Goal: Task Accomplishment & Management: Complete application form

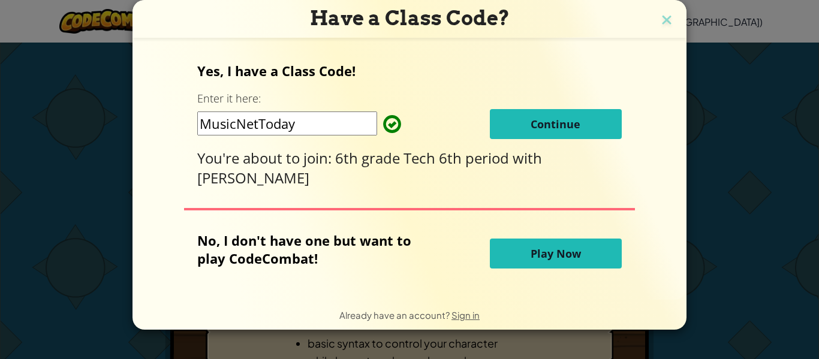
click at [507, 121] on button "Continue" at bounding box center [556, 124] width 132 height 30
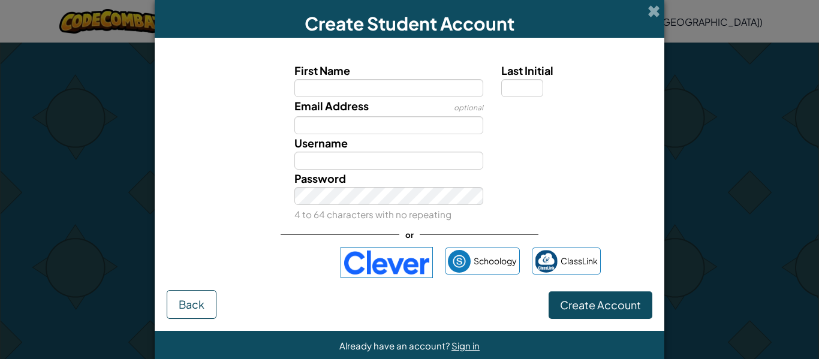
click at [507, 120] on div "Email Address optional" at bounding box center [410, 115] width 498 height 37
click at [409, 254] on img at bounding box center [387, 262] width 92 height 31
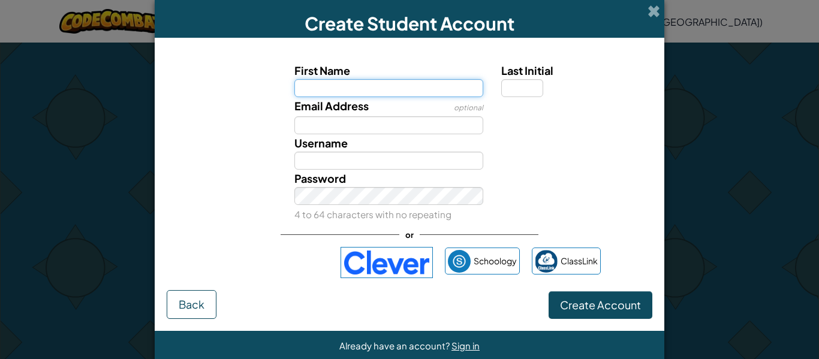
click at [388, 91] on input "First Name" at bounding box center [388, 88] width 189 height 18
type input "Valaree"
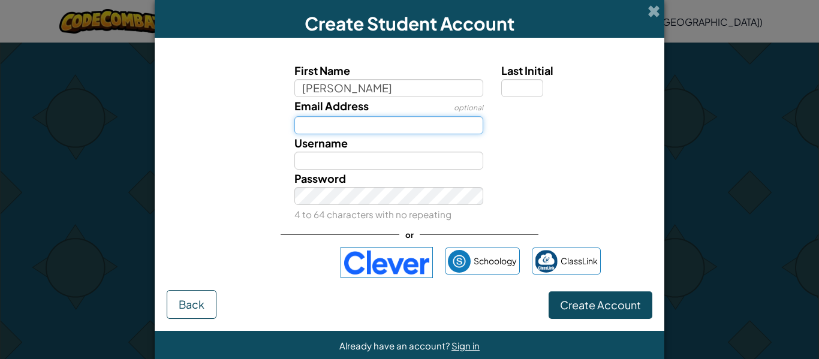
click at [447, 130] on input "Email Address" at bounding box center [388, 125] width 189 height 18
type input "Valaree"
click at [438, 118] on input "s2022047" at bounding box center [388, 125] width 189 height 18
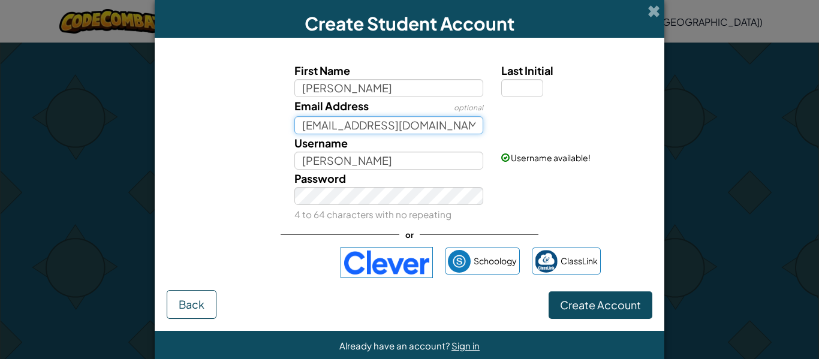
scroll to position [0, 2]
type input "s2022047@online.houstonisd.org"
click at [549, 291] on button "Create Account" at bounding box center [601, 305] width 104 height 28
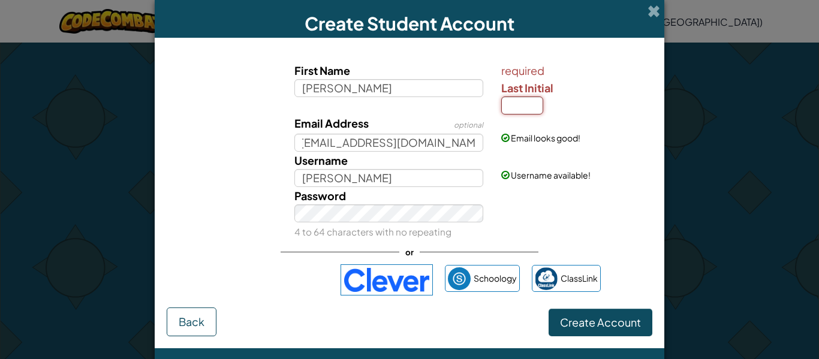
click at [516, 106] on input "Last Initial" at bounding box center [522, 106] width 42 height 18
type input "a"
type input "A"
click at [549, 309] on button "Create Account" at bounding box center [601, 323] width 104 height 28
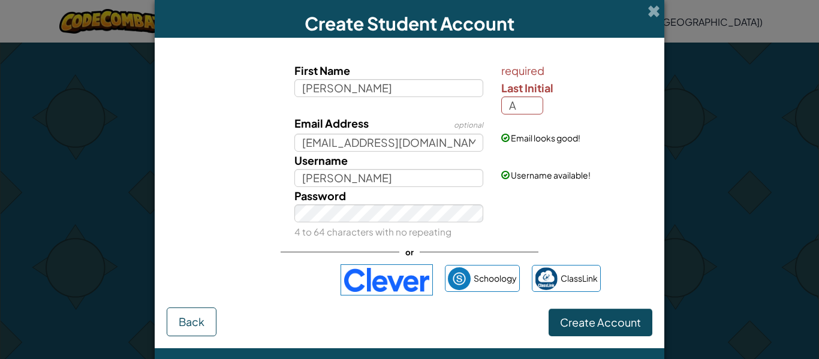
type input "ValareeA"
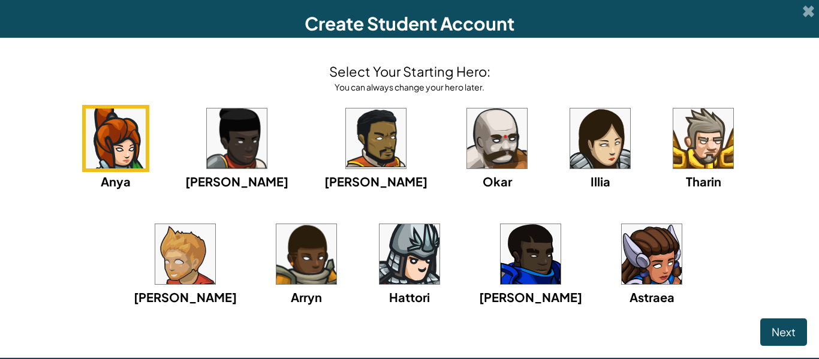
click at [570, 127] on img at bounding box center [600, 139] width 60 height 60
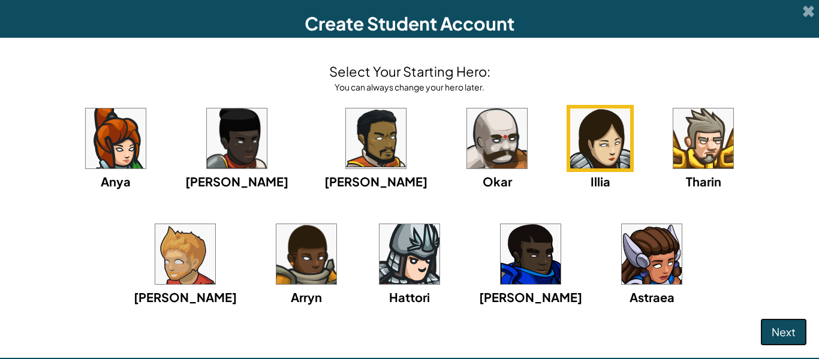
click at [782, 323] on button "Next" at bounding box center [783, 332] width 47 height 28
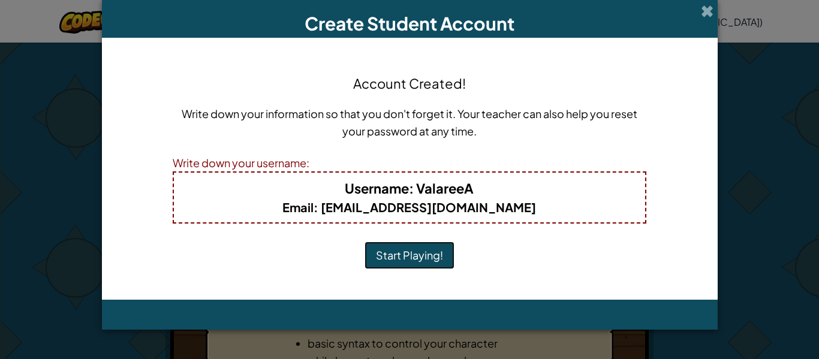
click at [365, 242] on button "Start Playing!" at bounding box center [410, 256] width 90 height 28
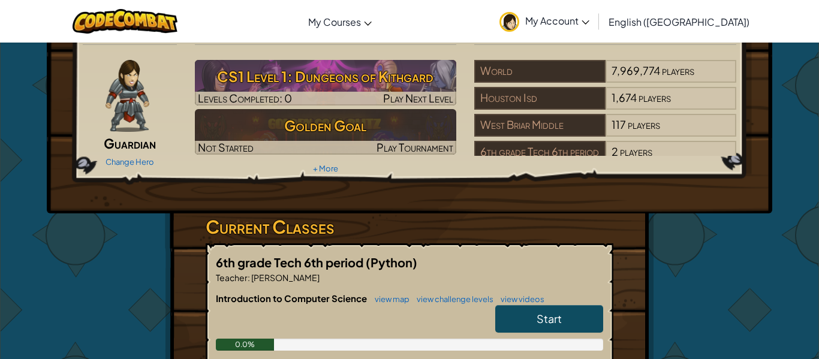
scroll to position [35, 0]
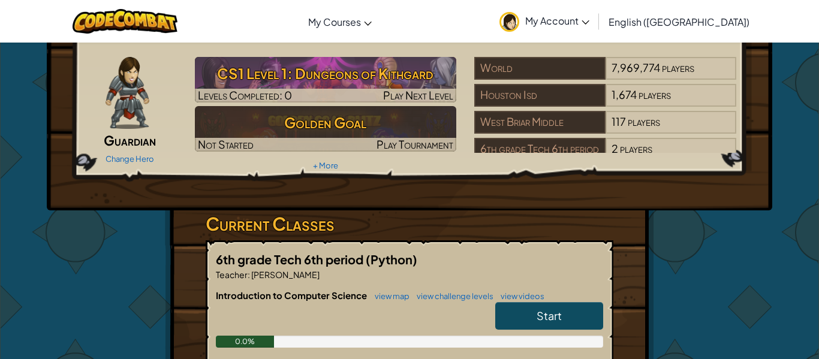
click at [598, 322] on link "Start" at bounding box center [549, 316] width 108 height 28
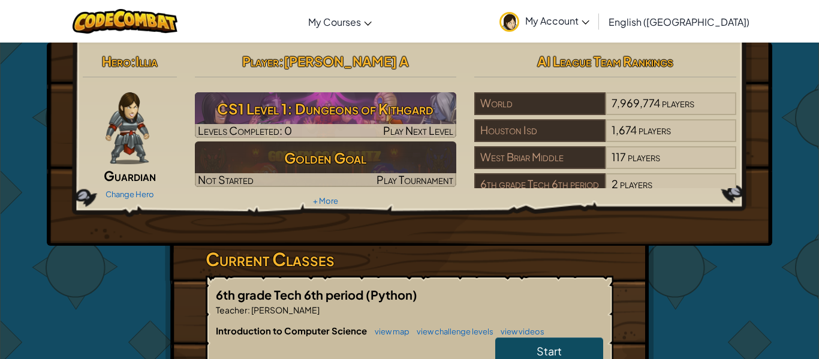
click at [576, 301] on h5 "6th grade Tech 6th period (Python)" at bounding box center [409, 294] width 387 height 19
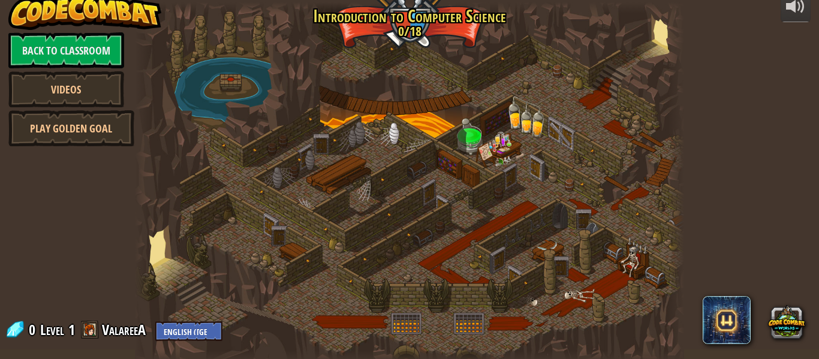
scroll to position [12, 0]
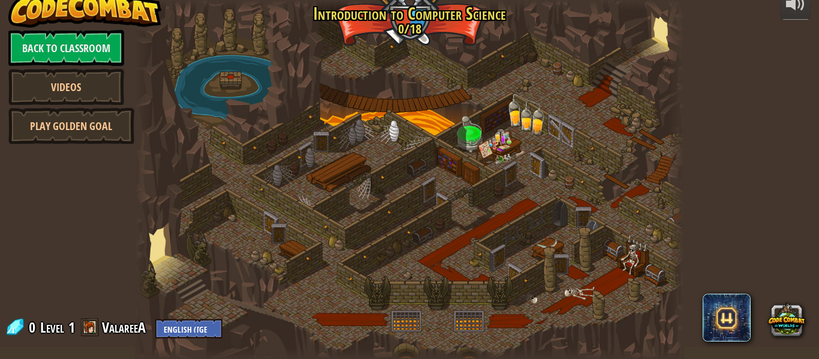
click at [462, 139] on div at bounding box center [409, 179] width 549 height 359
click at [470, 146] on div at bounding box center [409, 179] width 549 height 359
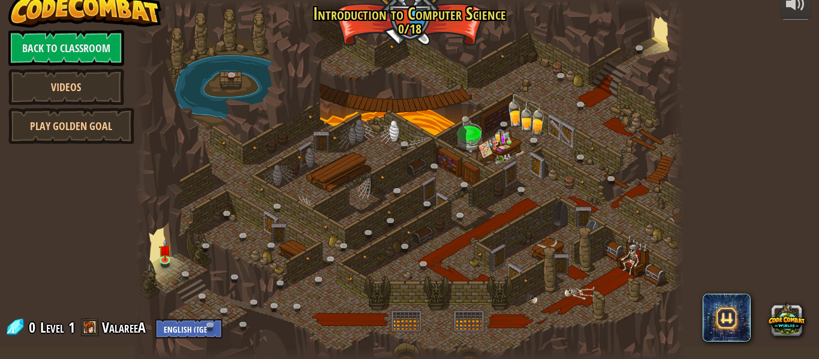
scroll to position [0, 0]
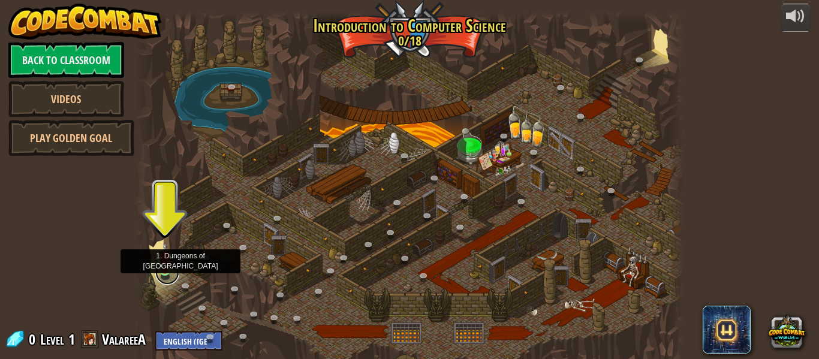
click at [168, 274] on link at bounding box center [167, 273] width 24 height 24
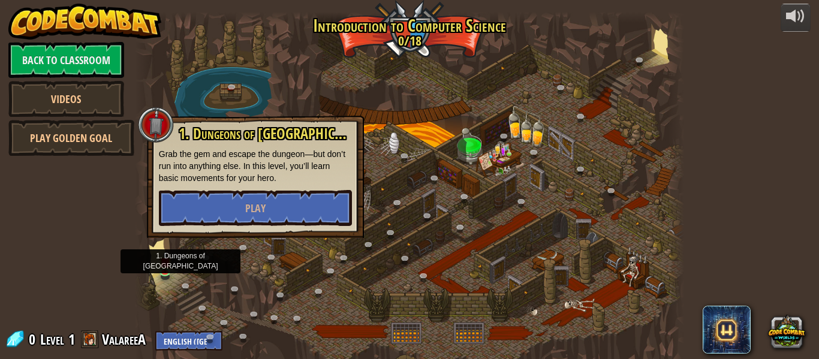
click at [303, 85] on div at bounding box center [409, 191] width 549 height 359
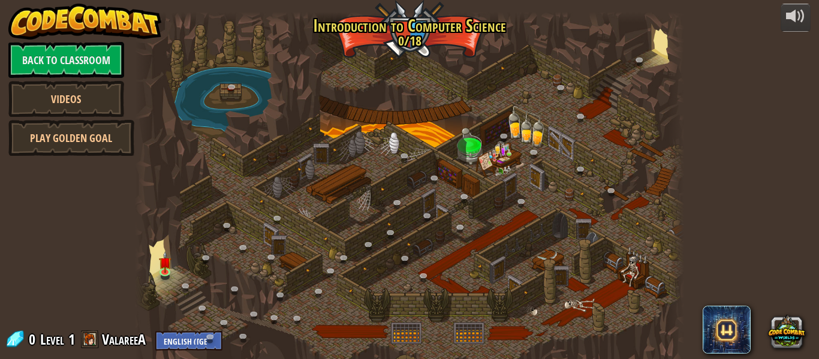
click at [92, 341] on span at bounding box center [90, 339] width 18 height 18
click at [91, 339] on span at bounding box center [90, 339] width 18 height 18
click at [105, 339] on link "ValareeA" at bounding box center [125, 339] width 47 height 19
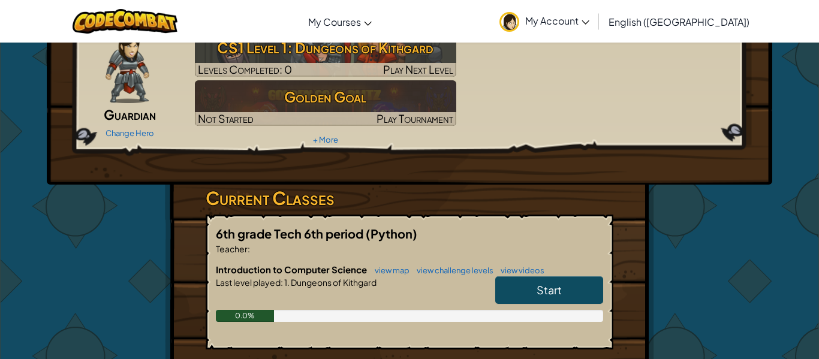
scroll to position [63, 0]
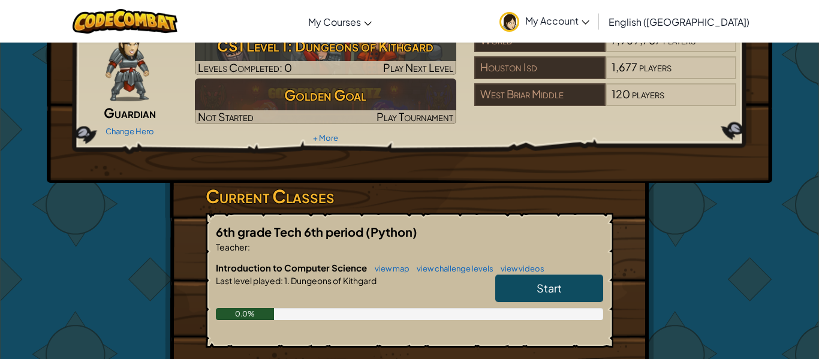
click at [551, 302] on link "Start" at bounding box center [549, 289] width 108 height 28
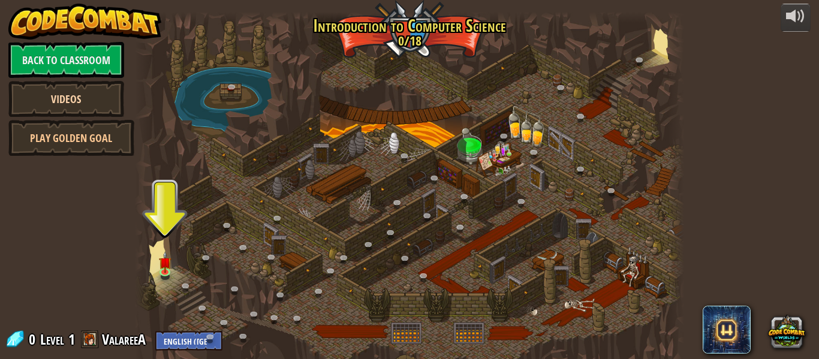
click at [34, 98] on link "Videos" at bounding box center [66, 99] width 116 height 36
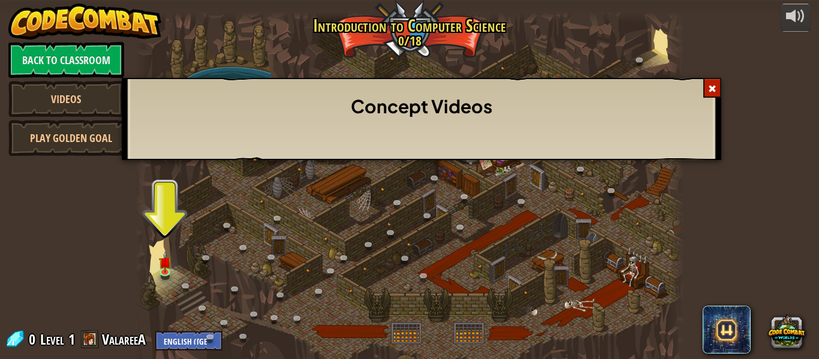
click at [80, 150] on div "Concept Videos" at bounding box center [409, 179] width 819 height 359
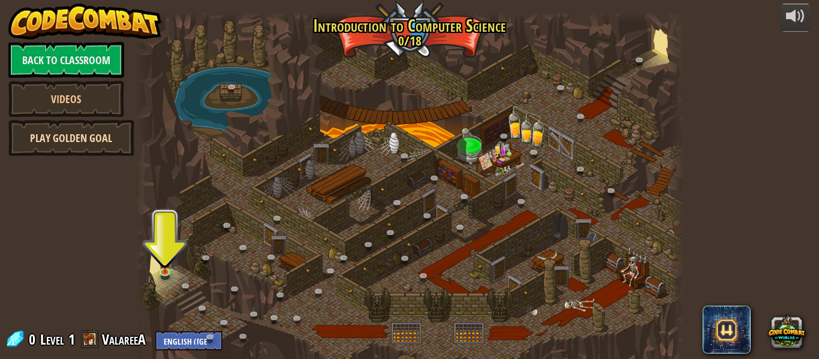
click at [86, 144] on link "Play Golden Goal" at bounding box center [71, 138] width 126 height 36
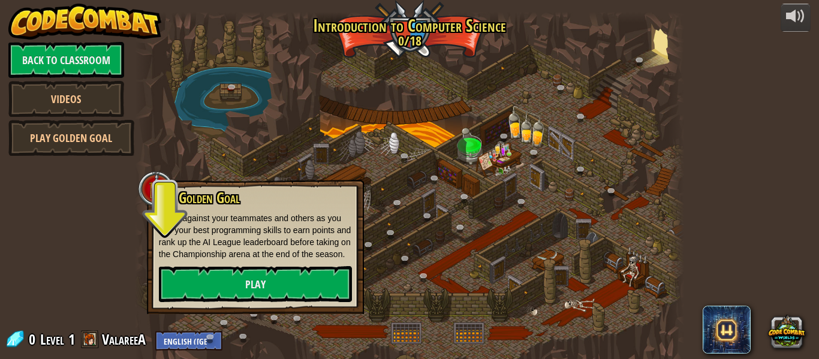
click at [303, 101] on div at bounding box center [409, 191] width 549 height 359
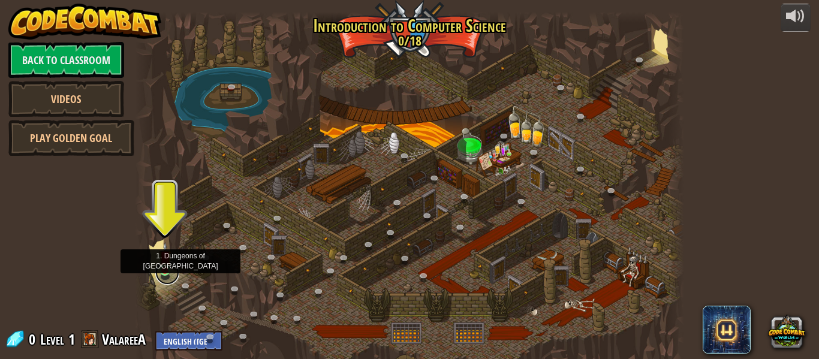
click at [165, 273] on link at bounding box center [167, 273] width 24 height 24
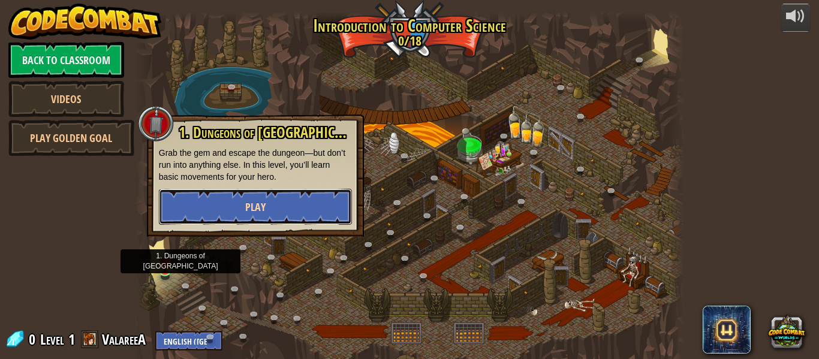
click at [230, 200] on button "Play" at bounding box center [255, 207] width 193 height 36
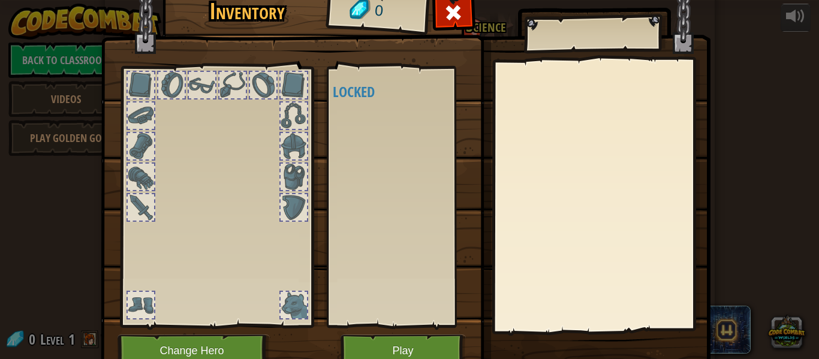
click at [292, 204] on div at bounding box center [294, 207] width 26 height 26
click at [289, 167] on div at bounding box center [294, 177] width 26 height 26
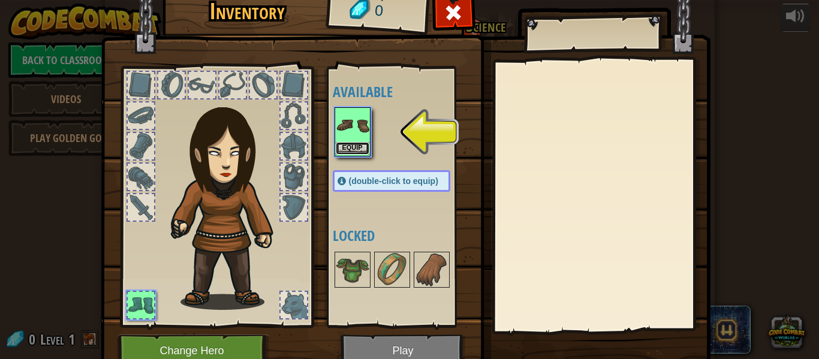
click at [359, 150] on button "Equip" at bounding box center [353, 148] width 34 height 13
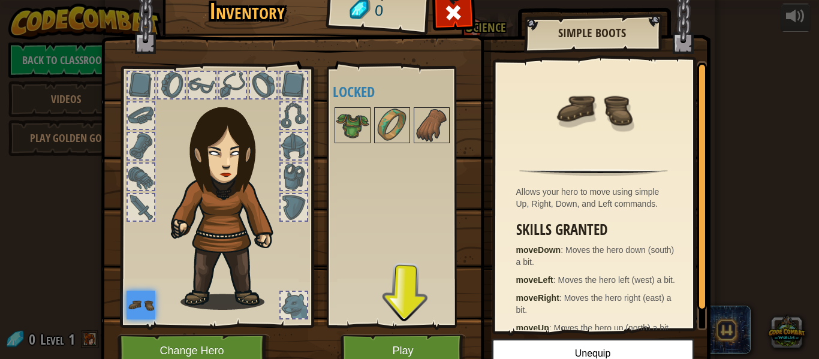
click at [139, 218] on div at bounding box center [141, 207] width 26 height 26
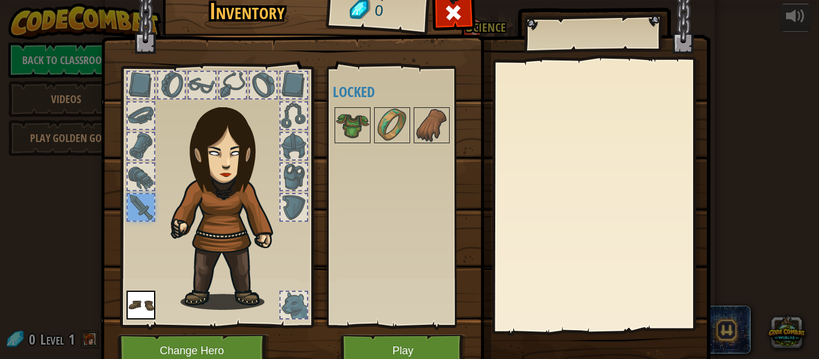
click at [139, 309] on img at bounding box center [141, 305] width 29 height 29
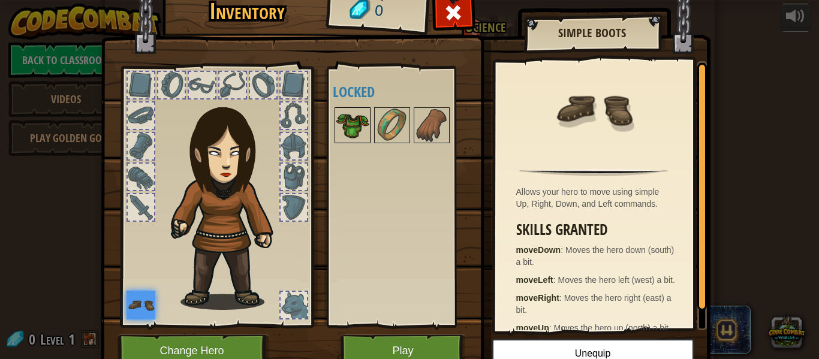
click at [346, 131] on img at bounding box center [353, 126] width 34 height 34
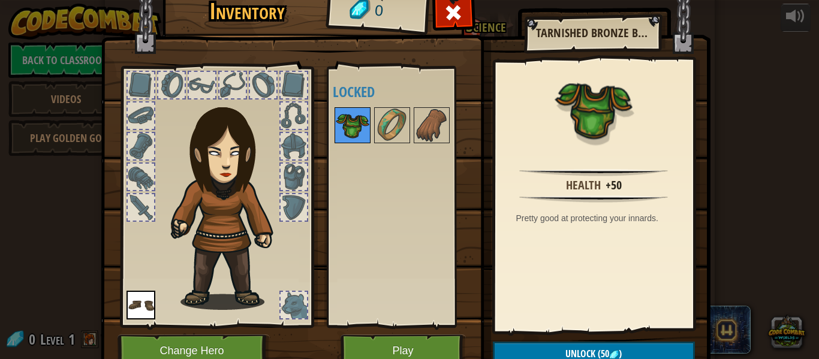
click at [346, 131] on img at bounding box center [353, 126] width 34 height 34
click at [287, 106] on div at bounding box center [294, 116] width 26 height 26
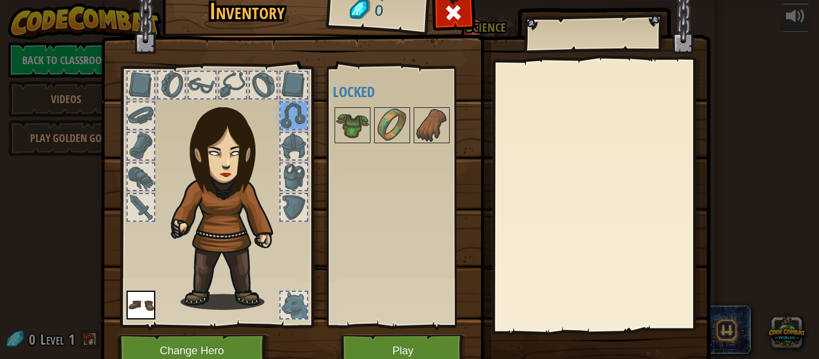
click at [288, 93] on div at bounding box center [294, 85] width 26 height 26
click at [237, 92] on div at bounding box center [232, 85] width 26 height 26
click at [133, 81] on div at bounding box center [141, 85] width 26 height 26
click at [136, 118] on div at bounding box center [141, 116] width 26 height 26
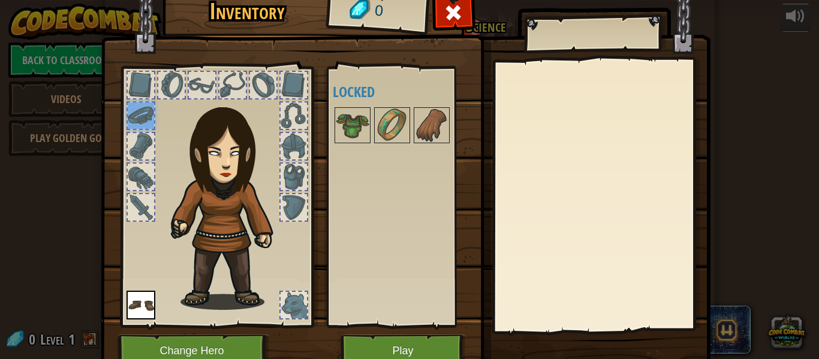
click at [141, 147] on div at bounding box center [141, 146] width 26 height 26
click at [131, 201] on div at bounding box center [141, 207] width 26 height 26
click at [165, 95] on div at bounding box center [171, 85] width 26 height 26
click at [191, 90] on div at bounding box center [202, 85] width 26 height 26
click at [224, 91] on div at bounding box center [232, 85] width 26 height 26
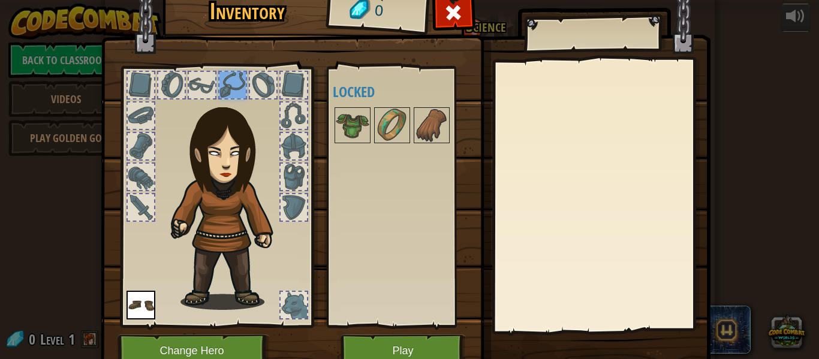
click at [253, 91] on div at bounding box center [263, 85] width 26 height 26
click at [287, 91] on div at bounding box center [294, 85] width 26 height 26
click at [293, 107] on div at bounding box center [294, 116] width 26 height 26
click at [290, 130] on img at bounding box center [229, 199] width 129 height 221
click at [290, 146] on div at bounding box center [294, 146] width 26 height 26
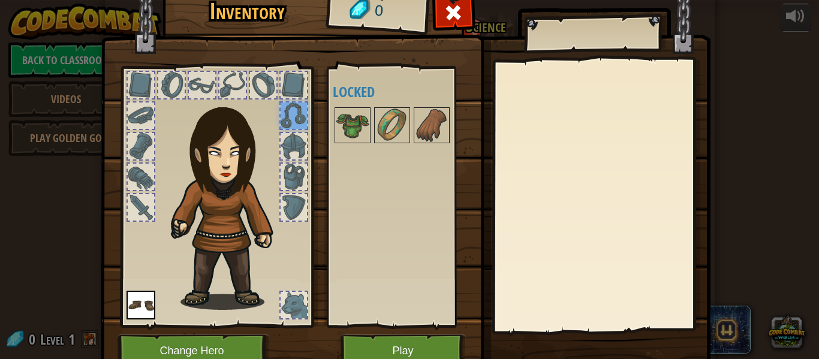
click at [279, 177] on div at bounding box center [293, 176] width 29 height 29
click at [290, 197] on div at bounding box center [294, 207] width 26 height 26
click at [363, 354] on button "Play" at bounding box center [403, 351] width 125 height 33
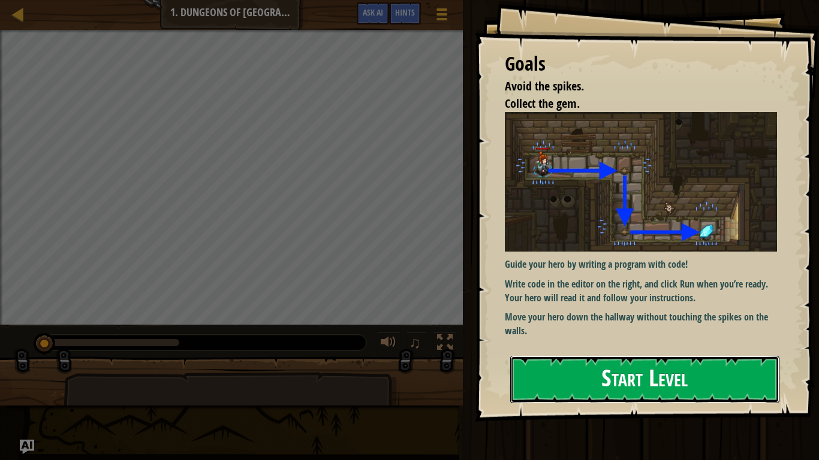
click at [688, 359] on button "Start Level" at bounding box center [644, 379] width 269 height 47
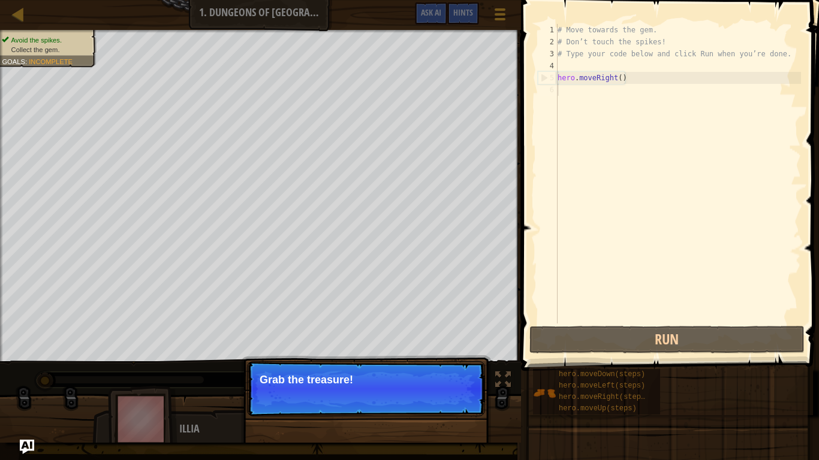
click at [287, 359] on div "Continue Grab the treasure!" at bounding box center [366, 450] width 250 height 177
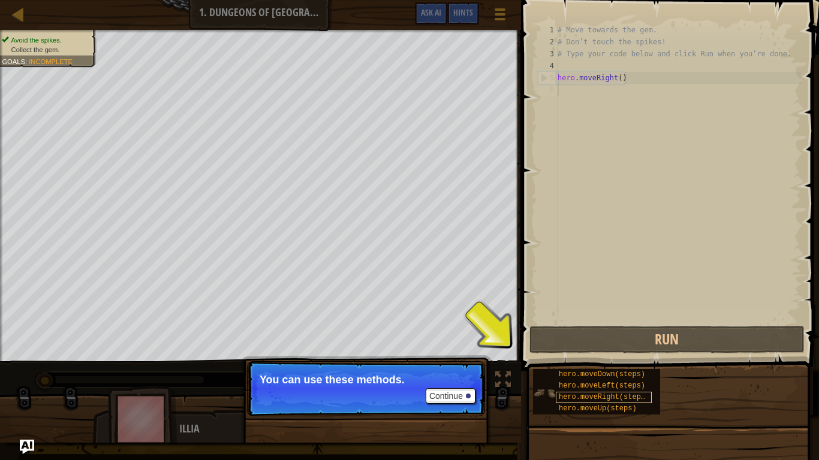
click at [560, 359] on span "hero.moveRight(steps)" at bounding box center [604, 397] width 91 height 8
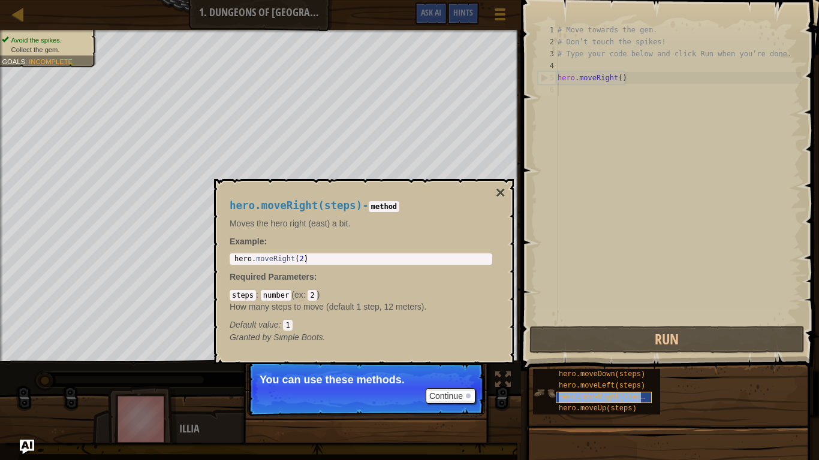
click at [561, 359] on span "hero.moveRight(steps)" at bounding box center [604, 397] width 91 height 8
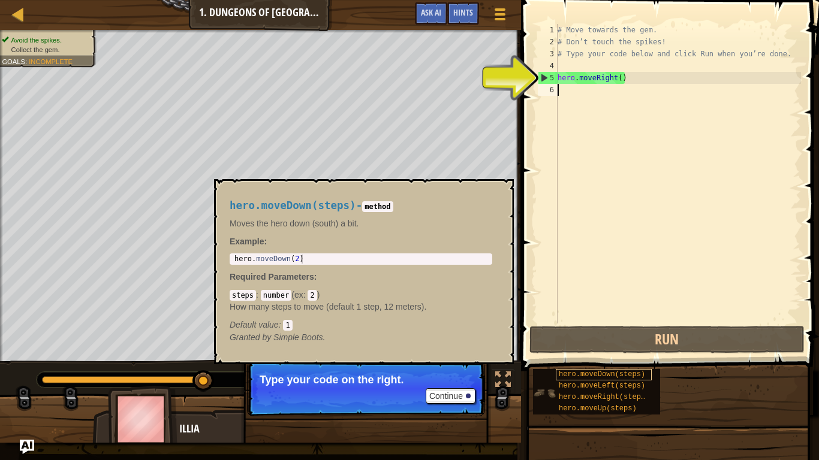
click at [597, 359] on span "hero.moveDown(steps)" at bounding box center [602, 375] width 86 height 8
click at [585, 359] on div "hero.moveLeft(steps)" at bounding box center [604, 386] width 96 height 11
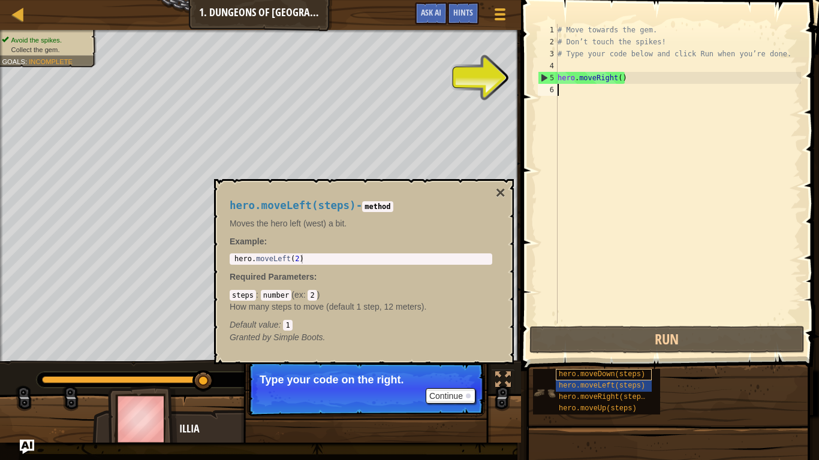
click at [586, 359] on span "hero.moveDown(steps)" at bounding box center [602, 375] width 86 height 8
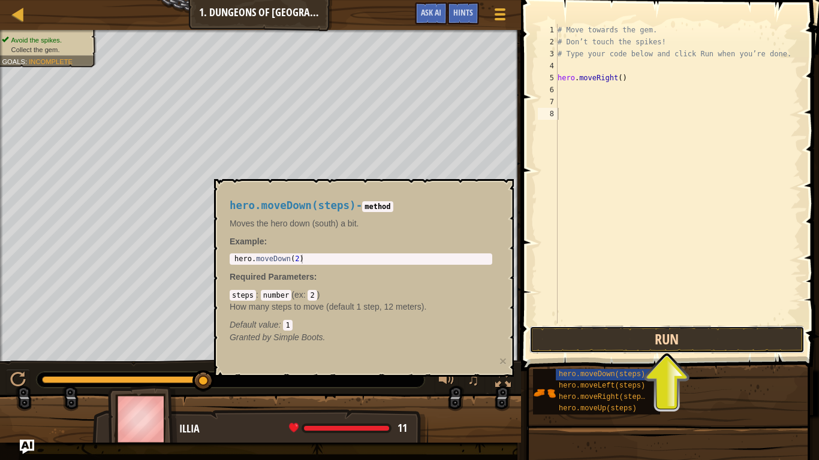
click at [556, 342] on button "Run" at bounding box center [666, 340] width 275 height 28
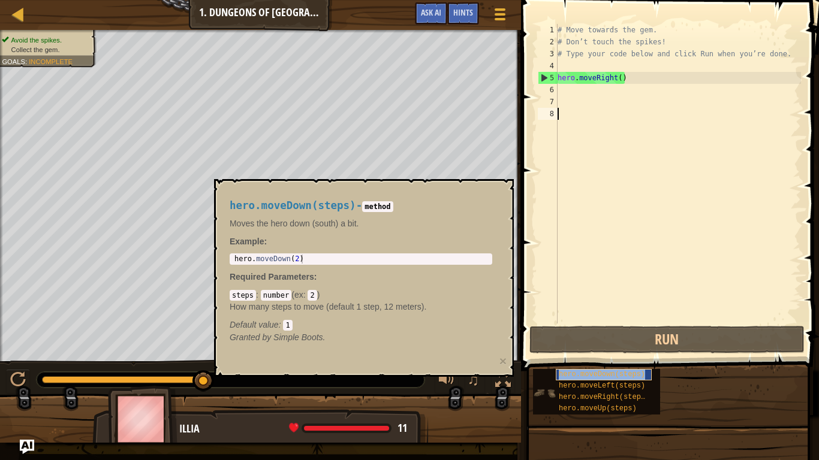
click at [559, 359] on div "hero.moveDown(steps)" at bounding box center [604, 374] width 96 height 11
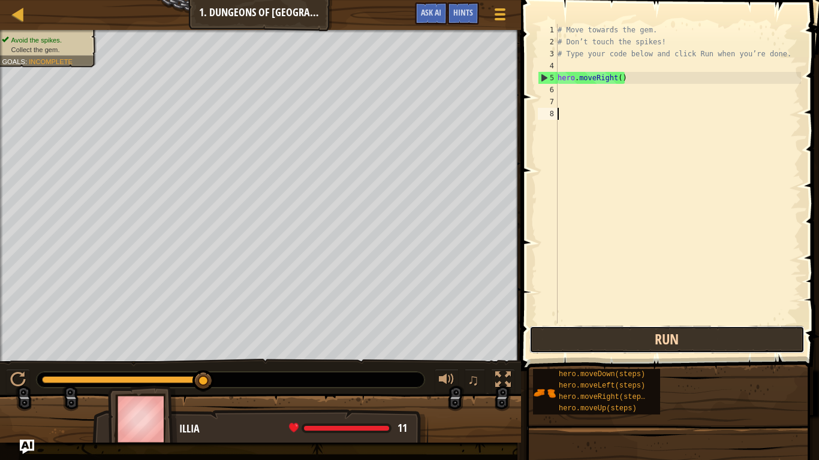
click at [572, 351] on button "Run" at bounding box center [666, 340] width 275 height 28
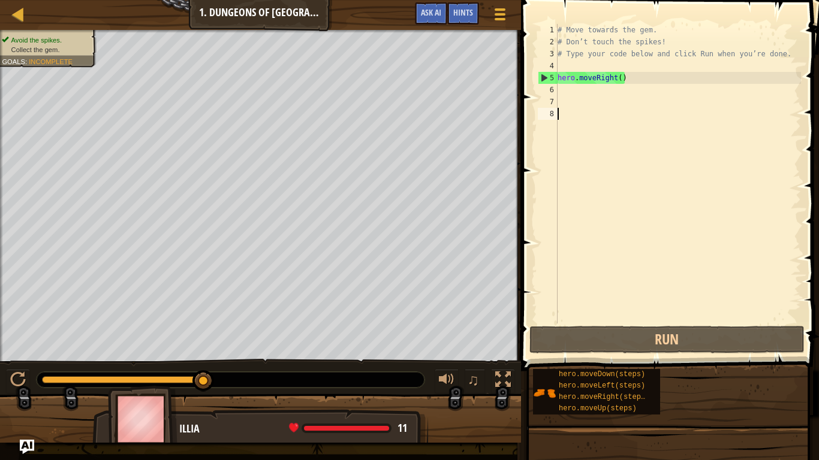
click at [568, 94] on div "# Move towards the gem. # Don’t touch the spikes! # Type your code below and cl…" at bounding box center [678, 186] width 246 height 324
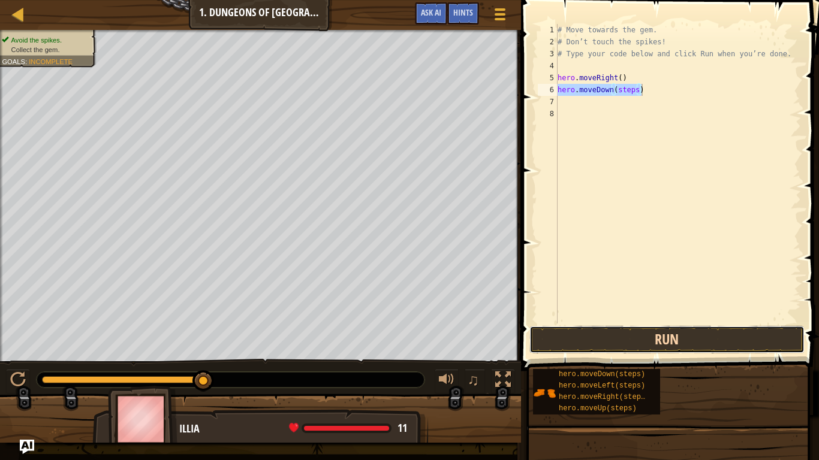
click at [647, 344] on button "Run" at bounding box center [666, 340] width 275 height 28
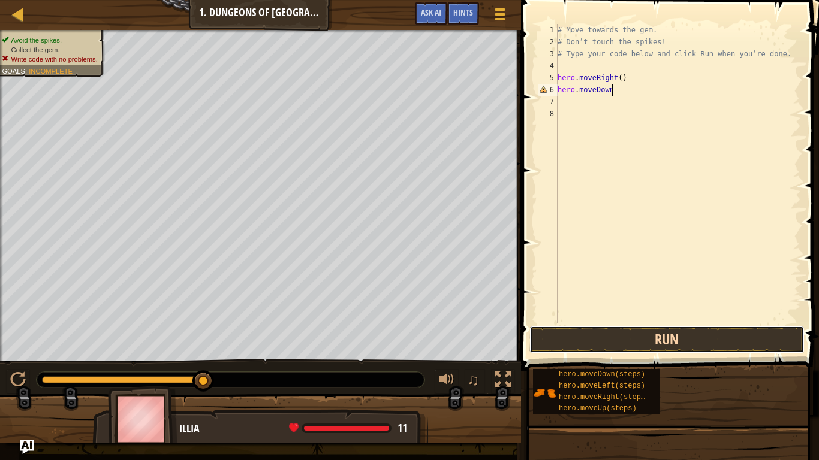
click at [772, 344] on button "Run" at bounding box center [666, 340] width 275 height 28
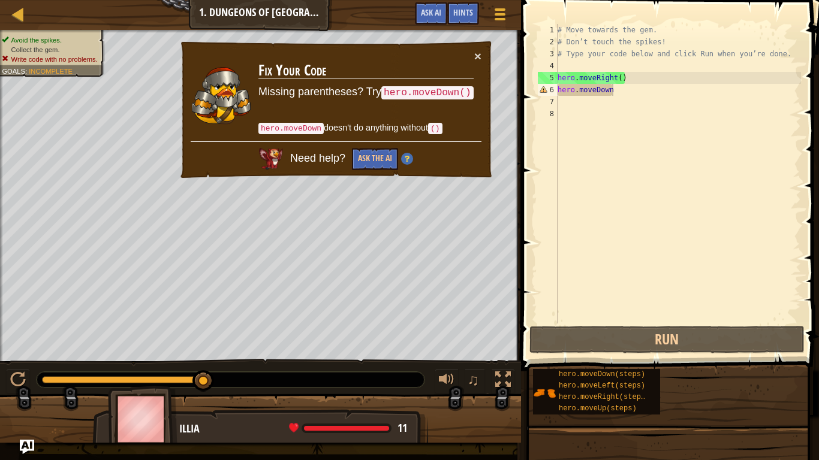
click at [471, 95] on code "hero.moveDown()" at bounding box center [427, 92] width 92 height 13
click at [441, 89] on code "hero.moveDown()" at bounding box center [427, 92] width 92 height 13
drag, startPoint x: 441, startPoint y: 89, endPoint x: 477, endPoint y: 95, distance: 36.5
click at [477, 95] on div "× Fix Your Code Missing parentheses? Try hero.moveDown() hero.moveDown doesn't …" at bounding box center [336, 110] width 315 height 140
click at [466, 92] on code "hero.moveDown()" at bounding box center [427, 92] width 92 height 13
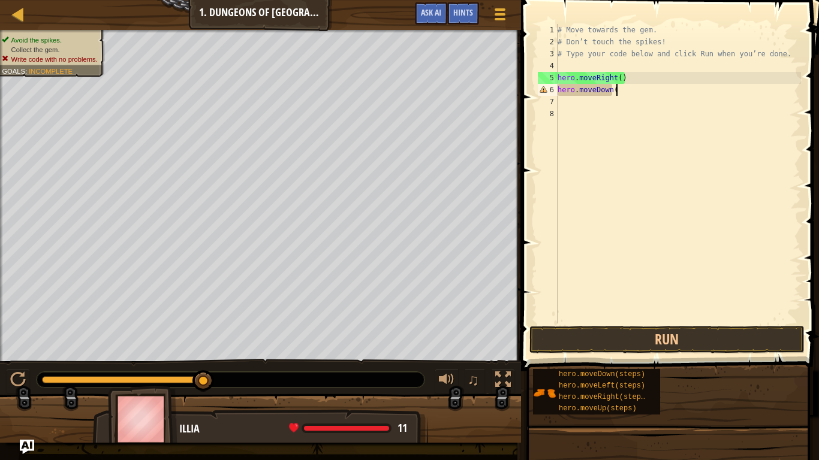
type textarea "hero.moveDown()"
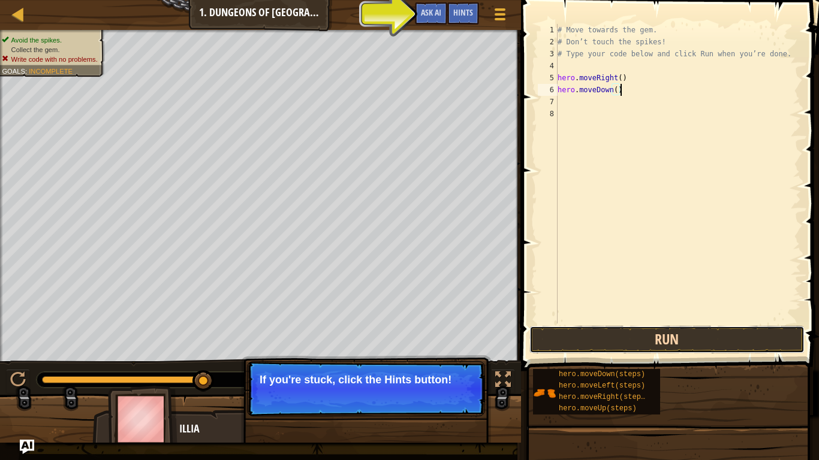
click at [732, 346] on button "Run" at bounding box center [666, 340] width 275 height 28
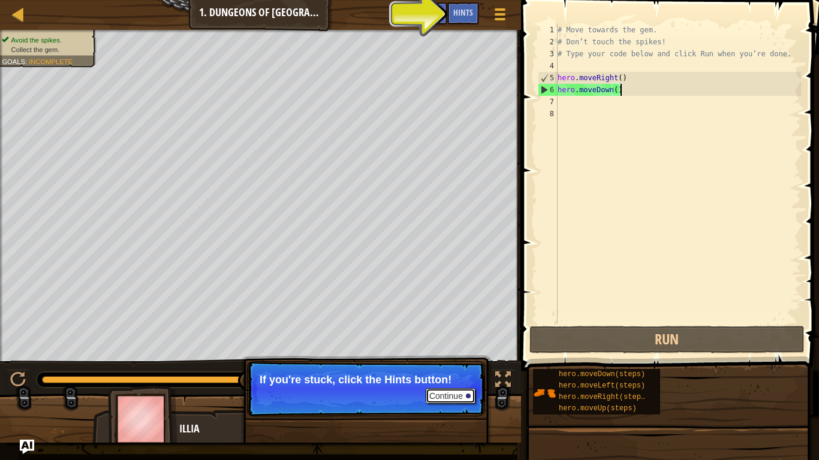
click at [467, 359] on button "Continue" at bounding box center [451, 397] width 50 height 16
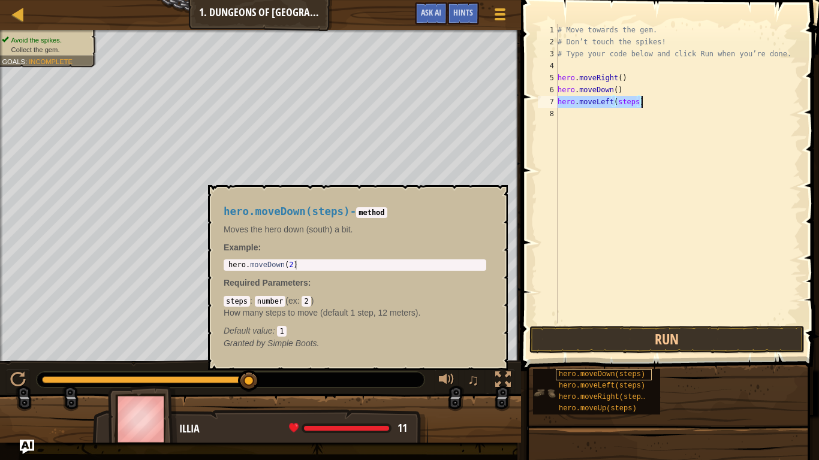
type textarea "\"
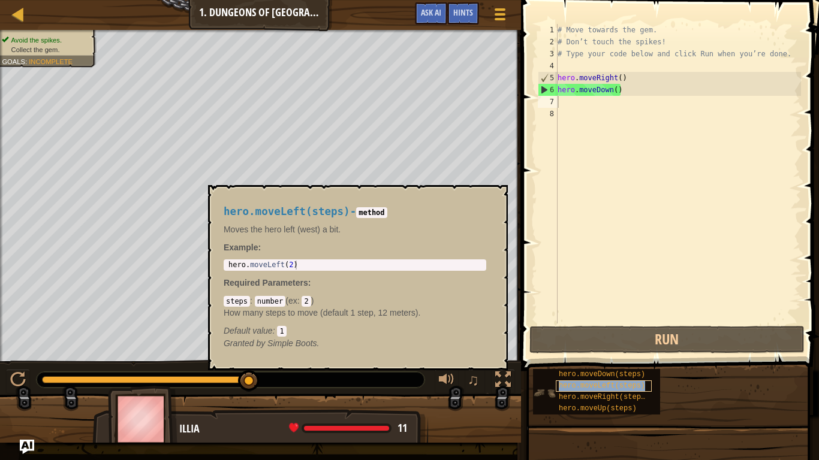
type textarea "hero.moveLeft(steps)"
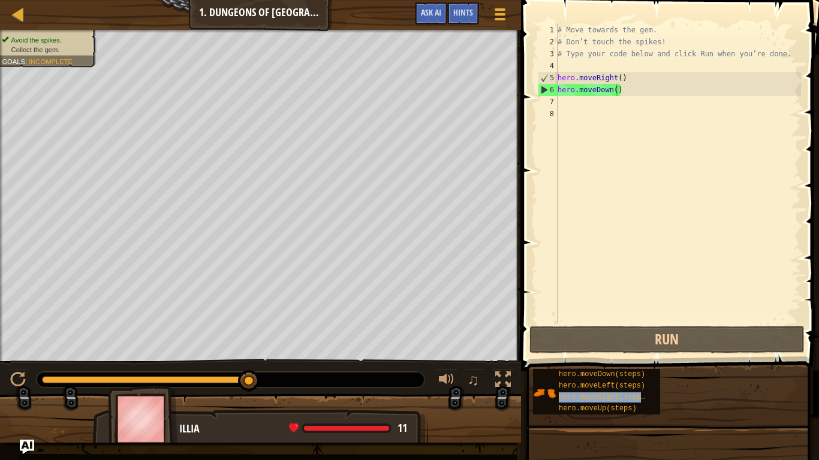
type textarea "hero.moveDown()hero.moveRight(steps)"
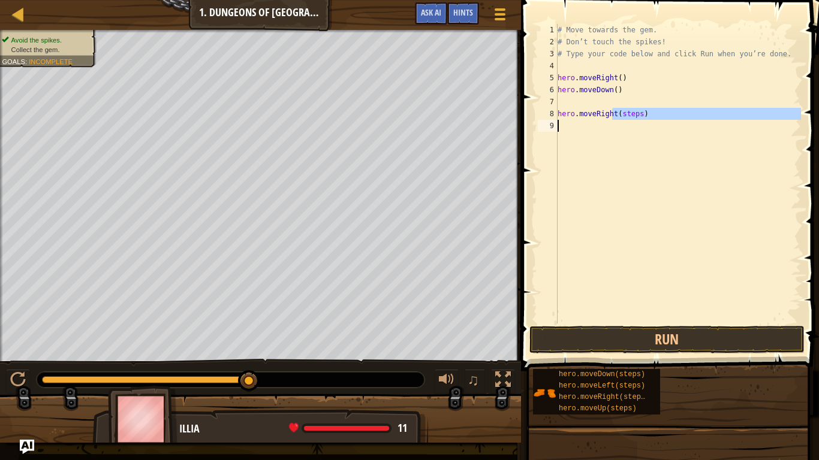
drag, startPoint x: 612, startPoint y: 115, endPoint x: 616, endPoint y: 122, distance: 7.5
click at [616, 122] on div "# Move towards the gem. # Don’t touch the spikes! # Type your code below and cl…" at bounding box center [678, 186] width 246 height 324
type textarea "hero.moveRight(steps)"
click at [616, 122] on div "# Move towards the gem. # Don’t touch the spikes! # Type your code below and cl…" at bounding box center [678, 174] width 246 height 300
click at [648, 115] on div "# Move towards the gem. # Don’t touch the spikes! # Type your code below and cl…" at bounding box center [678, 186] width 246 height 324
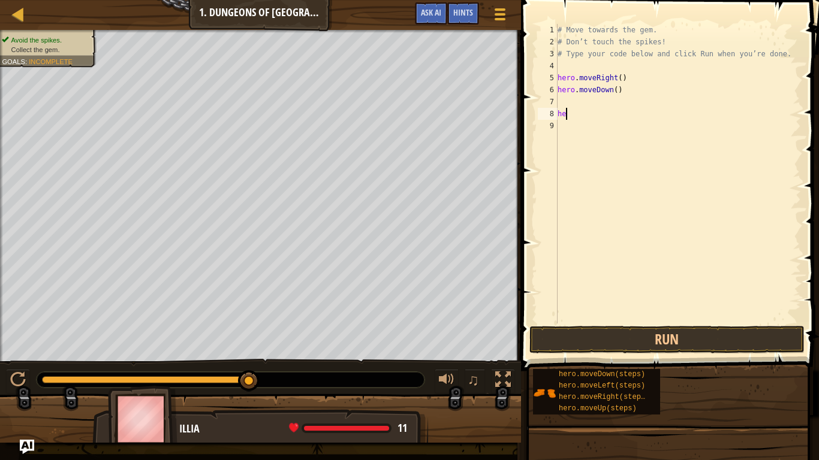
type textarea "h"
click at [653, 104] on div "# Move towards the gem. # Don’t touch the spikes! # Type your code below and cl…" at bounding box center [678, 174] width 246 height 300
type textarea "hero.moveRight()"
click at [675, 347] on button "Run" at bounding box center [666, 340] width 275 height 28
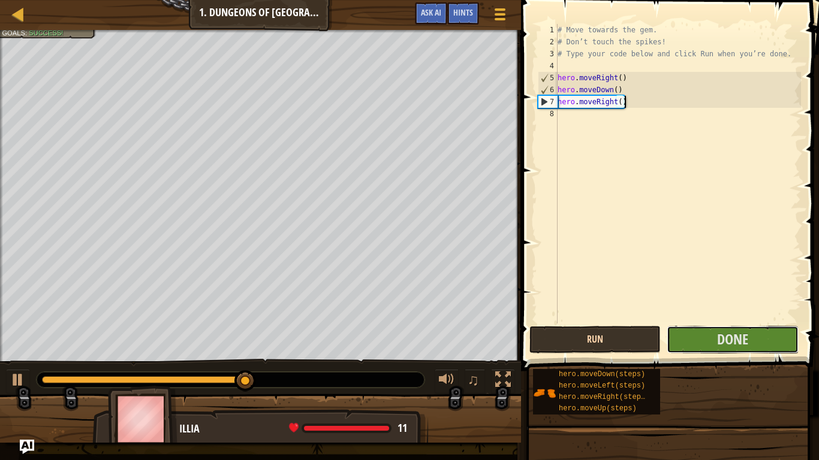
click at [675, 347] on button "Done" at bounding box center [732, 340] width 131 height 28
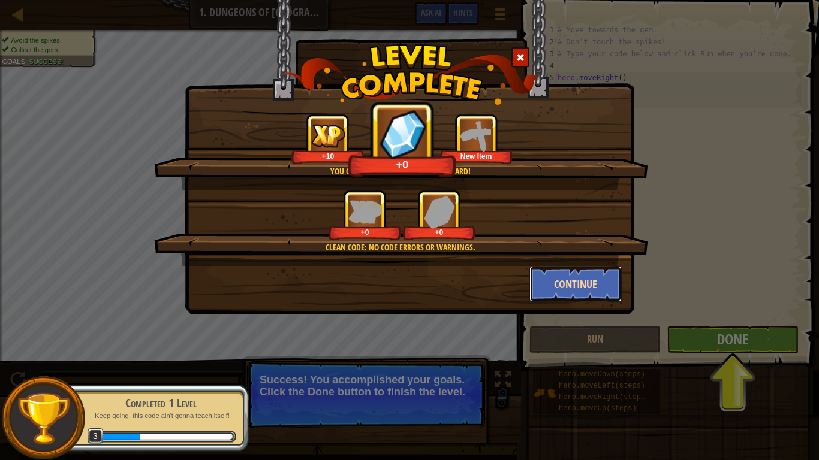
click at [570, 299] on button "Continue" at bounding box center [575, 284] width 93 height 36
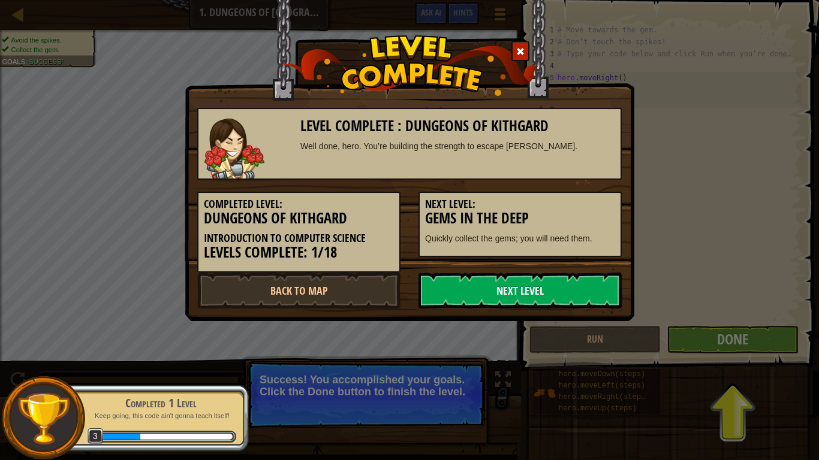
click at [592, 290] on link "Next Level" at bounding box center [520, 291] width 203 height 36
click at [604, 294] on link "Next Level" at bounding box center [520, 291] width 203 height 36
click at [589, 290] on link "Next Level" at bounding box center [520, 291] width 203 height 36
click at [588, 290] on link "Next Level" at bounding box center [520, 291] width 203 height 36
click at [583, 296] on link "Next Level" at bounding box center [520, 291] width 203 height 36
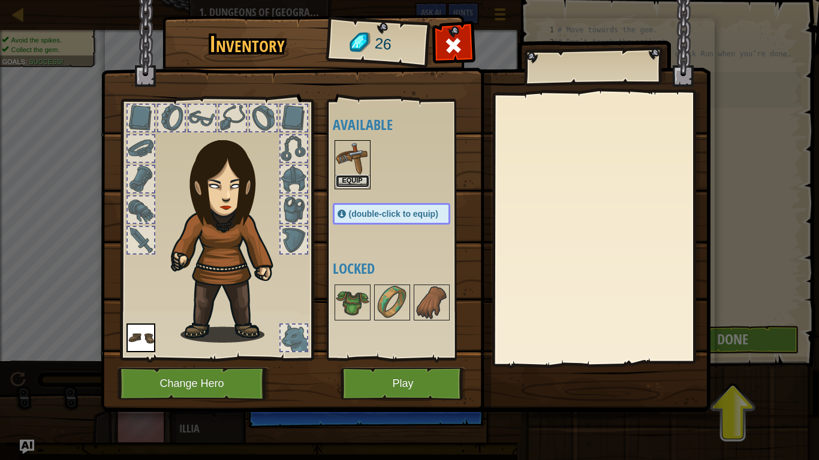
click at [356, 183] on button "Equip" at bounding box center [353, 181] width 34 height 13
click at [356, 183] on div "Available Equip Equip (double-click to equip) Locked" at bounding box center [404, 230] width 142 height 250
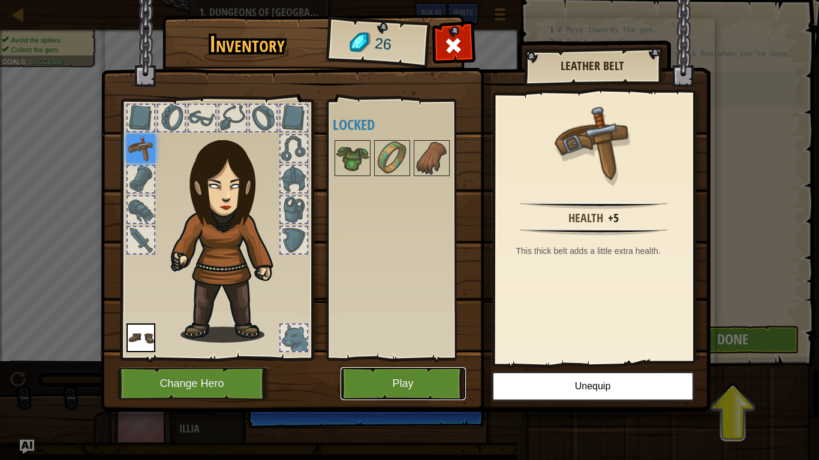
click at [424, 359] on button "Play" at bounding box center [403, 384] width 125 height 33
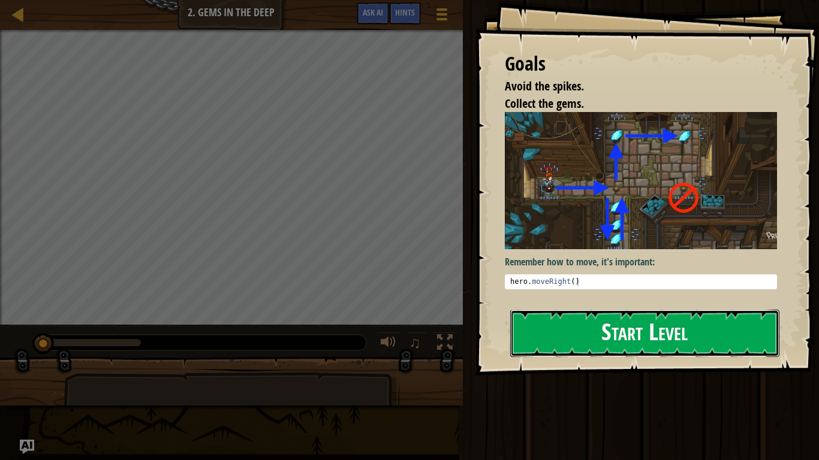
click at [612, 327] on button "Start Level" at bounding box center [644, 333] width 269 height 47
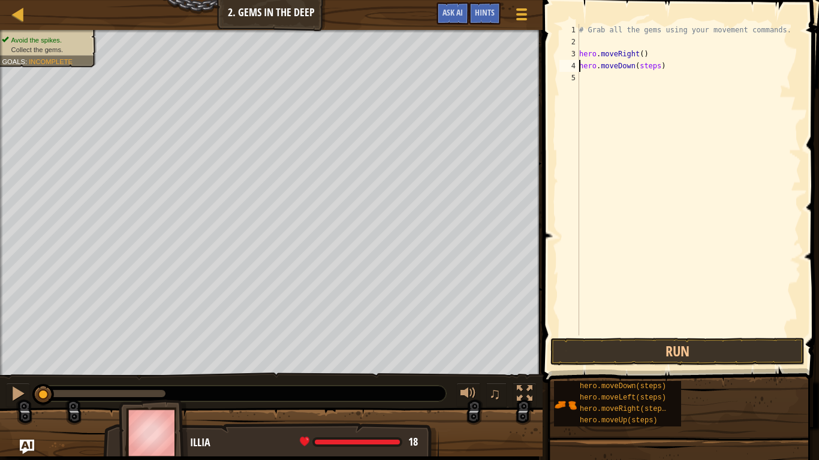
click at [672, 67] on div "# Grab all the gems using your movement commands. hero . moveRight ( ) hero . m…" at bounding box center [689, 192] width 224 height 336
click at [661, 78] on div "# Grab all the gems using your movement commands. hero . moveRight ( ) hero . m…" at bounding box center [689, 192] width 224 height 336
click at [653, 89] on div "# Grab all the gems using your movement commands. hero . moveRight ( ) hero . m…" at bounding box center [689, 192] width 224 height 336
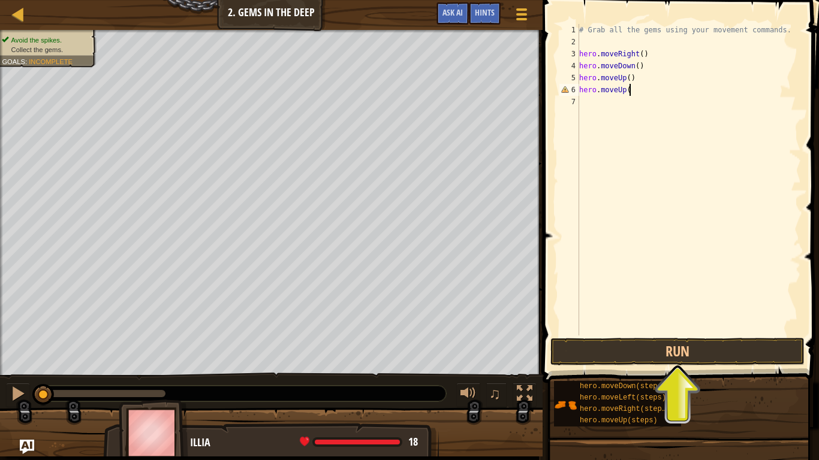
type textarea "hero.moveUp()"
click at [758, 333] on div "# Grab all the gems using your movement commands. hero . moveRight ( ) hero . m…" at bounding box center [689, 192] width 224 height 336
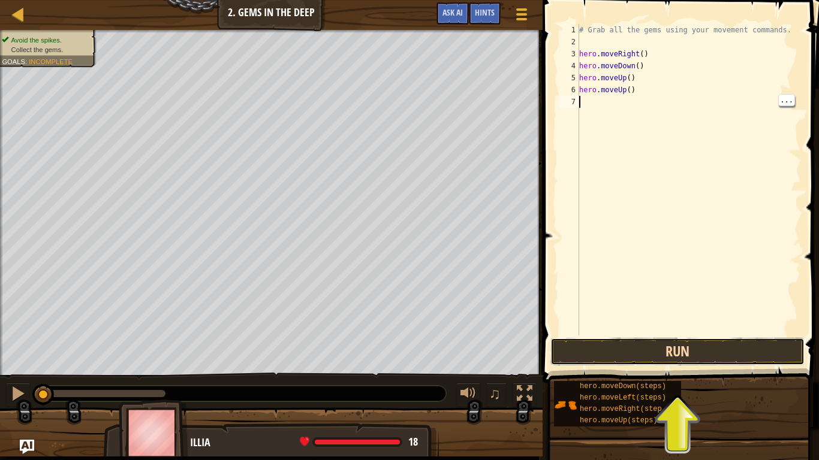
click at [766, 359] on button "Run" at bounding box center [677, 352] width 254 height 28
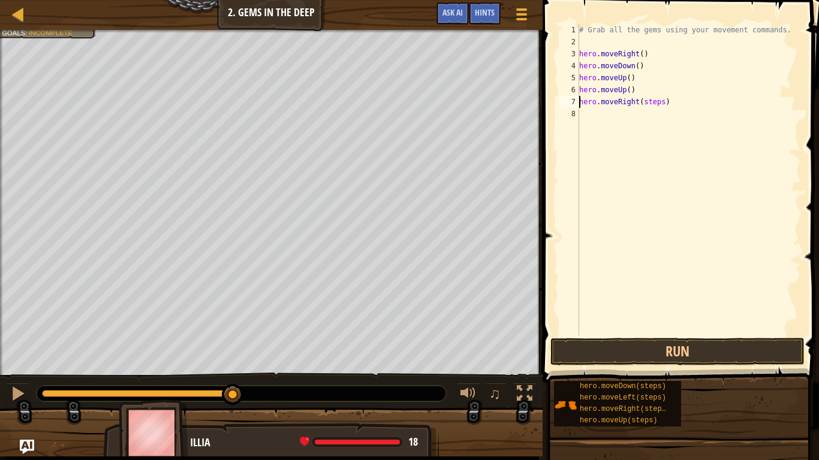
click at [668, 104] on div "# Grab all the gems using your movement commands. hero . moveRight ( ) hero . m…" at bounding box center [689, 192] width 224 height 336
type textarea "hero.moveRight()"
click at [708, 356] on button "Run" at bounding box center [677, 352] width 254 height 28
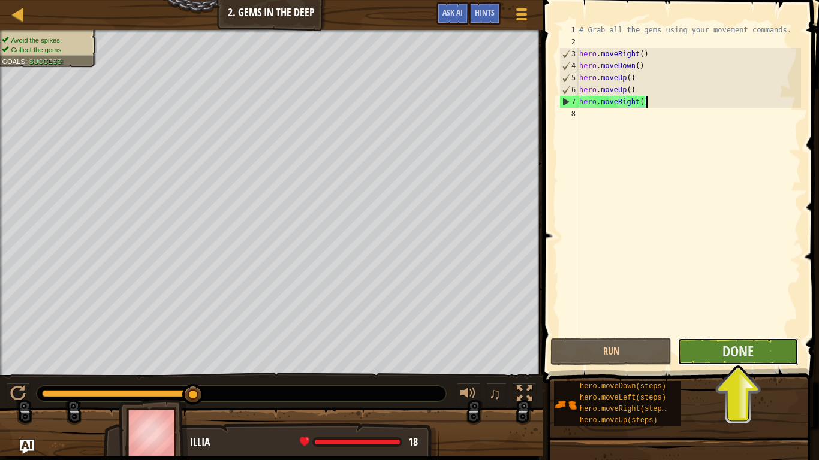
click at [709, 356] on button "Done" at bounding box center [738, 352] width 121 height 28
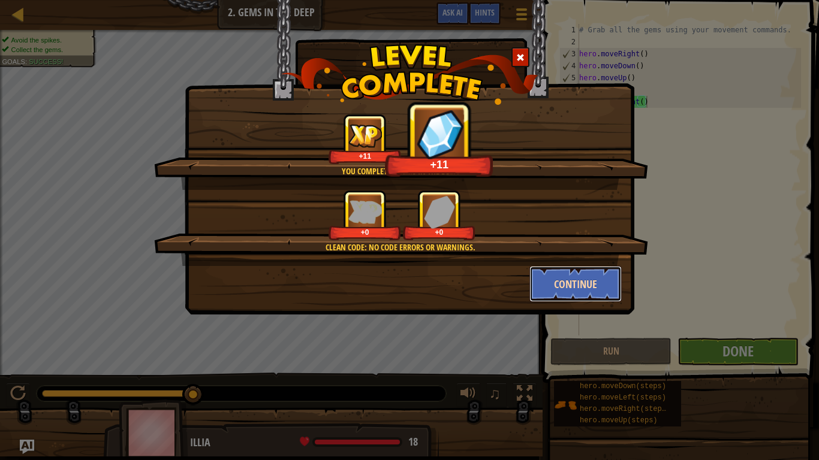
click at [595, 282] on button "Continue" at bounding box center [575, 284] width 93 height 36
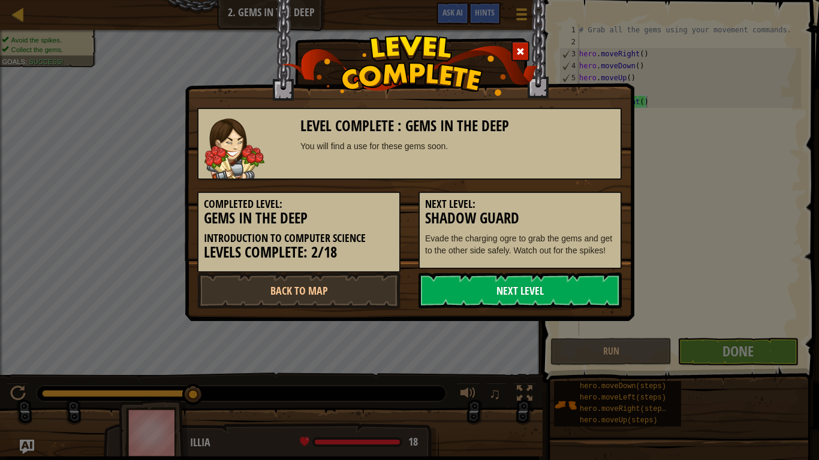
click at [571, 309] on link "Next Level" at bounding box center [520, 291] width 203 height 36
click at [571, 306] on link "Next Level" at bounding box center [520, 291] width 203 height 36
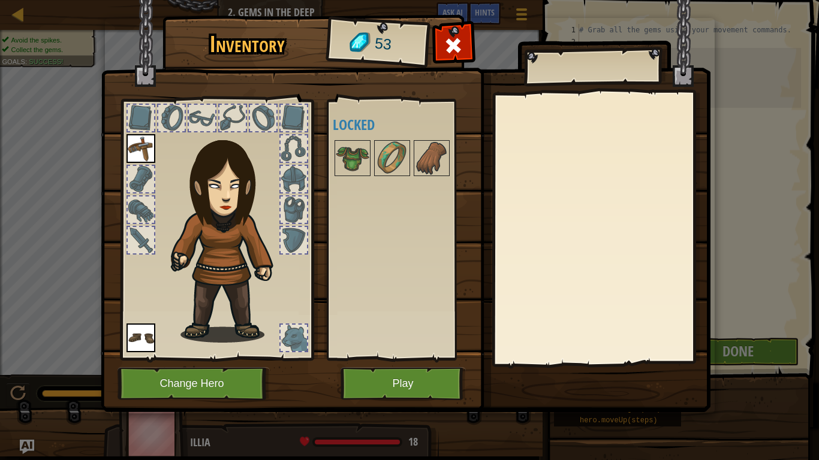
click at [131, 243] on div at bounding box center [141, 240] width 26 height 26
click at [134, 210] on div at bounding box center [141, 210] width 26 height 26
click at [142, 179] on div at bounding box center [141, 179] width 26 height 26
click at [138, 122] on div at bounding box center [141, 118] width 26 height 26
click at [182, 121] on div at bounding box center [171, 118] width 26 height 26
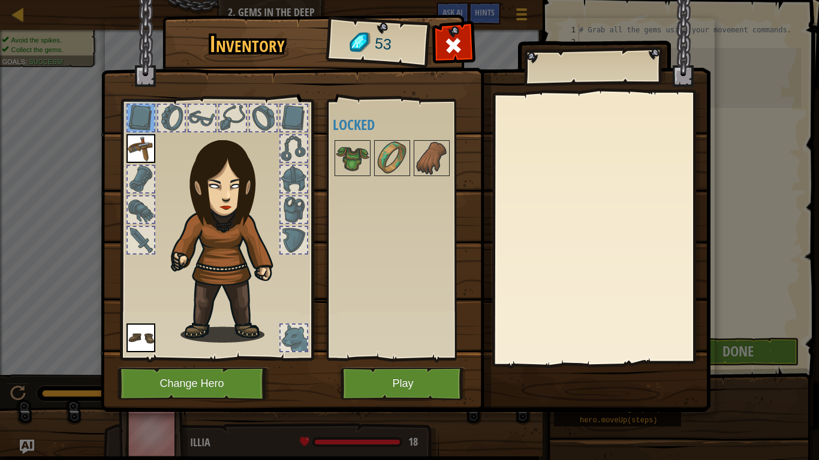
click at [199, 123] on div at bounding box center [202, 118] width 26 height 26
click at [260, 134] on img at bounding box center [229, 232] width 129 height 221
click at [300, 186] on div at bounding box center [294, 179] width 26 height 26
click at [285, 219] on div at bounding box center [294, 210] width 26 height 26
click at [290, 257] on img at bounding box center [229, 232] width 129 height 221
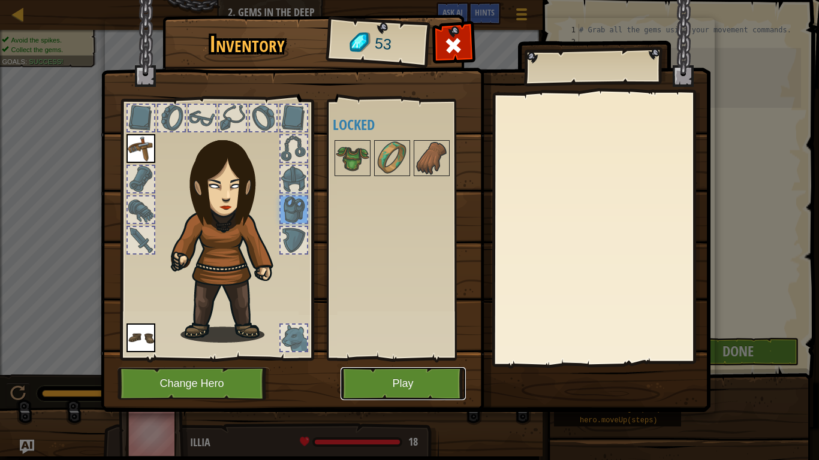
click at [365, 359] on button "Play" at bounding box center [403, 384] width 125 height 33
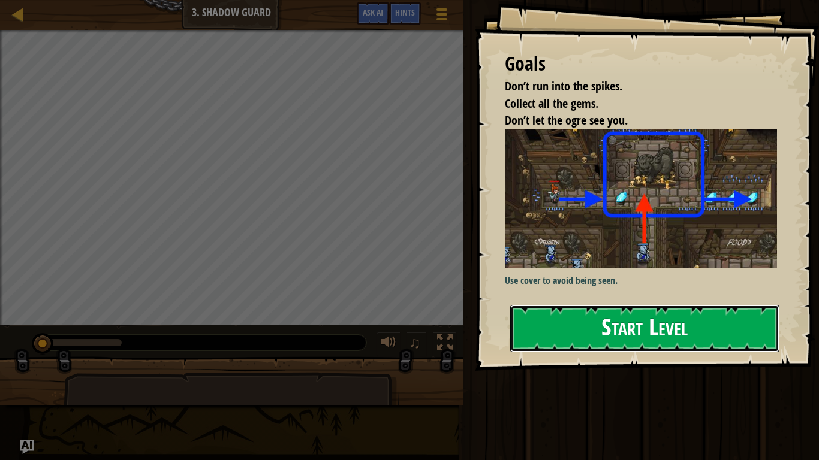
click at [552, 320] on button "Start Level" at bounding box center [644, 328] width 269 height 47
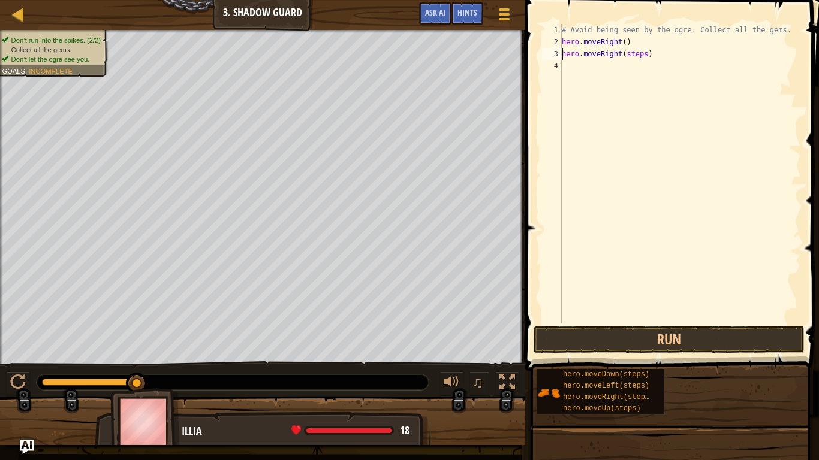
click at [652, 56] on div "# Avoid being seen by the ogre. Collect all the gems. hero . moveRight ( ) hero…" at bounding box center [680, 186] width 242 height 324
type textarea "hero.moveRight()"
click at [716, 323] on div "# Avoid being seen by the ogre. Collect all the gems. hero . moveRight ( ) hero…" at bounding box center [680, 186] width 242 height 324
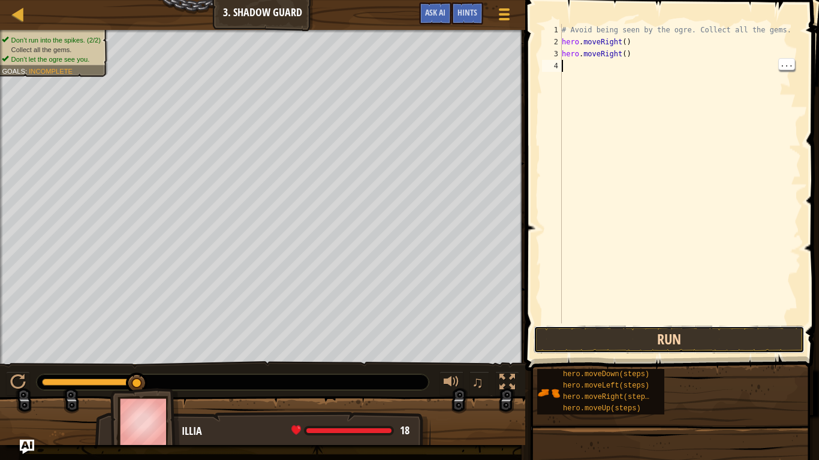
click at [709, 349] on button "Run" at bounding box center [669, 340] width 271 height 28
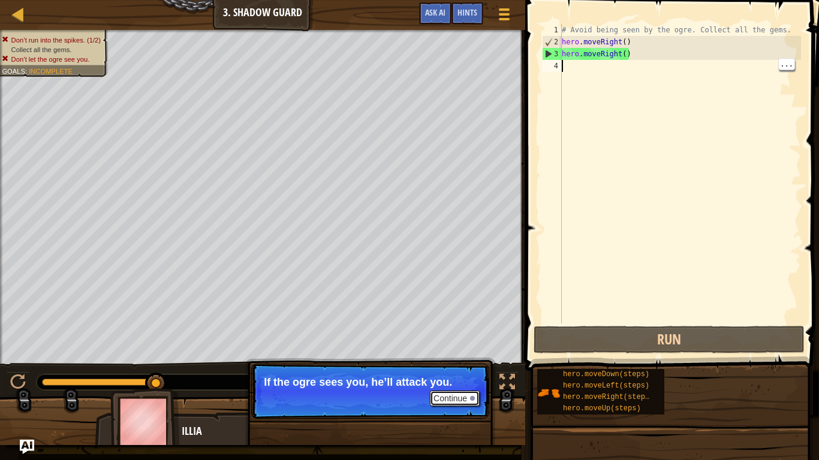
click at [456, 359] on button "Continue" at bounding box center [455, 399] width 50 height 16
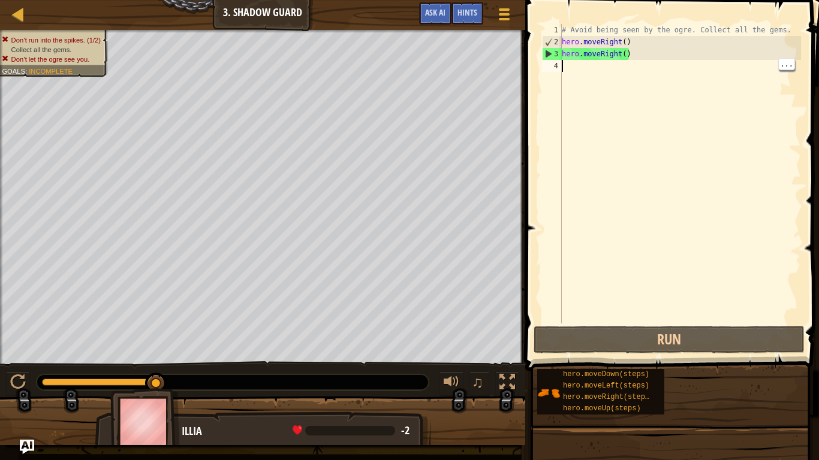
click at [605, 86] on div "# Avoid being seen by the ogre. Collect all the gems. hero . moveRight ( ) hero…" at bounding box center [680, 186] width 242 height 324
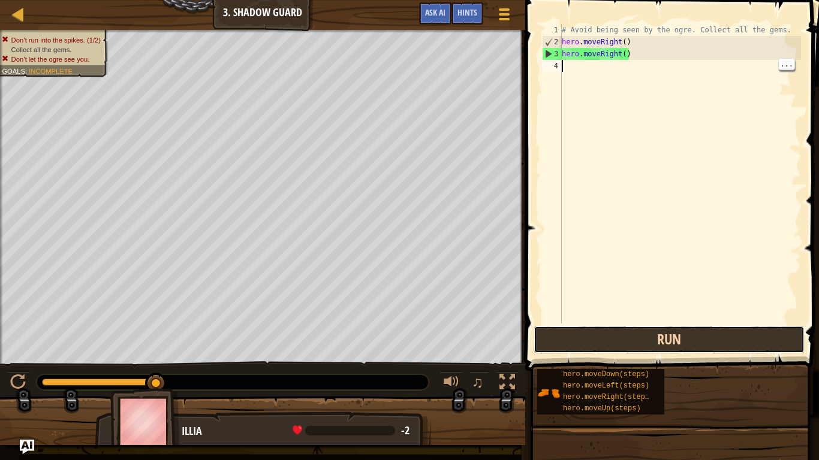
click at [579, 339] on button "Run" at bounding box center [669, 340] width 271 height 28
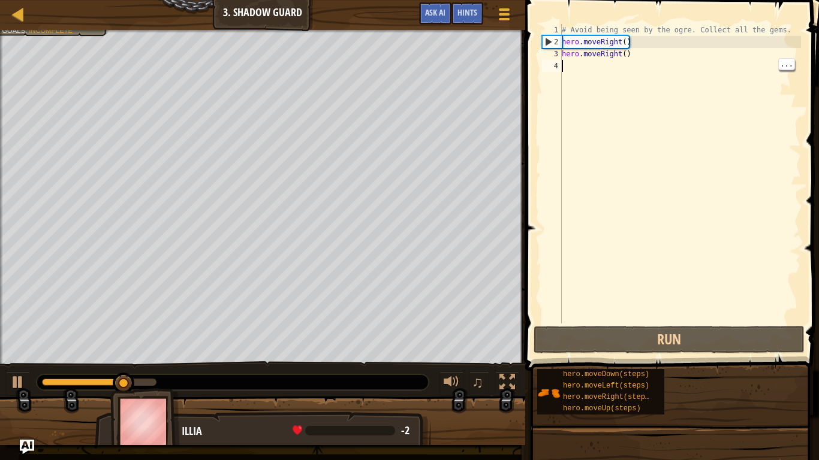
click at [643, 62] on div "# Avoid being seen by the ogre. Collect all the gems. hero . moveRight ( ) hero…" at bounding box center [680, 186] width 242 height 324
click at [630, 51] on div "# Avoid being seen by the ogre. Collect all the gems. hero . moveRight ( ) hero…" at bounding box center [680, 186] width 242 height 324
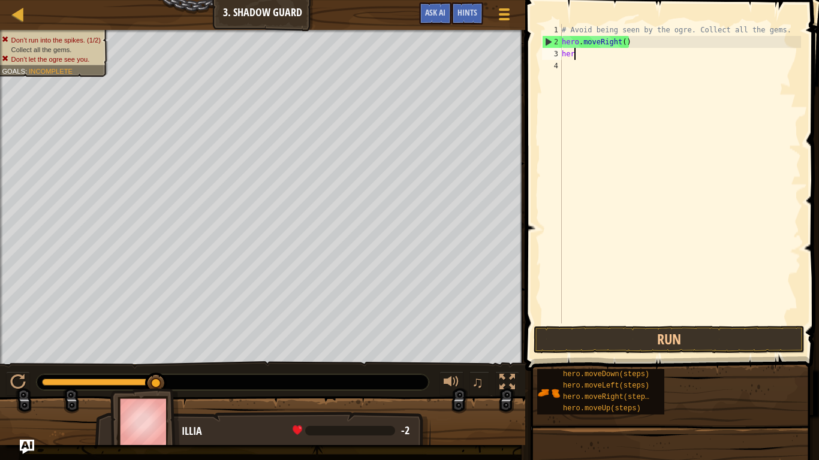
scroll to position [5, 1]
type textarea "h"
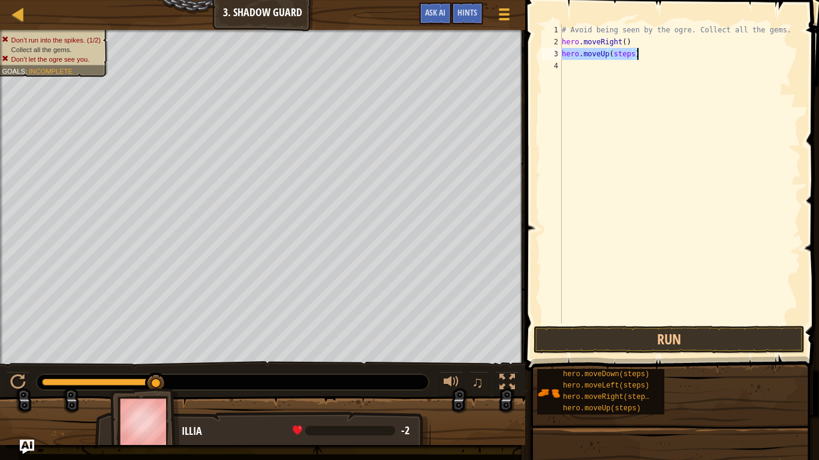
click at [644, 59] on div "# Avoid being seen by the ogre. Collect all the gems. hero . moveRight ( ) hero…" at bounding box center [680, 174] width 242 height 300
click at [651, 62] on div "# Avoid being seen by the ogre. Collect all the gems. hero . moveRight ( ) hero…" at bounding box center [680, 186] width 242 height 324
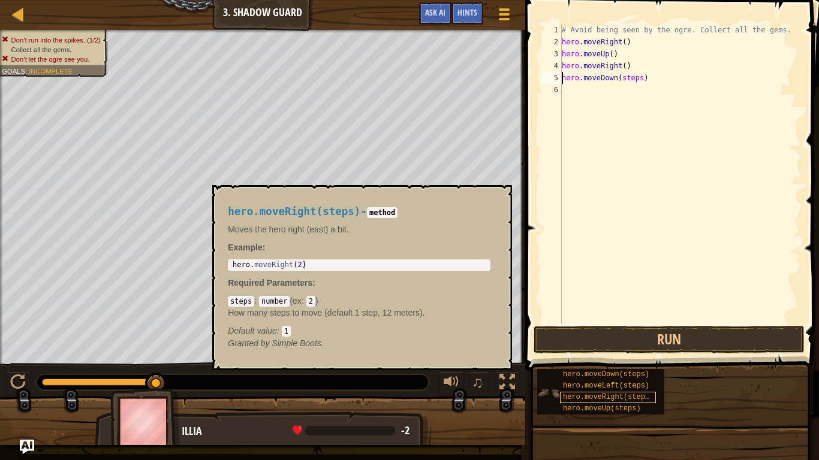
click at [634, 359] on span "hero.moveRight(steps)" at bounding box center [608, 397] width 91 height 8
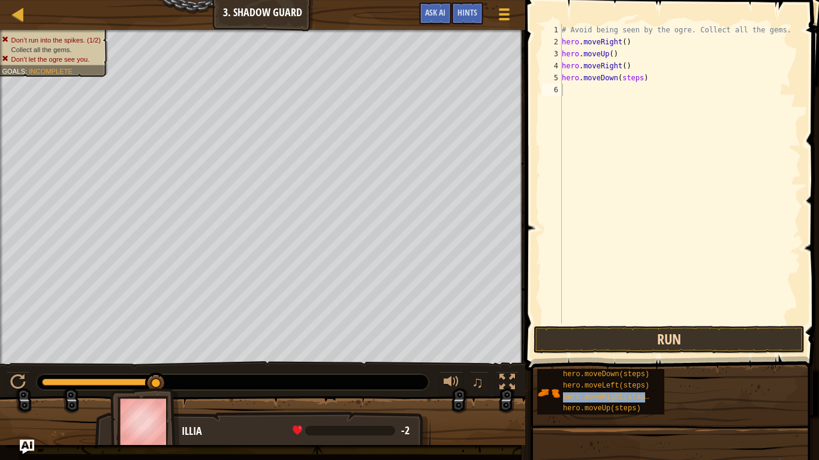
type textarea "hero.moveRight(steps)"
click at [669, 103] on div "# Avoid being seen by the ogre. Collect all the gems. hero . moveRight ( ) hero…" at bounding box center [680, 186] width 242 height 324
click at [660, 92] on div "# Avoid being seen by the ogre. Collect all the gems. hero . moveRight ( ) hero…" at bounding box center [680, 186] width 242 height 324
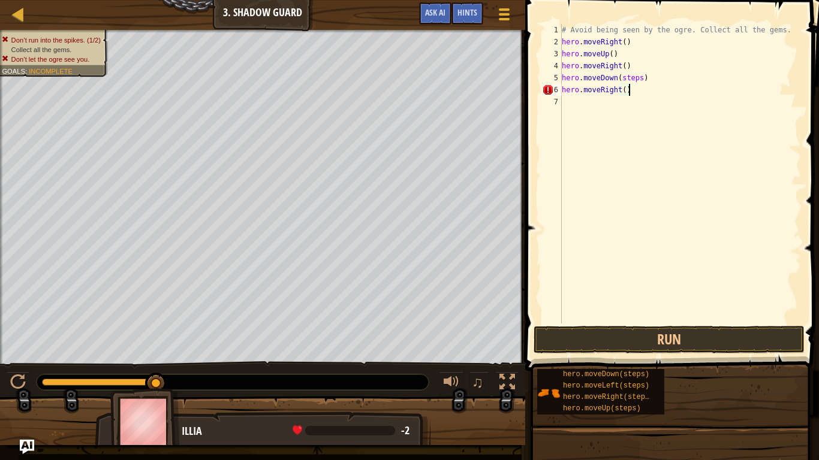
click at [656, 77] on div "# Avoid being seen by the ogre. Collect all the gems. hero . moveRight ( ) hero…" at bounding box center [680, 186] width 242 height 324
type textarea "hero.moveDown()"
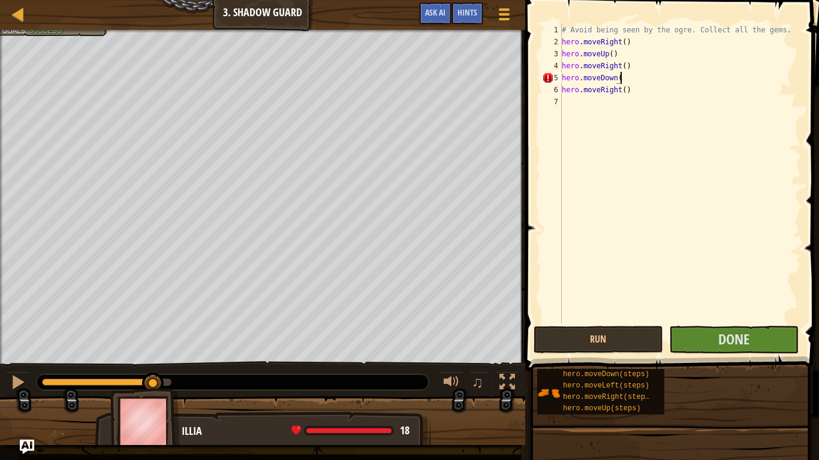
scroll to position [5, 8]
type textarea "hero.moveDown()"
click at [754, 333] on button "Done" at bounding box center [734, 340] width 130 height 28
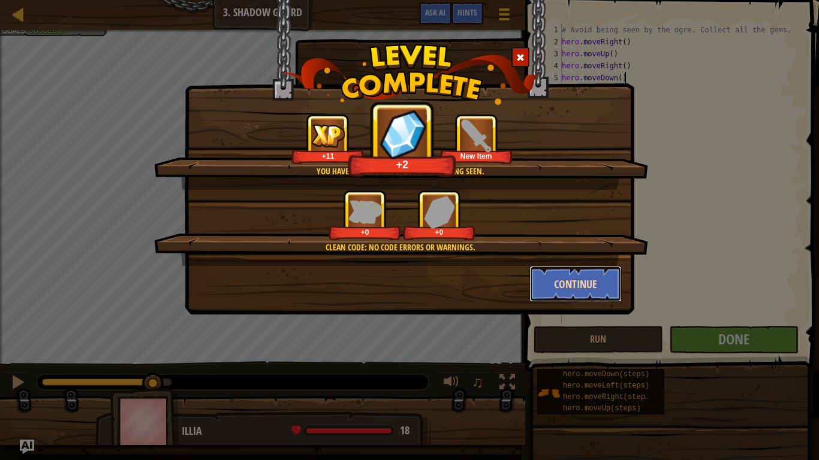
click at [595, 290] on button "Continue" at bounding box center [575, 284] width 93 height 36
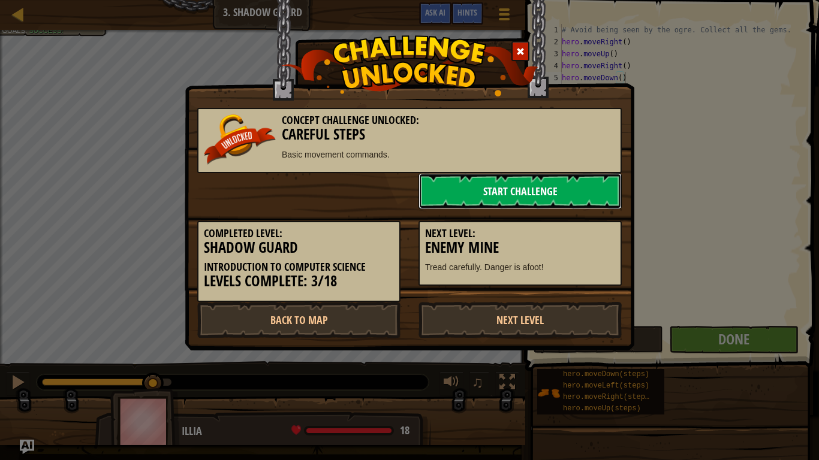
click at [620, 179] on link "Start Challenge" at bounding box center [520, 191] width 203 height 36
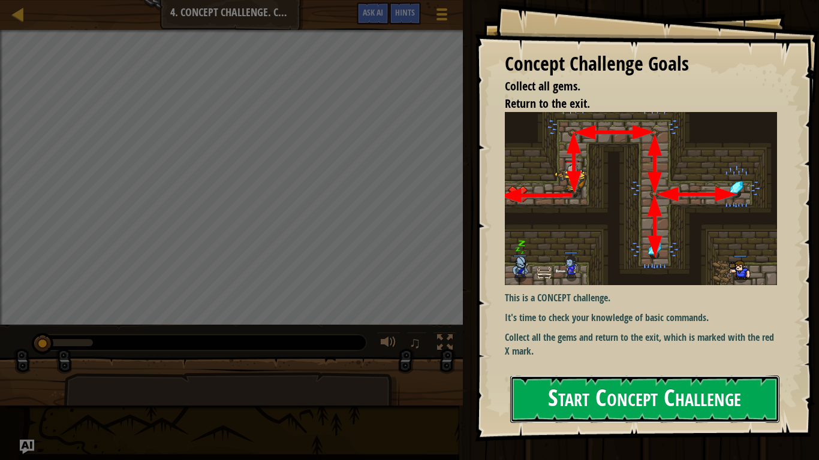
click at [617, 359] on button "Start Concept Challenge" at bounding box center [644, 399] width 269 height 47
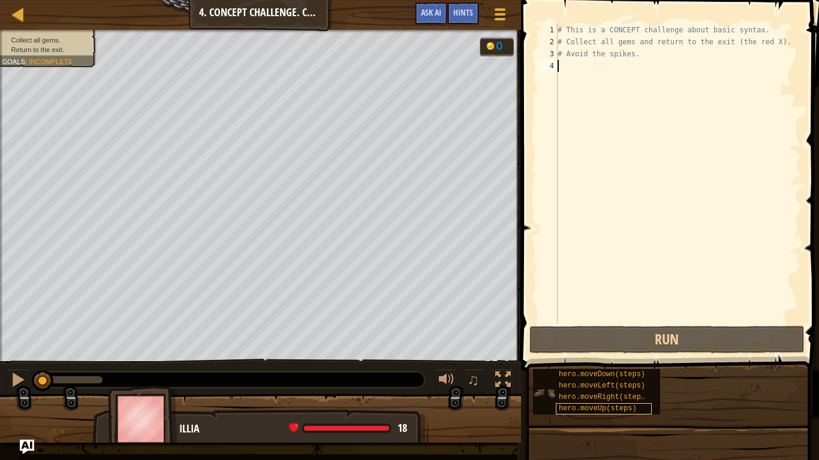
click at [646, 359] on div "hero.moveUp(steps)" at bounding box center [604, 409] width 96 height 11
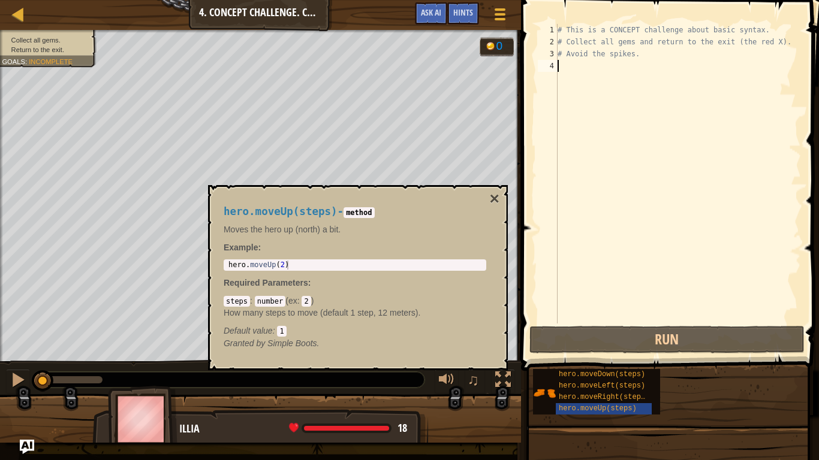
click at [648, 222] on div "# This is a CONCEPT challenge about basic syntax. # Collect all gems and return…" at bounding box center [678, 186] width 246 height 324
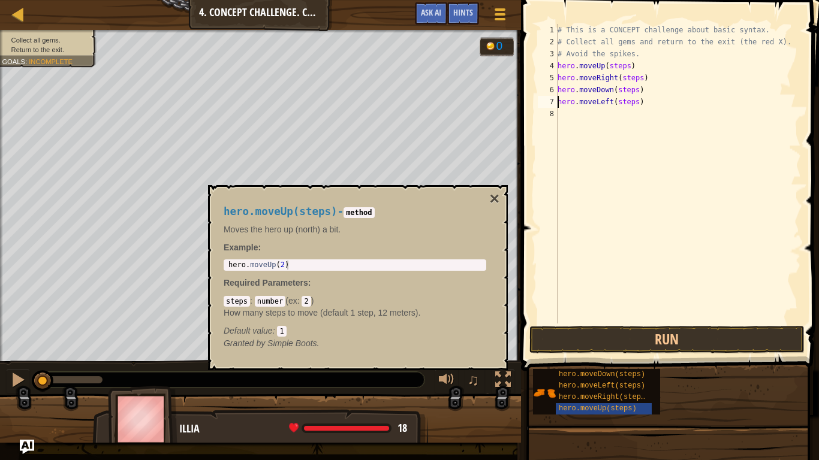
click at [644, 102] on div "# This is a CONCEPT challenge about basic syntax. # Collect all gems and return…" at bounding box center [678, 186] width 246 height 324
click at [652, 96] on div "# This is a CONCEPT challenge about basic syntax. # Collect all gems and return…" at bounding box center [678, 186] width 246 height 324
click at [647, 70] on div "# This is a CONCEPT challenge about basic syntax. # Collect all gems and return…" at bounding box center [678, 186] width 246 height 324
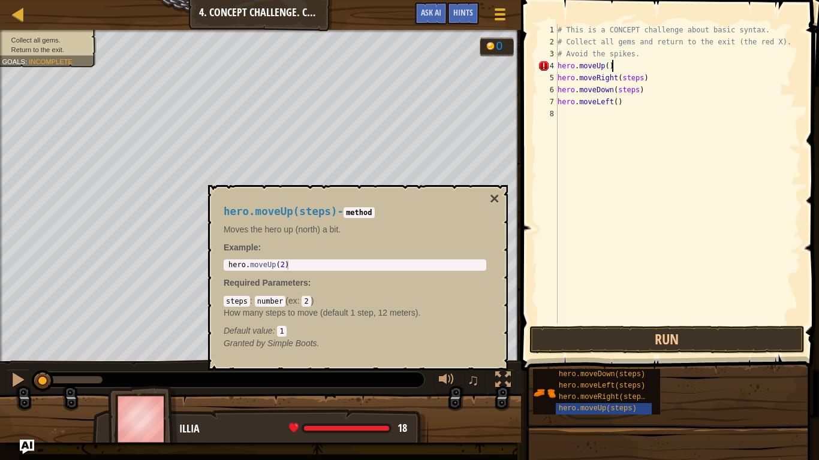
click at [644, 84] on div "# This is a CONCEPT challenge about basic syntax. # Collect all gems and return…" at bounding box center [678, 186] width 246 height 324
click at [654, 67] on div "# This is a CONCEPT challenge about basic syntax. # Collect all gems and return…" at bounding box center [678, 186] width 246 height 324
click at [656, 84] on div "# This is a CONCEPT challenge about basic syntax. # Collect all gems and return…" at bounding box center [678, 186] width 246 height 324
click at [648, 76] on div "# This is a CONCEPT challenge about basic syntax. # Collect all gems and return…" at bounding box center [678, 186] width 246 height 324
type textarea "hero.moveRight()"
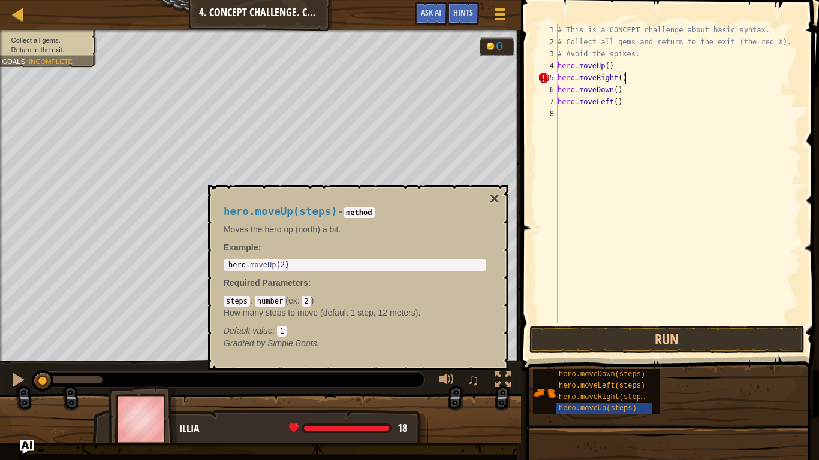
scroll to position [5, 0]
click at [714, 338] on button "Run" at bounding box center [666, 340] width 275 height 28
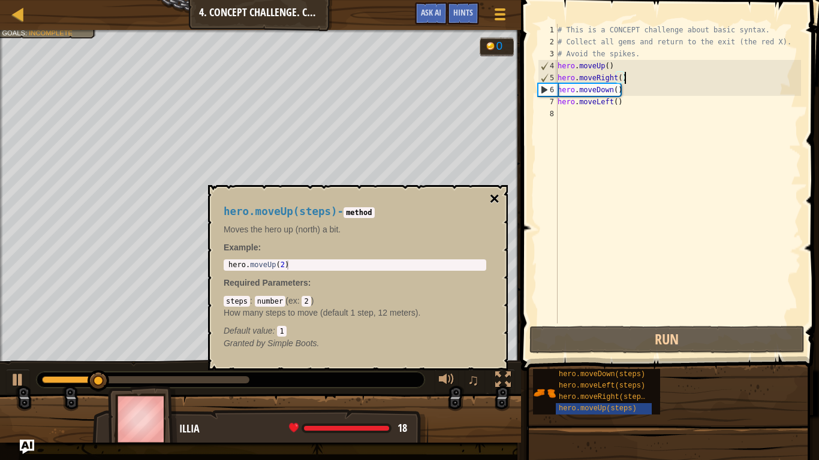
click at [494, 199] on button "×" at bounding box center [495, 199] width 10 height 17
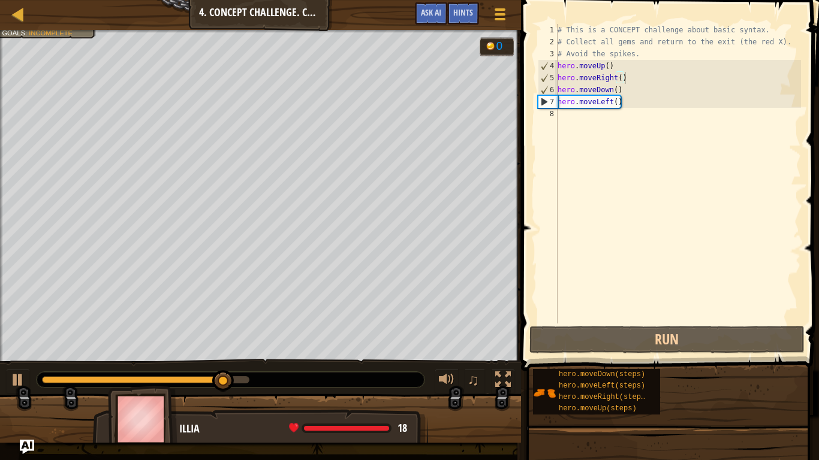
click at [655, 107] on div "# This is a CONCEPT challenge about basic syntax. # Collect all gems and return…" at bounding box center [678, 186] width 246 height 324
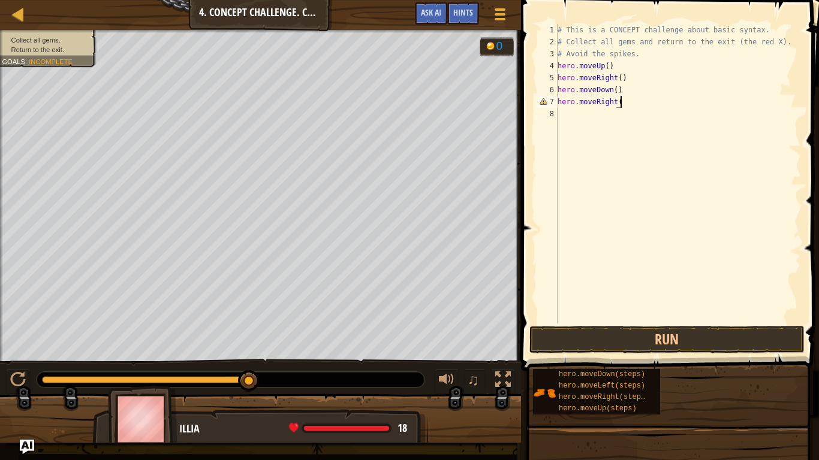
scroll to position [5, 9]
type textarea "hero.moveLeft(steps)"
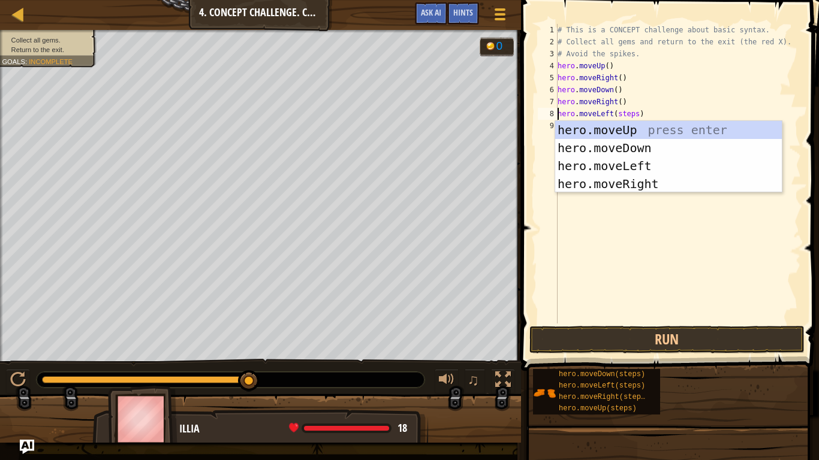
click at [670, 249] on div "# This is a CONCEPT challenge about basic syntax. # Collect all gems and return…" at bounding box center [678, 186] width 246 height 324
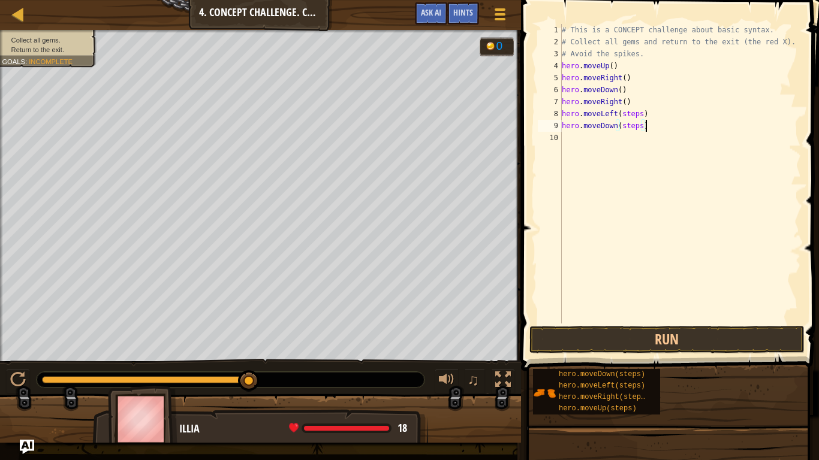
click at [689, 125] on div "# This is a CONCEPT challenge about basic syntax. # Collect all gems and return…" at bounding box center [680, 186] width 242 height 324
click at [663, 113] on div "# This is a CONCEPT challenge about basic syntax. # Collect all gems and return…" at bounding box center [680, 186] width 242 height 324
type textarea "hero.moveLeft()"
click at [730, 335] on button "Run" at bounding box center [666, 340] width 275 height 28
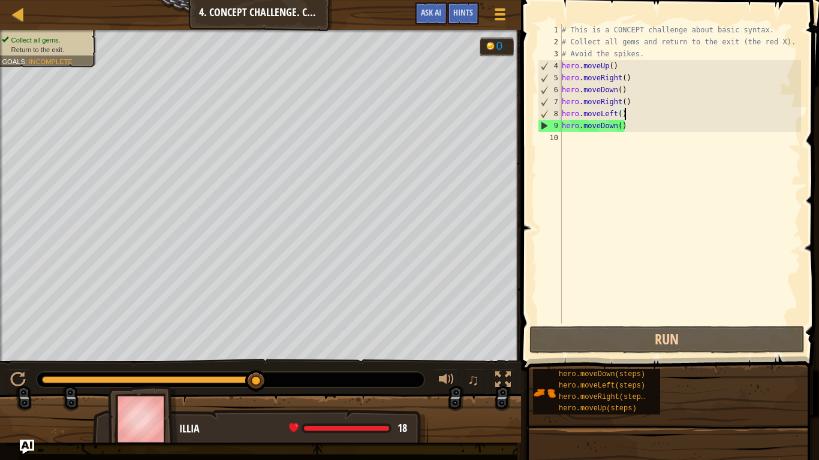
click at [659, 174] on div "# This is a CONCEPT challenge about basic syntax. # Collect all gems and return…" at bounding box center [680, 186] width 242 height 324
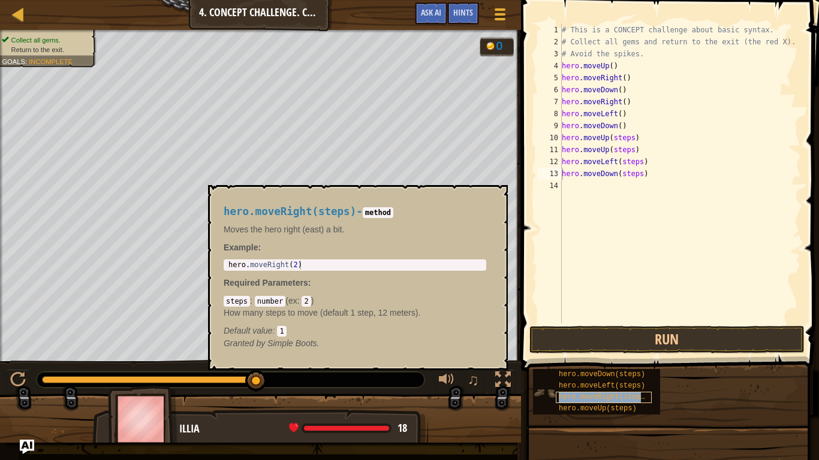
click at [644, 359] on span "hero.moveRight(steps)" at bounding box center [604, 397] width 91 height 8
click at [663, 183] on div "# This is a CONCEPT challenge about basic syntax. # Collect all gems and return…" at bounding box center [680, 186] width 242 height 324
click at [653, 165] on div "# This is a CONCEPT challenge about basic syntax. # Collect all gems and return…" at bounding box center [680, 186] width 242 height 324
click at [658, 173] on div "# This is a CONCEPT challenge about basic syntax. # Collect all gems and return…" at bounding box center [680, 186] width 242 height 324
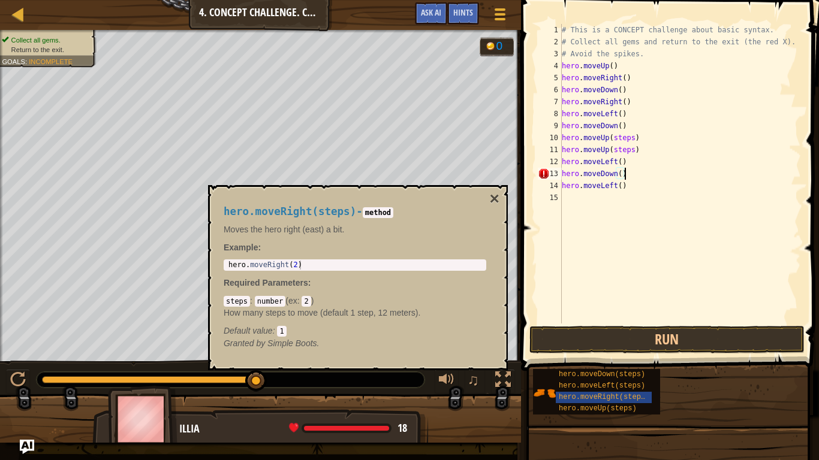
click at [652, 143] on div "# This is a CONCEPT challenge about basic syntax. # Collect all gems and return…" at bounding box center [680, 186] width 242 height 324
click at [643, 155] on div "# This is a CONCEPT challenge about basic syntax. # Collect all gems and return…" at bounding box center [680, 186] width 242 height 324
type textarea "hero.moveUp()"
click at [744, 337] on button "Run" at bounding box center [666, 340] width 275 height 28
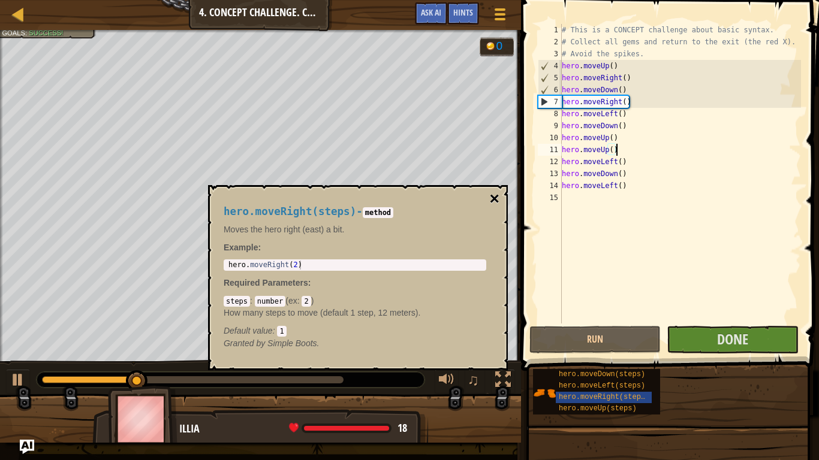
click at [493, 196] on button "×" at bounding box center [495, 199] width 10 height 17
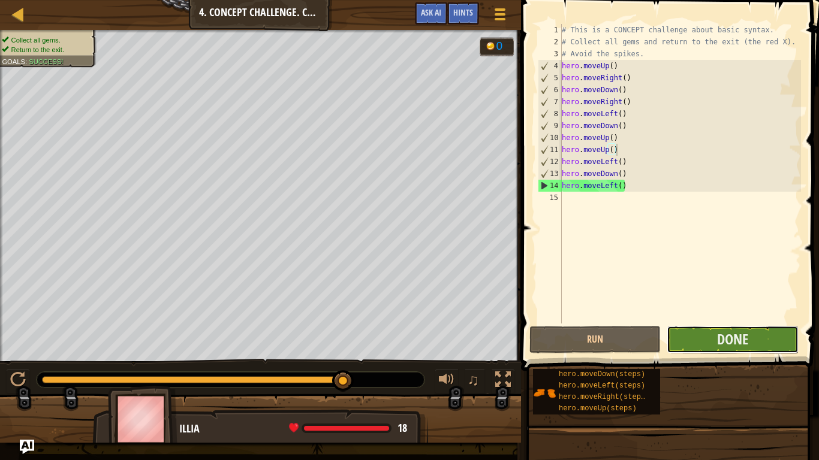
click at [771, 341] on button "Done" at bounding box center [732, 340] width 131 height 28
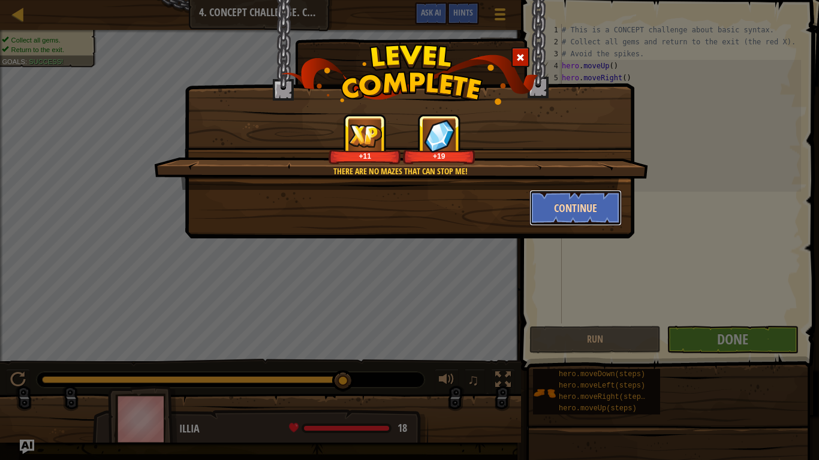
click at [591, 202] on button "Continue" at bounding box center [575, 208] width 93 height 36
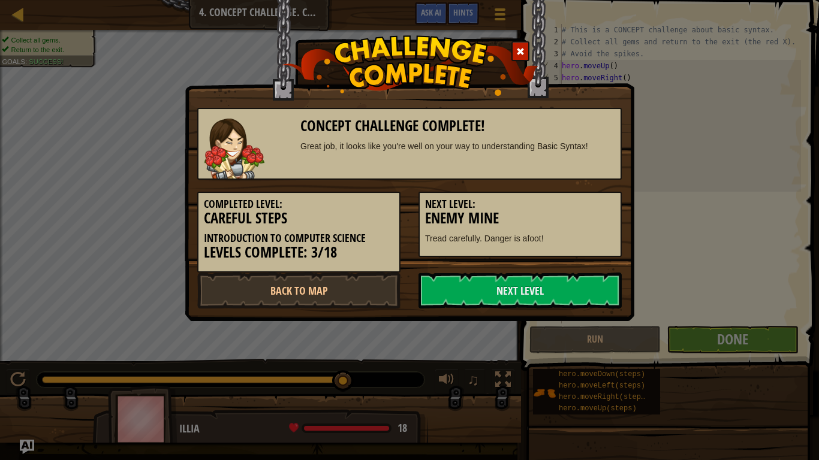
click at [582, 213] on h3 "Enemy Mine" at bounding box center [520, 218] width 190 height 16
click at [587, 288] on link "Next Level" at bounding box center [520, 291] width 203 height 36
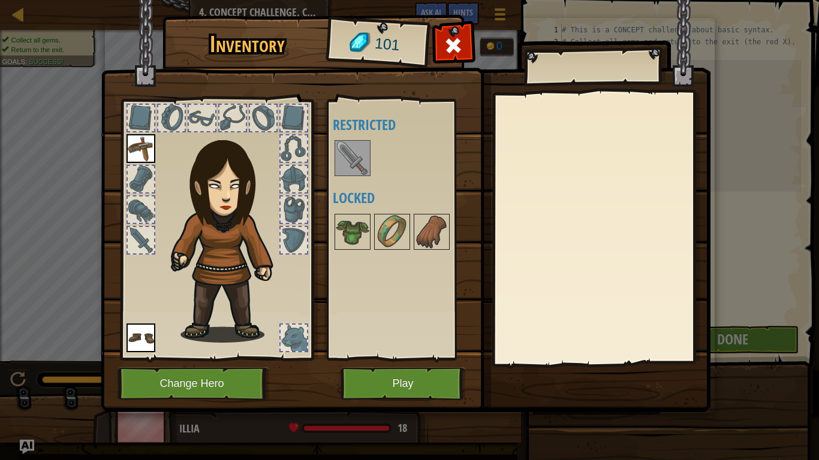
click at [333, 167] on div at bounding box center [404, 159] width 142 height 40
click at [341, 164] on img at bounding box center [353, 159] width 34 height 34
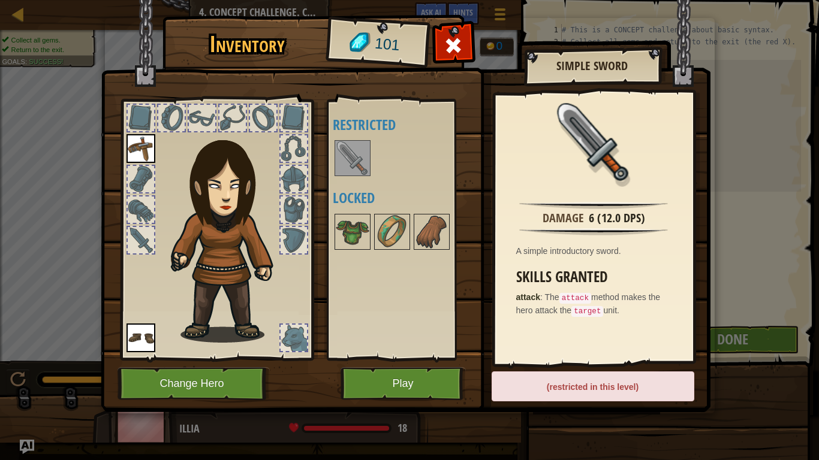
click at [155, 127] on img at bounding box center [222, 218] width 182 height 246
click at [176, 119] on div at bounding box center [171, 118] width 26 height 26
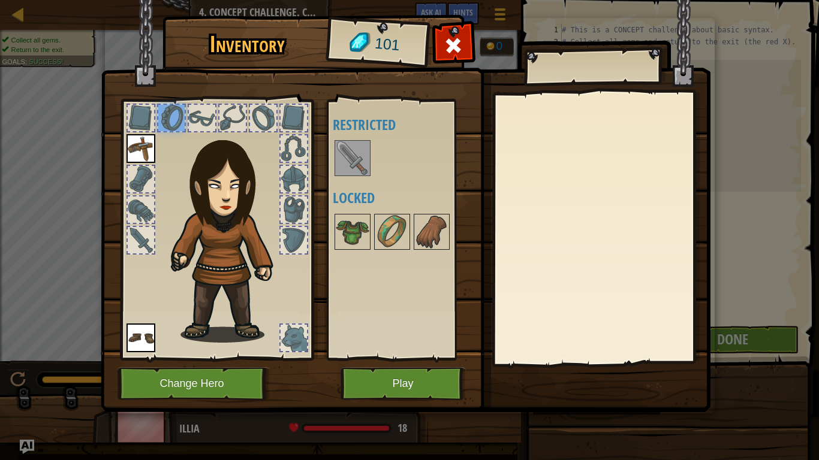
click at [201, 125] on div at bounding box center [202, 118] width 26 height 26
click at [301, 216] on div at bounding box center [294, 210] width 26 height 26
click at [293, 240] on div at bounding box center [294, 240] width 26 height 26
click at [347, 359] on div "Inventory 101 Available Equip Equip (double-click to equip) Restricted Locked E…" at bounding box center [410, 216] width 610 height 396
click at [366, 359] on button "Play" at bounding box center [403, 384] width 125 height 33
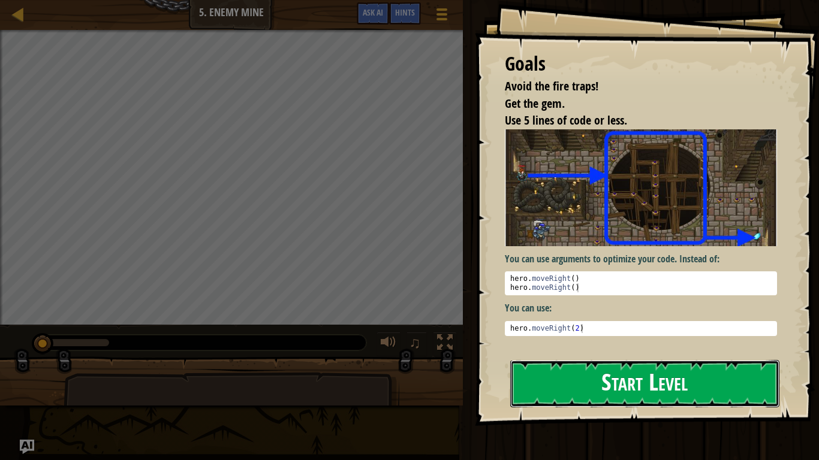
click at [603, 359] on button "Start Level" at bounding box center [644, 383] width 269 height 47
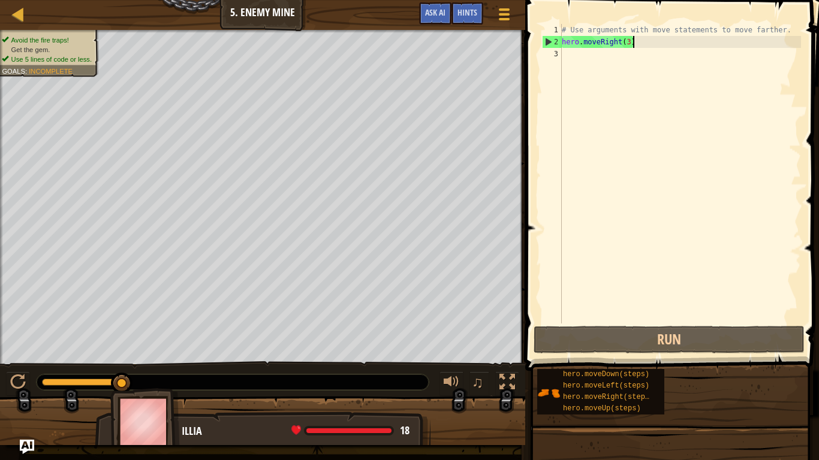
click at [668, 45] on div "# Use arguments with move statements to move farther. hero . moveRight ( 3 )" at bounding box center [680, 186] width 242 height 324
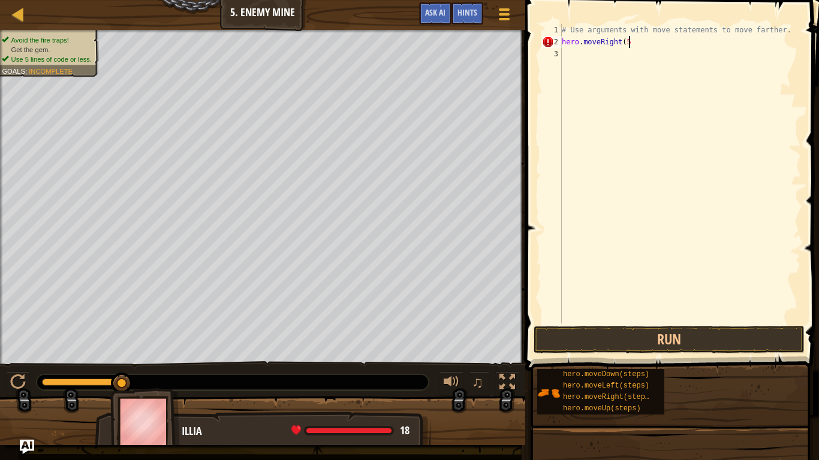
scroll to position [5, 10]
type textarea "hero.moveRight(5)"
click at [724, 350] on button "Run" at bounding box center [669, 340] width 271 height 28
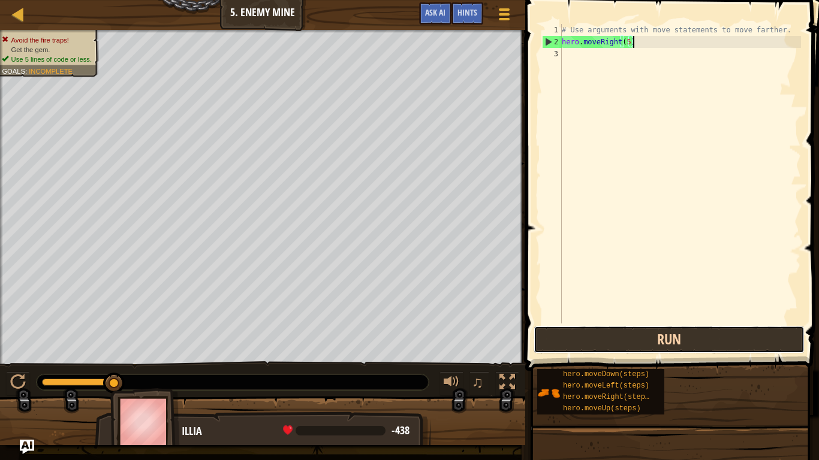
click at [691, 345] on button "Run" at bounding box center [669, 340] width 271 height 28
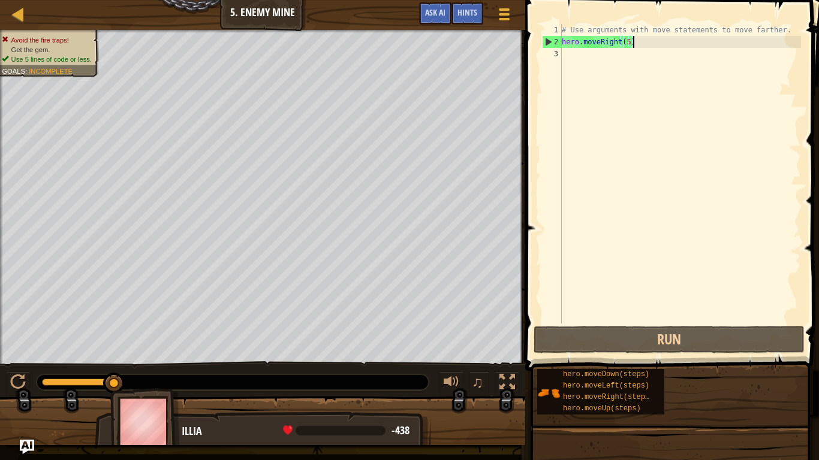
click at [770, 290] on div "# Use arguments with move statements to move farther. hero . moveRight ( 5 )" at bounding box center [680, 186] width 242 height 324
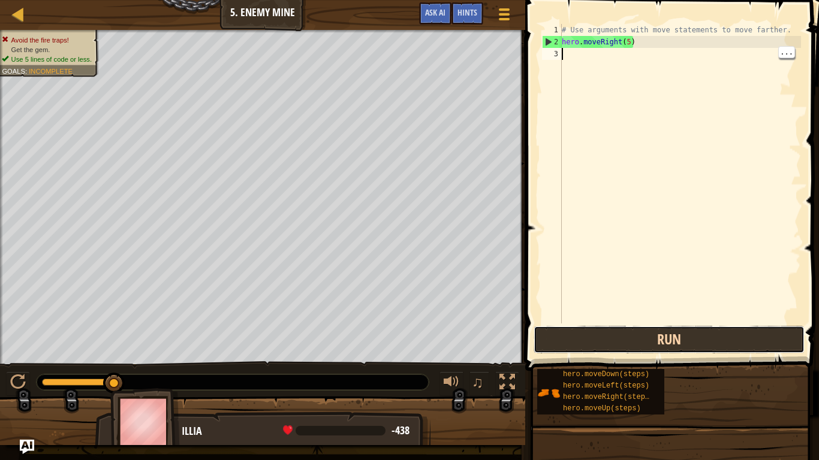
click at [708, 331] on button "Run" at bounding box center [669, 340] width 271 height 28
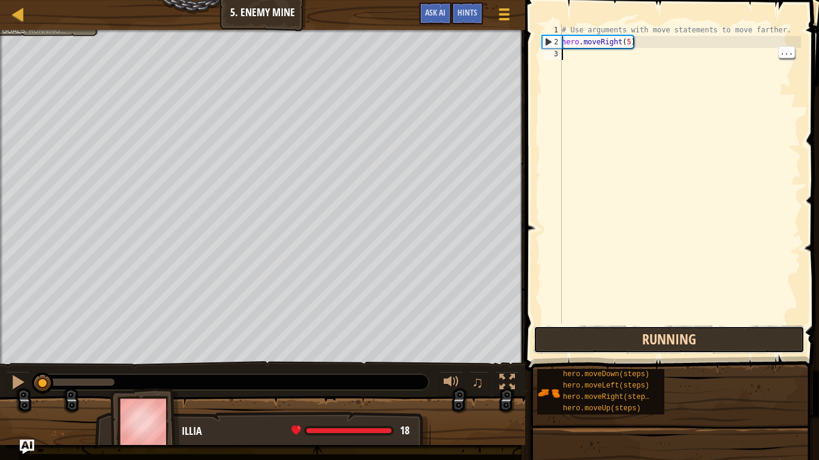
click at [715, 327] on button "Running" at bounding box center [669, 340] width 271 height 28
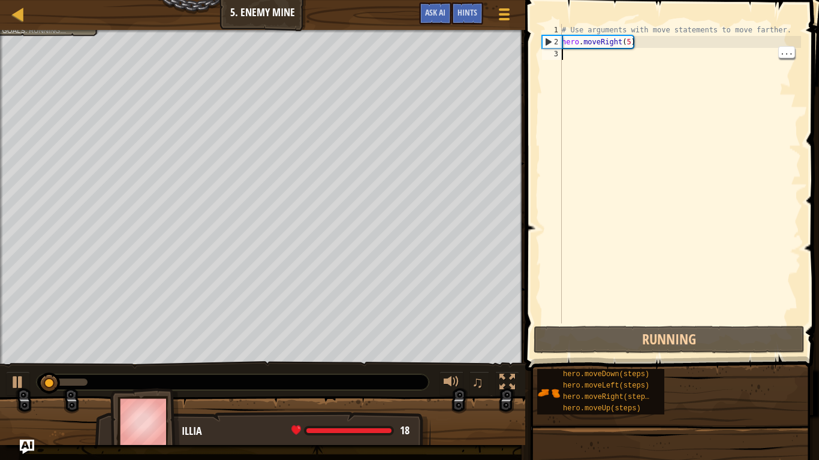
click at [649, 47] on div "# Use arguments with move statements to move farther. hero . moveRight ( 5 )" at bounding box center [680, 186] width 242 height 324
click at [630, 37] on div "# Use arguments with move statements to move farther. hero . moveRight ( 5 )" at bounding box center [680, 186] width 242 height 324
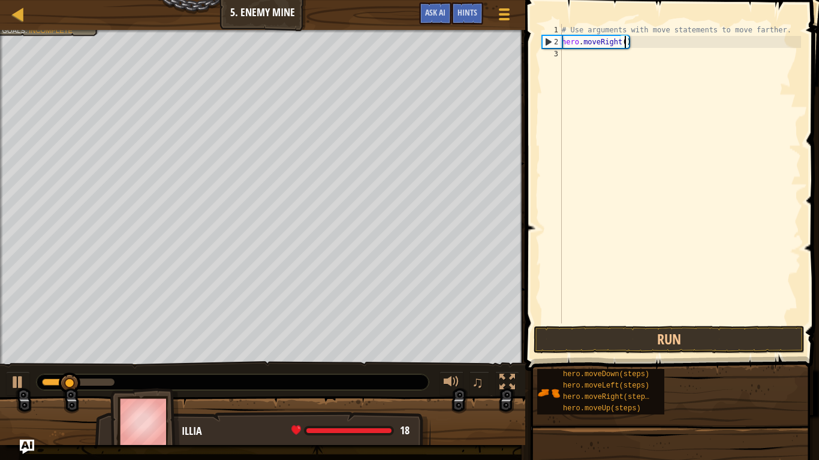
type textarea "hero.moveRight(2)"
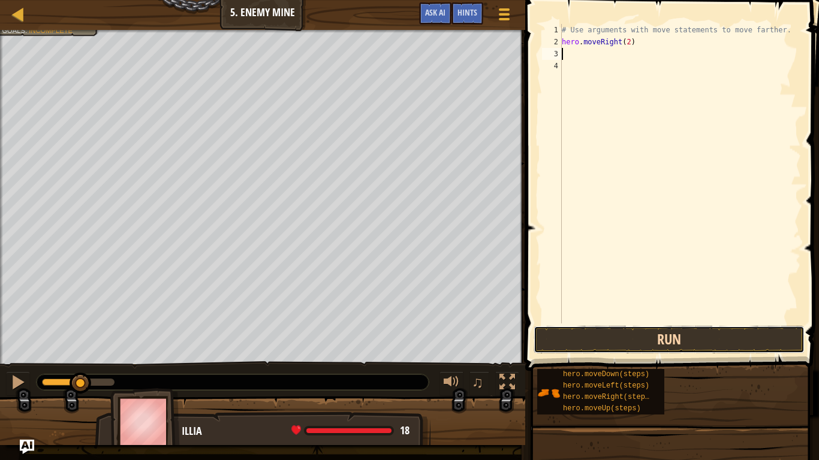
click at [737, 327] on button "Run" at bounding box center [669, 340] width 271 height 28
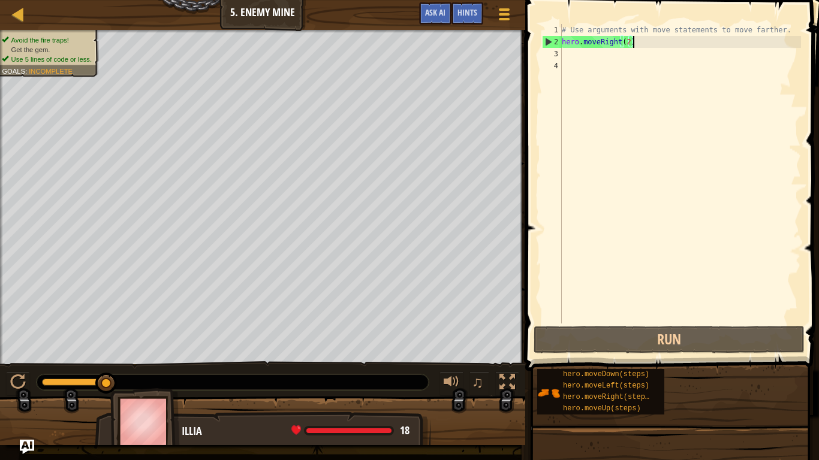
click at [631, 42] on div "# Use arguments with move statements to move farther. hero . moveRight ( 2 )" at bounding box center [680, 186] width 242 height 324
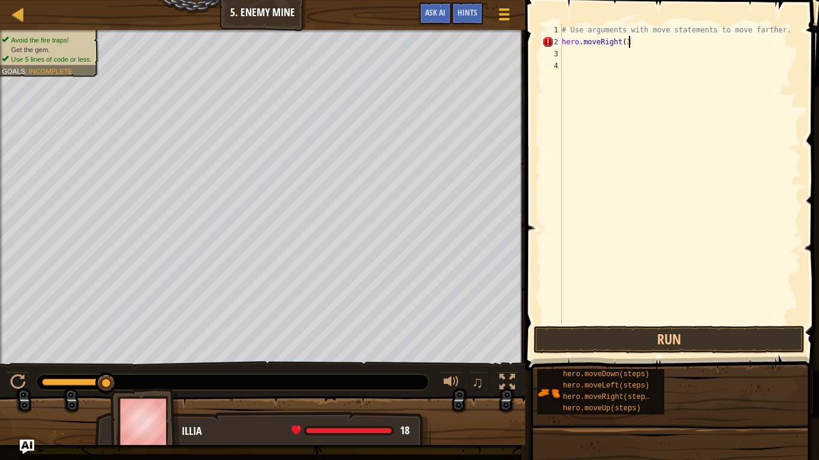
type textarea "hero.moveRight(3)"
click at [614, 54] on div "# Use arguments with move statements to move farther. hero . moveRight ( 3 )" at bounding box center [680, 186] width 242 height 324
click at [637, 56] on div "# Use arguments with move statements to move farther. hero . moveRight ( 3 ) he…" at bounding box center [680, 174] width 242 height 300
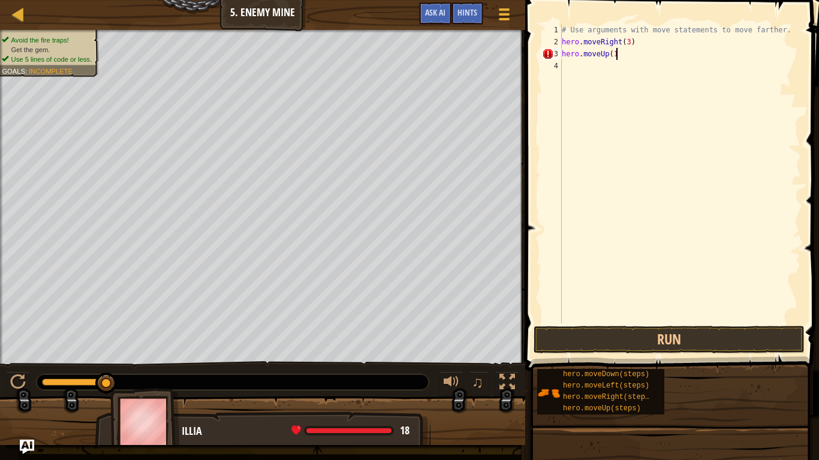
scroll to position [5, 8]
click at [731, 350] on button "Run" at bounding box center [669, 340] width 271 height 28
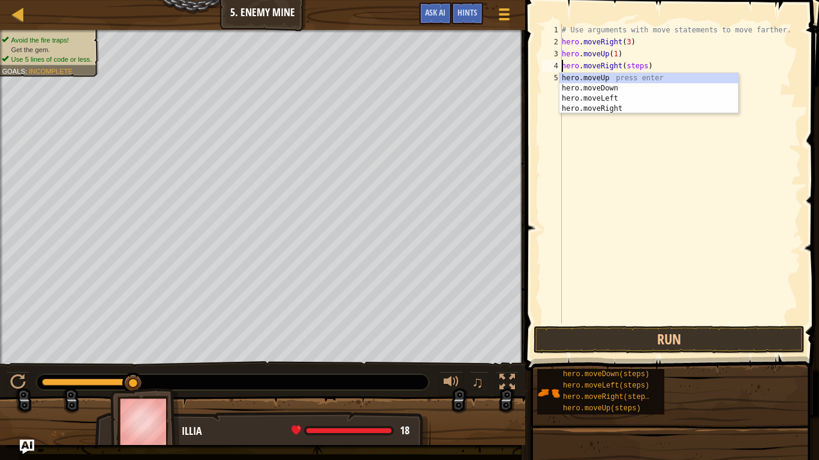
click at [660, 68] on div "# Use arguments with move statements to move farther. hero . moveRight ( 3 ) he…" at bounding box center [680, 186] width 242 height 324
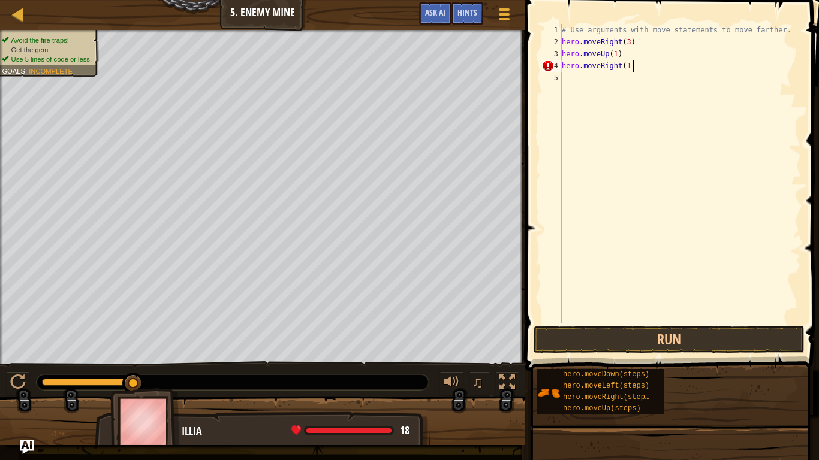
scroll to position [5, 10]
click at [743, 347] on button "Run" at bounding box center [669, 340] width 271 height 28
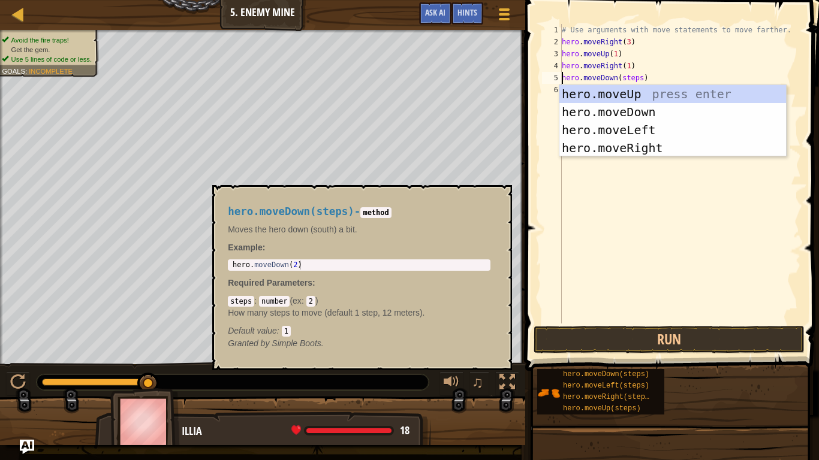
click at [645, 78] on div "# Use arguments with move statements to move farther. hero . moveRight ( 3 ) he…" at bounding box center [680, 186] width 242 height 324
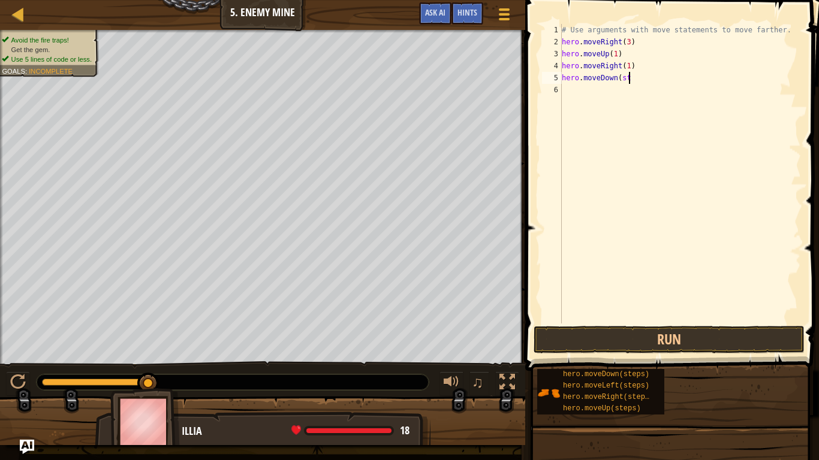
scroll to position [5, 8]
type textarea "hero.moveDown(3)"
click at [727, 312] on div "# Use arguments with move statements to move farther. hero . moveRight ( 3 ) he…" at bounding box center [680, 186] width 242 height 324
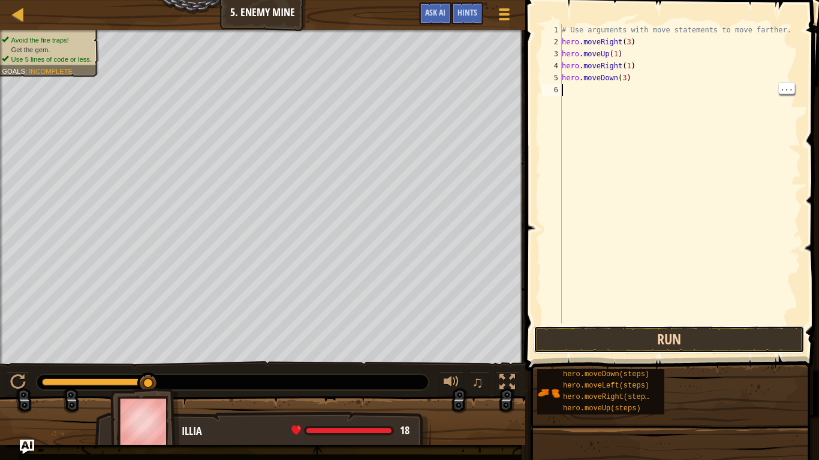
click at [715, 342] on button "Run" at bounding box center [669, 340] width 271 height 28
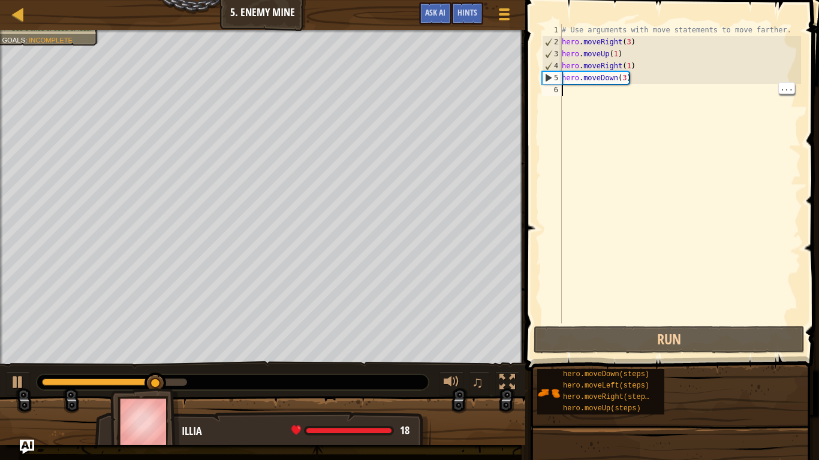
click at [17, 45] on div "Avoid the fire traps! Lure the ogre to its doom. Get the gem. Use 5 lines of co…" at bounding box center [42, 13] width 113 height 64
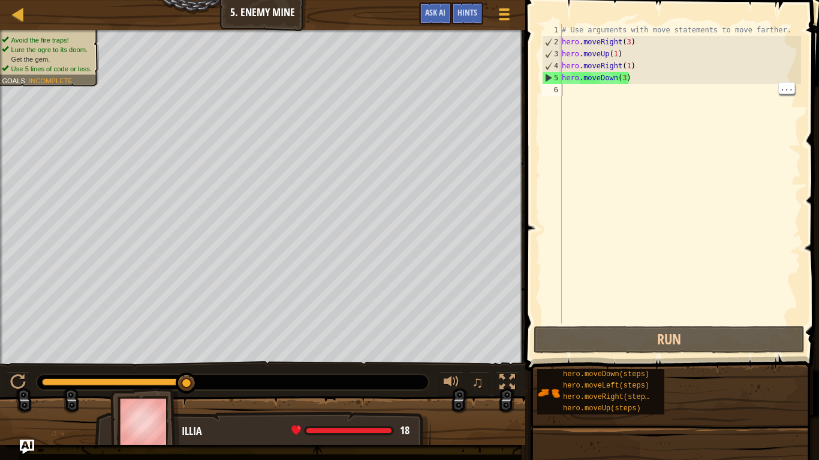
click at [780, 32] on div "# Use arguments with move statements to move farther. hero . moveRight ( 3 ) he…" at bounding box center [680, 186] width 242 height 324
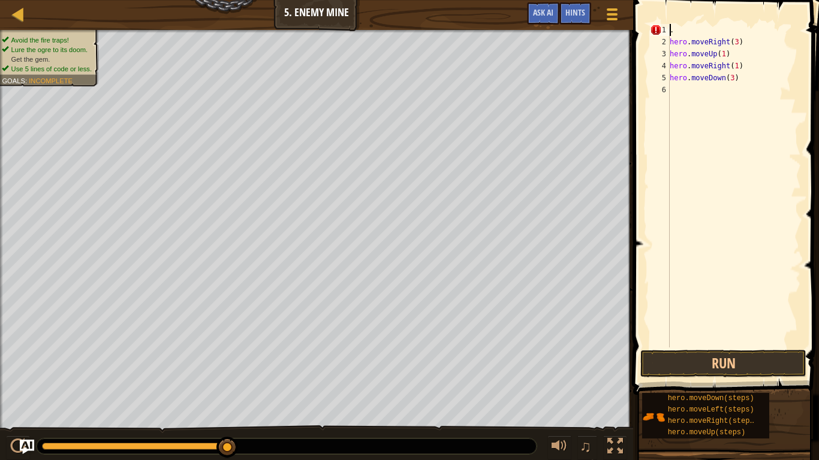
click at [742, 41] on div ". hero . moveRight ( 3 ) hero . moveUp ( 1 ) hero . moveRight ( 1 ) hero . move…" at bounding box center [734, 198] width 134 height 348
click at [712, 35] on div ". hero . moveRight ( 3 ) hero . moveUp ( 1 ) hero . moveRight ( 1 ) hero . move…" at bounding box center [734, 198] width 134 height 348
type textarea ". hero.moveRight(3)"
click at [792, 170] on div ". hero . moveRight ( 3 ) hero . moveUp ( 1 ) hero . moveRight ( 1 ) hero . move…" at bounding box center [734, 198] width 134 height 348
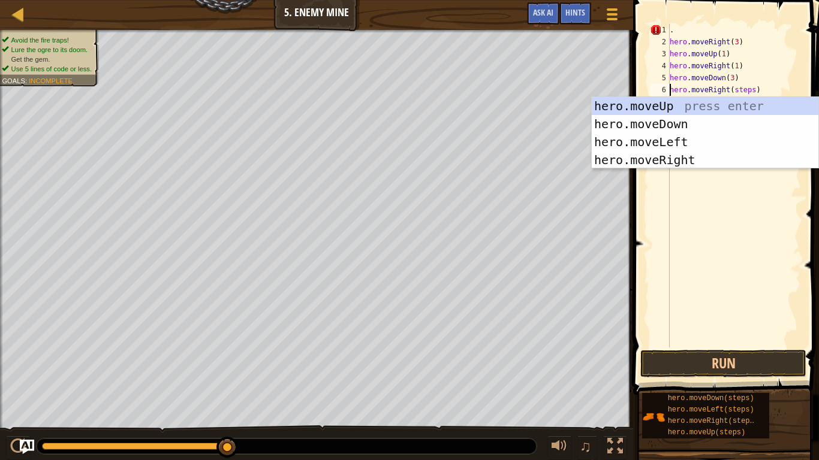
click at [760, 93] on div ". hero . moveRight ( 3 ) hero . moveUp ( 1 ) hero . moveRight ( 1 ) hero . move…" at bounding box center [734, 198] width 134 height 348
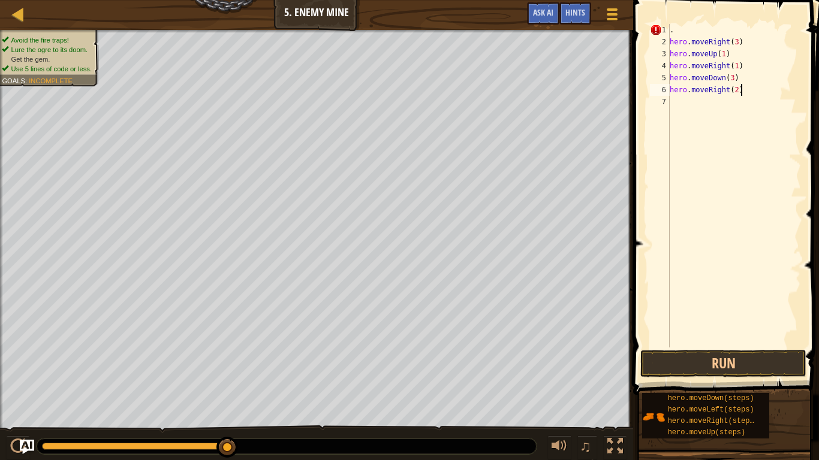
scroll to position [5, 10]
type textarea "hero.moveRight(2)"
click at [763, 359] on button "Run" at bounding box center [723, 364] width 166 height 28
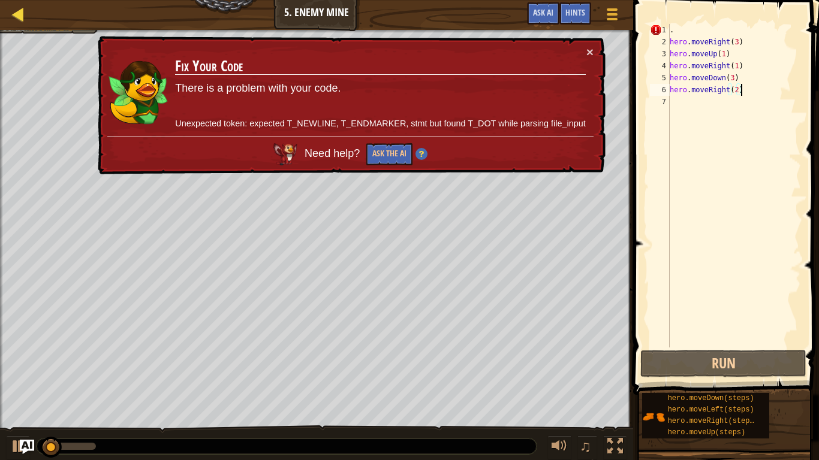
click at [29, 29] on div "Map" at bounding box center [27, 15] width 6 height 30
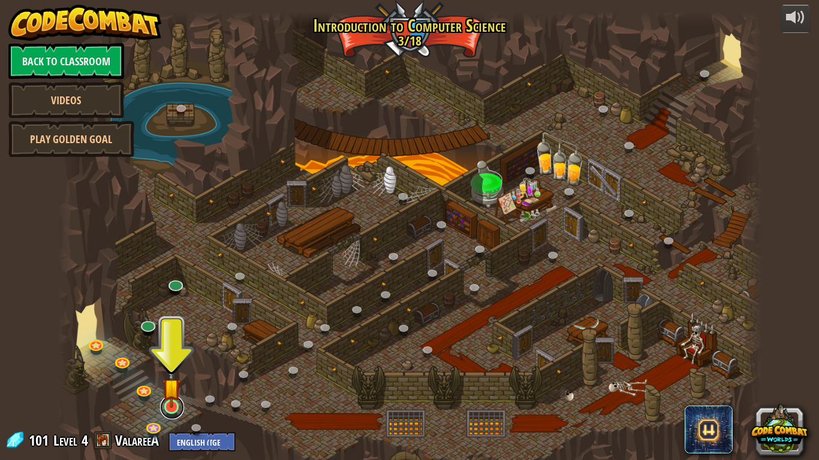
click at [171, 359] on link at bounding box center [172, 408] width 24 height 24
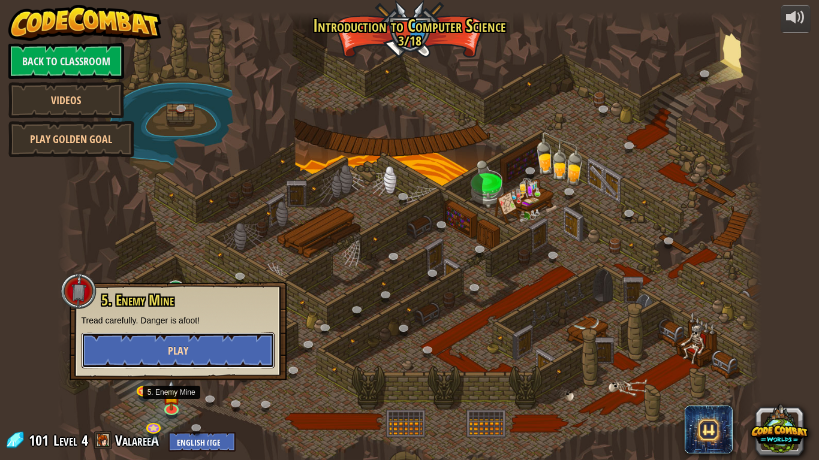
click at [128, 347] on button "Play" at bounding box center [178, 351] width 193 height 36
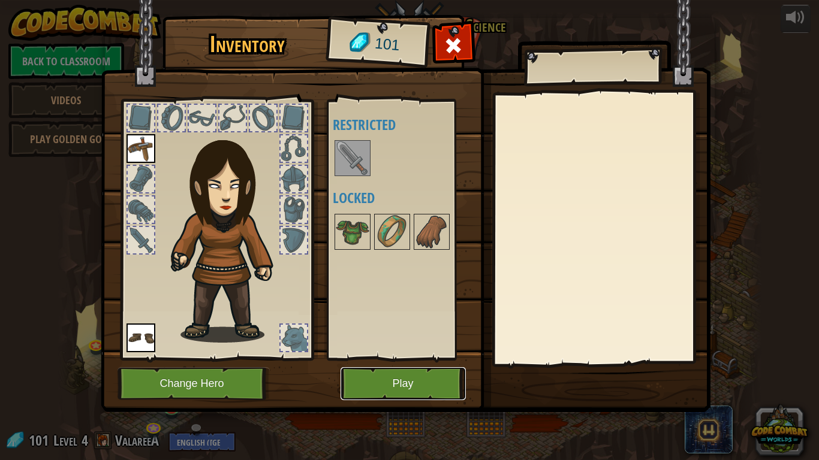
click at [359, 359] on button "Play" at bounding box center [403, 384] width 125 height 33
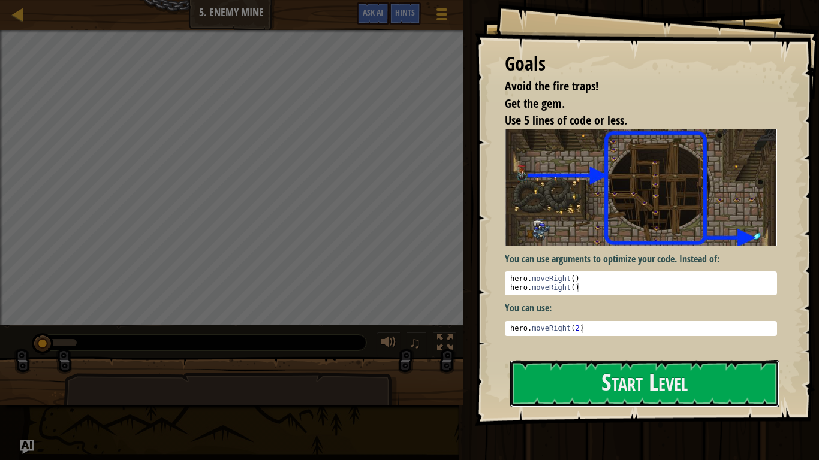
click at [574, 359] on button "Start Level" at bounding box center [644, 383] width 269 height 47
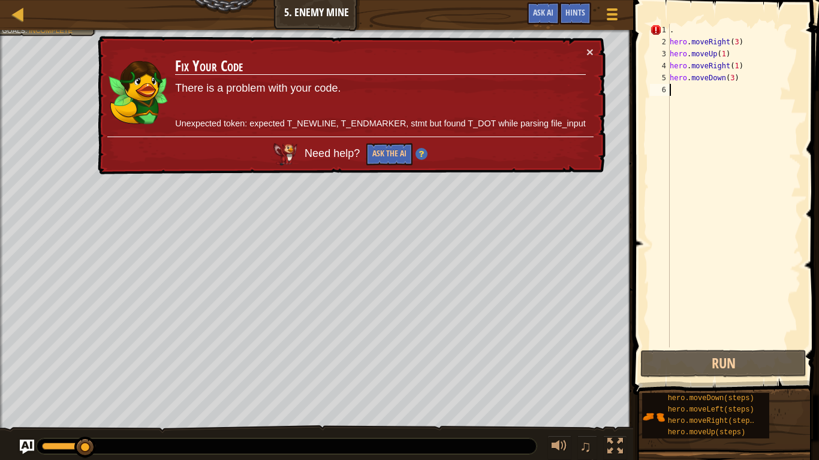
click at [755, 76] on div ". hero . moveRight ( 3 ) hero . moveUp ( 1 ) hero . moveRight ( 1 ) hero . move…" at bounding box center [734, 198] width 134 height 348
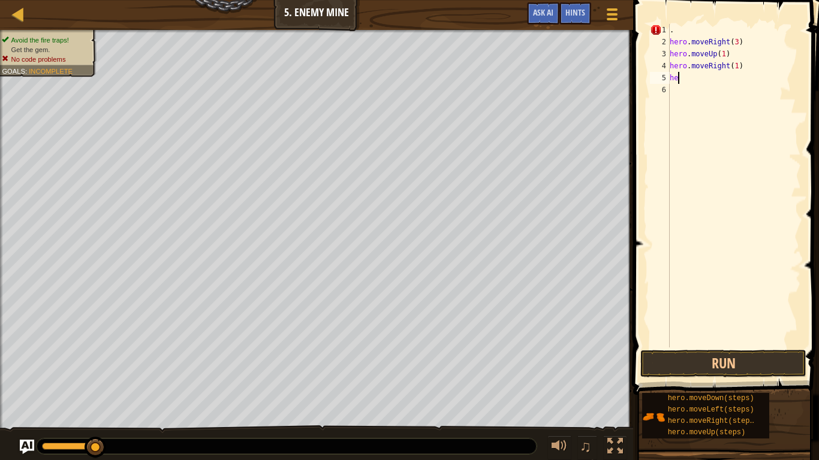
type textarea "h"
type textarea "."
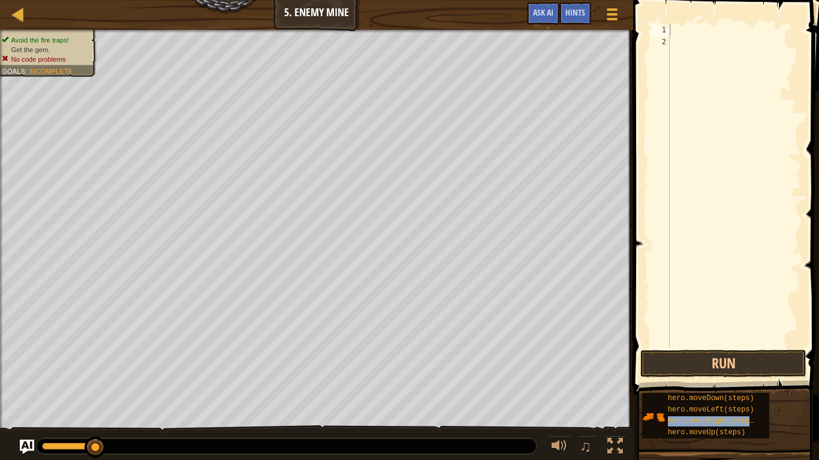
click at [742, 0] on span at bounding box center [727, 180] width 195 height 431
click at [754, 29] on div "hero . moveRight ( steps )" at bounding box center [734, 198] width 134 height 348
type textarea "hero.moveRight(3)"
click at [768, 200] on div "hero . moveRight ( 3 )" at bounding box center [734, 198] width 134 height 348
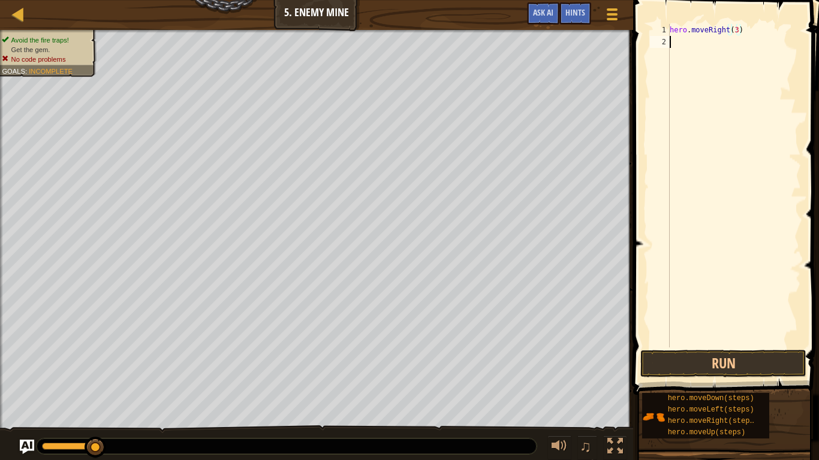
scroll to position [5, 0]
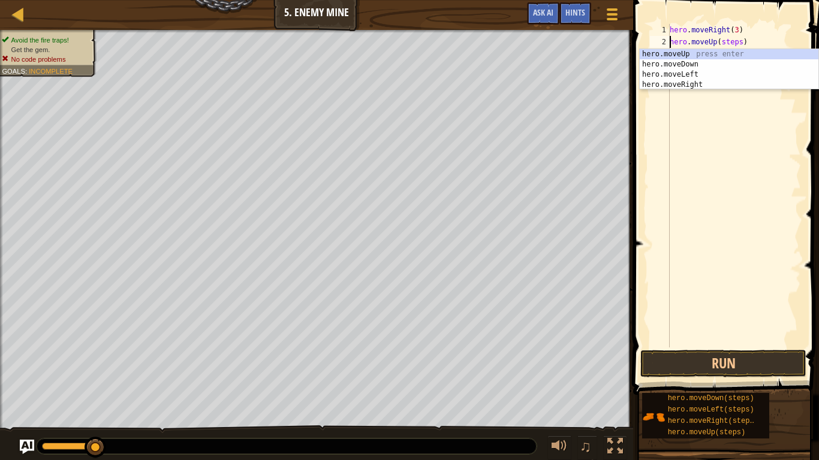
click at [741, 41] on div "hero . moveRight ( 3 ) hero . moveUp ( steps )" at bounding box center [734, 198] width 134 height 348
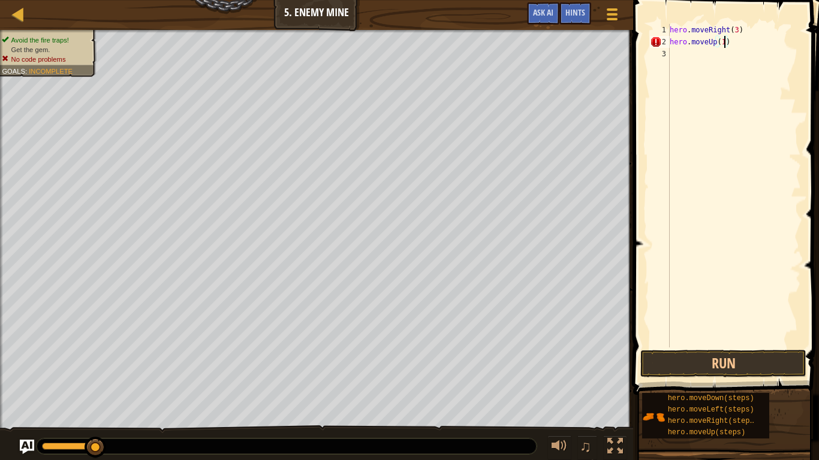
scroll to position [5, 8]
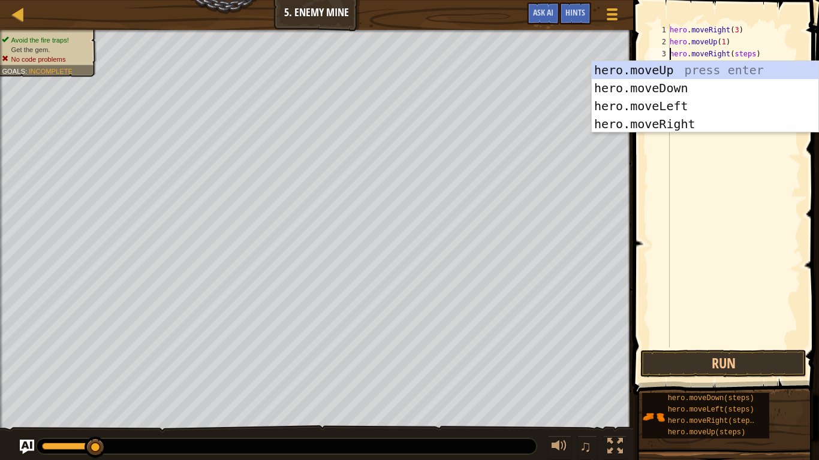
click at [755, 56] on div "hero . moveRight ( 3 ) hero . moveUp ( 1 ) hero . moveRight ( steps )" at bounding box center [734, 198] width 134 height 348
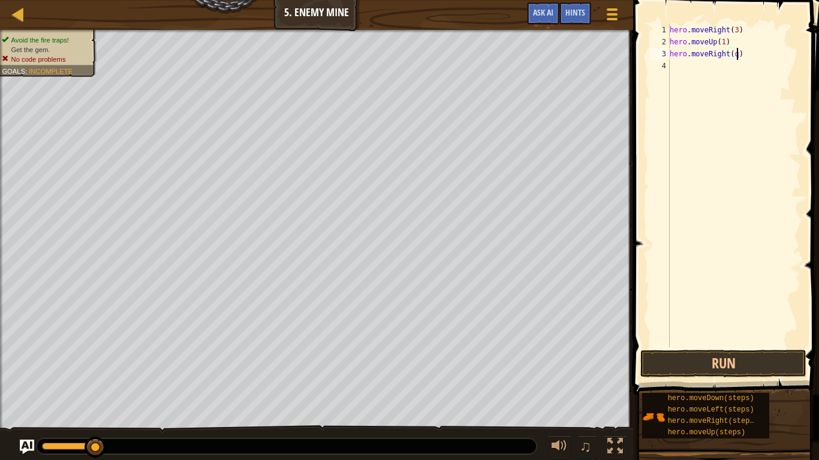
scroll to position [5, 10]
type textarea "hero.moveRight(1)"
click at [692, 70] on div "hero . moveRight ( 3 ) hero . moveUp ( 1 ) hero . moveRight ( 1 )" at bounding box center [734, 198] width 134 height 348
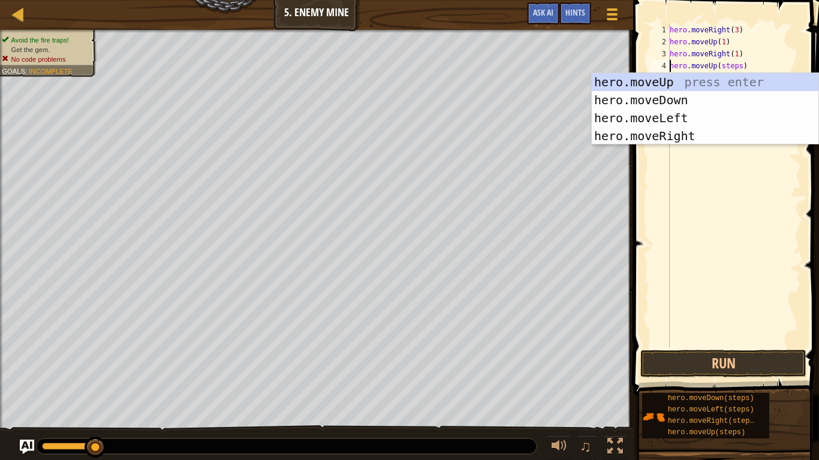
click at [741, 68] on div "hero . moveRight ( 3 ) hero . moveUp ( 1 ) hero . moveRight ( 1 ) hero . moveUp…" at bounding box center [734, 198] width 134 height 348
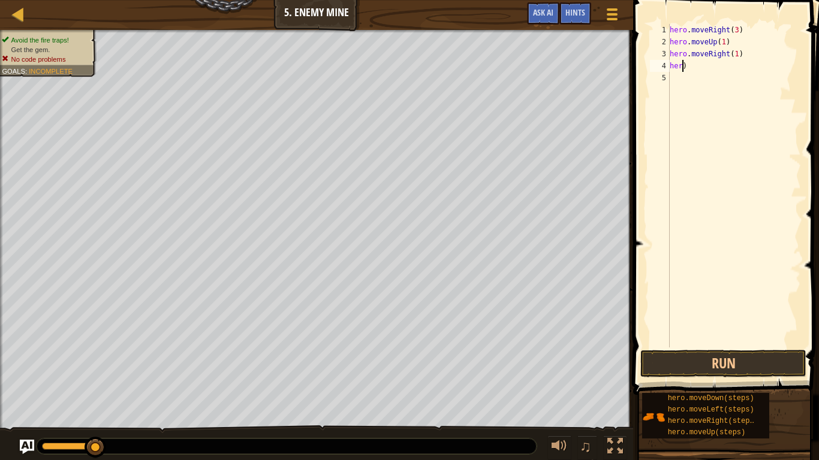
type textarea ")"
click at [691, 71] on div "hero . moveRight ( 3 ) hero . moveUp ( 1 ) hero . moveRight ( 1 ) )" at bounding box center [734, 198] width 134 height 348
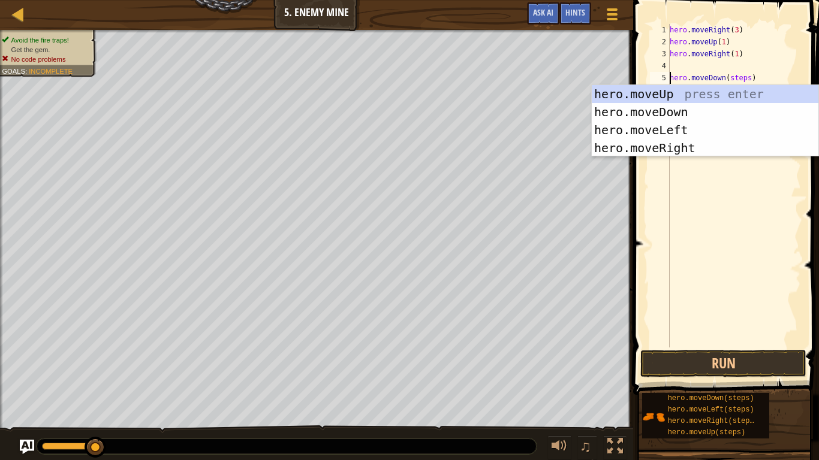
click at [757, 76] on div "hero . moveRight ( 3 ) hero . moveUp ( 1 ) hero . moveRight ( 1 ) hero . moveDo…" at bounding box center [734, 198] width 134 height 348
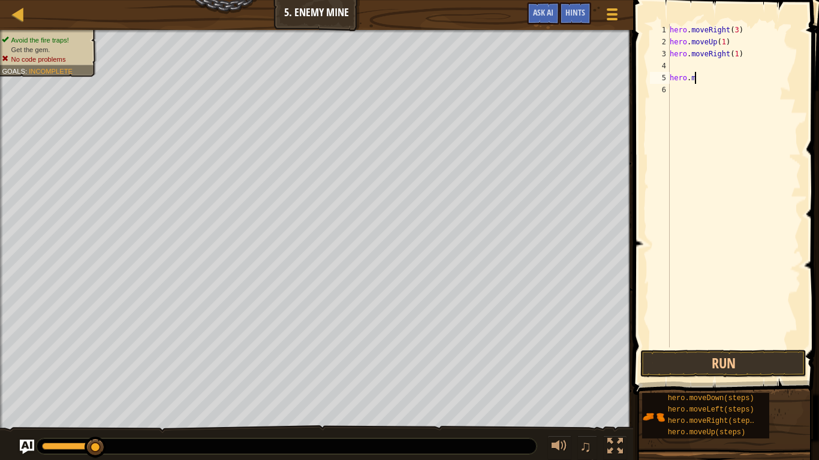
type textarea "h"
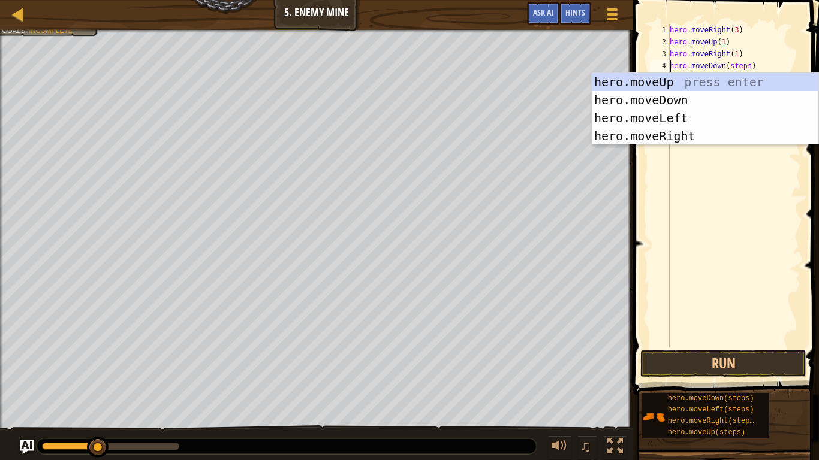
click at [749, 67] on div "hero . moveRight ( 3 ) hero . moveUp ( 1 ) hero . moveRight ( 1 ) hero . moveDo…" at bounding box center [734, 198] width 134 height 348
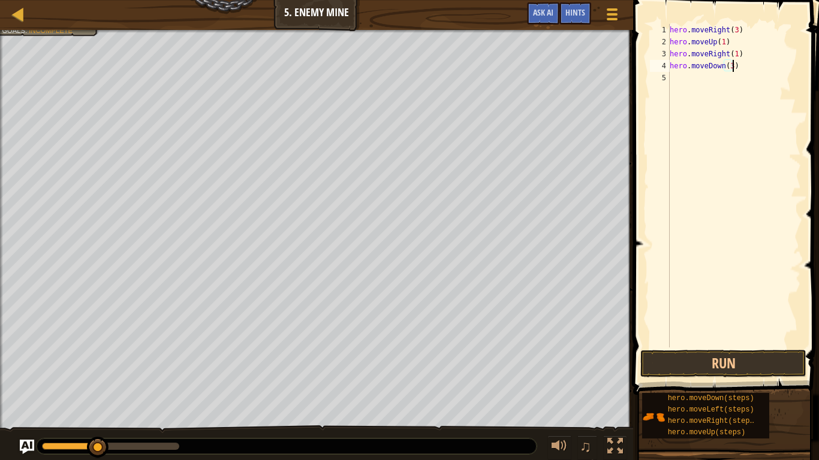
scroll to position [5, 9]
type textarea "hero.moveDown(3)"
click at [751, 356] on button "Run" at bounding box center [723, 364] width 166 height 28
click at [771, 359] on button "Running" at bounding box center [723, 364] width 166 height 28
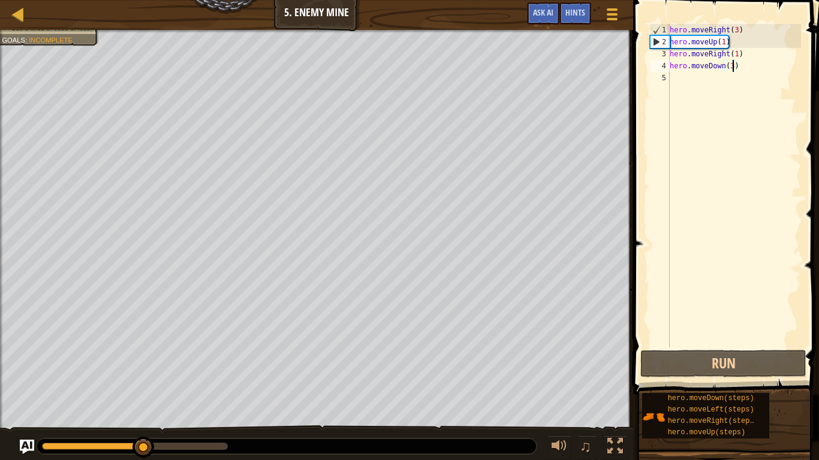
click at [751, 71] on div "hero . moveRight ( 3 ) hero . moveUp ( 1 ) hero . moveRight ( 1 ) hero . moveDo…" at bounding box center [734, 198] width 134 height 348
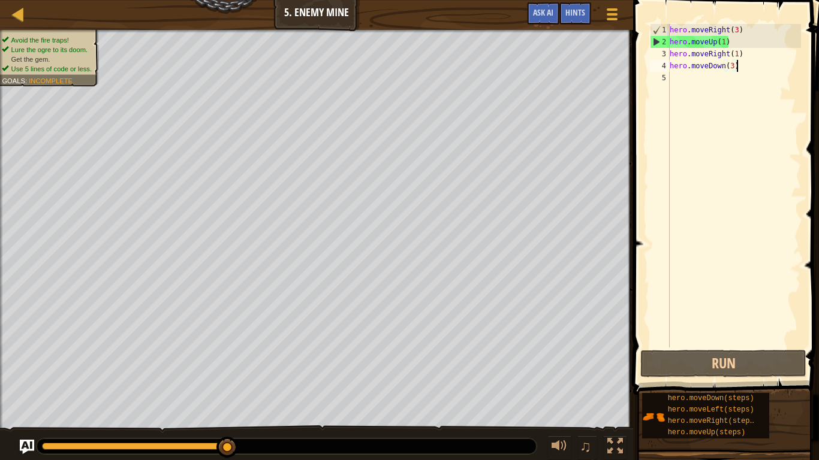
click at [685, 83] on div "hero . moveRight ( 3 ) hero . moveUp ( 1 ) hero . moveRight ( 1 ) hero . moveDo…" at bounding box center [734, 198] width 134 height 348
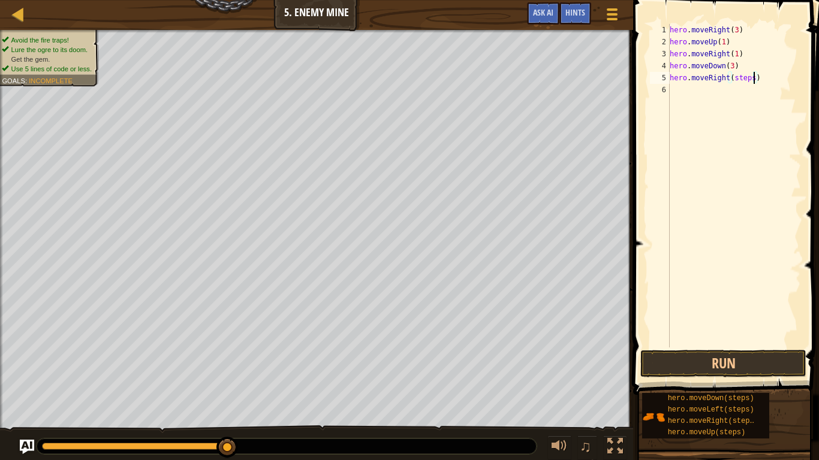
click at [754, 77] on div "hero . moveRight ( 3 ) hero . moveUp ( 1 ) hero . moveRight ( 1 ) hero . moveDo…" at bounding box center [734, 198] width 134 height 348
type textarea "hero.moveRight(2)"
click at [574, 9] on span "Hints" at bounding box center [575, 12] width 20 height 11
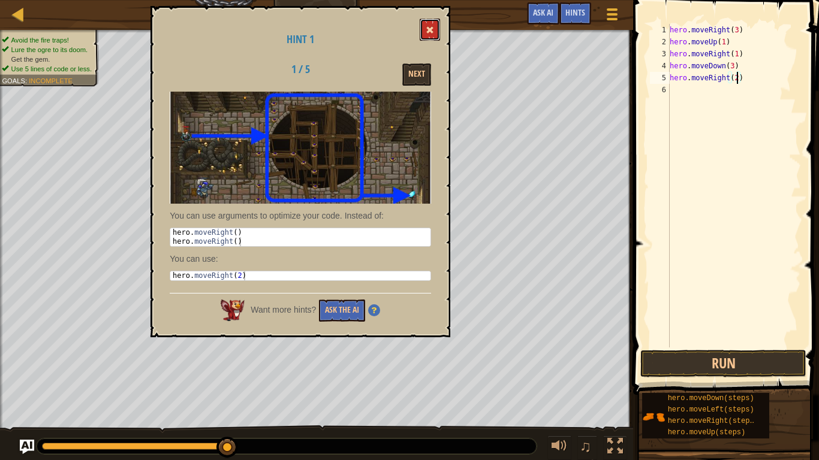
click at [432, 34] on span at bounding box center [430, 30] width 8 height 8
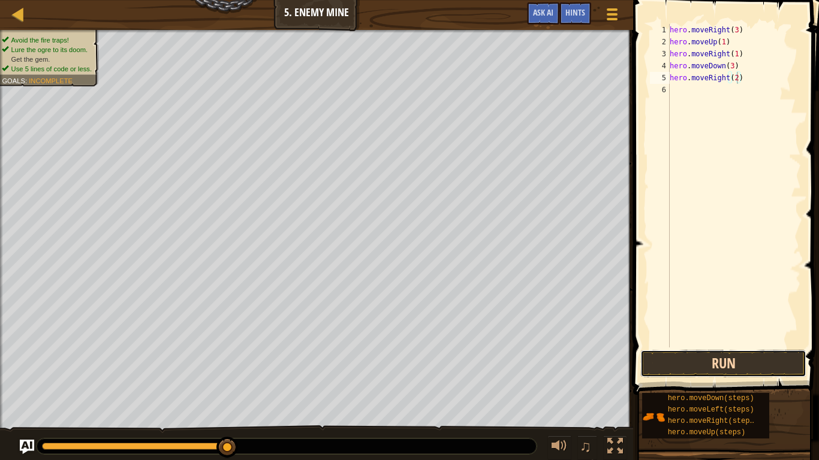
click at [760, 359] on button "Run" at bounding box center [723, 364] width 166 height 28
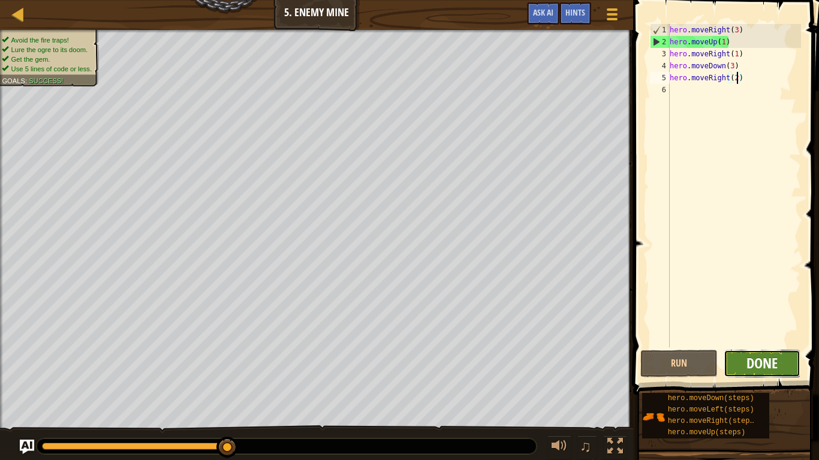
click at [773, 359] on span "Done" at bounding box center [761, 363] width 31 height 19
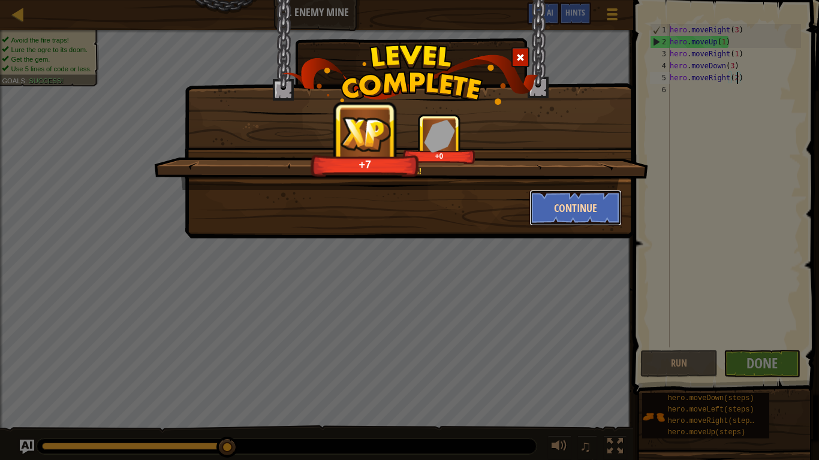
click at [593, 195] on button "Continue" at bounding box center [575, 208] width 93 height 36
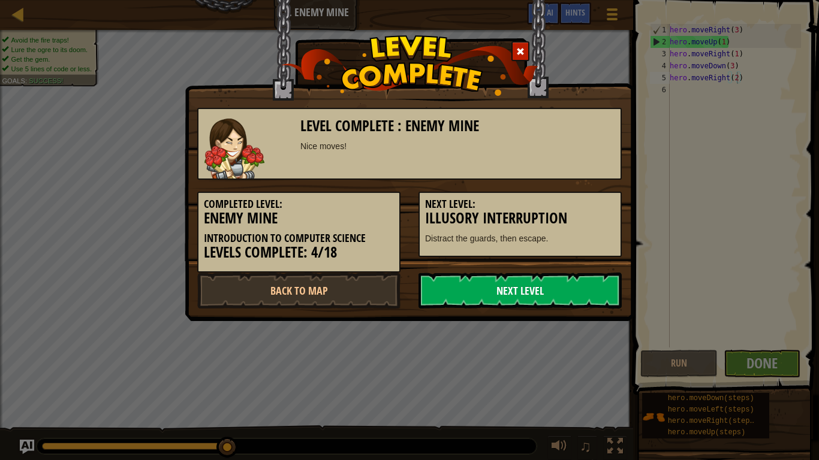
click at [603, 296] on link "Next Level" at bounding box center [520, 291] width 203 height 36
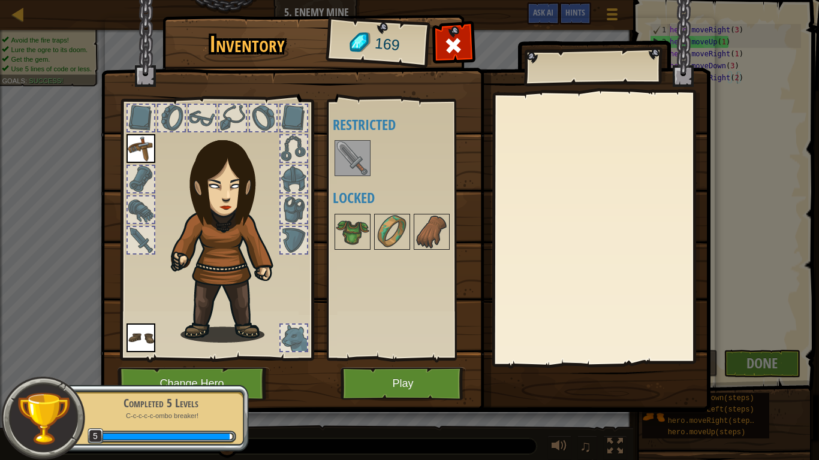
click at [133, 244] on div at bounding box center [141, 240] width 26 height 26
click at [138, 216] on div at bounding box center [141, 210] width 26 height 26
click at [136, 186] on div at bounding box center [141, 179] width 26 height 26
click at [153, 149] on img at bounding box center [141, 148] width 29 height 29
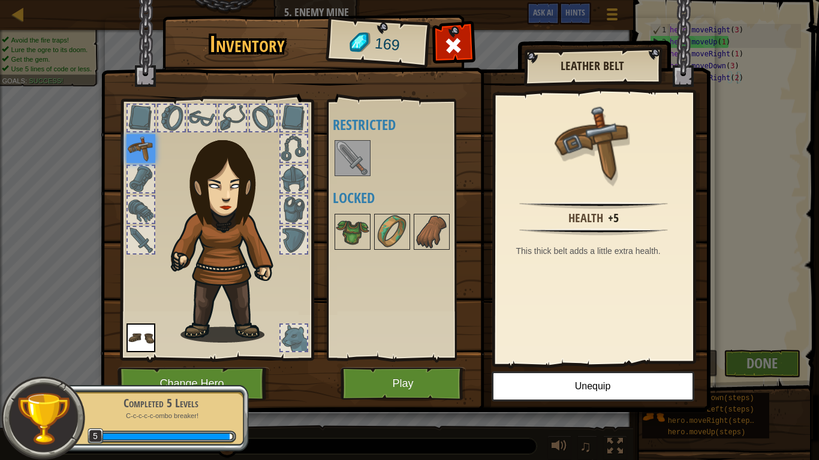
click at [139, 121] on div at bounding box center [141, 118] width 26 height 26
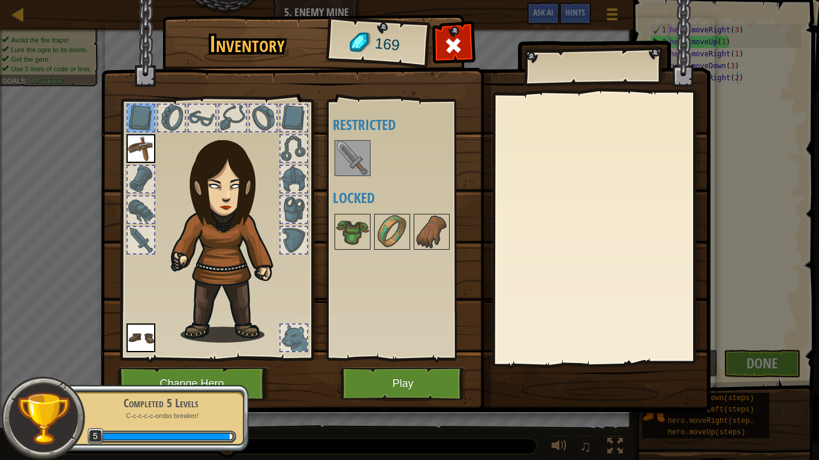
click at [189, 122] on div at bounding box center [202, 118] width 26 height 26
click at [230, 115] on div at bounding box center [232, 118] width 26 height 26
click at [262, 138] on img at bounding box center [229, 232] width 129 height 221
click at [300, 155] on div at bounding box center [294, 149] width 26 height 26
click at [309, 239] on div at bounding box center [217, 227] width 198 height 270
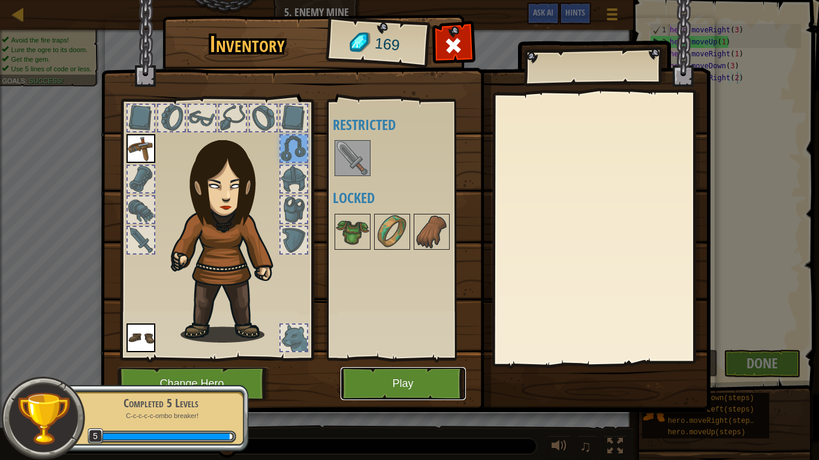
click at [368, 359] on button "Play" at bounding box center [403, 384] width 125 height 33
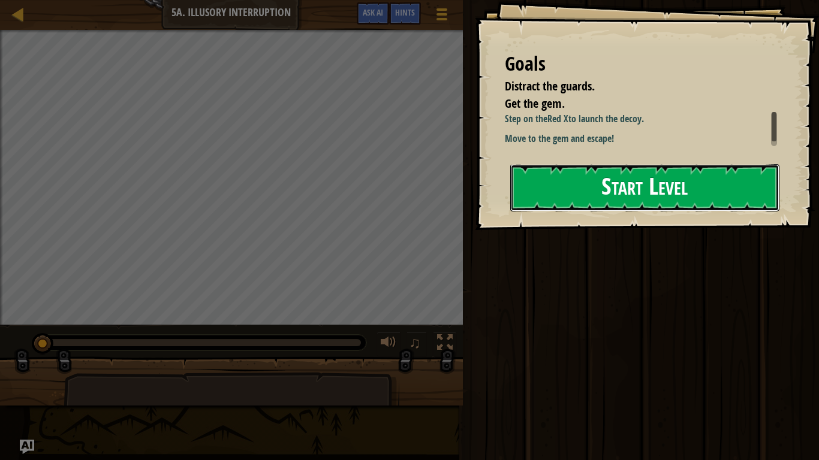
click at [559, 204] on button "Start Level" at bounding box center [644, 187] width 269 height 47
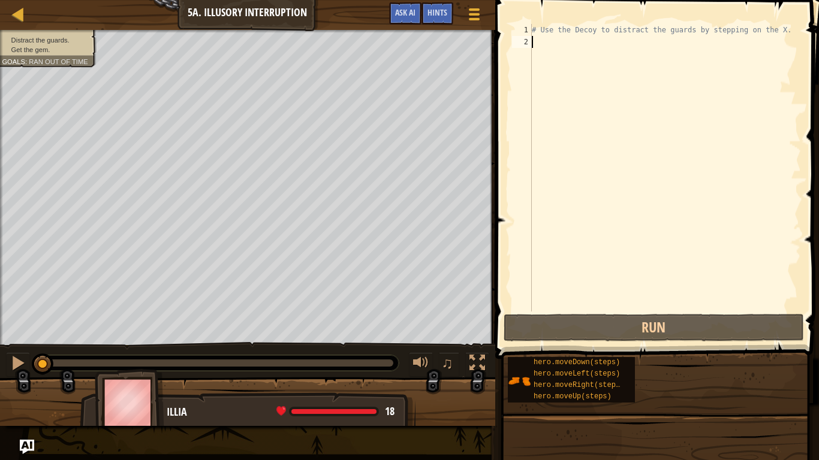
click at [781, 35] on div "# Use the Decoy to distract the guards by stepping on the X." at bounding box center [665, 180] width 272 height 312
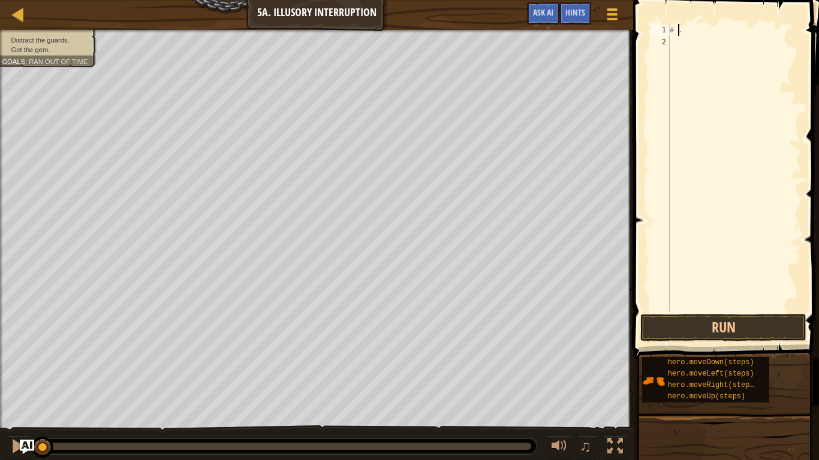
type textarea "."
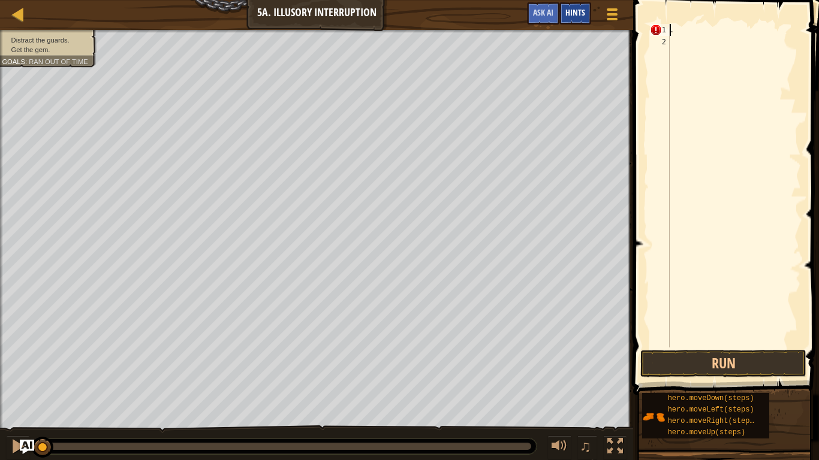
click at [587, 17] on div "Hints" at bounding box center [575, 13] width 32 height 22
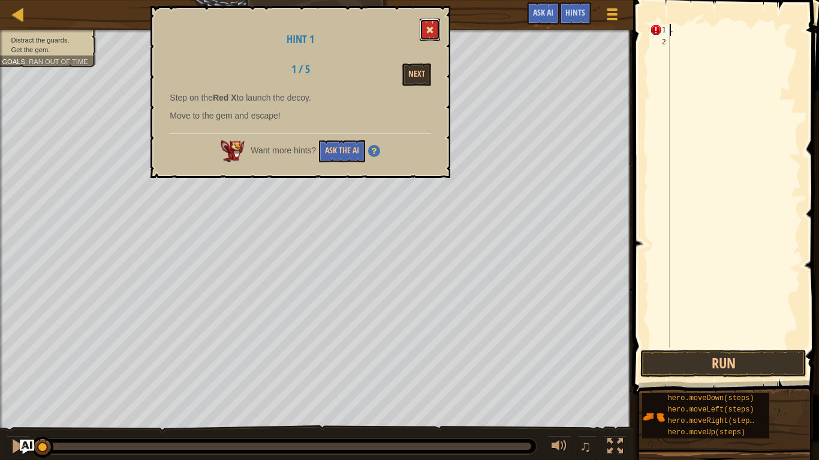
click at [422, 31] on button at bounding box center [430, 30] width 20 height 22
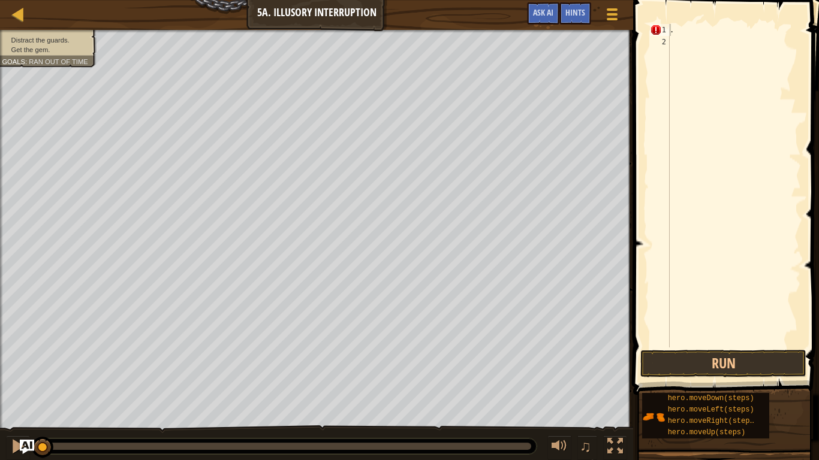
click at [718, 139] on div "." at bounding box center [734, 198] width 134 height 348
click at [683, 31] on div "." at bounding box center [734, 198] width 134 height 348
type textarea "."
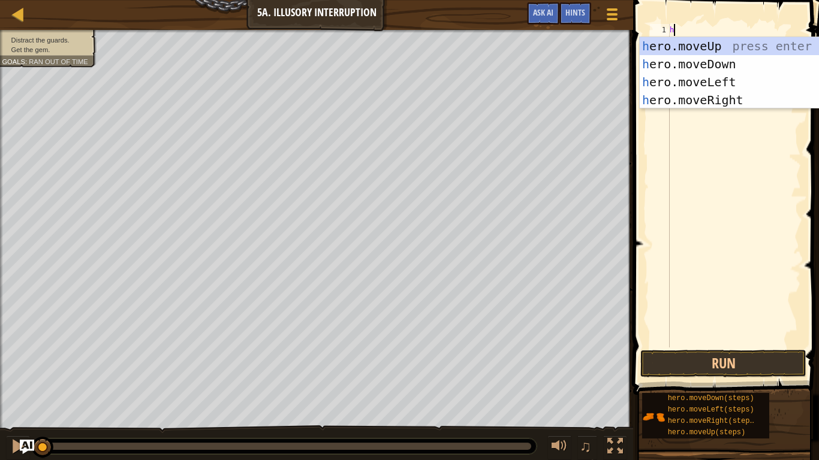
scroll to position [5, 0]
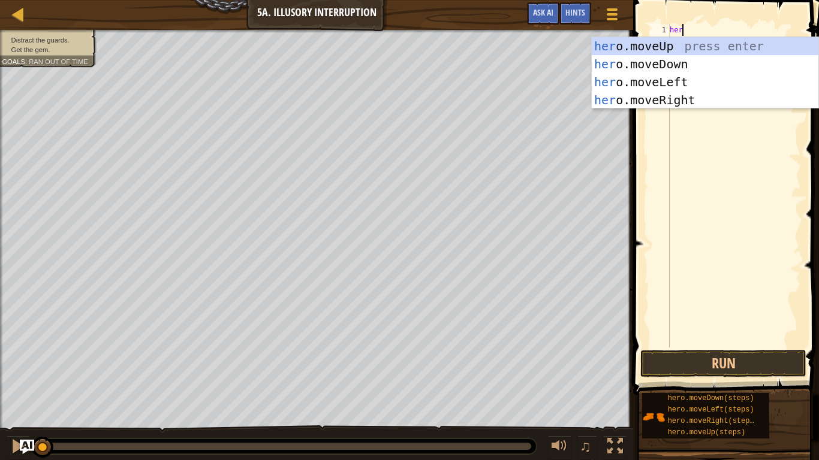
type textarea "hero"
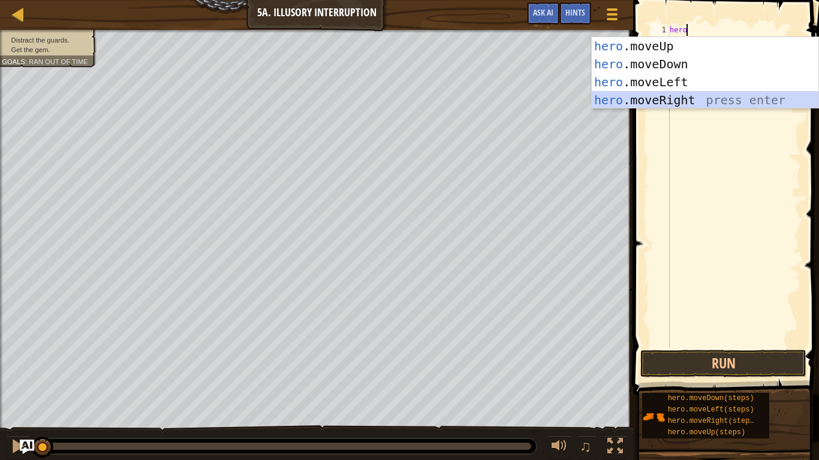
click at [663, 106] on div "hero .moveUp press enter hero .moveDown press enter hero .moveLeft press enter …" at bounding box center [705, 91] width 227 height 108
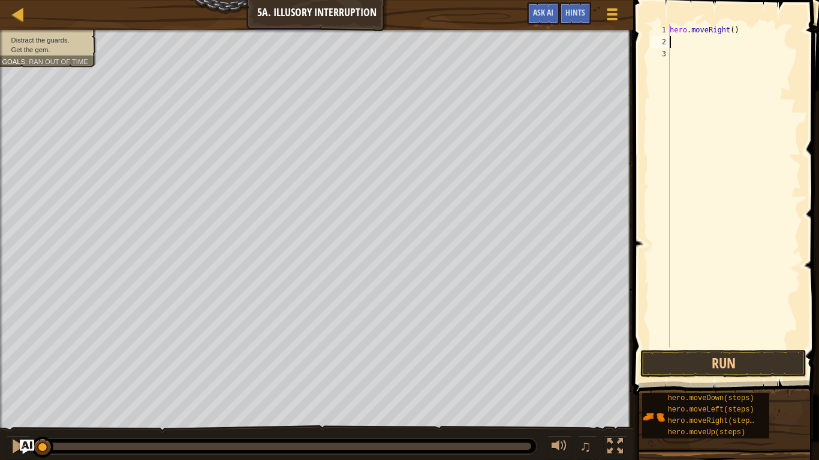
click at [731, 30] on div "hero . moveRight ( )" at bounding box center [734, 198] width 134 height 348
type textarea "hero.moveRight(1)"
click at [708, 45] on div "hero . moveRight ( 1 )" at bounding box center [734, 198] width 134 height 348
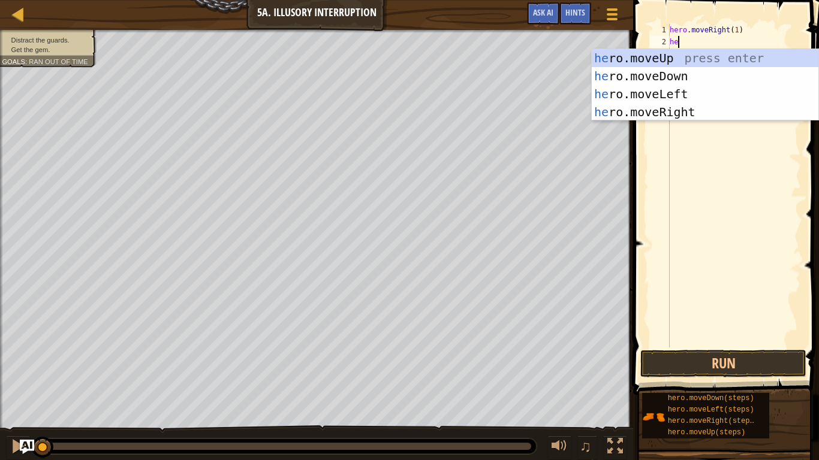
type textarea "her"
click at [706, 71] on div "her o.moveUp press enter her o.moveDown press enter her o.moveLeft press enter …" at bounding box center [705, 103] width 227 height 108
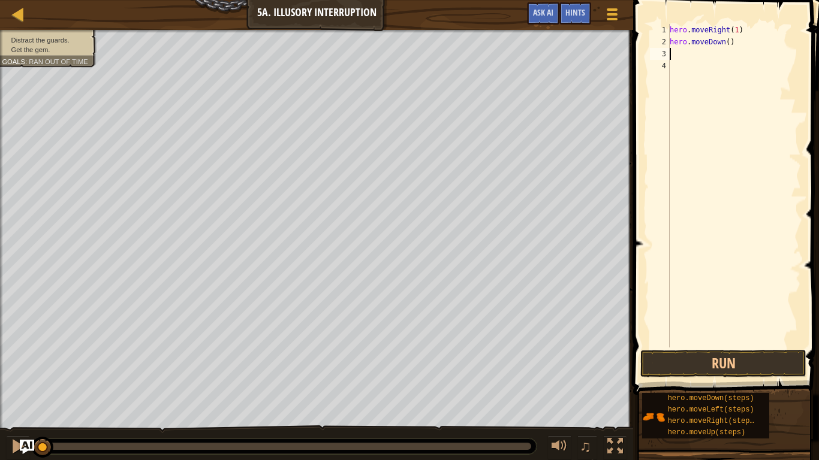
scroll to position [5, 0]
click at [729, 43] on div "hero . moveRight ( 1 ) hero . moveDown ( )" at bounding box center [734, 198] width 134 height 348
type textarea "hero.moveDown(3)"
click at [678, 53] on div "hero . moveRight ( 1 ) hero . moveDown ( 3 )" at bounding box center [734, 198] width 134 height 348
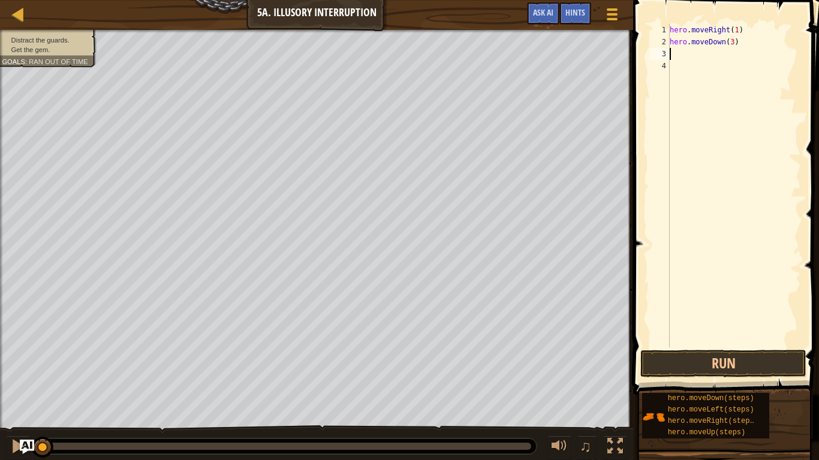
scroll to position [5, 0]
click at [698, 355] on button "Run" at bounding box center [723, 364] width 166 height 28
click at [715, 359] on button "Running" at bounding box center [723, 364] width 166 height 28
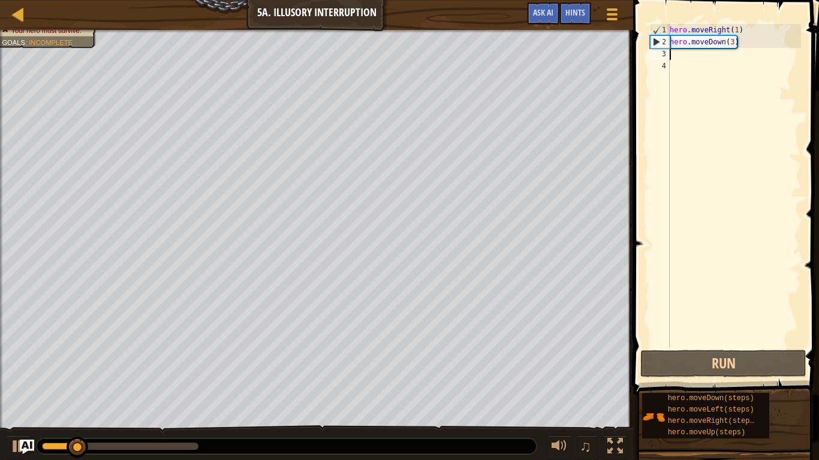
click at [45, 40] on span "Incomplete" at bounding box center [51, 42] width 44 height 8
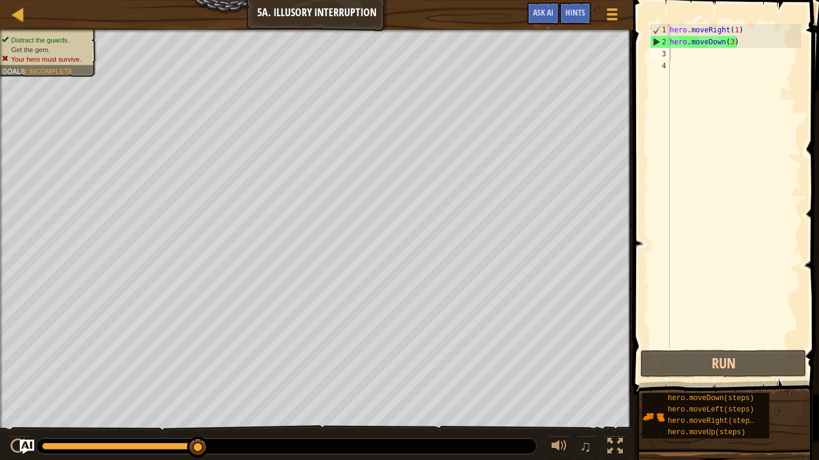
click at [694, 59] on div "hero . moveRight ( 1 ) hero . moveDown ( 3 )" at bounding box center [734, 198] width 134 height 348
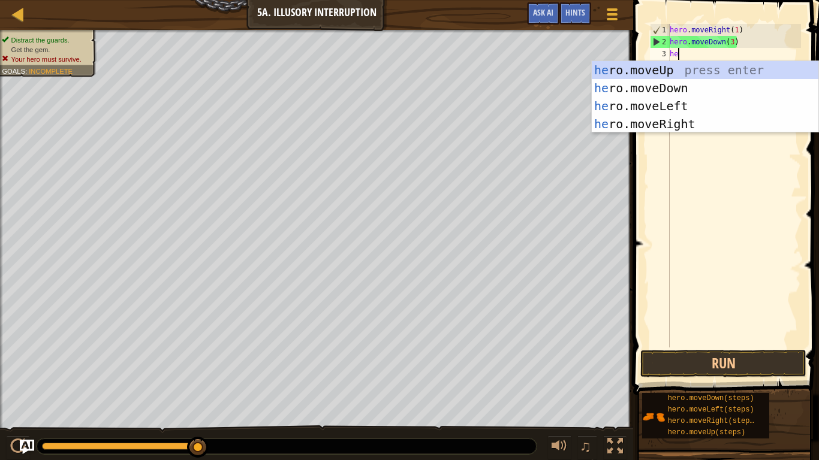
type textarea "hero"
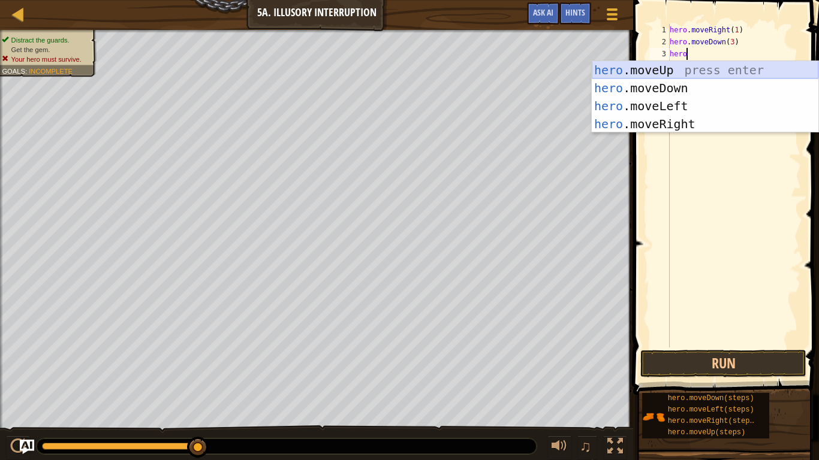
click at [709, 73] on div "hero .moveUp press enter hero .moveDown press enter hero .moveLeft press enter …" at bounding box center [705, 115] width 227 height 108
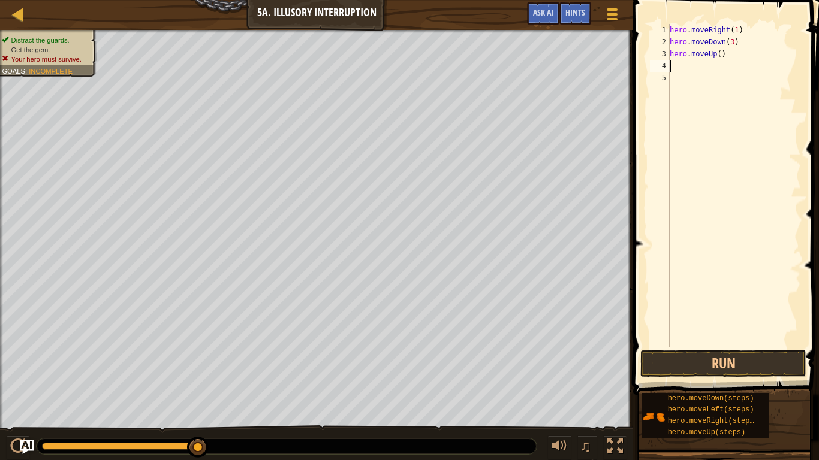
scroll to position [5, 0]
click at [719, 54] on div "hero . moveRight ( 1 ) hero . moveDown ( 3 ) hero . moveUp ( )" at bounding box center [734, 198] width 134 height 348
type textarea "hero.moveUp(3)"
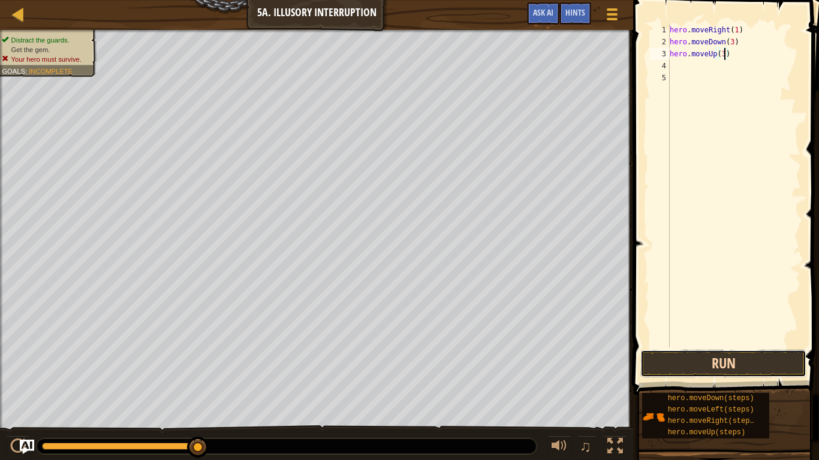
click at [753, 359] on button "Run" at bounding box center [723, 364] width 166 height 28
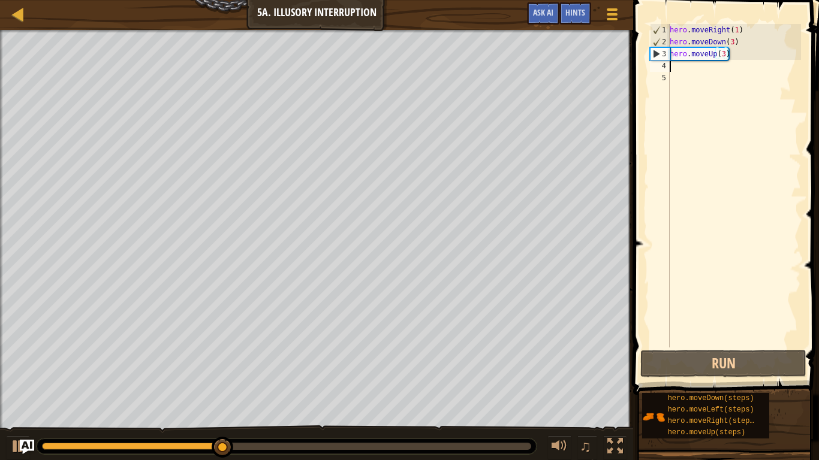
click at [687, 67] on div "hero . moveRight ( 1 ) hero . moveDown ( 3 ) hero . moveUp ( 3 )" at bounding box center [734, 198] width 134 height 348
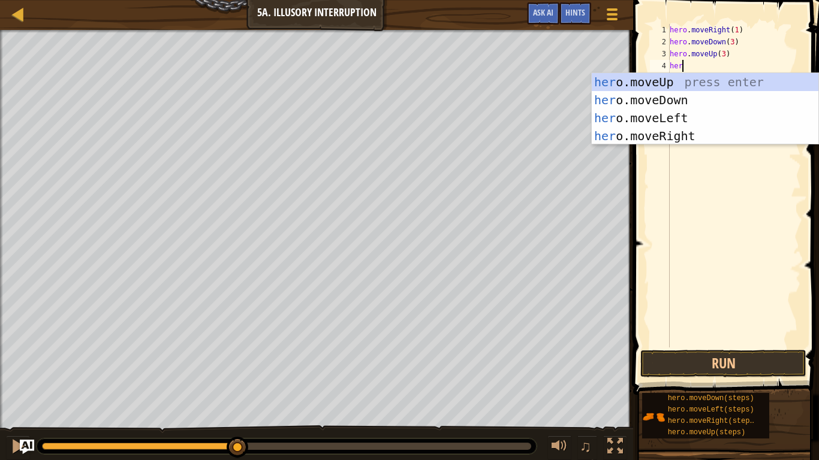
type textarea "hero"
click at [696, 133] on div "hero .moveUp press enter hero .moveDown press enter hero .moveLeft press enter …" at bounding box center [705, 127] width 227 height 108
click at [696, 133] on div "hero . moveRight ( 1 ) hero . moveDown ( 3 ) hero . moveUp ( 3 ) hero" at bounding box center [734, 198] width 134 height 348
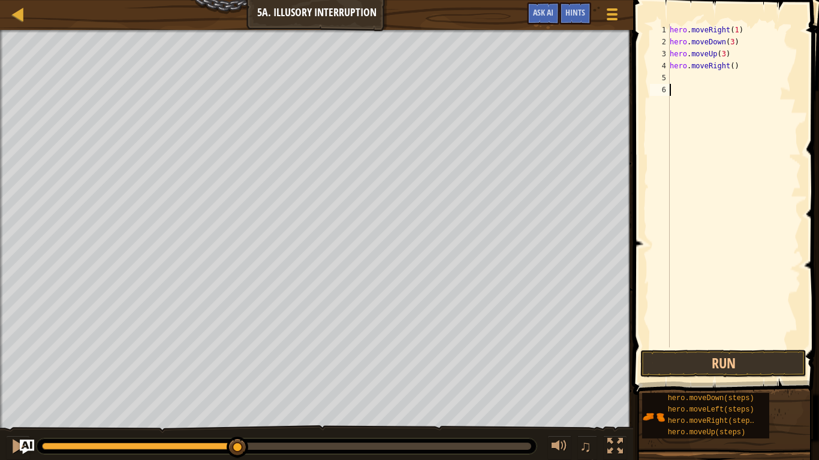
click at [733, 70] on div "hero . moveRight ( 1 ) hero . moveDown ( 3 ) hero . moveUp ( 3 ) hero . moveRig…" at bounding box center [734, 198] width 134 height 348
type textarea "hero.moveRight(3)"
click at [704, 359] on button "Run" at bounding box center [723, 364] width 166 height 28
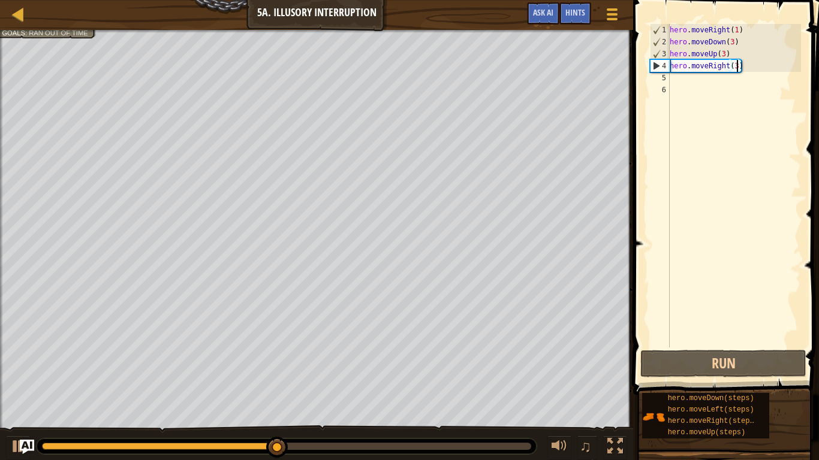
click at [687, 80] on div "hero . moveRight ( 1 ) hero . moveDown ( 3 ) hero . moveUp ( 3 ) hero . moveRig…" at bounding box center [734, 198] width 134 height 348
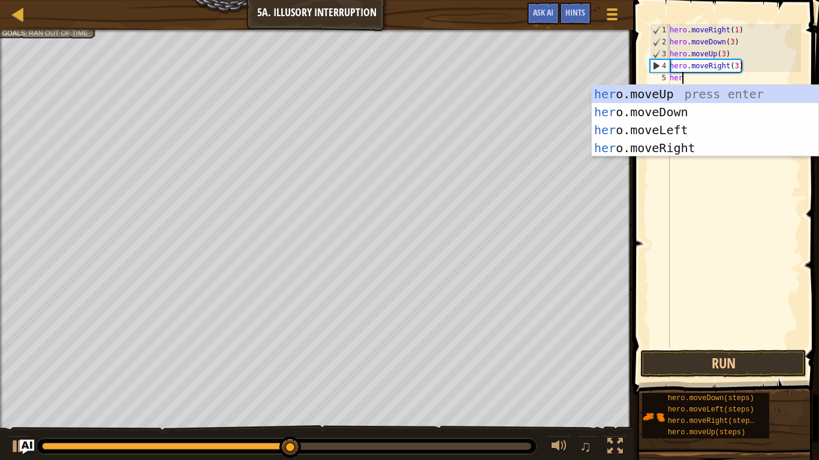
type textarea "hero"
click at [653, 107] on div "hero .moveUp press enter hero .moveDown press enter hero .moveLeft press enter …" at bounding box center [705, 139] width 227 height 108
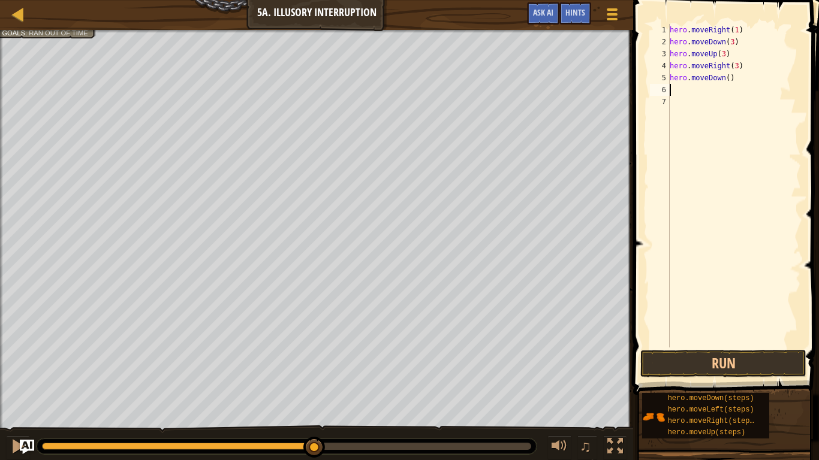
click at [729, 81] on div "hero . moveRight ( 1 ) hero . moveDown ( 3 ) hero . moveUp ( 3 ) hero . moveRig…" at bounding box center [734, 198] width 134 height 348
type textarea "hero.moveDown(1)"
click at [737, 359] on button "Run" at bounding box center [723, 364] width 166 height 28
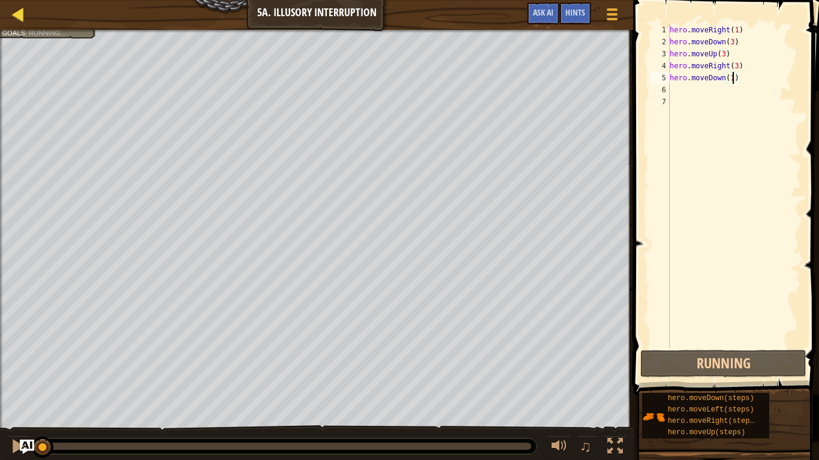
click at [25, 27] on div "Map" at bounding box center [27, 15] width 6 height 30
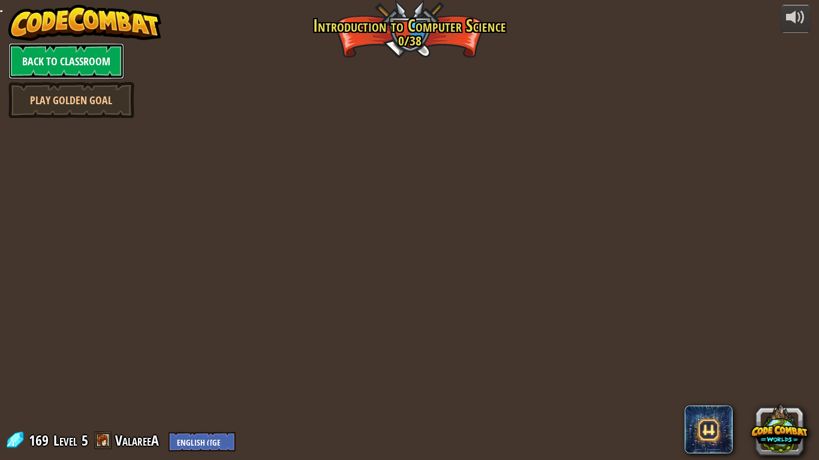
click at [16, 44] on link "Back to Classroom" at bounding box center [66, 61] width 116 height 36
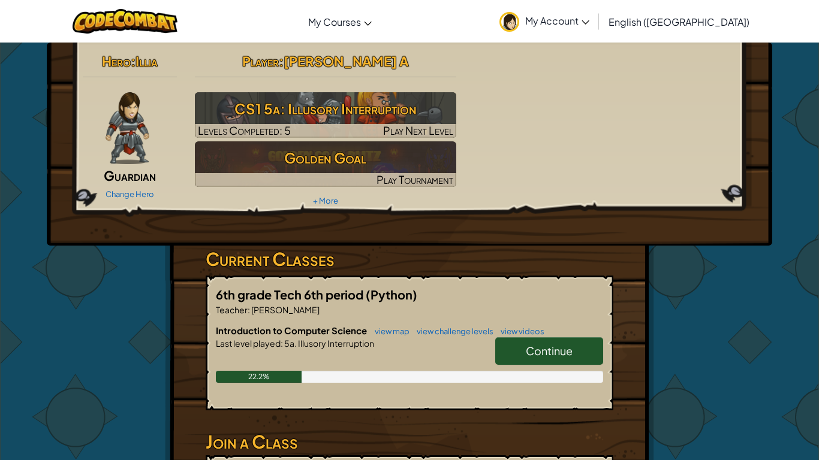
click at [0, 271] on div "Hero : Illia Guardian Change Hero Player : [PERSON_NAME] A CS1 5a: Illusory Int…" at bounding box center [409, 314] width 819 height 544
click at [0, 274] on div "Hero : Illia Guardian Change Hero Player : [PERSON_NAME] A CS1 5a: Illusory Int…" at bounding box center [409, 314] width 819 height 544
click at [597, 359] on link "Continue" at bounding box center [549, 352] width 108 height 28
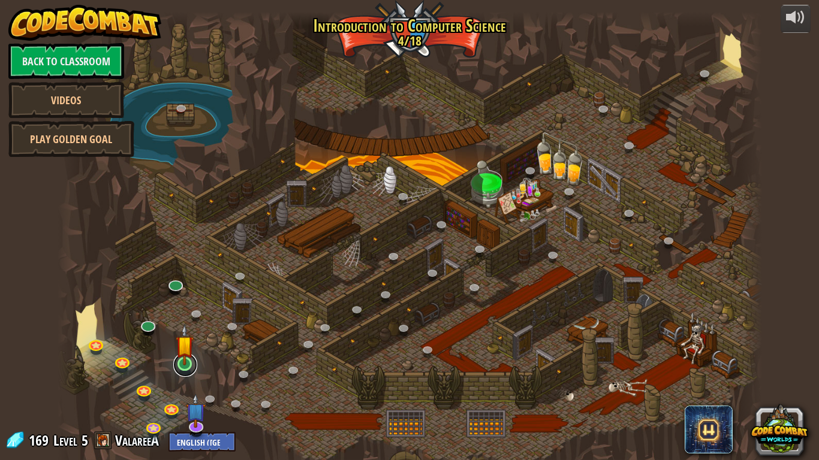
click at [192, 359] on link at bounding box center [185, 365] width 24 height 24
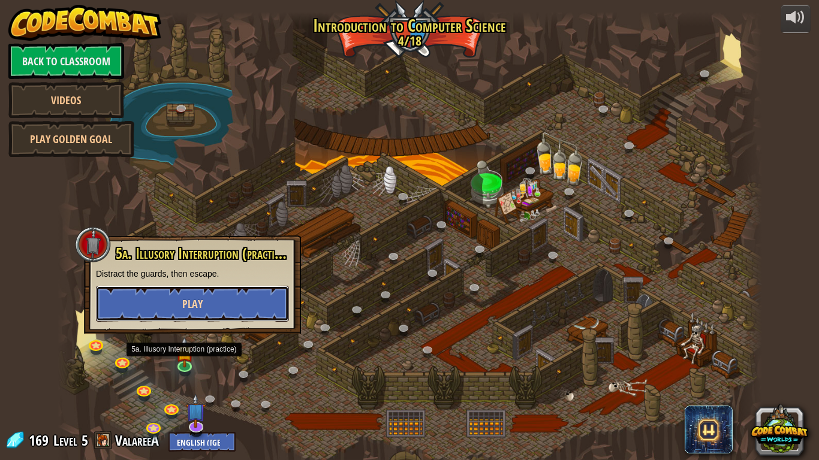
click at [149, 309] on button "Play" at bounding box center [192, 304] width 193 height 36
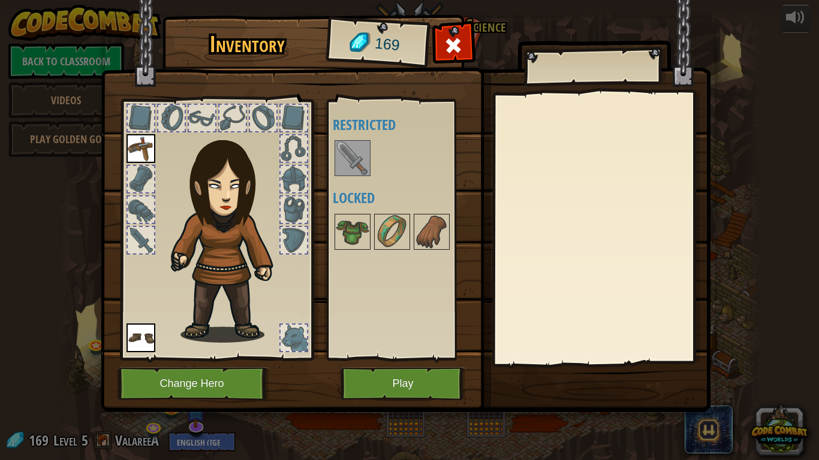
click at [377, 359] on img at bounding box center [406, 194] width 610 height 435
click at [371, 359] on button "Play" at bounding box center [403, 384] width 125 height 33
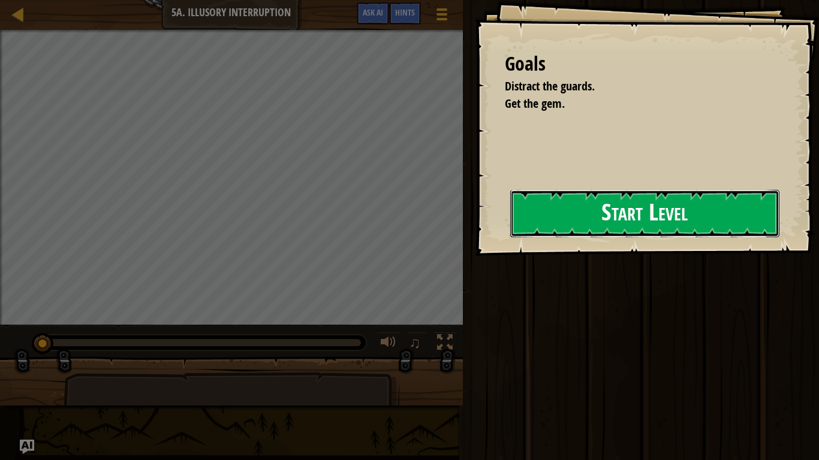
click at [666, 195] on button "Start Level" at bounding box center [644, 213] width 269 height 47
click at [624, 199] on button "Start Level" at bounding box center [644, 213] width 269 height 47
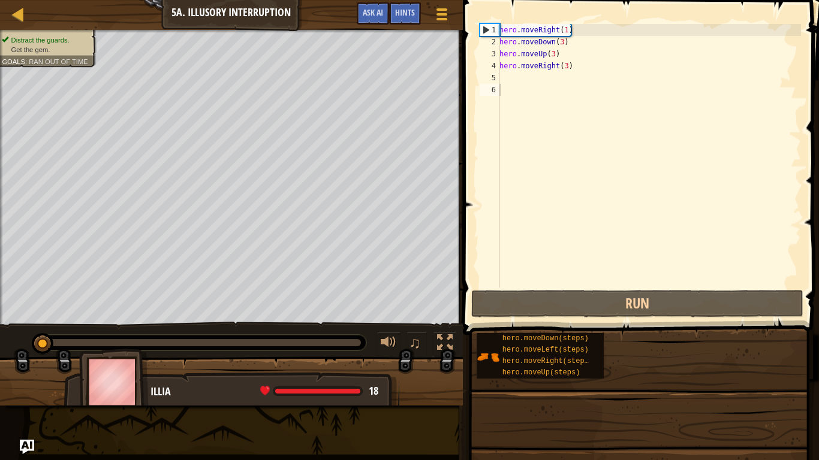
click at [643, 196] on div "hero . moveRight ( 1 ) hero . moveDown ( 3 ) hero . moveUp ( 3 ) hero . moveRig…" at bounding box center [649, 168] width 304 height 288
click at [620, 70] on div "hero . moveRight ( 1 ) hero . moveDown ( 3 ) hero . moveUp ( 3 ) hero . moveRig…" at bounding box center [649, 168] width 304 height 288
type textarea "hero.moveRight(3)"
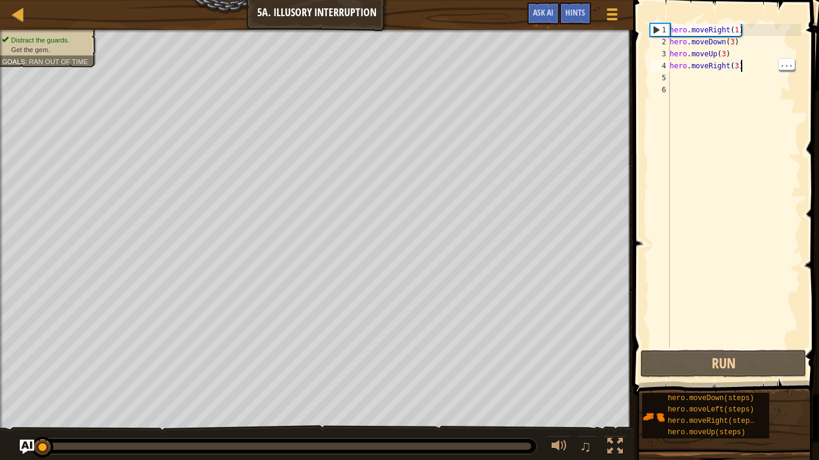
click at [708, 89] on div "hero . moveRight ( 1 ) hero . moveDown ( 3 ) hero . moveUp ( 3 ) hero . moveRig…" at bounding box center [734, 198] width 134 height 348
click at [705, 82] on div "hero . moveRight ( 1 ) hero . moveDown ( 3 ) hero . moveUp ( 3 ) hero . moveRig…" at bounding box center [734, 198] width 134 height 348
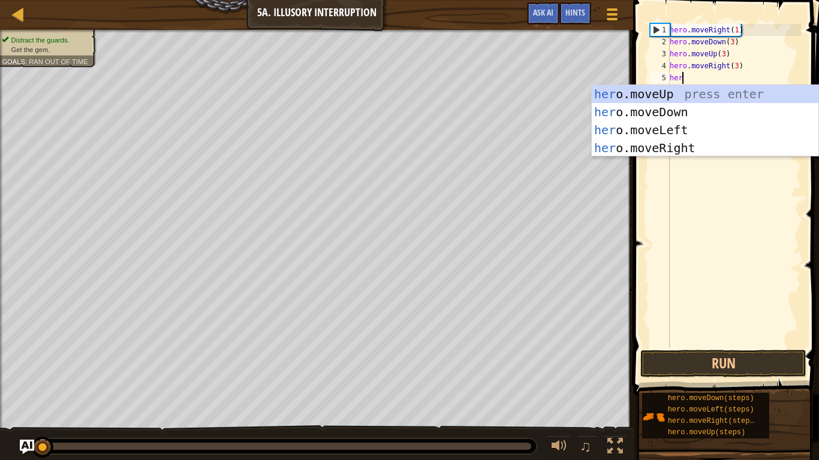
scroll to position [5, 2]
type textarea "hero"
click at [681, 116] on div "hero .moveUp press enter hero .moveDown press enter hero .moveLeft press enter …" at bounding box center [705, 139] width 227 height 108
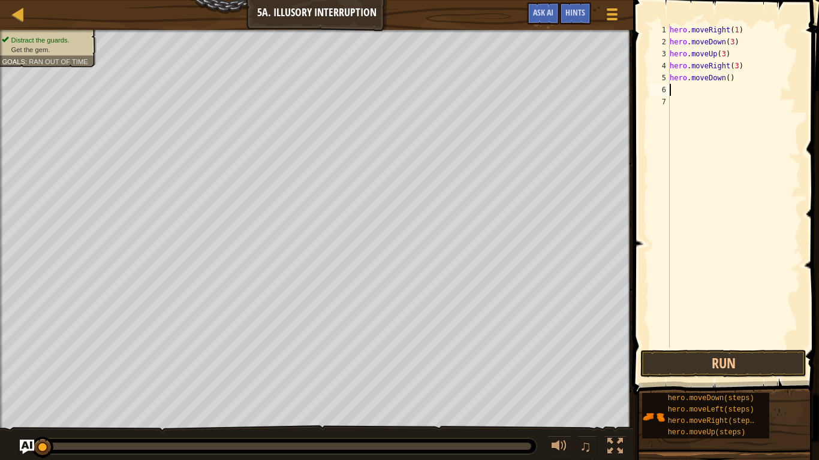
scroll to position [5, 0]
click at [735, 77] on div "hero . moveRight ( 1 ) hero . moveDown ( 3 ) hero . moveUp ( 3 ) hero . moveRig…" at bounding box center [734, 198] width 134 height 348
click at [727, 76] on div "hero . moveRight ( 1 ) hero . moveDown ( 3 ) hero . moveUp ( 3 ) hero . moveRig…" at bounding box center [734, 198] width 134 height 348
type textarea "hero.moveDown(1)"
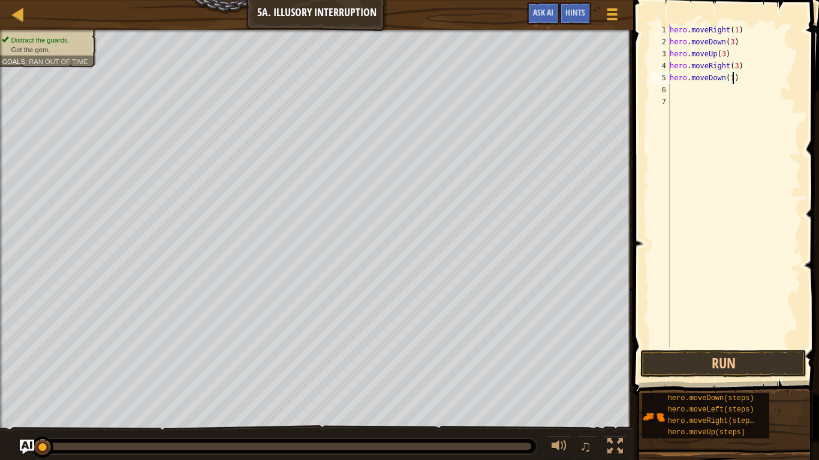
click at [750, 350] on span at bounding box center [727, 180] width 195 height 431
click at [760, 359] on button "Run" at bounding box center [723, 364] width 166 height 28
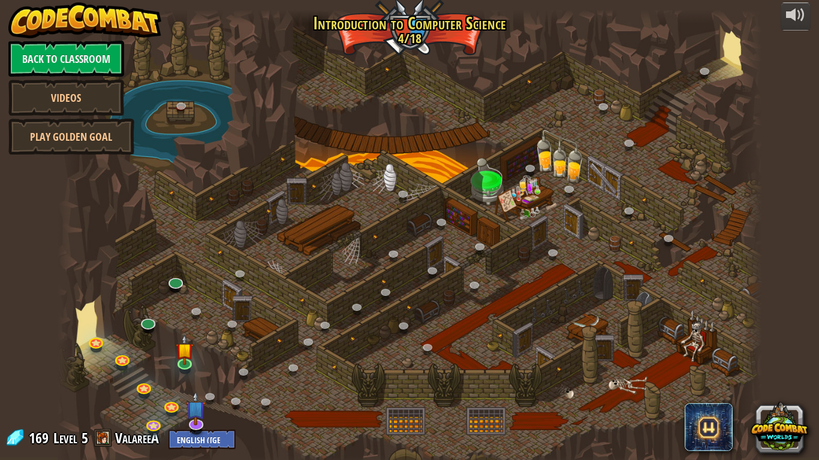
scroll to position [2, 0]
click at [102, 307] on div at bounding box center [410, 240] width 705 height 460
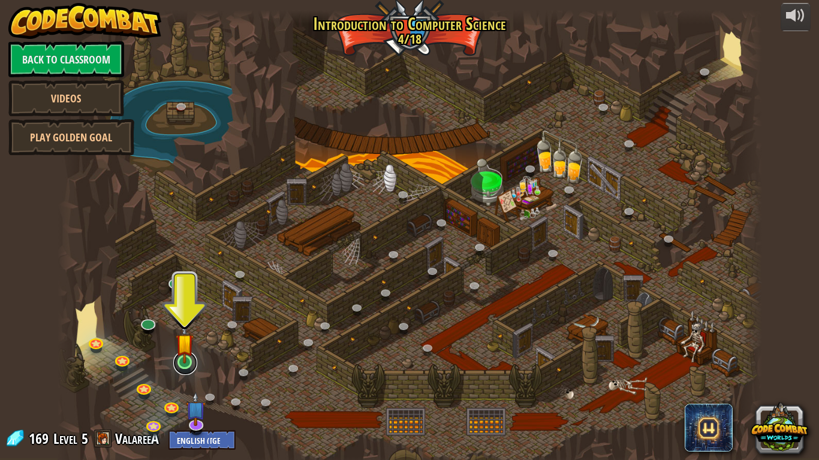
click at [184, 359] on link at bounding box center [185, 363] width 24 height 24
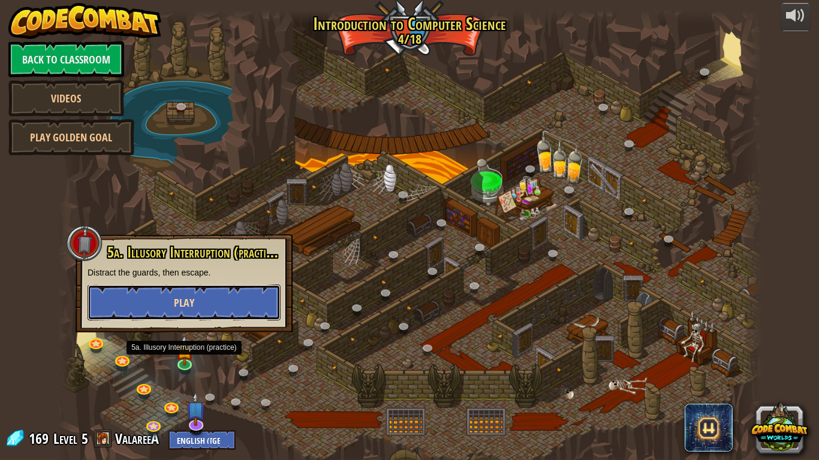
click at [139, 302] on button "Play" at bounding box center [184, 303] width 193 height 36
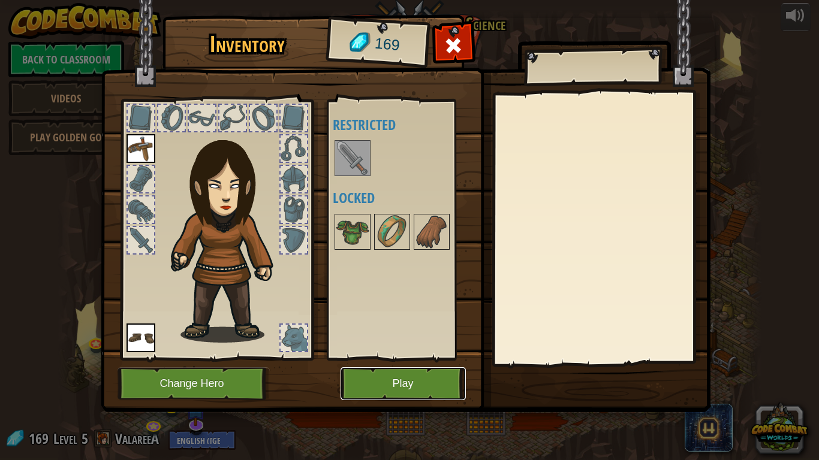
click at [398, 359] on button "Play" at bounding box center [403, 384] width 125 height 33
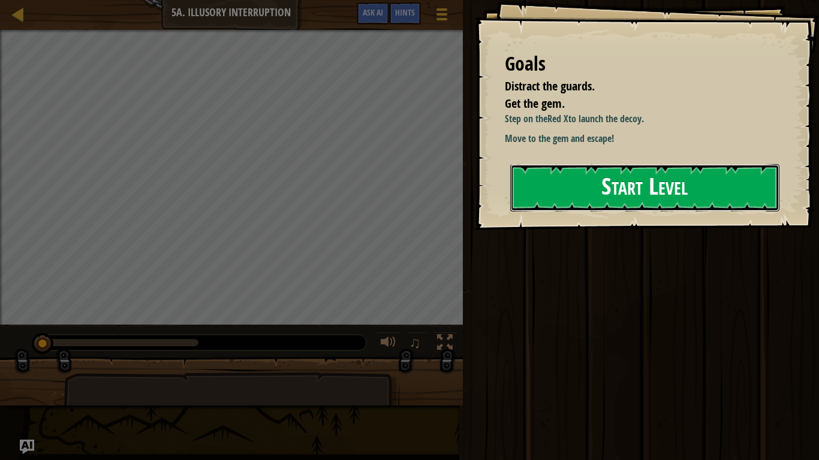
click at [645, 206] on button "Start Level" at bounding box center [644, 187] width 269 height 47
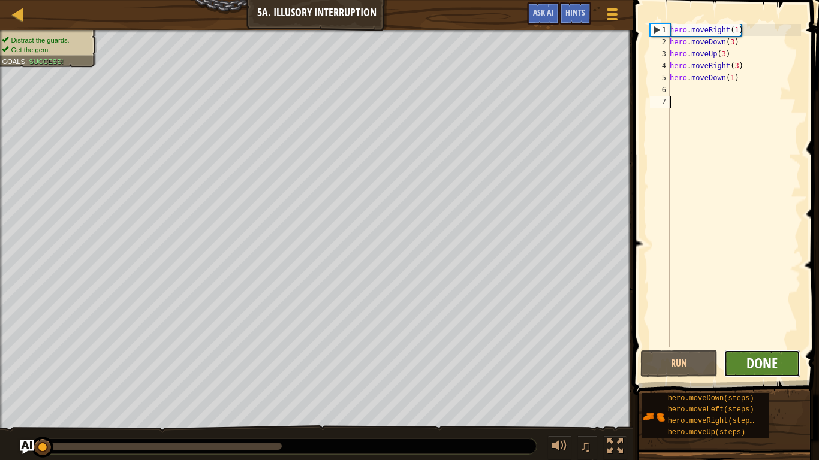
click at [776, 359] on span "Done" at bounding box center [761, 363] width 31 height 19
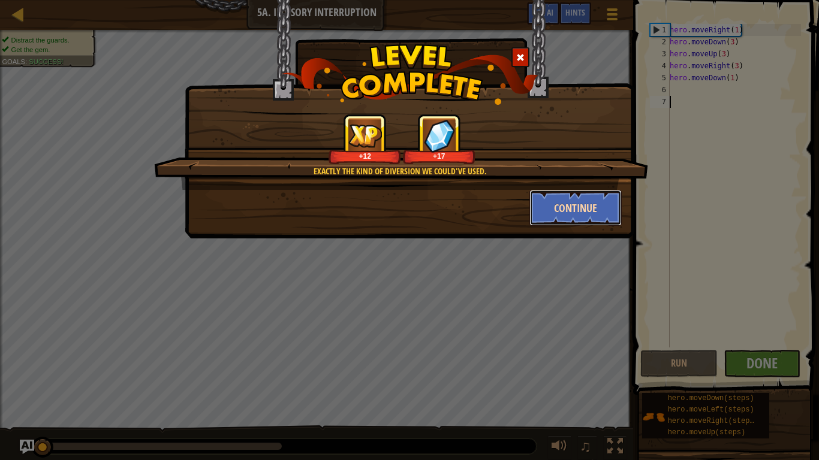
click at [556, 197] on button "Continue" at bounding box center [575, 208] width 93 height 36
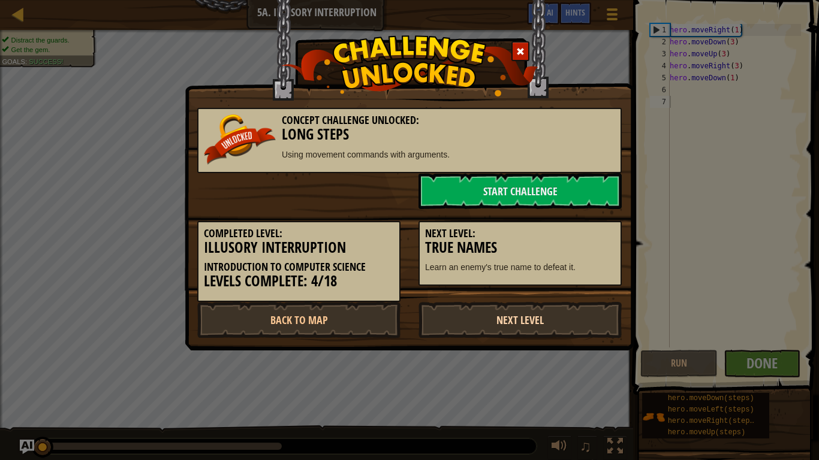
click at [576, 326] on link "Next Level" at bounding box center [520, 320] width 203 height 36
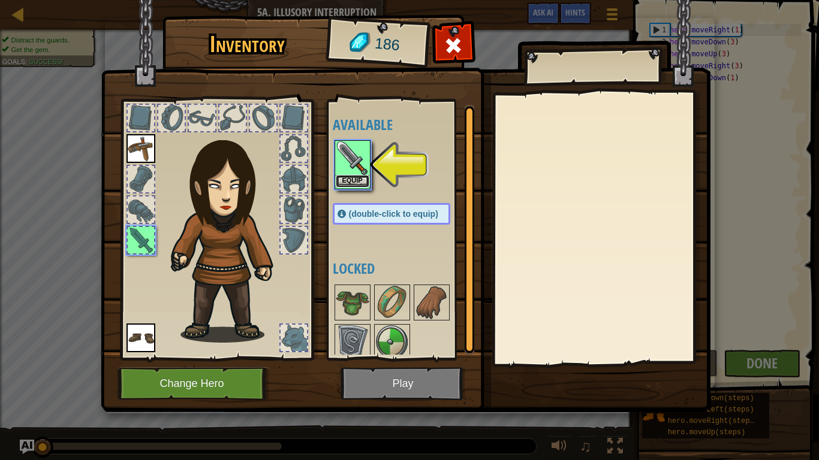
click at [363, 186] on button "Equip" at bounding box center [353, 181] width 34 height 13
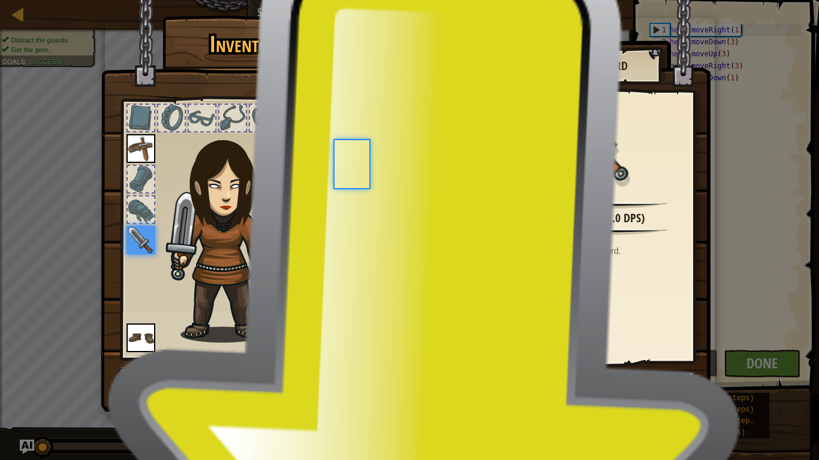
click at [360, 184] on div at bounding box center [352, 164] width 35 height 48
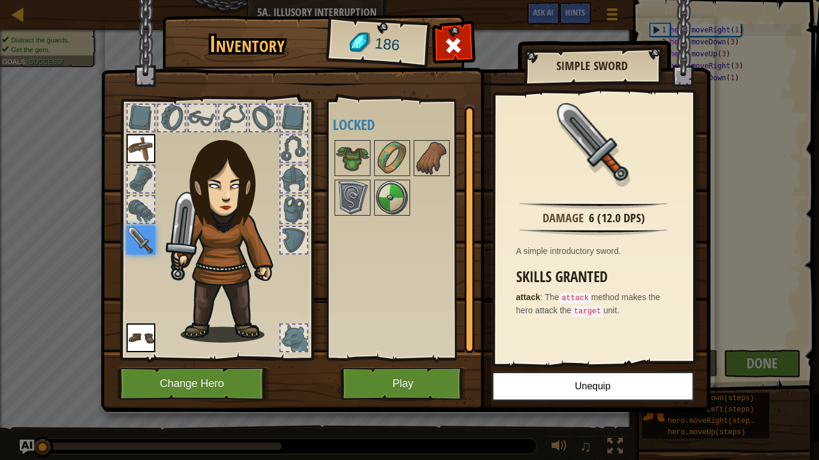
click at [147, 147] on img at bounding box center [141, 148] width 29 height 29
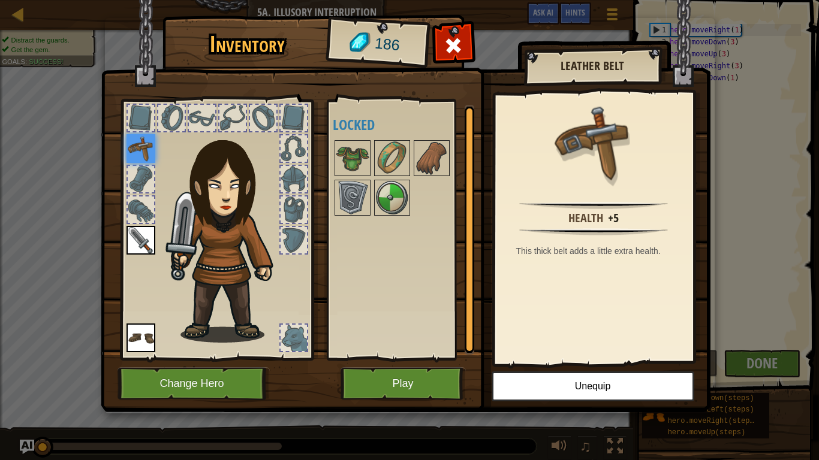
click at [128, 252] on img at bounding box center [141, 240] width 29 height 29
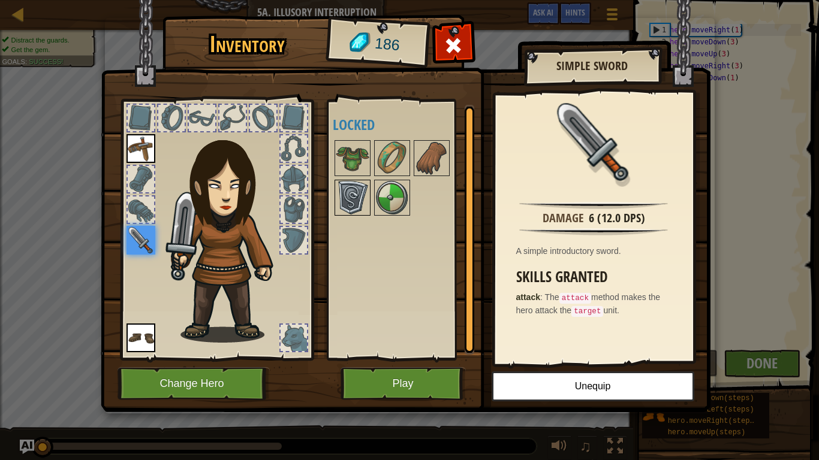
click at [358, 210] on img at bounding box center [353, 198] width 34 height 34
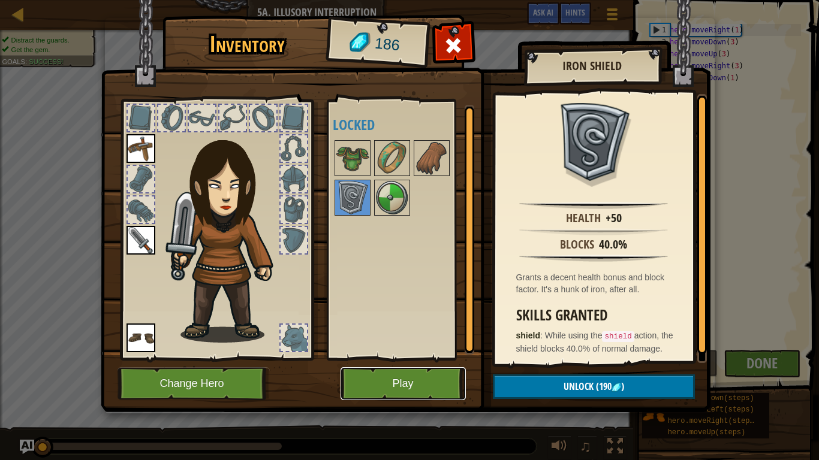
click at [407, 359] on button "Play" at bounding box center [403, 384] width 125 height 33
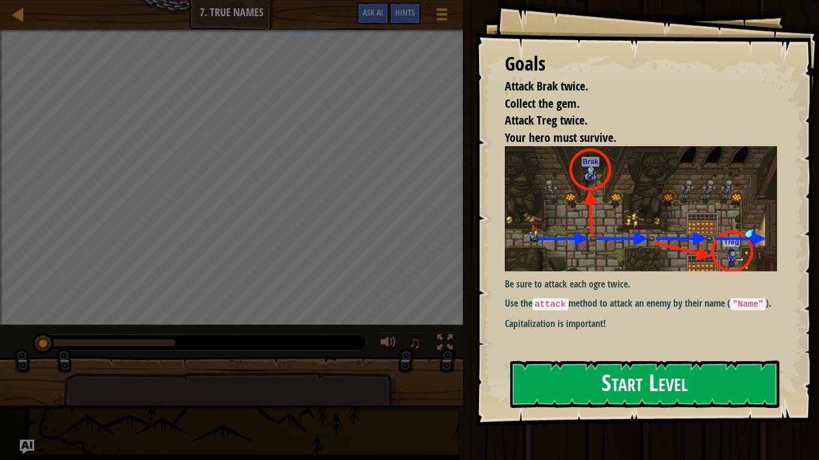
click at [547, 239] on img at bounding box center [641, 208] width 272 height 125
click at [565, 331] on div "Be sure to attack each ogre twice. Use the attack method to attack an enemy by …" at bounding box center [641, 246] width 272 height 200
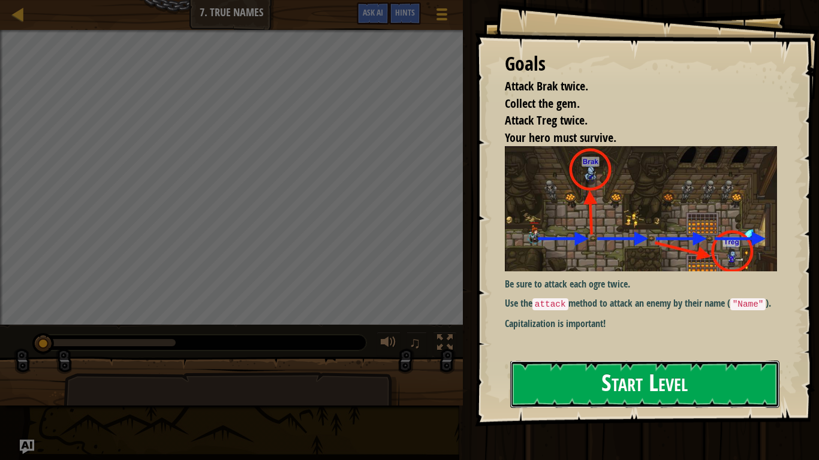
click at [548, 359] on button "Start Level" at bounding box center [644, 384] width 269 height 47
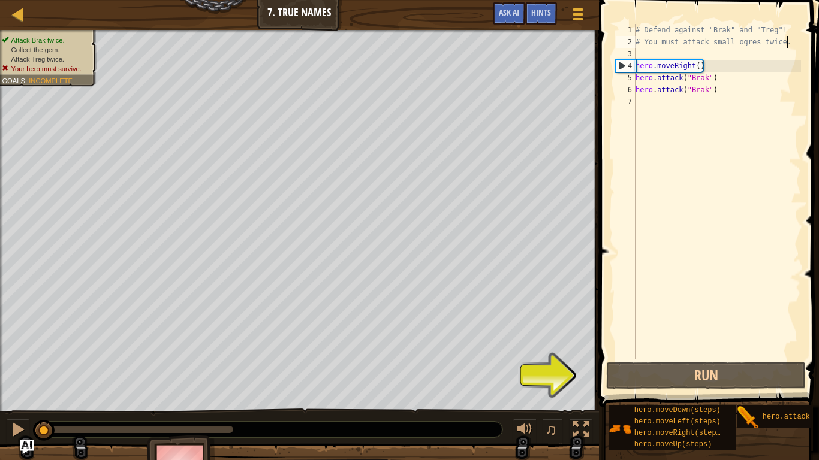
click at [785, 39] on div "# Defend against "Brak" and "Treg"! # You must attack small ogres twice. hero .…" at bounding box center [717, 204] width 168 height 360
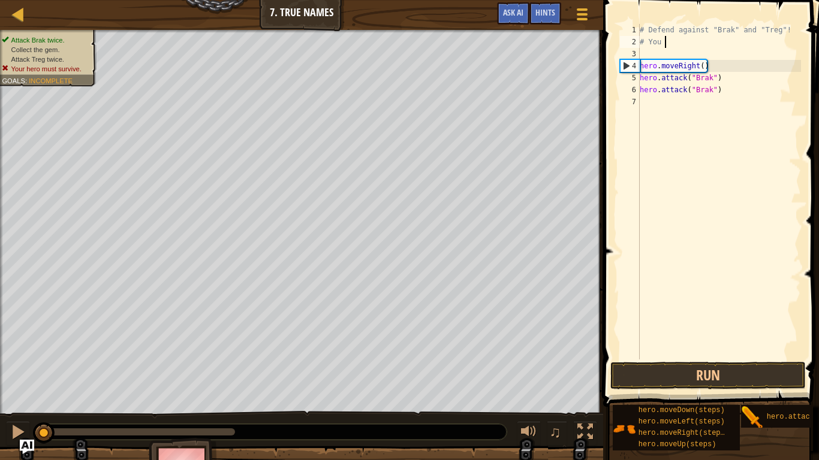
type textarea "#"
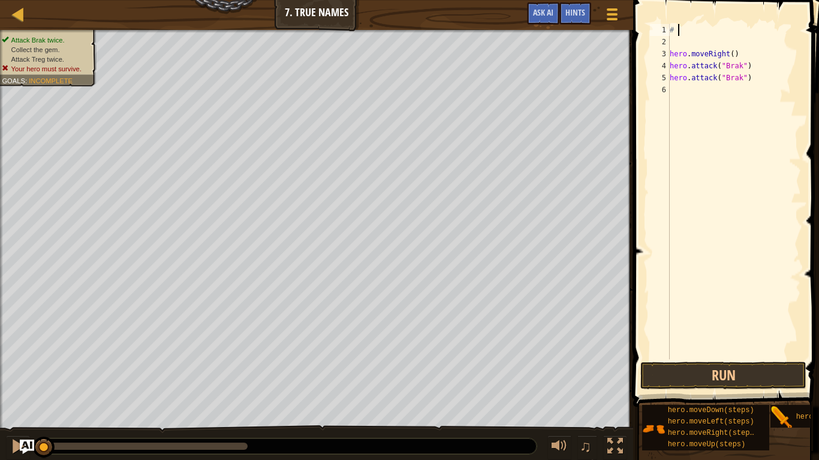
type textarea "#"
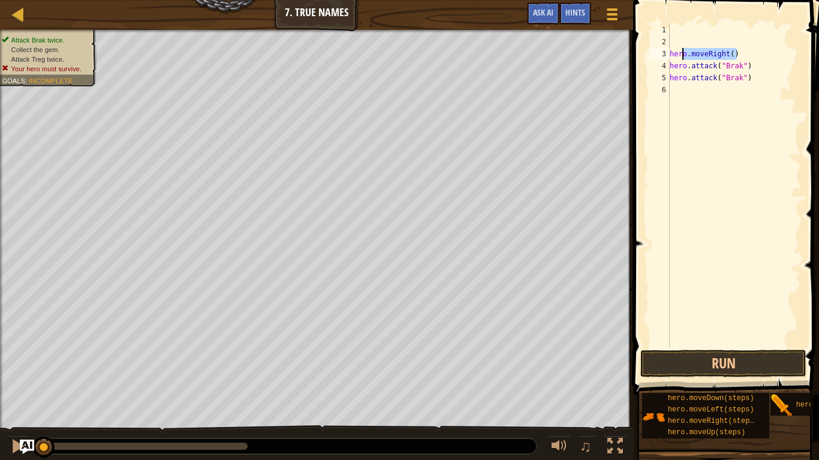
drag, startPoint x: 737, startPoint y: 56, endPoint x: 682, endPoint y: 50, distance: 56.0
click at [682, 50] on div "hero . moveRight ( ) hero . attack ( "Brak" ) hero . attack ( "Brak" )" at bounding box center [734, 198] width 134 height 348
type textarea "ho.moveRight()er"
click at [764, 41] on div "ho . moveRight ( ) er hero . attack ( "Brak" ) hero . attack ( "Brak" )" at bounding box center [734, 198] width 134 height 348
click at [739, 52] on div "ho . moveRight ( ) er hero . attack ( "Brak" ) hero . attack ( "Brak" )" at bounding box center [734, 198] width 134 height 348
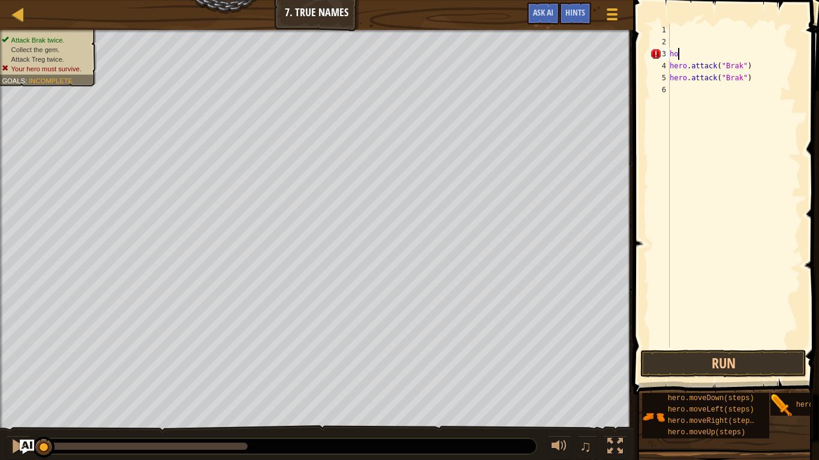
type textarea "h"
click at [763, 91] on div "hero . attack ( "Brak" ) hero . attack ( "Brak" )" at bounding box center [734, 198] width 134 height 348
type textarea "h"
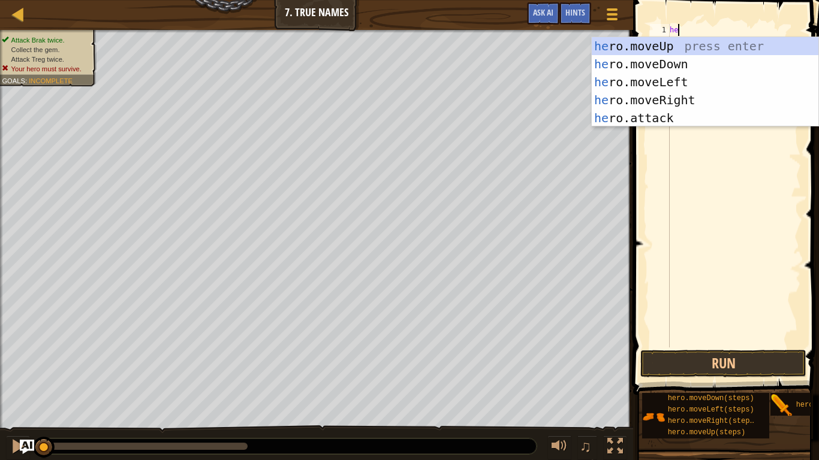
type textarea "hero"
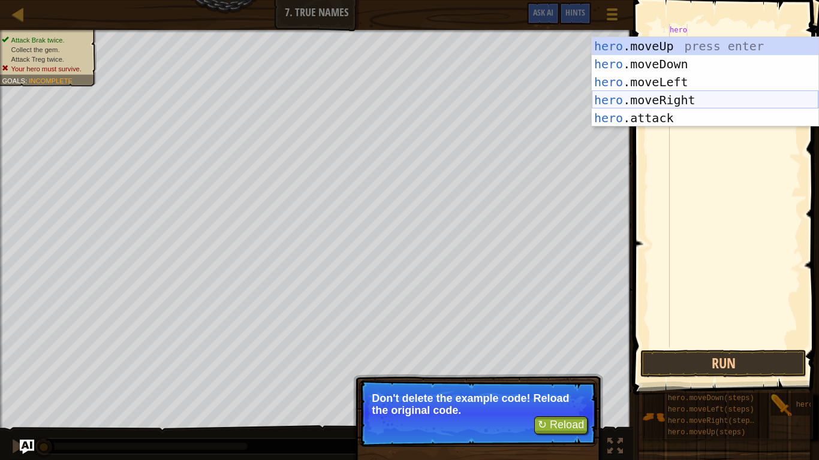
click at [673, 108] on div "hero .moveUp press enter hero .moveDown press enter hero .moveLeft press enter …" at bounding box center [705, 100] width 227 height 126
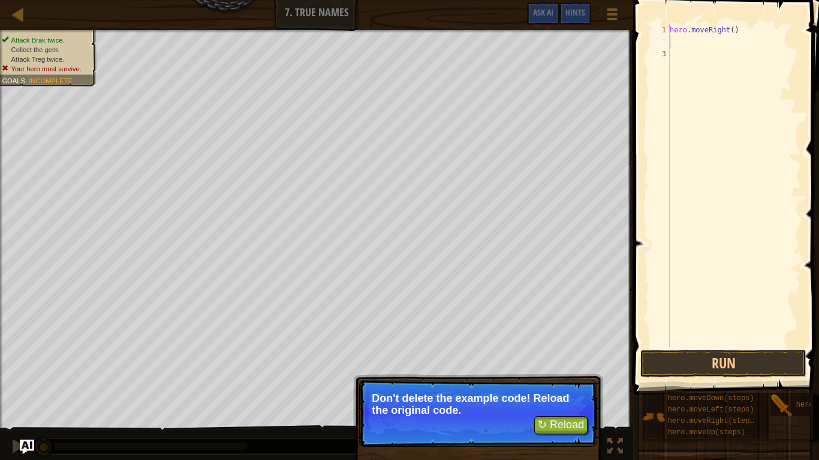
click at [733, 32] on div "hero . moveRight ( )" at bounding box center [734, 198] width 134 height 348
type textarea "hero.moveRight()"
click at [733, 31] on div "hero . moveRight ( )" at bounding box center [734, 198] width 134 height 348
click at [743, 66] on div "hero . moveRight ( )" at bounding box center [734, 198] width 134 height 348
click at [731, 31] on div "hero . moveRight ( )" at bounding box center [734, 198] width 134 height 348
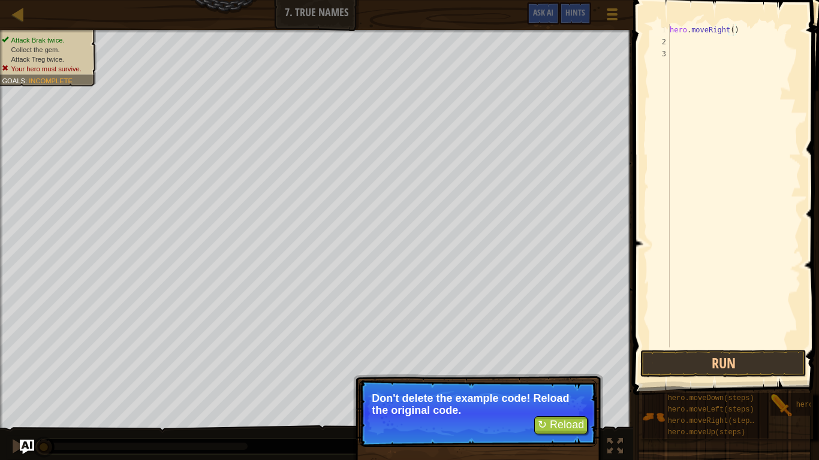
type textarea "hero.moveRight()"
click at [577, 359] on button "↻ Reload" at bounding box center [560, 426] width 53 height 18
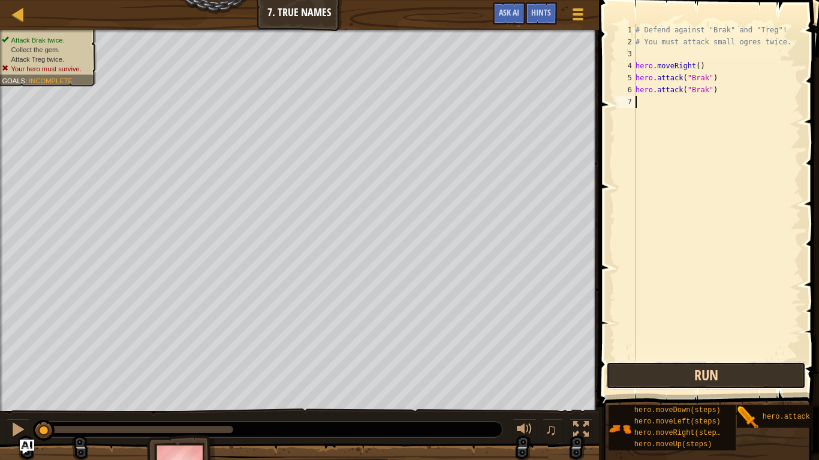
click at [674, 359] on button "Run" at bounding box center [706, 376] width 200 height 28
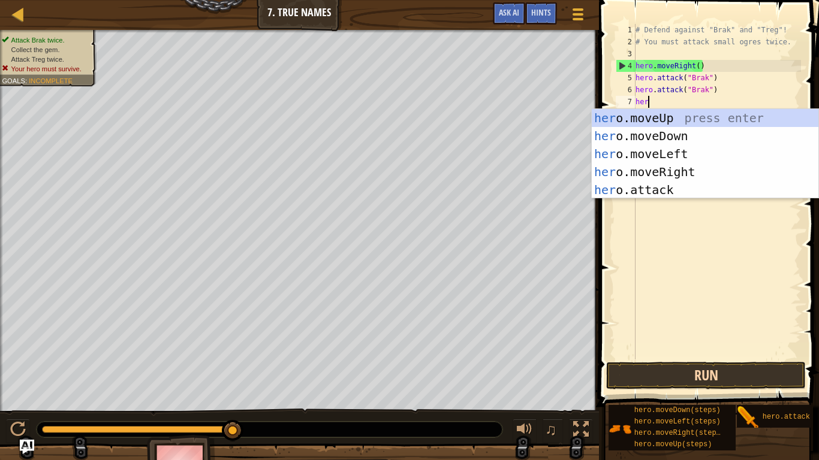
scroll to position [5, 2]
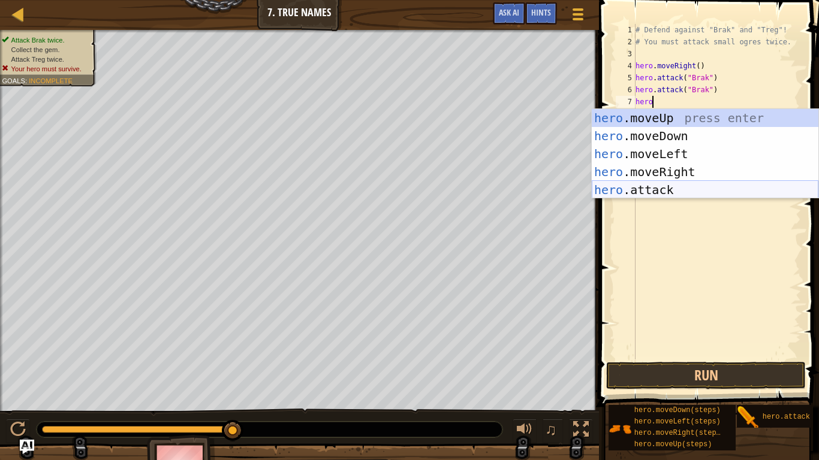
click at [654, 185] on div "hero .moveUp press enter hero .moveDown press enter hero .moveLeft press enter …" at bounding box center [705, 172] width 227 height 126
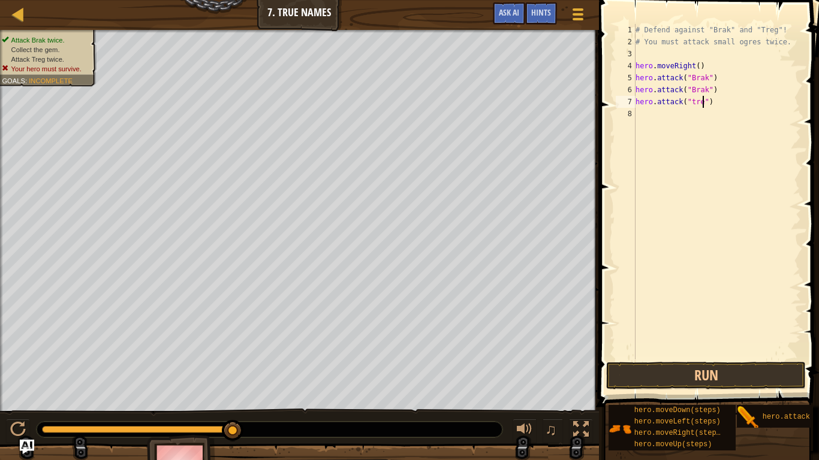
scroll to position [5, 10]
type textarea "hero.attack("treg")"
click at [661, 124] on div "# Defend against "Brak" and "Treg"! # You must attack small ogres twice. hero .…" at bounding box center [717, 204] width 168 height 360
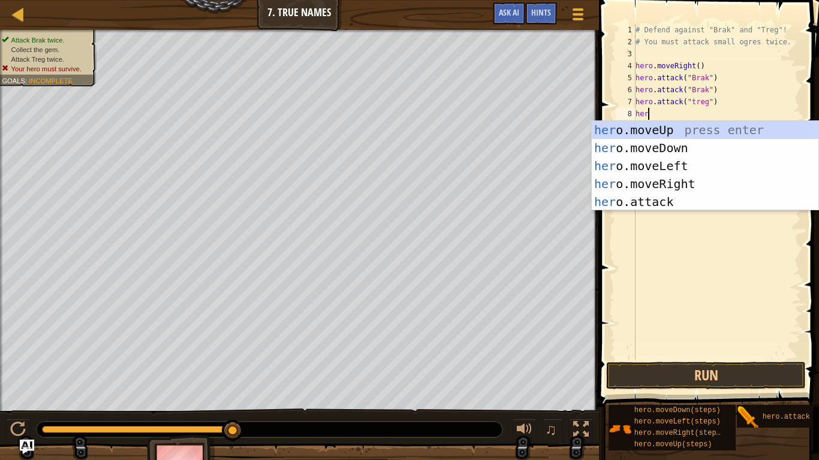
scroll to position [5, 2]
click at [731, 200] on div "hero .moveUp press enter hero .moveDown press enter hero .moveLeft press enter …" at bounding box center [705, 184] width 227 height 126
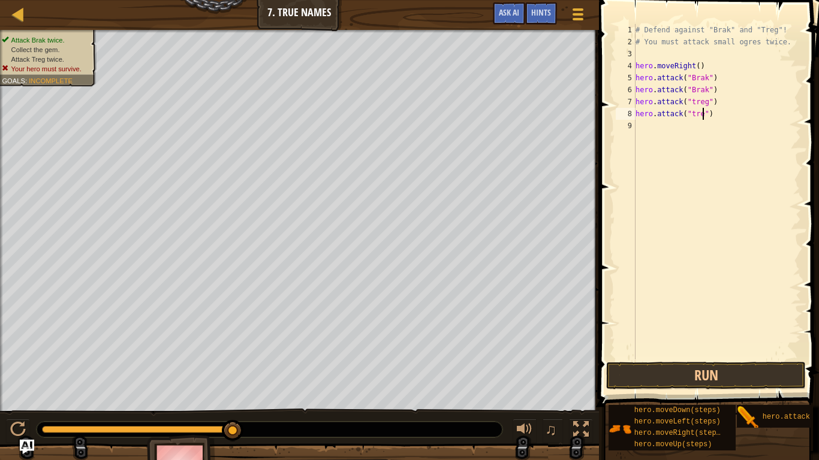
type textarea "hero.attack("treg")"
click at [746, 359] on button "Run" at bounding box center [706, 376] width 200 height 28
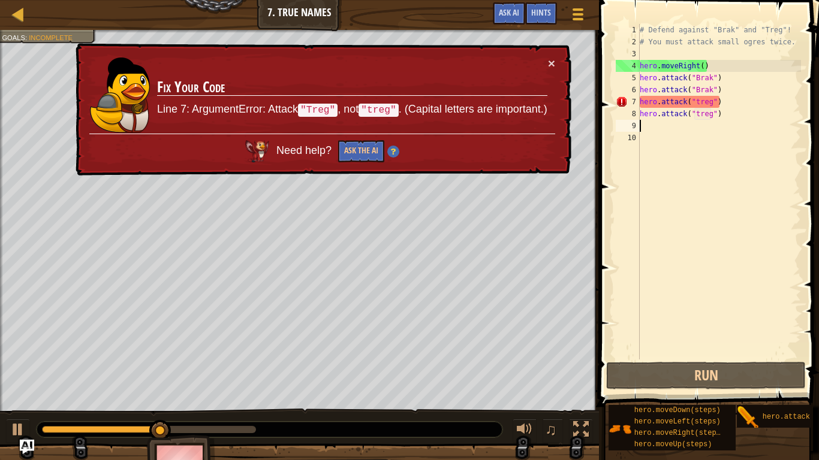
click at [709, 101] on div "# Defend against "Brak" and "Treg"! # You must attack small ogres twice. hero .…" at bounding box center [719, 204] width 164 height 360
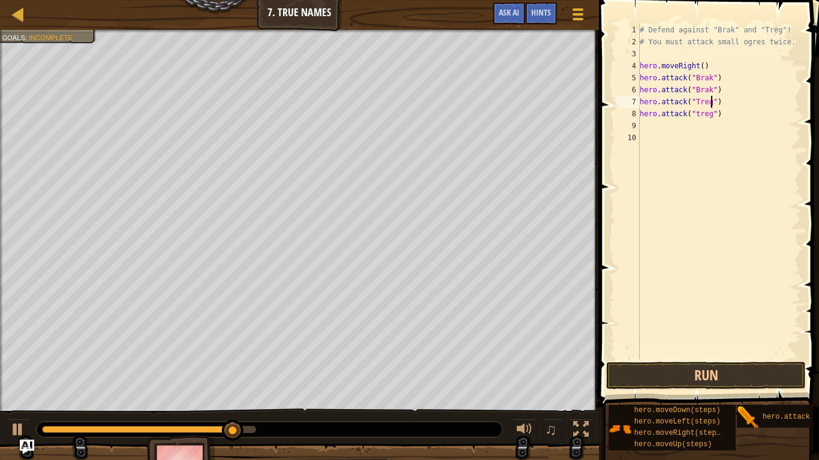
scroll to position [5, 10]
click at [709, 119] on div "# Defend against "Brak" and "Treg"! # You must attack small ogres twice. hero .…" at bounding box center [719, 204] width 164 height 360
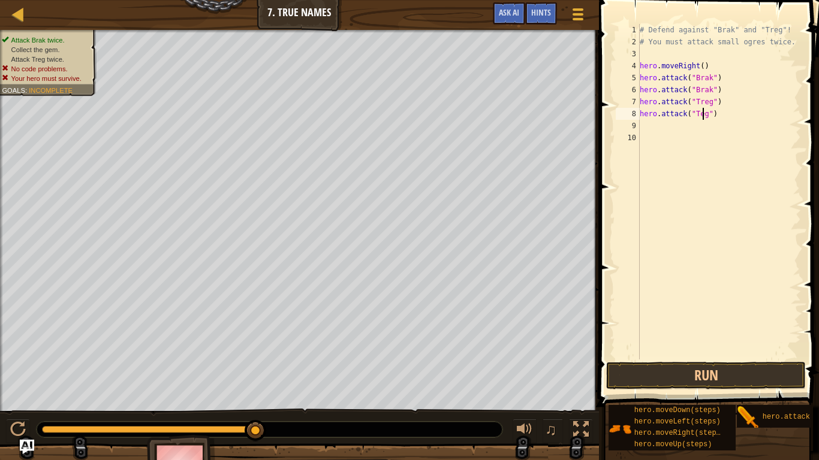
scroll to position [5, 10]
click at [759, 359] on button "Run" at bounding box center [706, 376] width 200 height 28
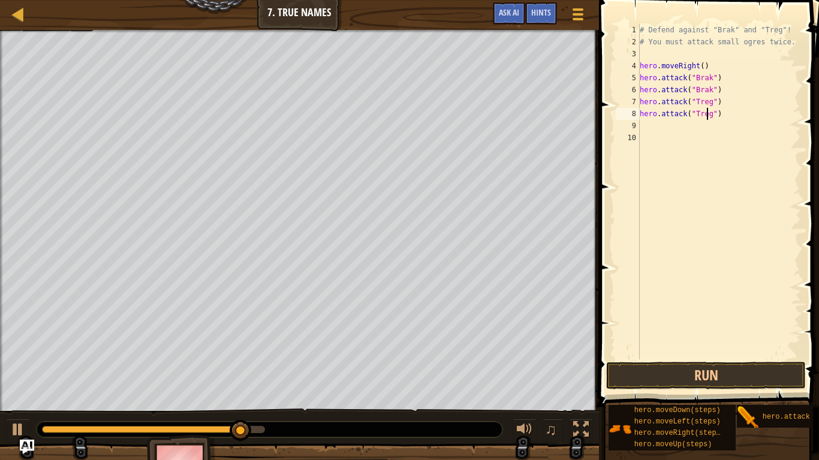
type textarea "hero.attack("Treg")"
click at [661, 359] on span at bounding box center [710, 186] width 230 height 442
click at [661, 359] on button "Run" at bounding box center [706, 376] width 200 height 28
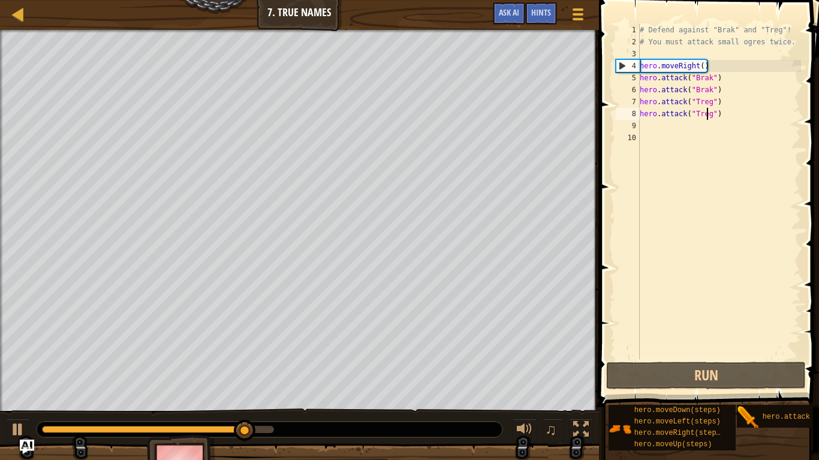
click at [679, 138] on div "# Defend against "Brak" and "Treg"! # You must attack small ogres twice. hero .…" at bounding box center [719, 204] width 164 height 360
click at [676, 130] on div "# Defend against "Brak" and "Treg"! # You must attack small ogres twice. hero .…" at bounding box center [719, 204] width 164 height 360
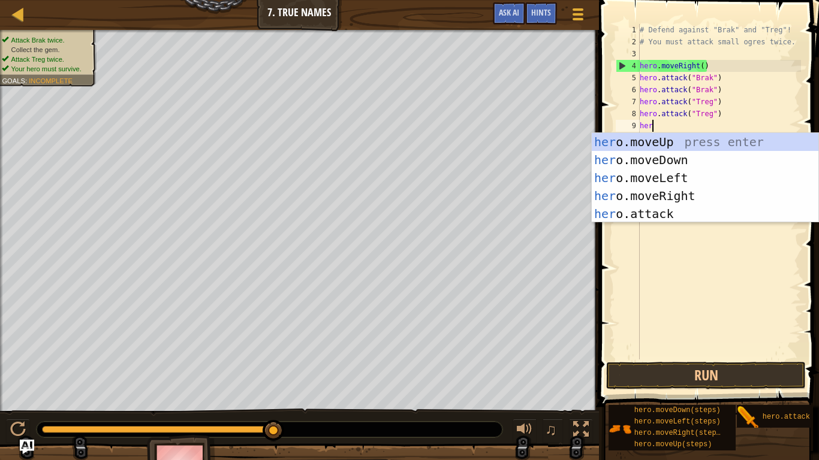
type textarea "hero"
click at [708, 191] on div "hero .moveUp press enter hero .moveDown press enter hero .moveLeft press enter …" at bounding box center [705, 196] width 227 height 126
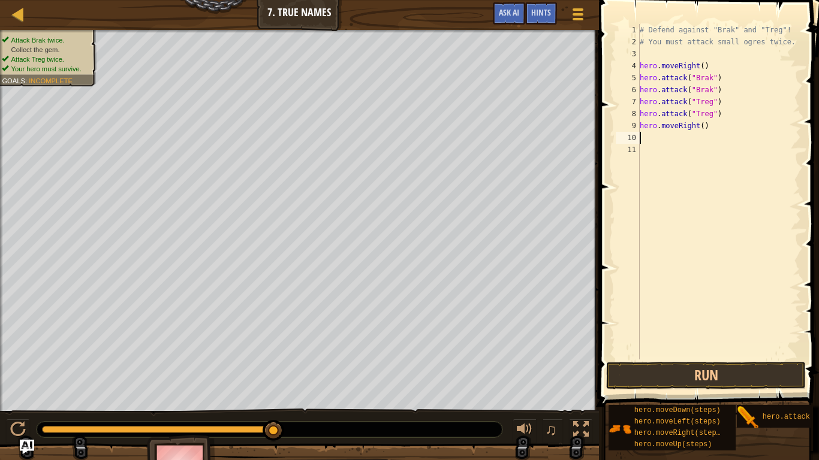
click at [711, 123] on div "# Defend against "Brak" and "Treg"! # You must attack small ogres twice. hero .…" at bounding box center [719, 204] width 164 height 360
click at [708, 119] on div "# Defend against "Brak" and "Treg"! # You must attack small ogres twice. hero .…" at bounding box center [719, 204] width 164 height 360
click at [702, 125] on div "# Defend against "Brak" and "Treg"! # You must attack small ogres twice. hero .…" at bounding box center [719, 204] width 164 height 360
type textarea "hero.moveRight(1)"
click at [763, 359] on button "Run" at bounding box center [706, 376] width 200 height 28
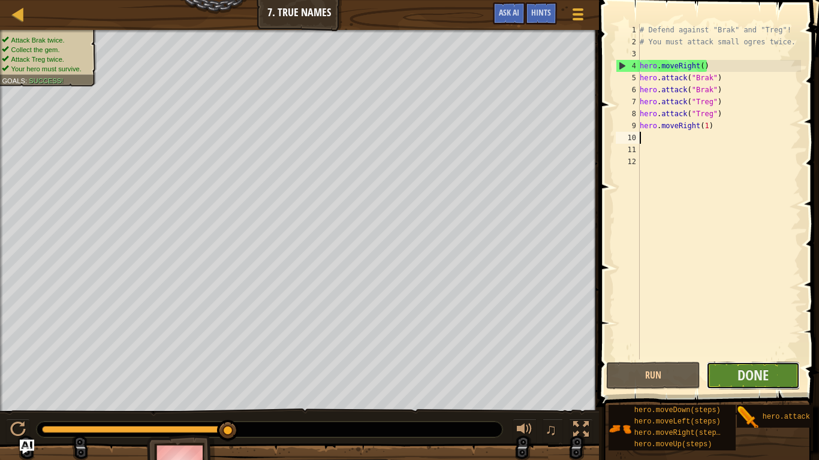
click at [727, 359] on button "Done" at bounding box center [753, 376] width 94 height 28
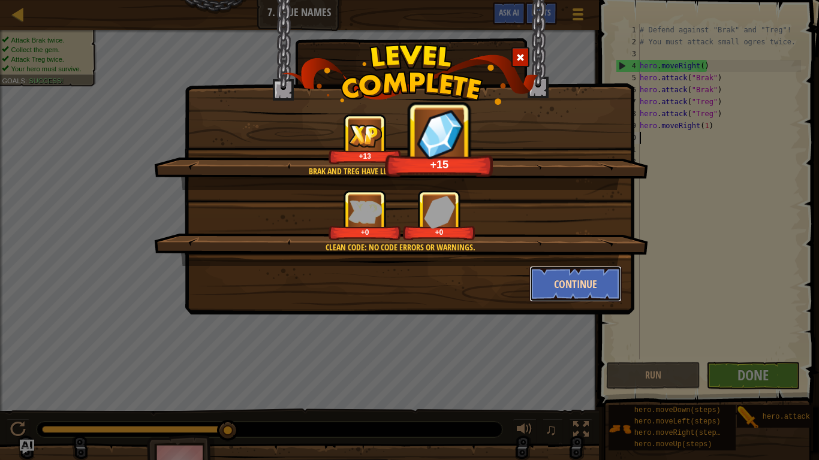
click at [586, 285] on button "Continue" at bounding box center [575, 284] width 93 height 36
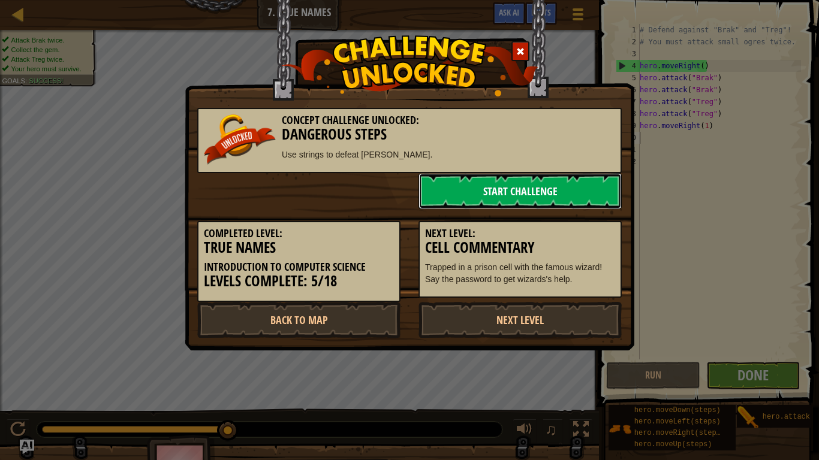
click at [548, 192] on link "Start Challenge" at bounding box center [520, 191] width 203 height 36
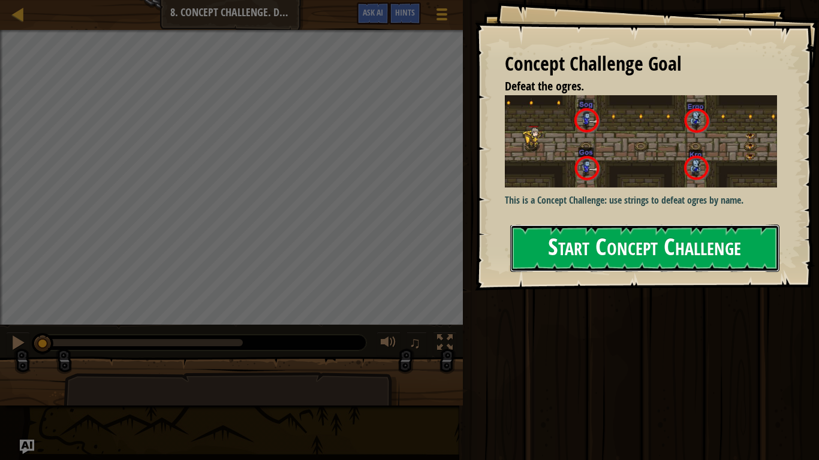
click at [721, 248] on button "Start Concept Challenge" at bounding box center [644, 248] width 269 height 47
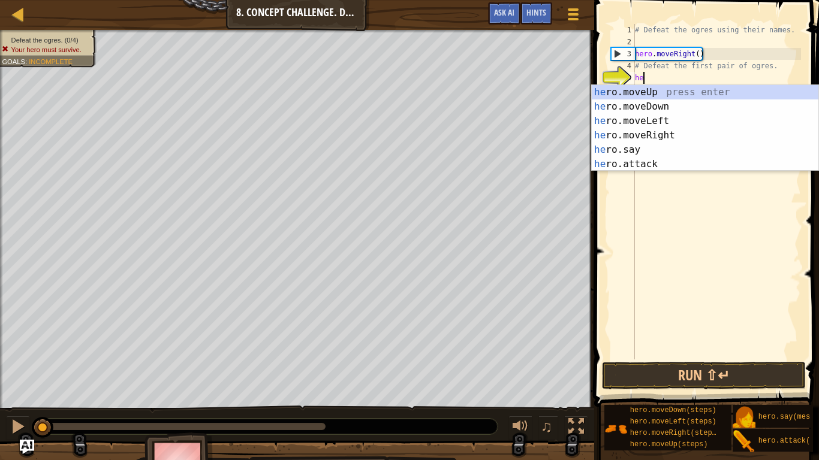
scroll to position [5, 1]
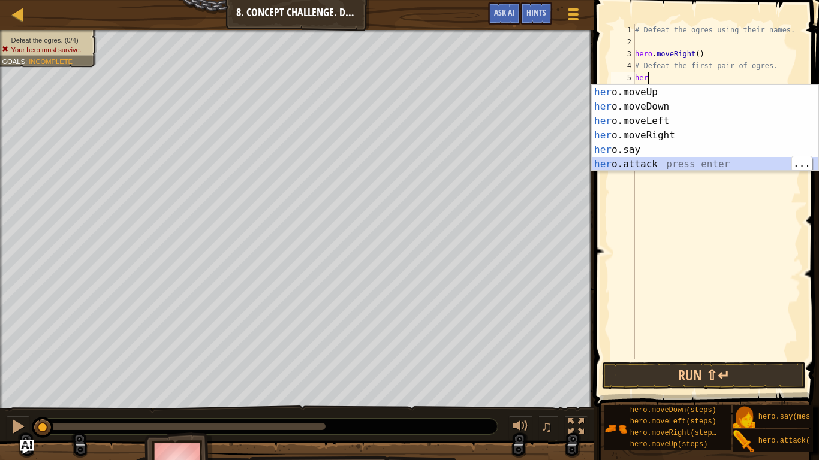
click at [689, 165] on div "her o.moveUp press enter her o.moveDown press enter her o.moveLeft press enter …" at bounding box center [705, 142] width 227 height 115
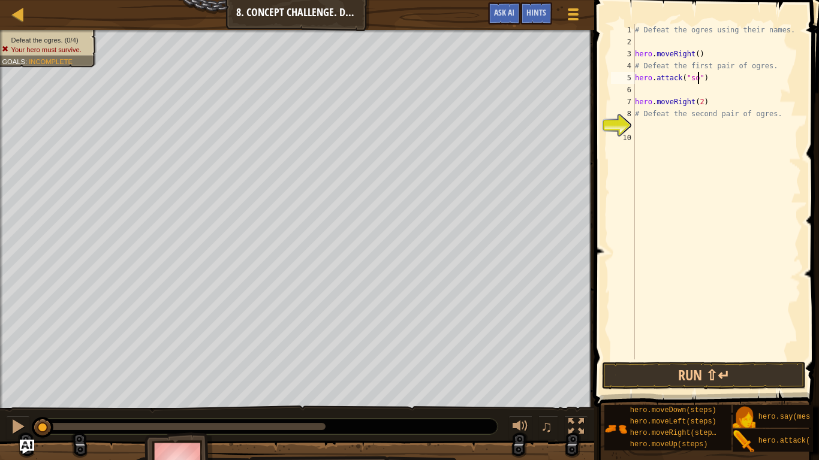
type textarea "hero.attack("sog")"
click at [673, 91] on div "# Defeat the ogres using their names. hero . moveRight ( ) # Defeat the first p…" at bounding box center [717, 204] width 168 height 360
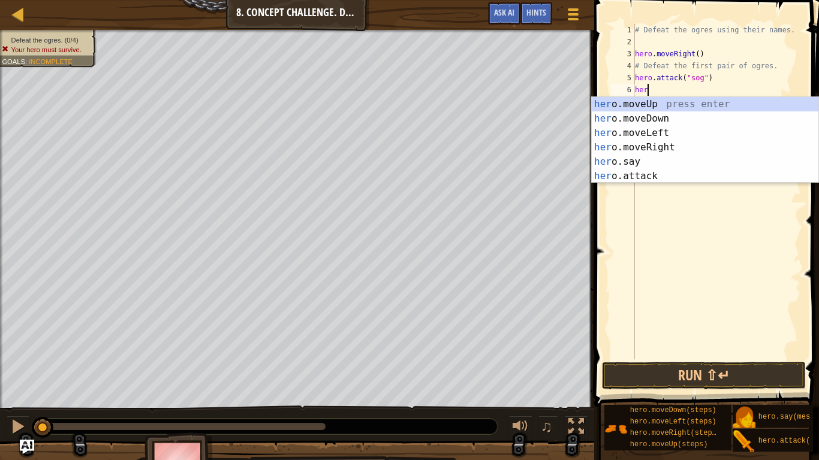
scroll to position [5, 2]
click at [712, 179] on div "hero .moveUp press enter hero .moveDown press enter hero .moveLeft press enter …" at bounding box center [705, 154] width 227 height 115
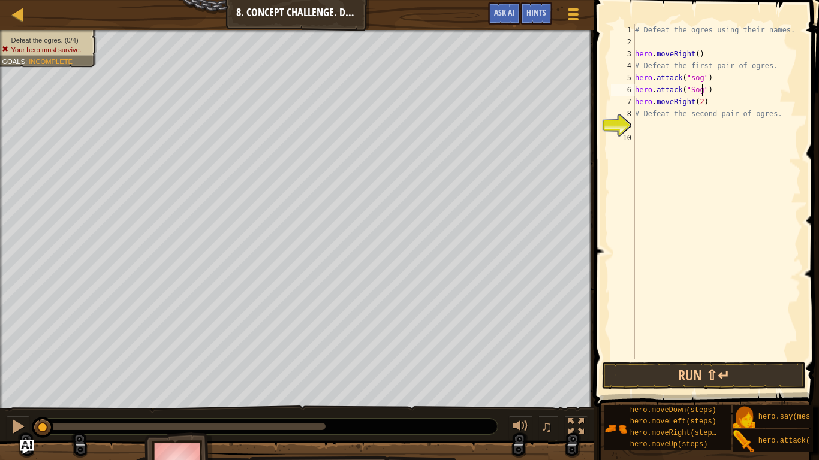
scroll to position [5, 10]
click at [698, 82] on div "# Defeat the ogres using their names. hero . moveRight ( ) # Defeat the first p…" at bounding box center [717, 204] width 168 height 360
click at [716, 107] on div "# Defeat the ogres using their names. hero . moveRight ( ) # Defeat the first p…" at bounding box center [717, 204] width 168 height 360
type textarea "hero.moveRight(2)"
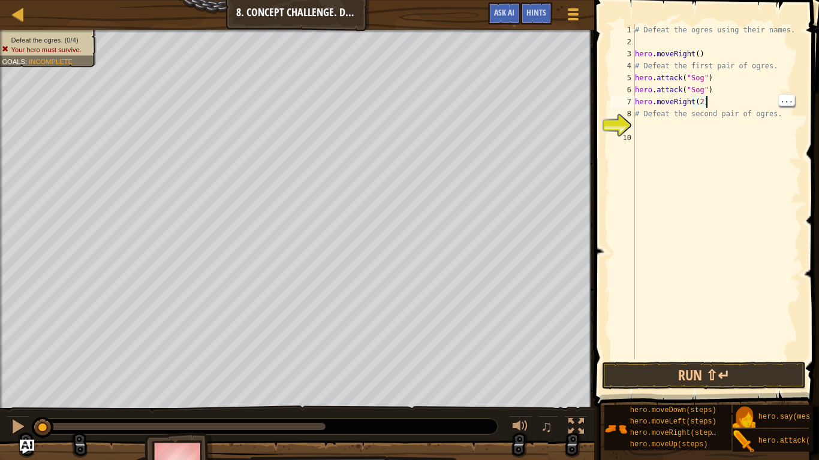
click at [673, 126] on div "# Defeat the ogres using their names. hero . moveRight ( ) # Defeat the first p…" at bounding box center [717, 204] width 168 height 360
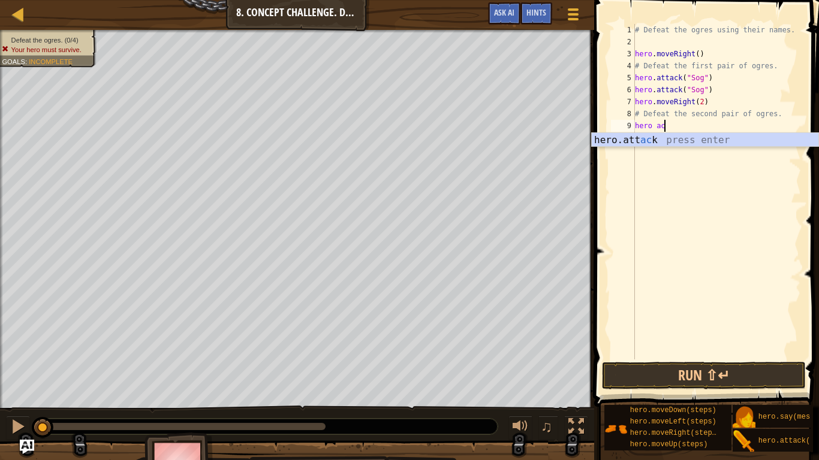
scroll to position [5, 3]
click at [728, 147] on div "hero. a ttack press enter hero.s a y press enter" at bounding box center [705, 162] width 227 height 58
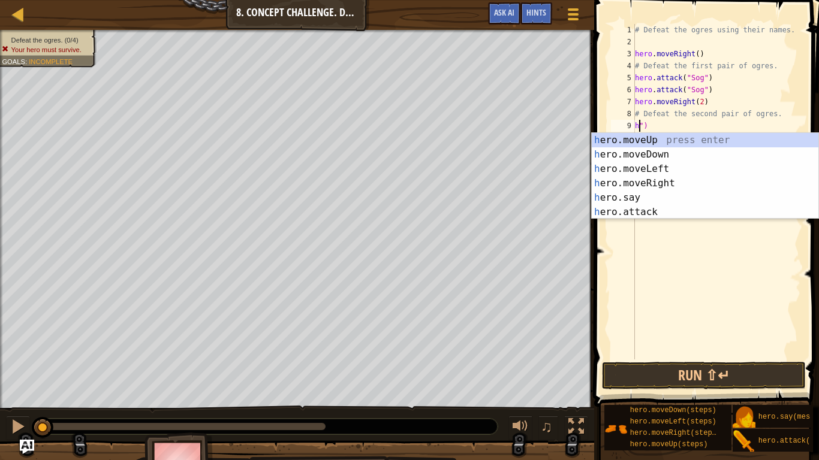
scroll to position [5, 1]
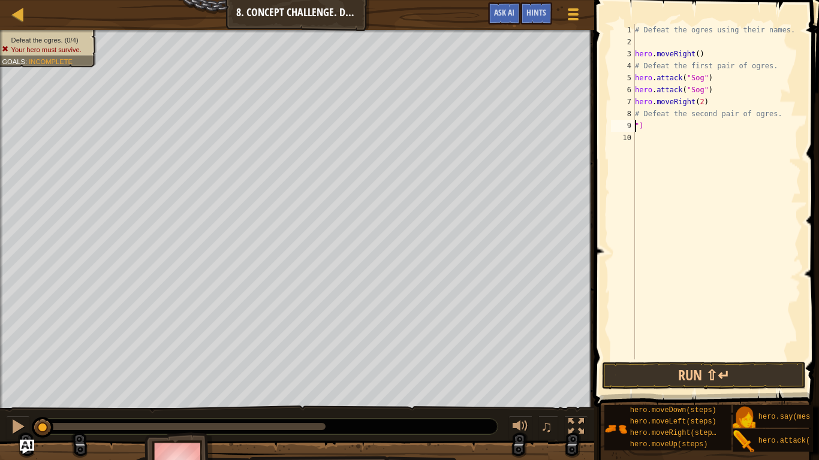
type textarea "# Defeat the second pair of ogres.")"
click at [693, 138] on div "# Defeat the ogres using their names. hero . moveRight ( ) # Defeat the first p…" at bounding box center [714, 204] width 173 height 360
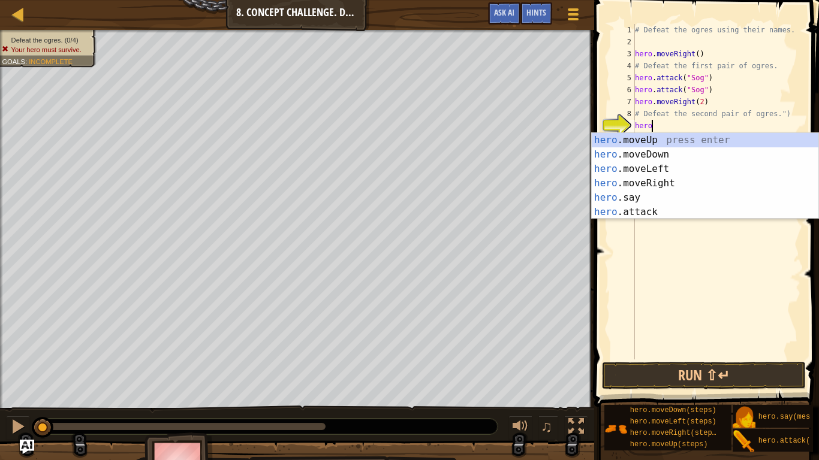
scroll to position [5, 2]
click at [710, 209] on div "hero .moveUp press enter hero .moveDown press enter hero .moveLeft press enter …" at bounding box center [705, 190] width 227 height 115
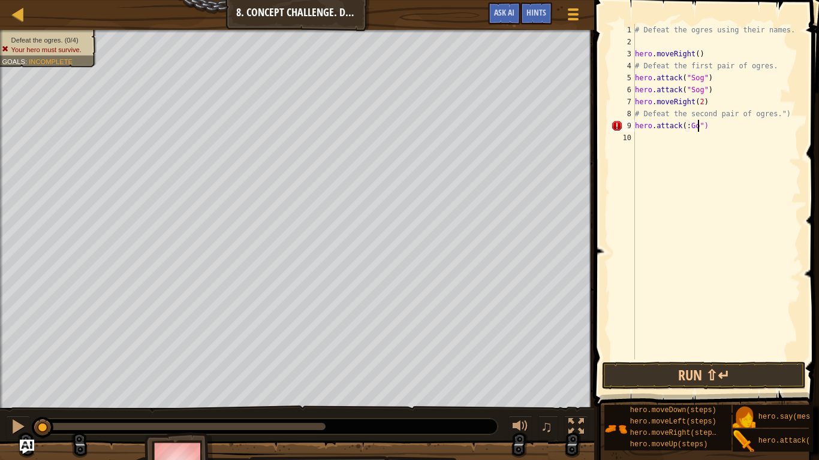
scroll to position [5, 10]
click at [775, 359] on button "Run ⇧↵" at bounding box center [704, 376] width 204 height 28
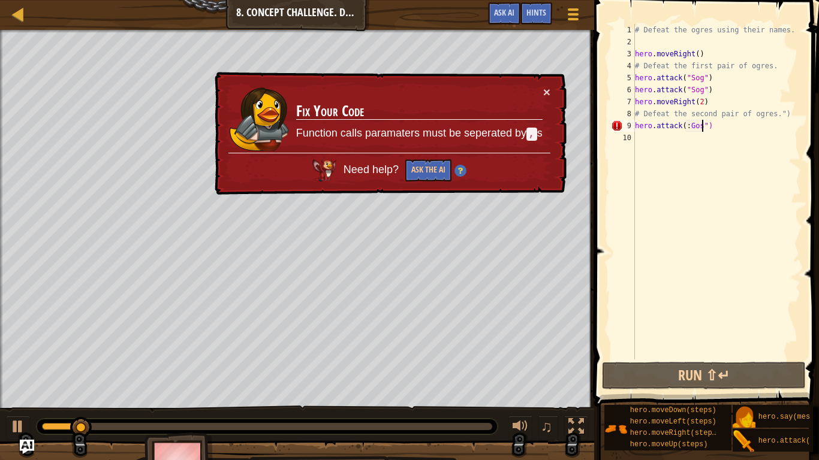
click at [687, 127] on div "# Defeat the ogres using their names. hero . moveRight ( ) # Defeat the first p…" at bounding box center [717, 204] width 168 height 360
click at [688, 124] on div "# Defeat the ogres using their names. hero . moveRight ( ) # Defeat the first p…" at bounding box center [717, 204] width 168 height 360
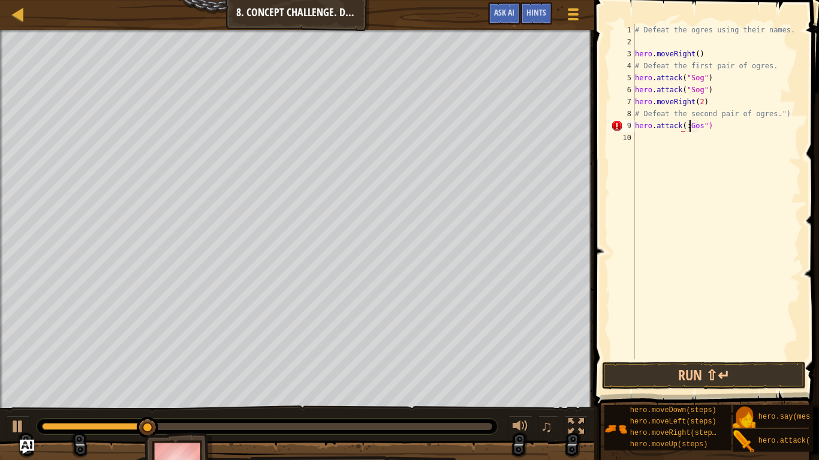
scroll to position [5, 8]
type textarea "hero.attack("Gos")"
click at [758, 359] on button "Run ⇧↵" at bounding box center [704, 376] width 204 height 28
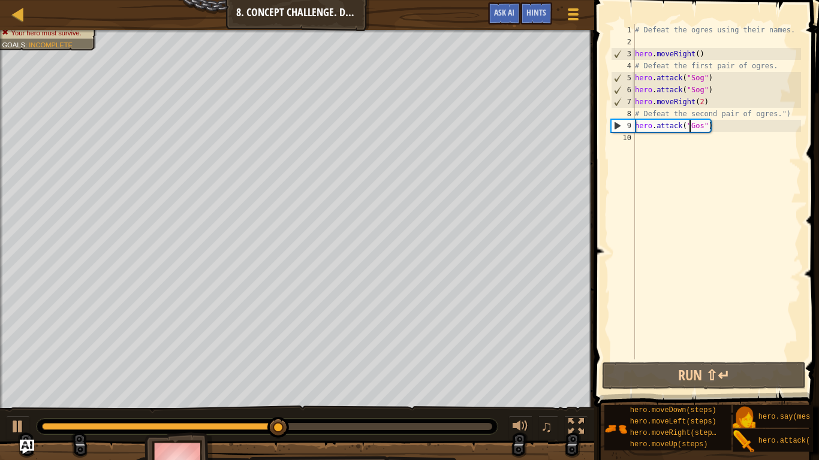
click at [664, 147] on div "# Defeat the ogres using their names. hero . moveRight ( ) # Defeat the first p…" at bounding box center [717, 204] width 168 height 360
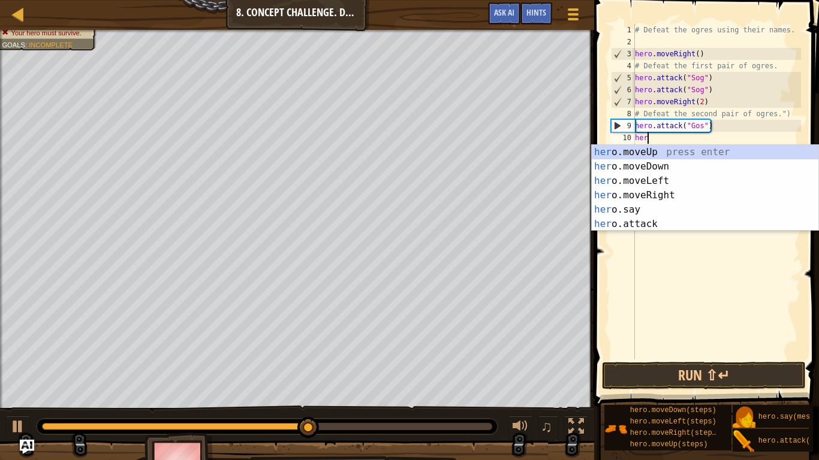
scroll to position [5, 2]
click at [717, 225] on div "hero .moveUp press enter hero .moveDown press enter hero .moveLeft press enter …" at bounding box center [705, 202] width 227 height 115
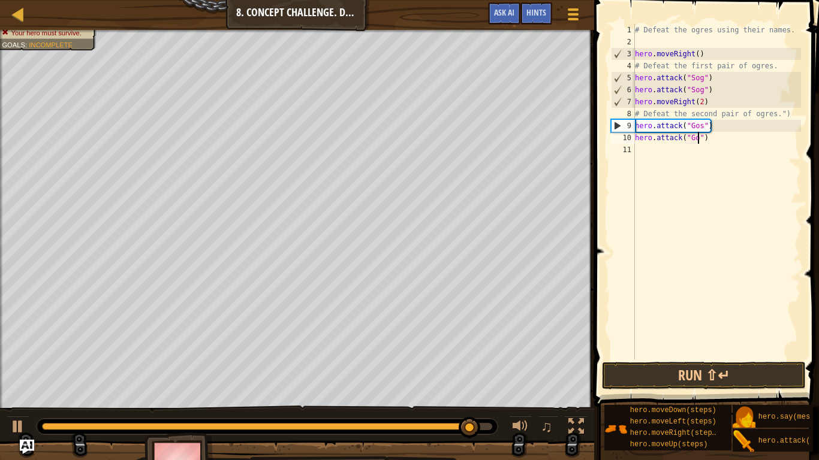
scroll to position [5, 10]
type textarea "hero.attack("Gos")"
click at [722, 359] on button "Run ⇧↵" at bounding box center [704, 376] width 204 height 28
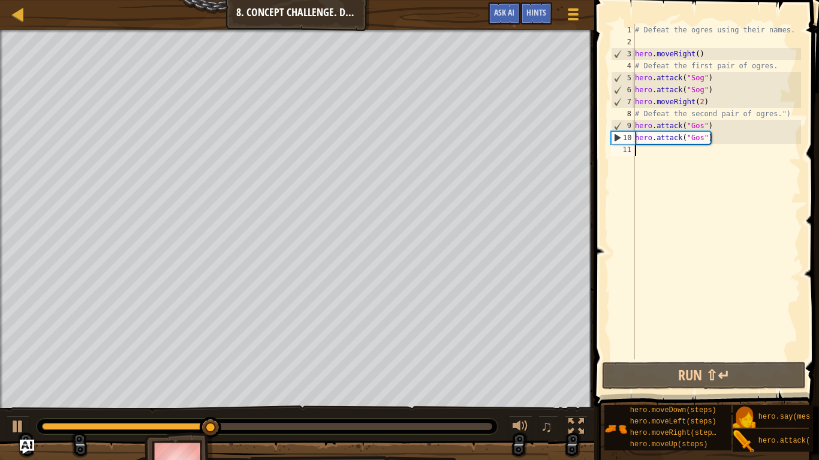
click at [652, 153] on div "# Defeat the ogres using their names. hero . moveRight ( ) # Defeat the first p…" at bounding box center [717, 204] width 168 height 360
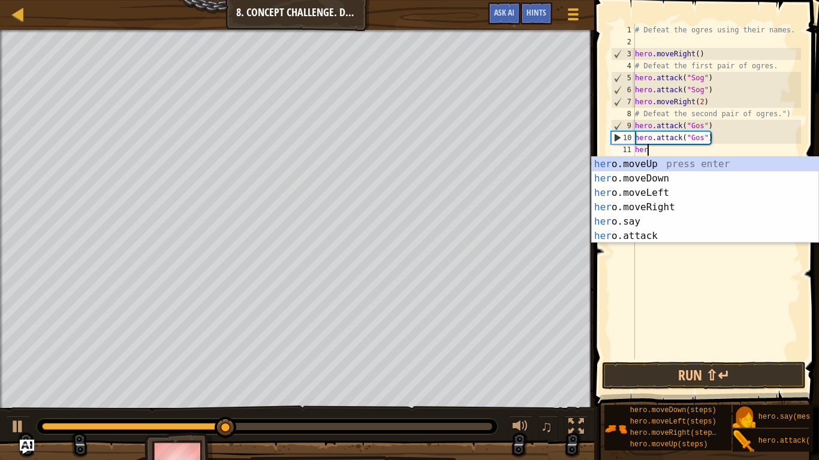
scroll to position [5, 2]
click at [702, 239] on div "hero .moveUp press enter hero .moveDown press enter hero .moveLeft press enter …" at bounding box center [705, 214] width 227 height 115
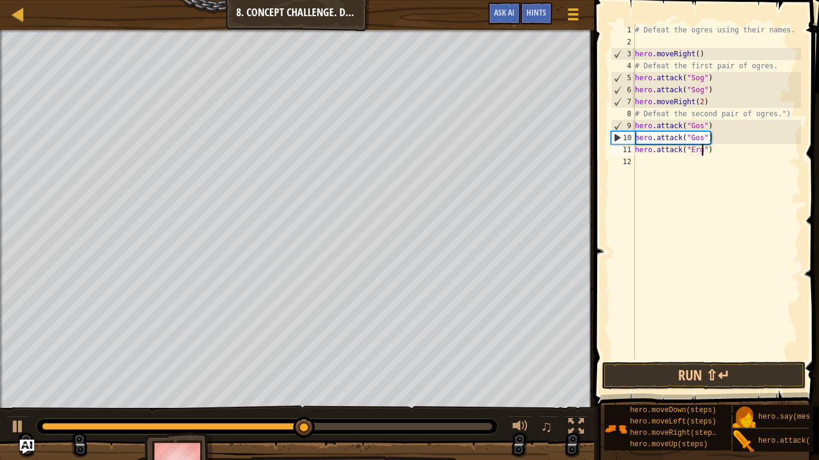
type textarea "hero.attack("Ergo")"
click at [709, 173] on div "# Defeat the ogres using their names. hero . moveRight ( ) # Defeat the first p…" at bounding box center [717, 204] width 168 height 360
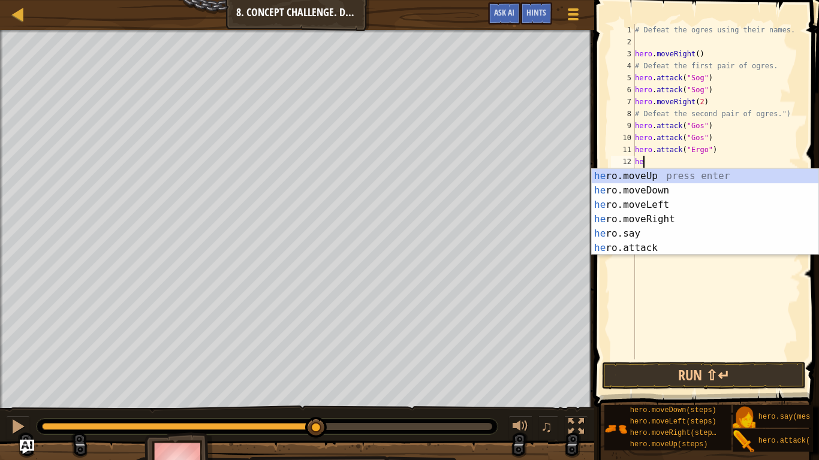
scroll to position [5, 2]
type textarea "hero"
click at [712, 263] on div "# Defeat the ogres using their names. hero . moveRight ( ) # Defeat the first p…" at bounding box center [717, 204] width 168 height 360
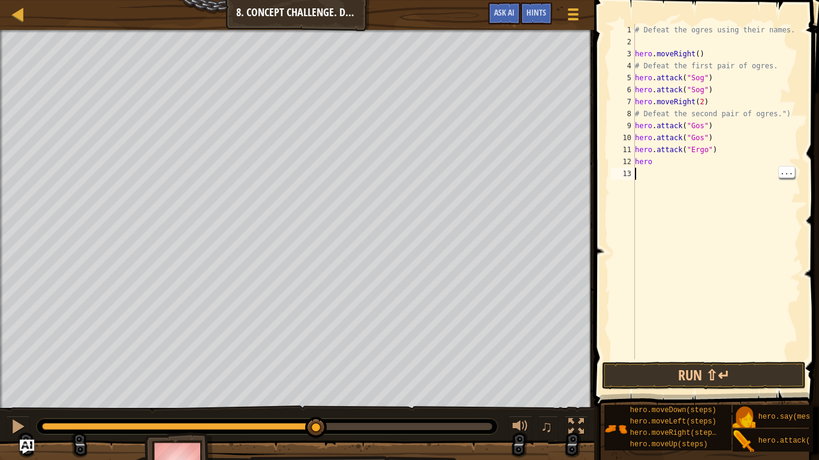
click at [676, 168] on div "# Defeat the ogres using their names. hero . moveRight ( ) # Defeat the first p…" at bounding box center [717, 204] width 168 height 360
click at [675, 167] on div "# Defeat the ogres using their names. hero . moveRight ( ) # Defeat the first p…" at bounding box center [717, 204] width 168 height 360
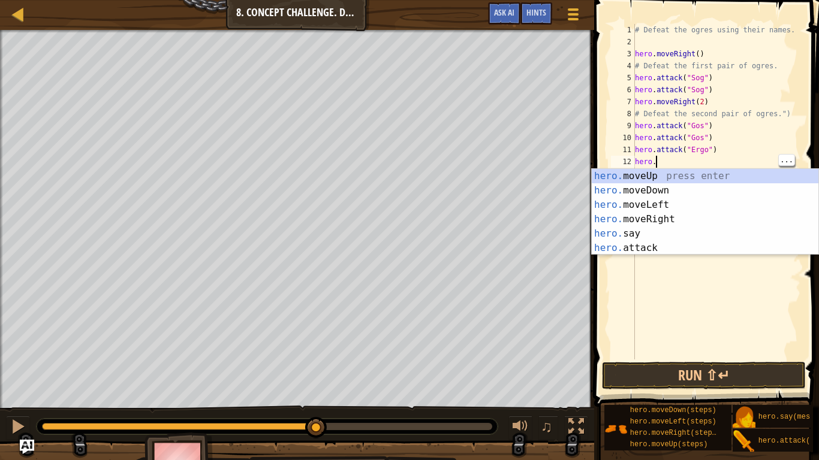
scroll to position [5, 2]
click at [680, 251] on div "hero. moveUp press enter hero. moveDown press enter hero. moveLeft press enter …" at bounding box center [705, 226] width 227 height 115
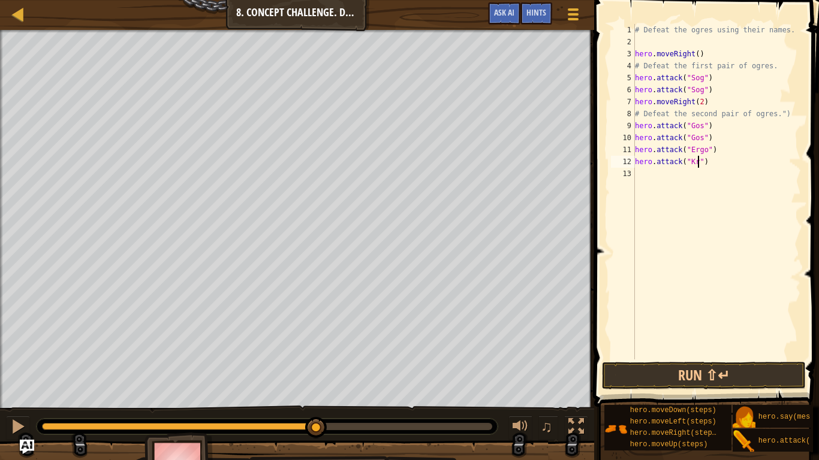
type textarea "hero.attack("Kro")"
click at [764, 358] on div "# Defeat the ogres using their names. hero . moveRight ( ) # Defeat the first p…" at bounding box center [717, 204] width 168 height 360
click at [774, 359] on button "Run ⇧↵" at bounding box center [704, 376] width 204 height 28
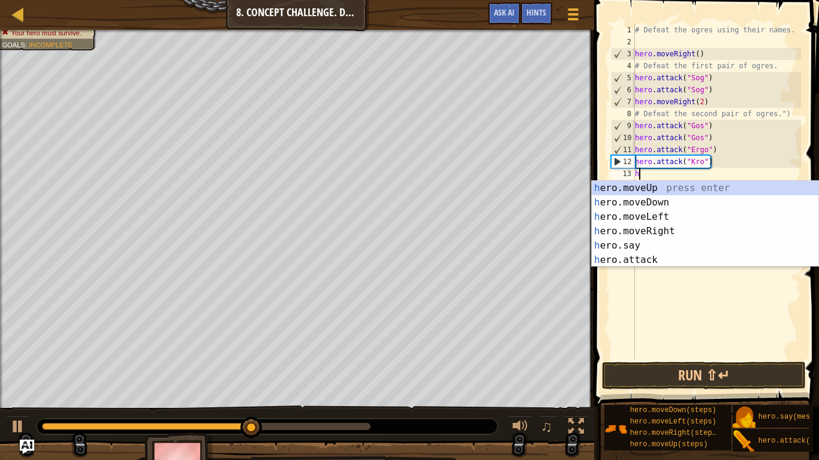
scroll to position [5, 1]
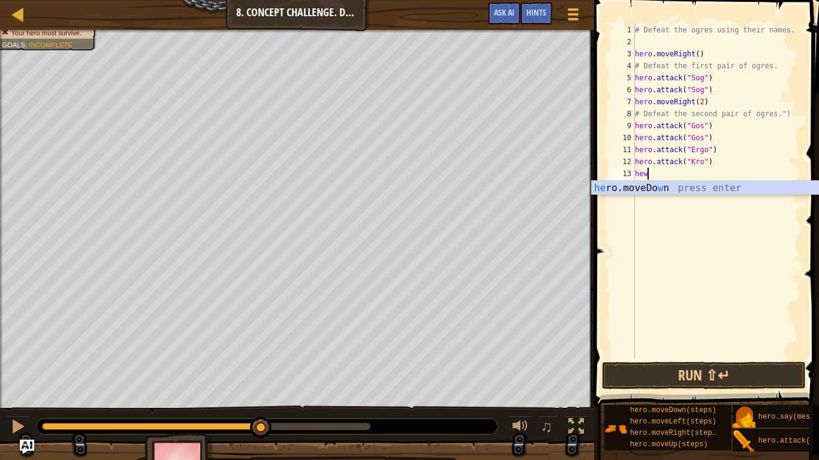
type textarea "he"
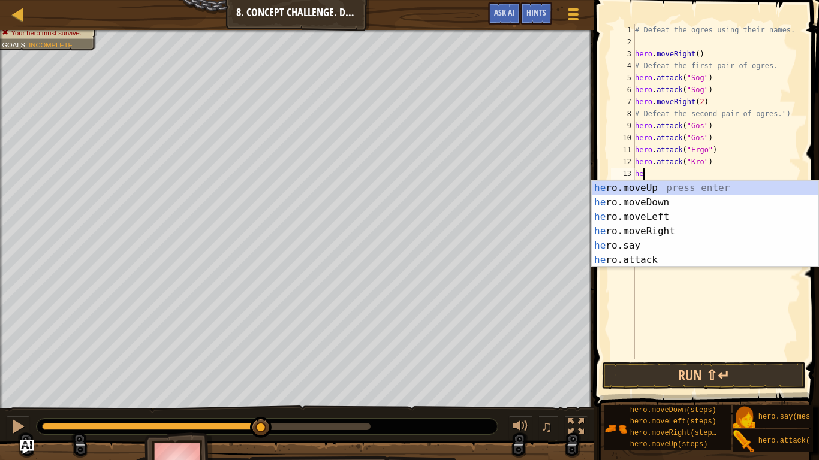
click at [699, 269] on div "# Defeat the ogres using their names. hero . moveRight ( ) # Defeat the first p…" at bounding box center [717, 204] width 168 height 360
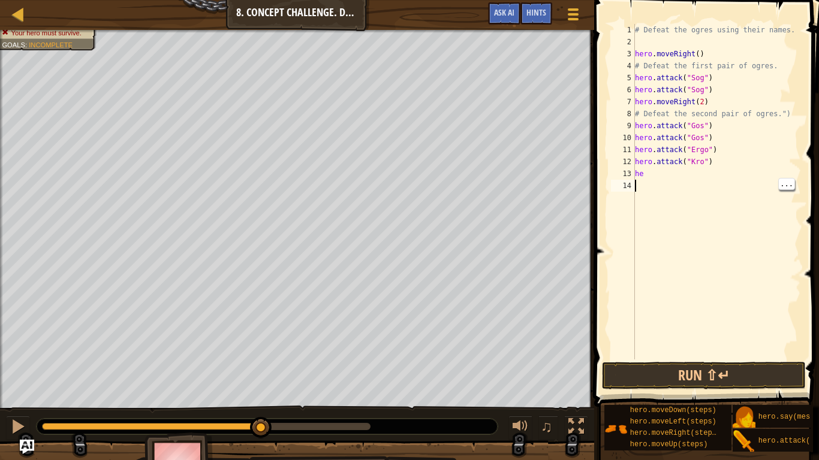
scroll to position [5, 0]
click at [677, 174] on div "# Defeat the ogres using their names. hero . moveRight ( ) # Defeat the first p…" at bounding box center [717, 204] width 168 height 360
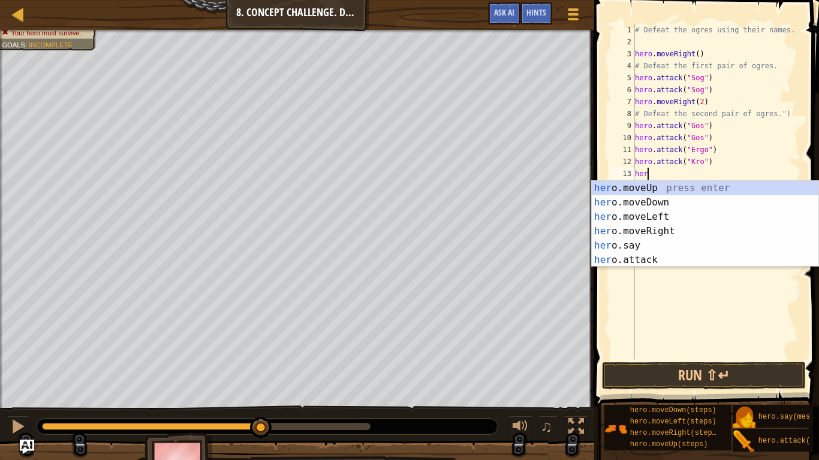
scroll to position [5, 1]
click at [695, 265] on div "her o.moveUp press enter her o.moveDown press enter her o.moveLeft press enter …" at bounding box center [705, 238] width 227 height 115
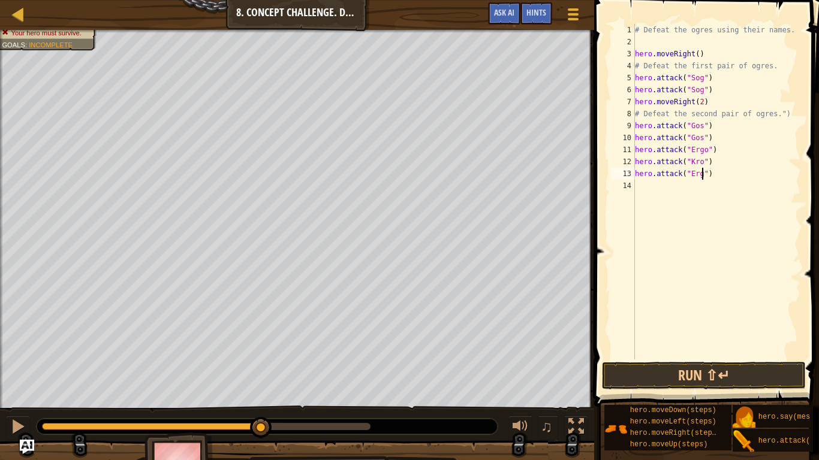
scroll to position [5, 11]
type textarea "hero.attack("Ergo")"
click at [702, 189] on div "# Defeat the ogres using their names. hero . moveRight ( ) # Defeat the first p…" at bounding box center [717, 204] width 168 height 360
type textarea "h"
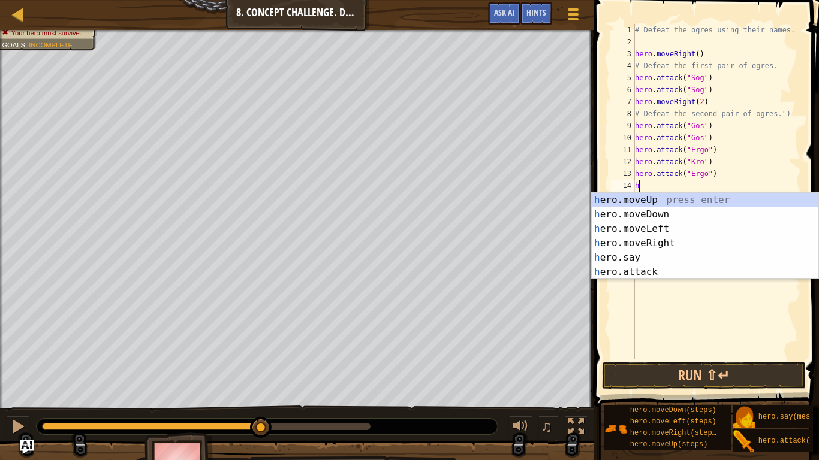
click at [733, 280] on div "# Defeat the ogres using their names. hero . moveRight ( ) # Defeat the first p…" at bounding box center [717, 204] width 168 height 360
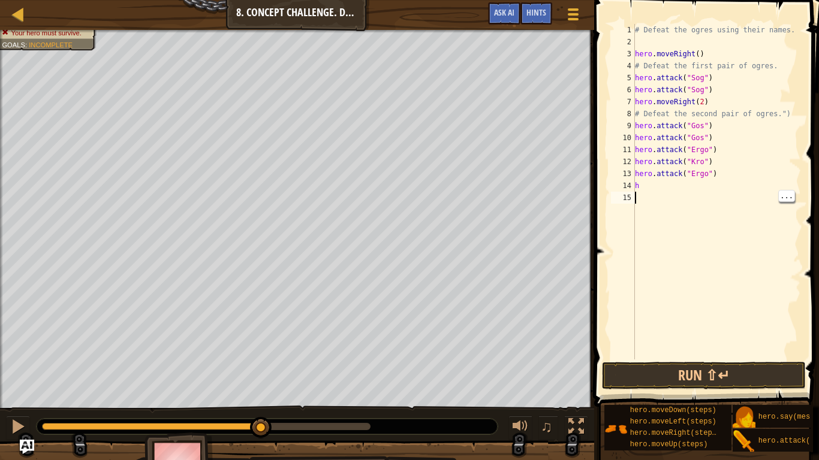
type textarea "h"
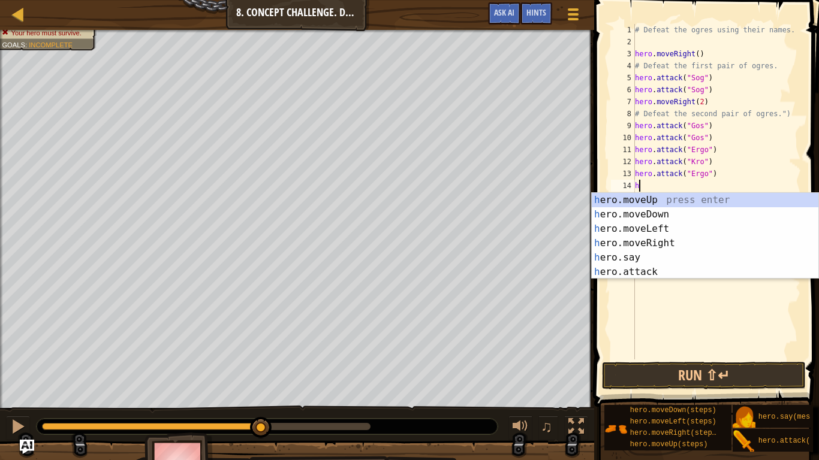
click at [664, 280] on div "# Defeat the ogres using their names. hero . moveRight ( ) # Defeat the first p…" at bounding box center [717, 204] width 168 height 360
click at [705, 270] on div "h ero.moveUp press enter h ero.moveDown press enter h ero.moveLeft press enter …" at bounding box center [705, 250] width 227 height 115
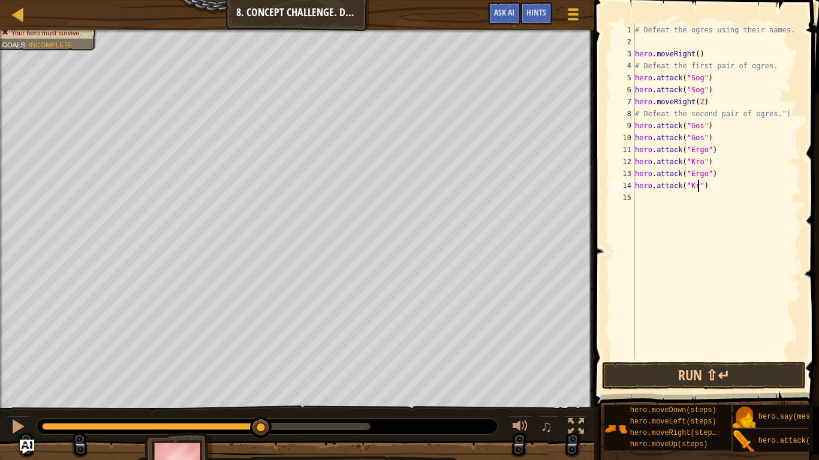
scroll to position [5, 10]
type textarea "hero.attack("Kro")"
click at [695, 359] on button "Run ⇧↵" at bounding box center [704, 376] width 204 height 28
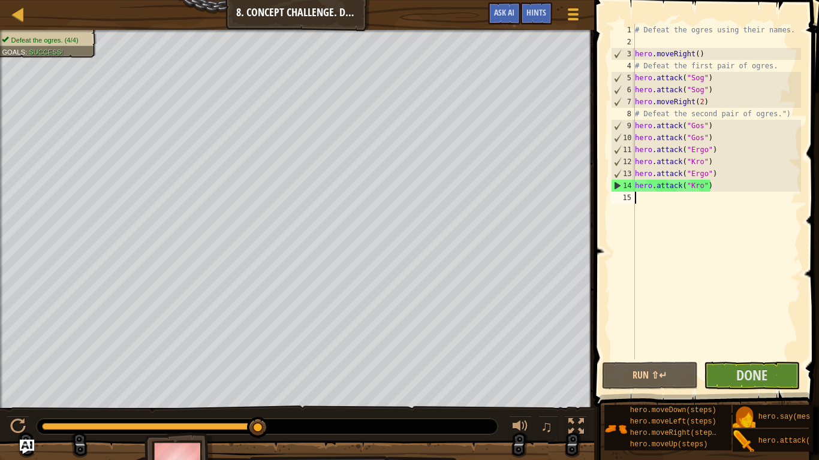
click at [641, 198] on div "# Defeat the ogres using their names. hero . moveRight ( ) # Defeat the first p…" at bounding box center [717, 204] width 168 height 360
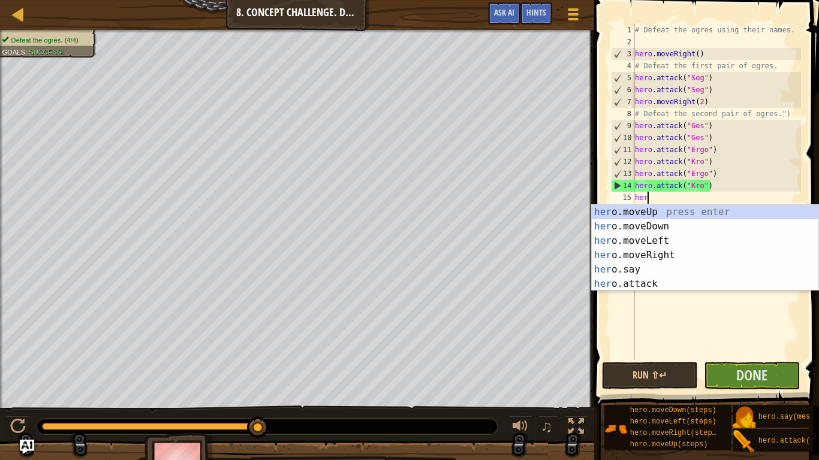
scroll to position [5, 2]
type textarea "hero"
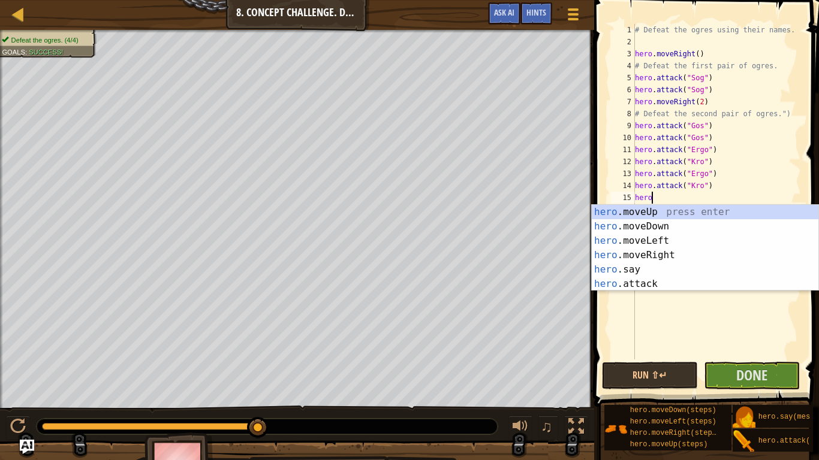
click at [708, 226] on div "hero .moveUp press enter hero .moveDown press enter hero .moveLeft press enter …" at bounding box center [705, 262] width 227 height 115
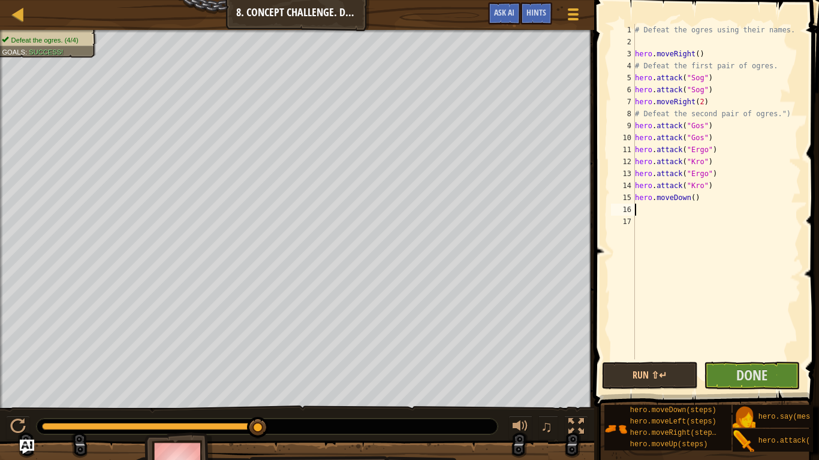
scroll to position [5, 0]
click at [699, 197] on div "# Defeat the ogres using their names. hero . moveRight ( ) # Defeat the first p…" at bounding box center [717, 204] width 168 height 360
click at [692, 197] on div "# Defeat the ogres using their names. hero . moveRight ( ) # Defeat the first p…" at bounding box center [717, 204] width 168 height 360
type textarea "hero.moveDown(1)"
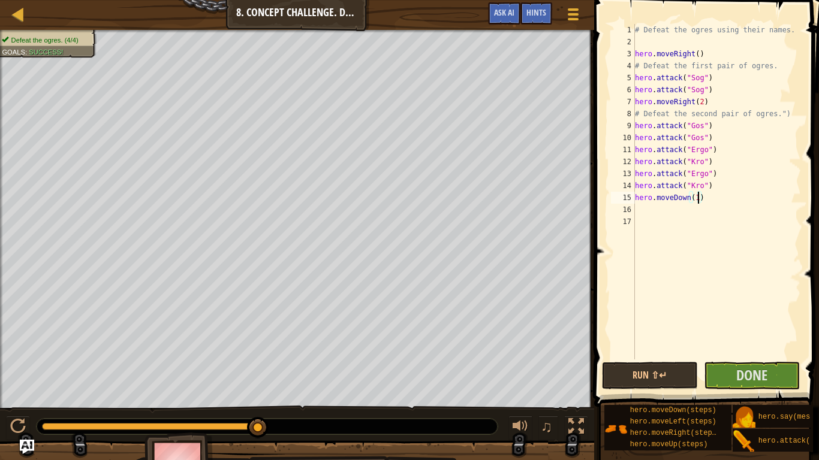
click at [706, 211] on div "# Defeat the ogres using their names. hero . moveRight ( ) # Defeat the first p…" at bounding box center [717, 204] width 168 height 360
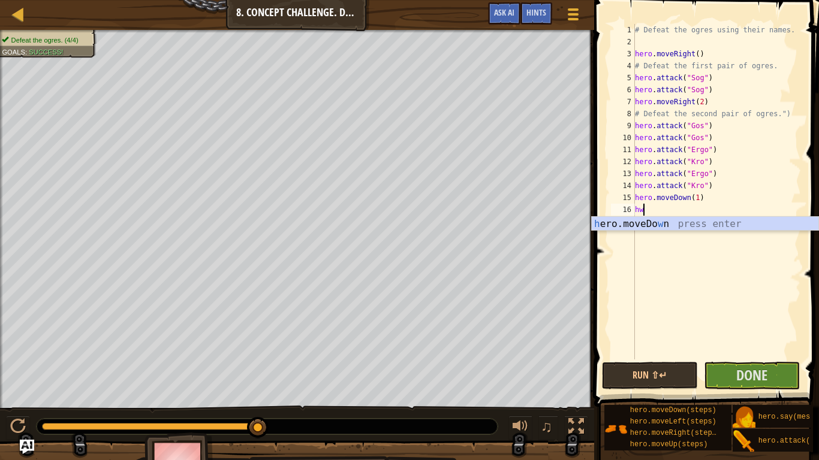
scroll to position [5, 0]
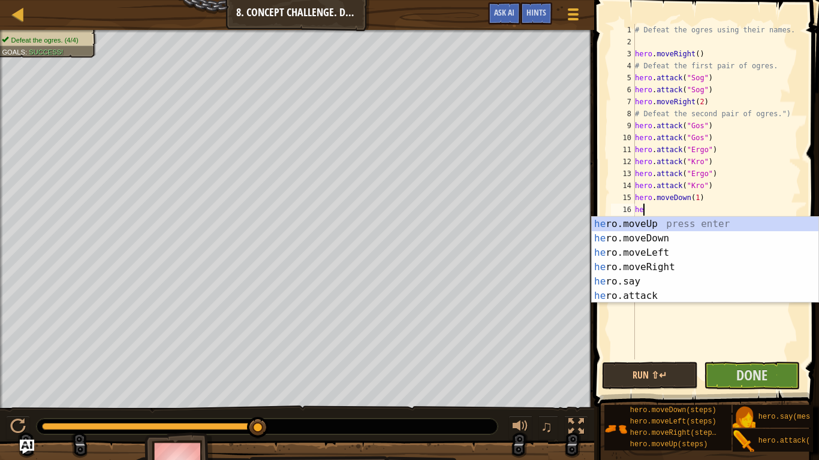
type textarea "her"
click at [712, 227] on div "her o.moveUp press enter her o.moveDown press enter her o.moveLeft press enter …" at bounding box center [705, 274] width 227 height 115
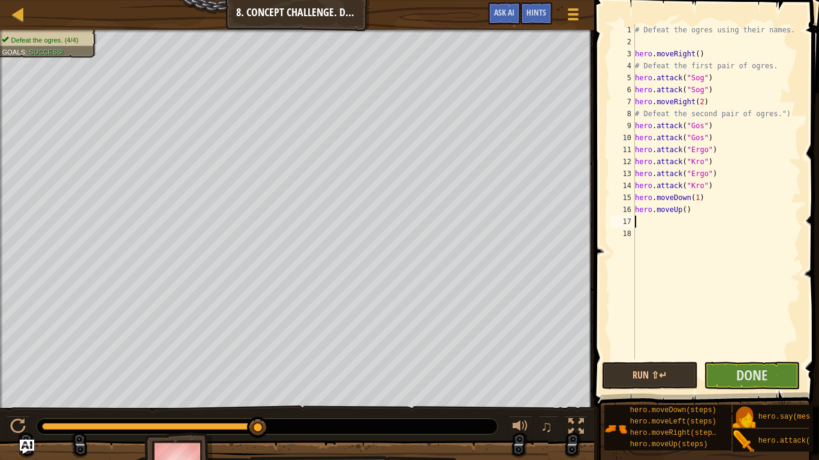
scroll to position [5, 0]
click at [687, 212] on div "# Defeat the ogres using their names. hero . moveRight ( ) # Defeat the first p…" at bounding box center [717, 204] width 168 height 360
type textarea "hero.moveUp(1)"
click at [690, 231] on div "# Defeat the ogres using their names. hero . moveRight ( ) # Defeat the first p…" at bounding box center [717, 204] width 168 height 360
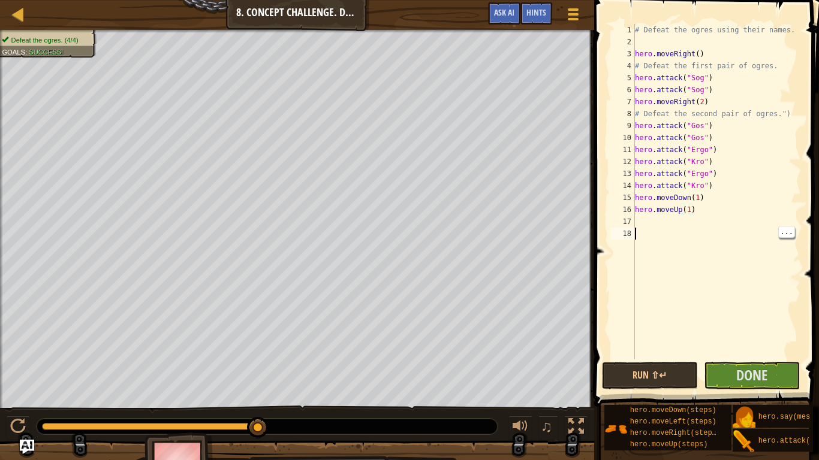
scroll to position [5, 0]
click at [682, 225] on div "# Defeat the ogres using their names. hero . moveRight ( ) # Defeat the first p…" at bounding box center [717, 204] width 168 height 360
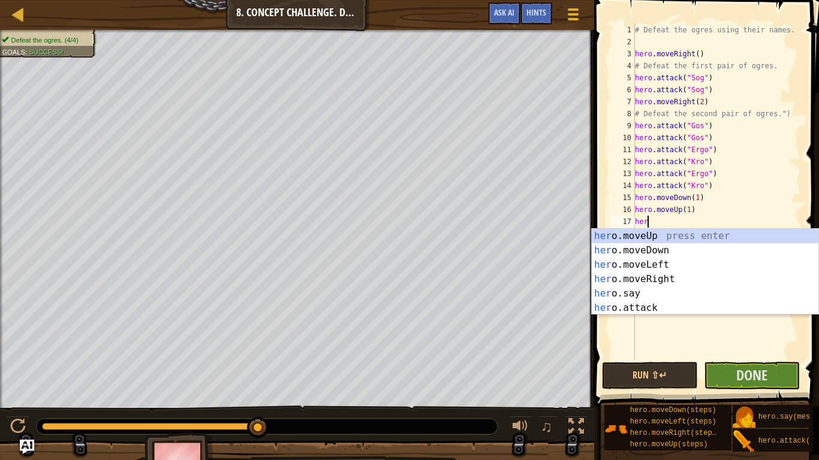
type textarea "hero"
click at [683, 266] on div "hero .moveUp press enter hero .moveDown press enter hero .moveLeft press enter …" at bounding box center [705, 286] width 227 height 115
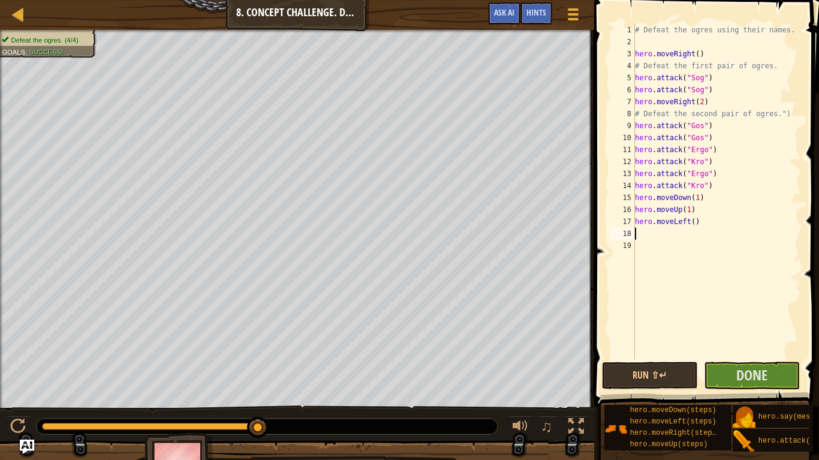
scroll to position [5, 0]
click at [696, 224] on div "# Defeat the ogres using their names. hero . moveRight ( ) # Defeat the first p…" at bounding box center [717, 204] width 168 height 360
type textarea "hero.moveLeft(3)"
click at [705, 233] on div "# Defeat the ogres using their names. hero . moveRight ( ) # Defeat the first p…" at bounding box center [717, 204] width 168 height 360
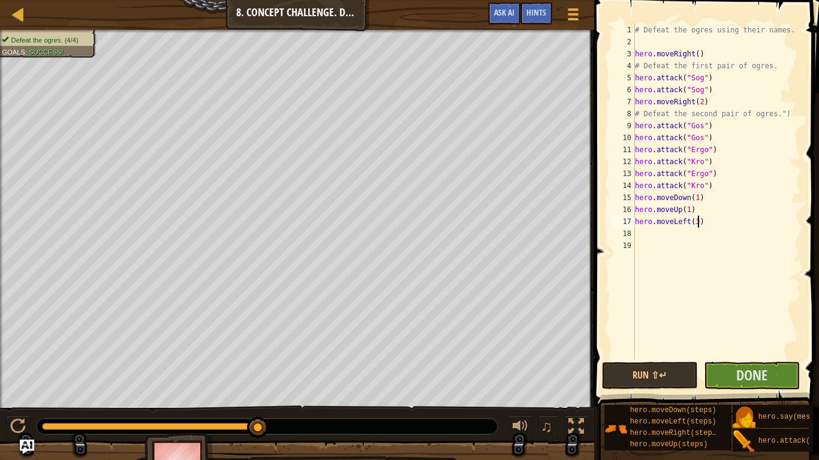
scroll to position [5, 0]
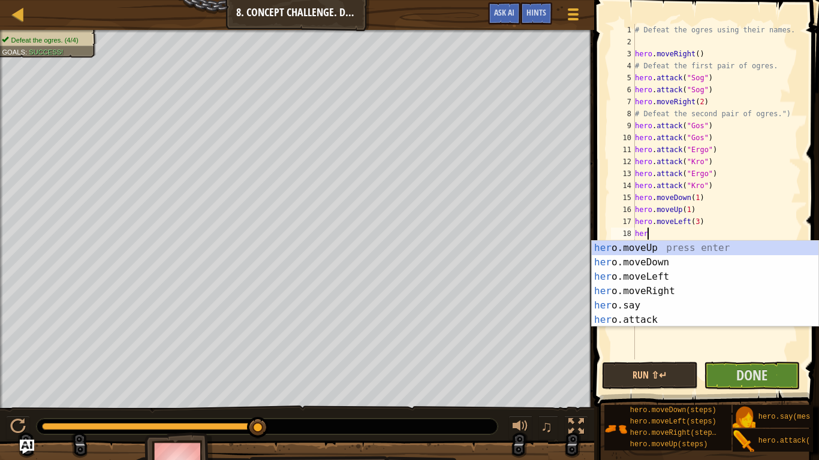
type textarea "hero"
click at [693, 264] on div "hero .moveUp press enter hero .moveDown press enter hero .moveLeft press enter …" at bounding box center [705, 298] width 227 height 115
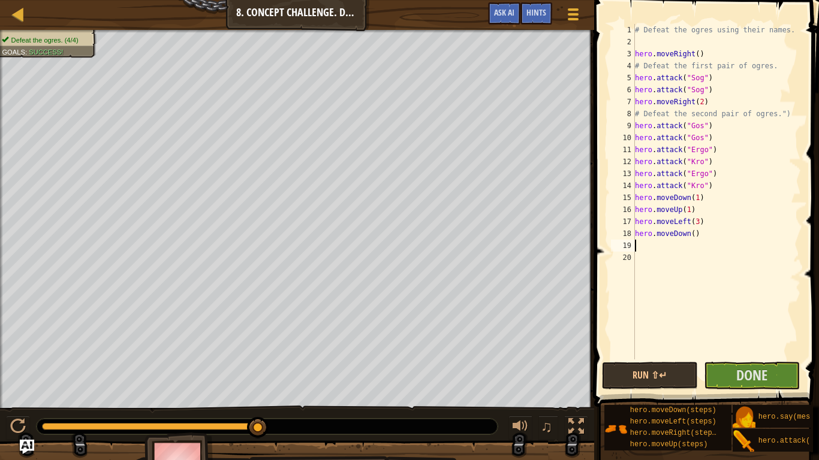
scroll to position [5, 0]
click at [694, 232] on div "# Defeat the ogres using their names. hero . moveRight ( ) # Defeat the first p…" at bounding box center [717, 204] width 168 height 360
type textarea "hero.moveDown(1)"
click at [758, 359] on span "Done" at bounding box center [751, 375] width 31 height 19
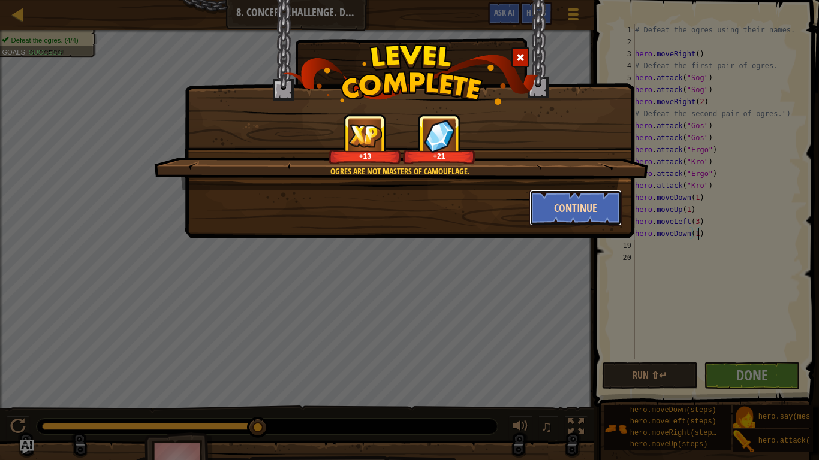
click at [559, 225] on button "Continue" at bounding box center [575, 208] width 93 height 36
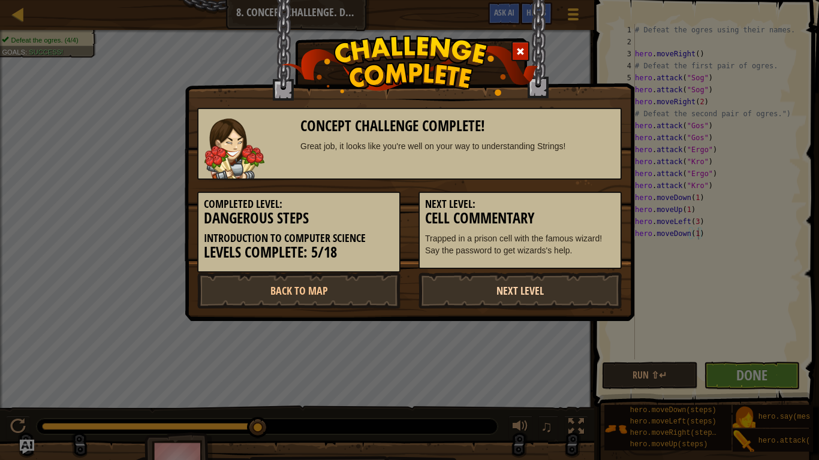
click at [550, 305] on link "Next Level" at bounding box center [520, 291] width 203 height 36
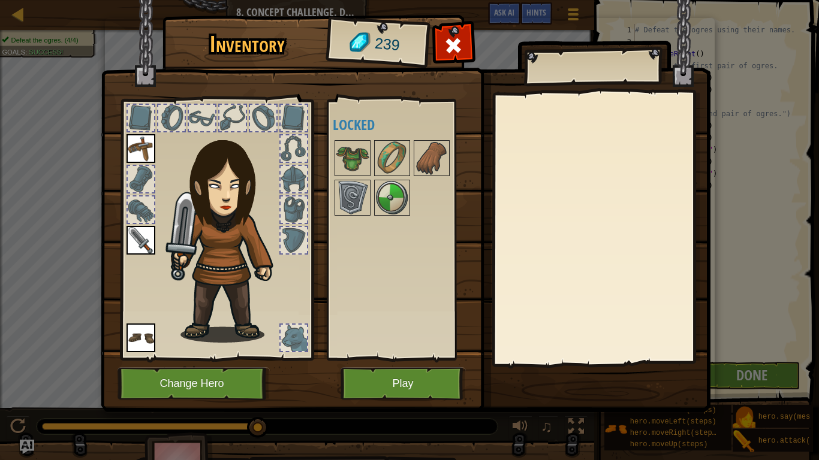
click at [135, 106] on div at bounding box center [141, 118] width 26 height 26
click at [161, 121] on div at bounding box center [171, 118] width 26 height 26
click at [198, 119] on div at bounding box center [202, 118] width 26 height 26
click at [238, 119] on div at bounding box center [232, 118] width 26 height 26
click at [268, 119] on div at bounding box center [263, 118] width 26 height 26
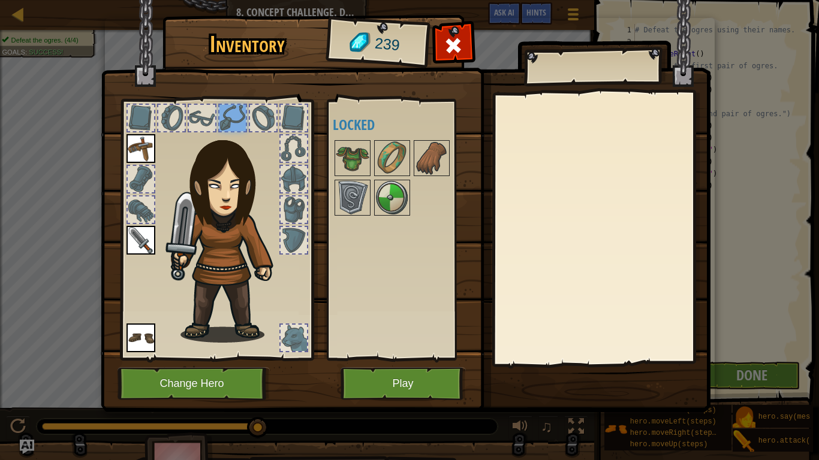
click at [289, 125] on div at bounding box center [294, 118] width 26 height 26
click at [291, 143] on div at bounding box center [294, 149] width 26 height 26
click at [282, 199] on div at bounding box center [294, 210] width 26 height 26
click at [287, 219] on div at bounding box center [294, 210] width 26 height 26
click at [135, 177] on div at bounding box center [141, 179] width 26 height 26
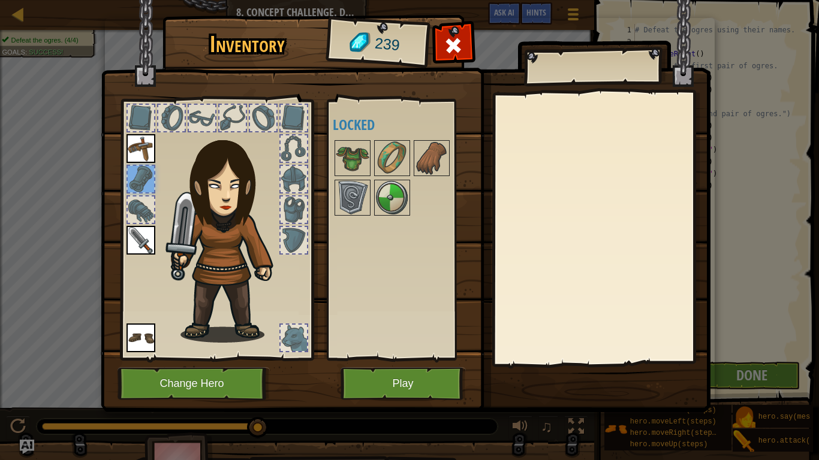
click at [144, 227] on img at bounding box center [141, 240] width 29 height 29
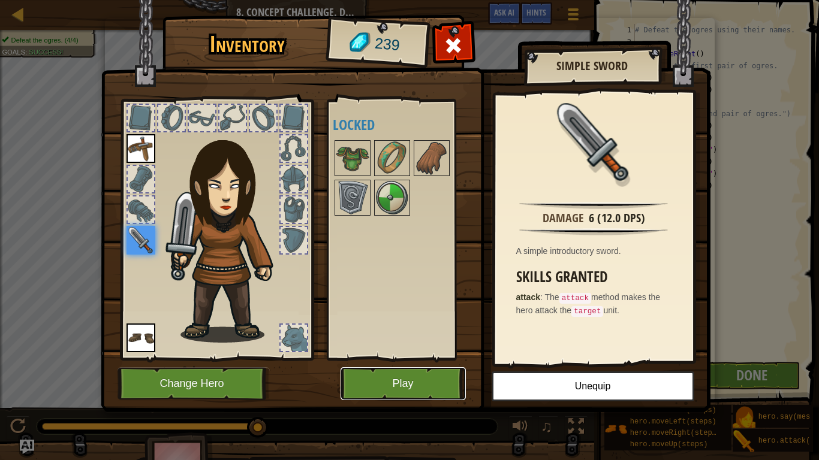
click at [434, 359] on button "Play" at bounding box center [403, 384] width 125 height 33
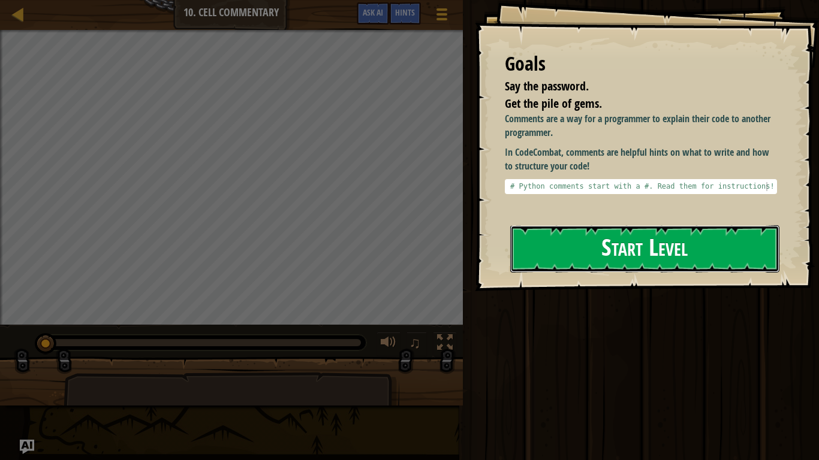
click at [648, 225] on button "Start Level" at bounding box center [644, 248] width 269 height 47
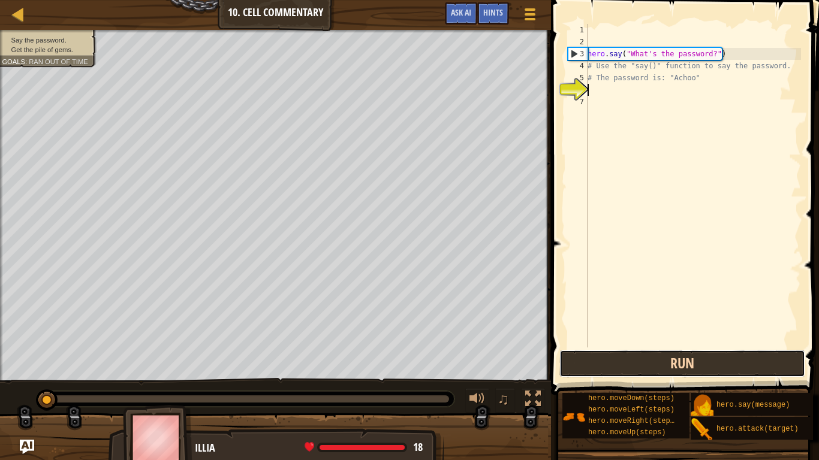
click at [727, 359] on button "Run" at bounding box center [682, 364] width 246 height 28
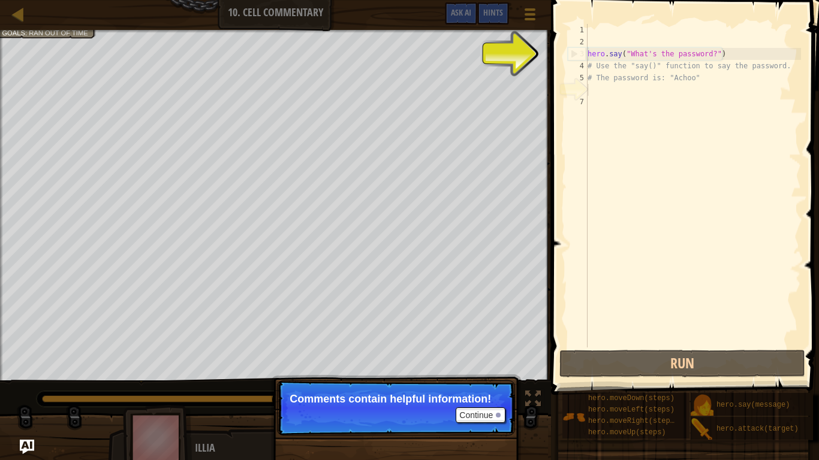
click at [597, 98] on div "hero . say ( "What's the password?" ) # Use the "say()" function to say the pas…" at bounding box center [693, 198] width 216 height 348
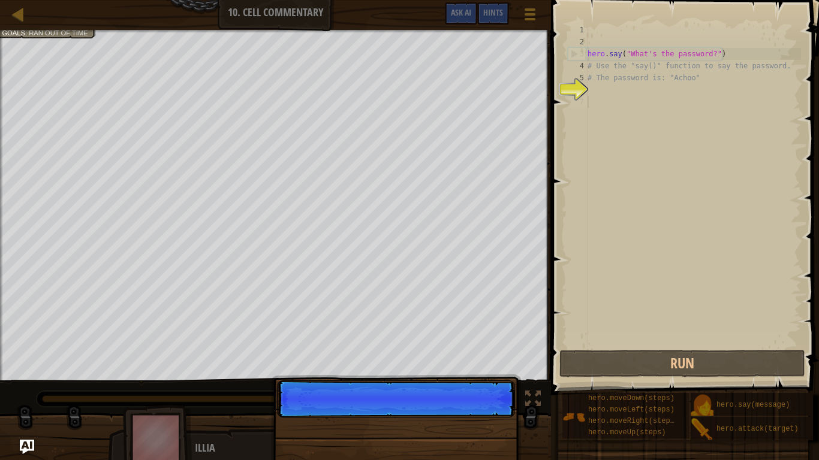
scroll to position [5, 0]
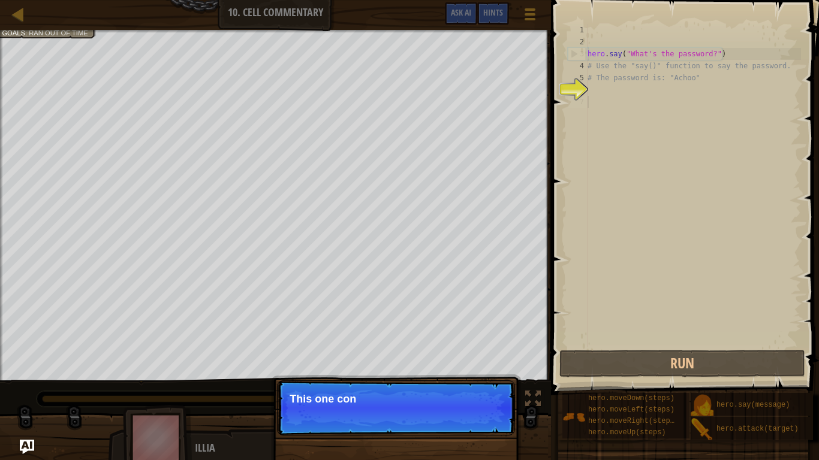
click at [600, 86] on div "hero . say ( "What's the password?" ) # Use the "say()" function to say the pas…" at bounding box center [693, 198] width 216 height 348
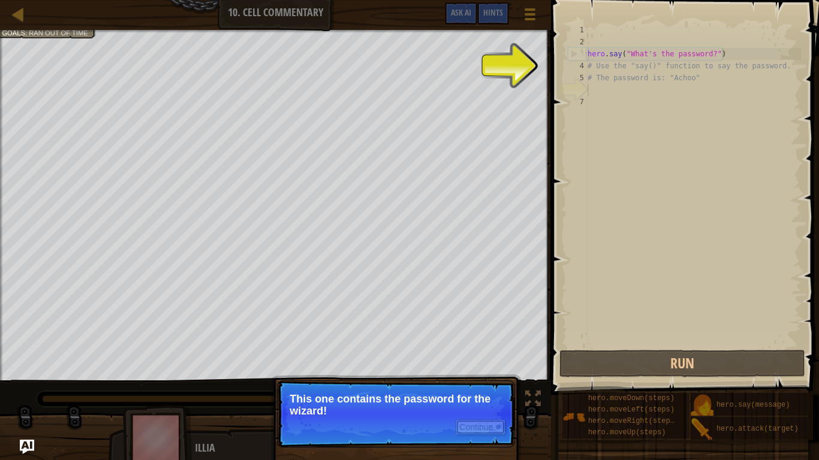
click at [459, 359] on button "Continue" at bounding box center [481, 428] width 50 height 16
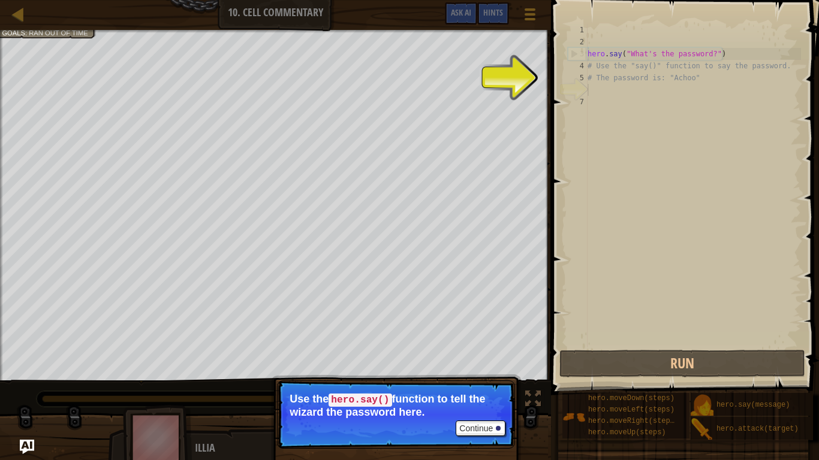
click at [469, 359] on p "Continue Use the hero.say() function to tell the wizard the password here." at bounding box center [396, 415] width 238 height 68
click at [471, 359] on button "Continue" at bounding box center [481, 429] width 50 height 16
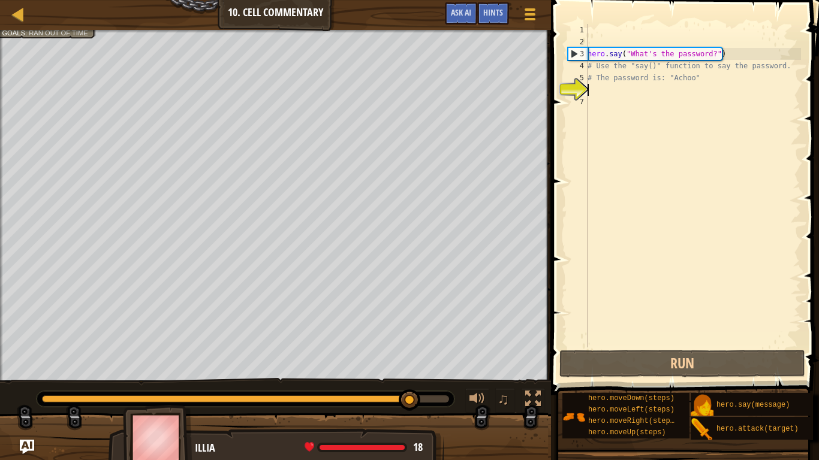
click at [471, 359] on div at bounding box center [275, 443] width 551 height 60
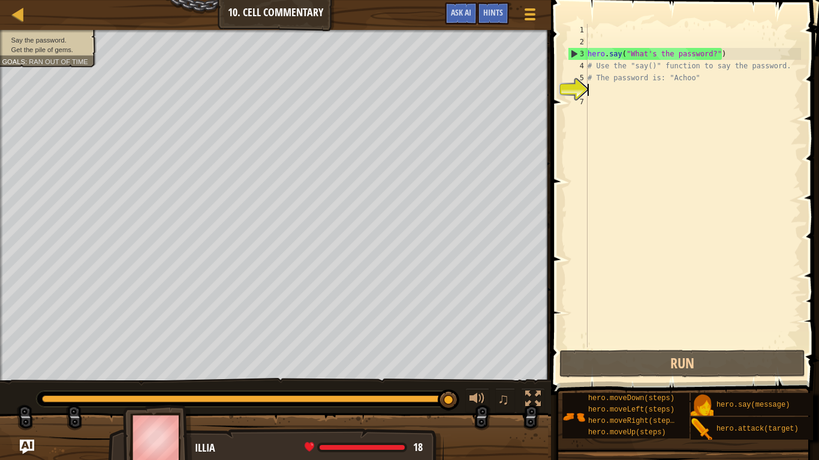
click at [598, 97] on div "hero . say ( "What's the password?" ) # Use the "say()" function to say the pas…" at bounding box center [693, 198] width 216 height 348
click at [594, 76] on div "hero . say ( "What's the password?" ) # Use the "say()" function to say the pas…" at bounding box center [693, 198] width 216 height 348
type textarea "# The password is: "Achoo""
click at [603, 88] on div "hero . say ( "What's the password?" ) # Use the "say()" function to say the pas…" at bounding box center [693, 198] width 216 height 348
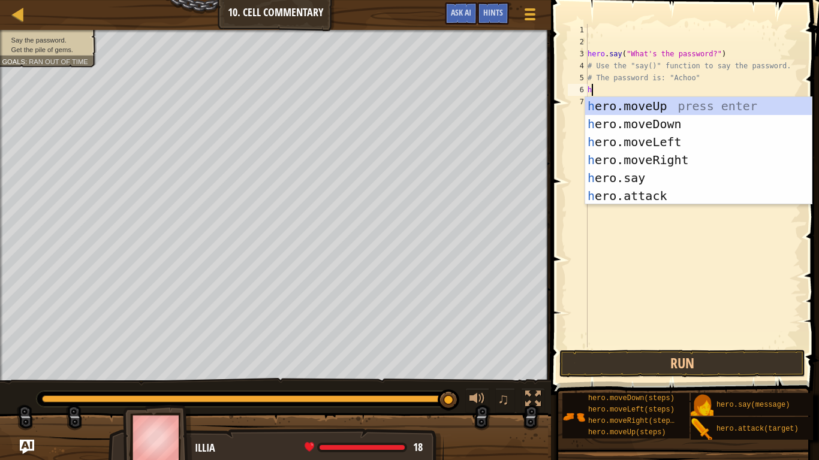
click at [704, 176] on div "h ero.moveUp press enter h ero.moveDown press enter h ero.moveLeft press enter …" at bounding box center [698, 169] width 227 height 144
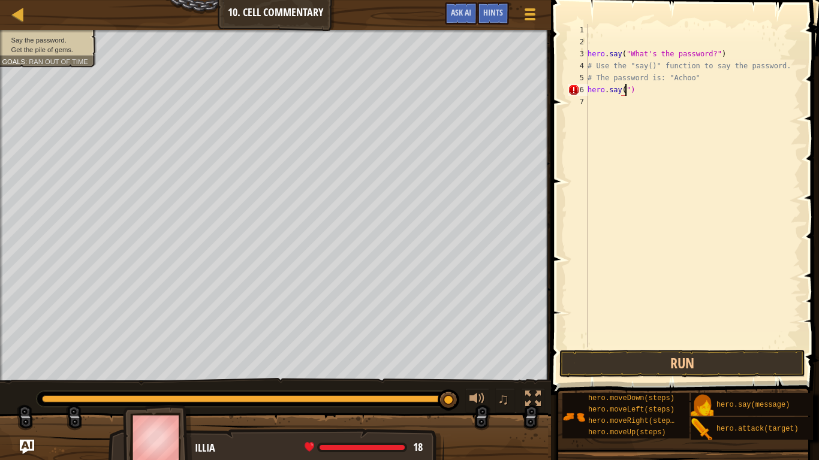
click at [658, 95] on div "hero . say ( "What's the password?" ) # Use the "say()" function to say the pas…" at bounding box center [693, 198] width 216 height 348
type textarea "hero."
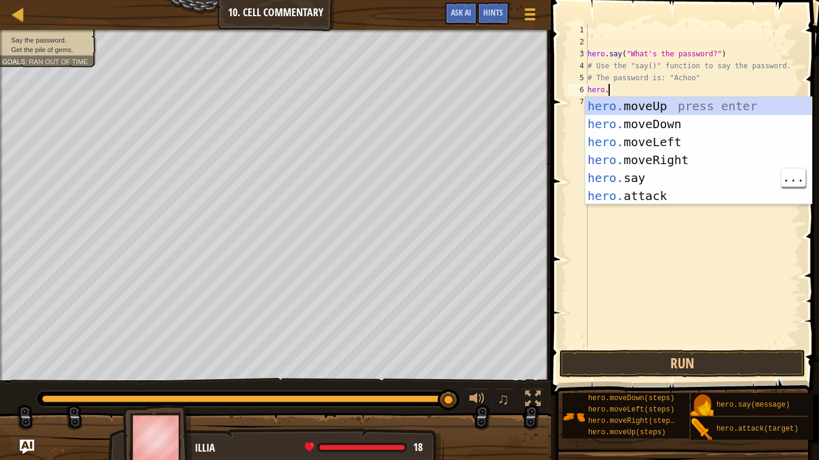
scroll to position [5, 2]
click at [696, 114] on div "hero. moveUp press enter hero. moveDown press enter hero. moveLeft press enter …" at bounding box center [698, 169] width 227 height 144
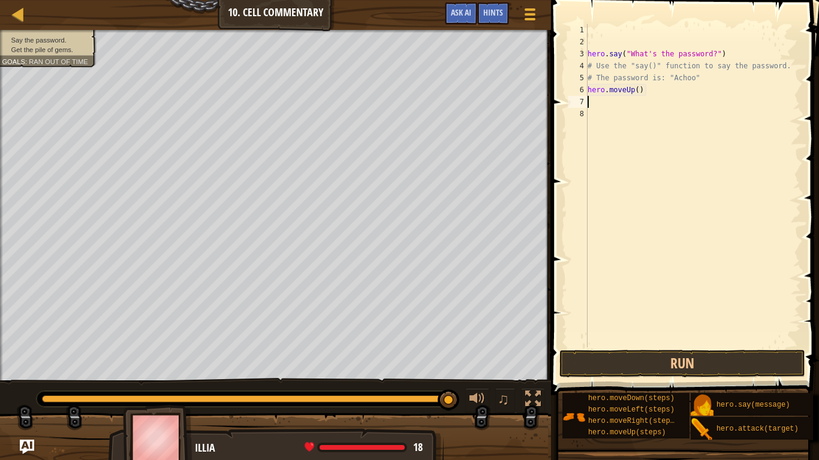
scroll to position [5, 0]
click at [679, 359] on button "Run" at bounding box center [682, 364] width 246 height 28
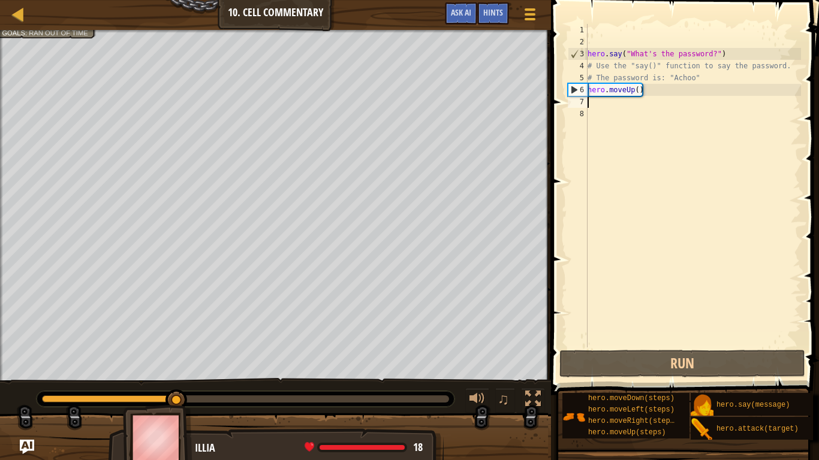
click at [638, 87] on div "hero . say ( "What's the password?" ) # Use the "say()" function to say the pas…" at bounding box center [693, 198] width 216 height 348
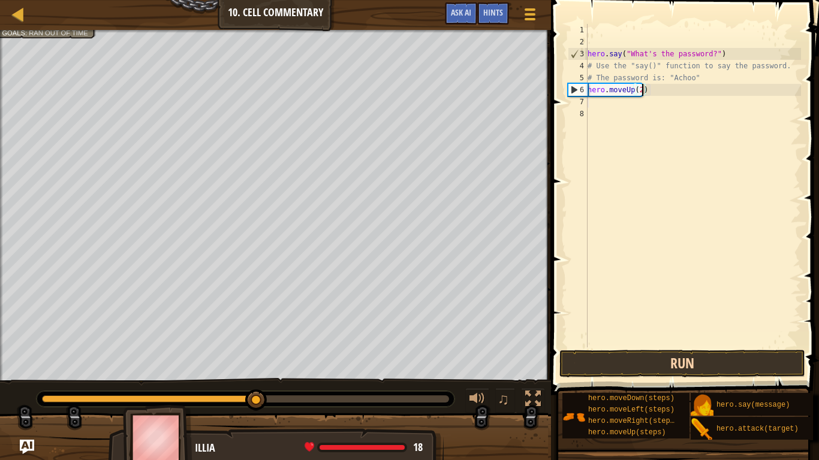
type textarea "hero.moveUp(2)"
click at [714, 359] on button "Run" at bounding box center [682, 364] width 246 height 28
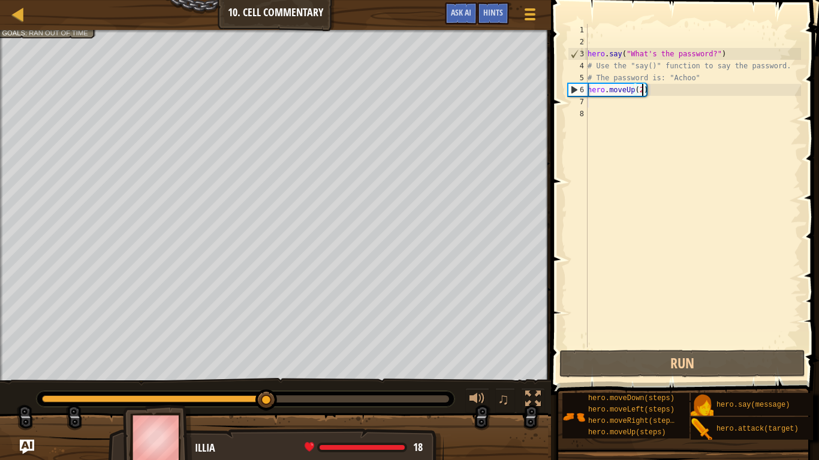
click at [624, 103] on div "hero . say ( "What's the password?" ) # Use the "say()" function to say the pas…" at bounding box center [693, 198] width 216 height 348
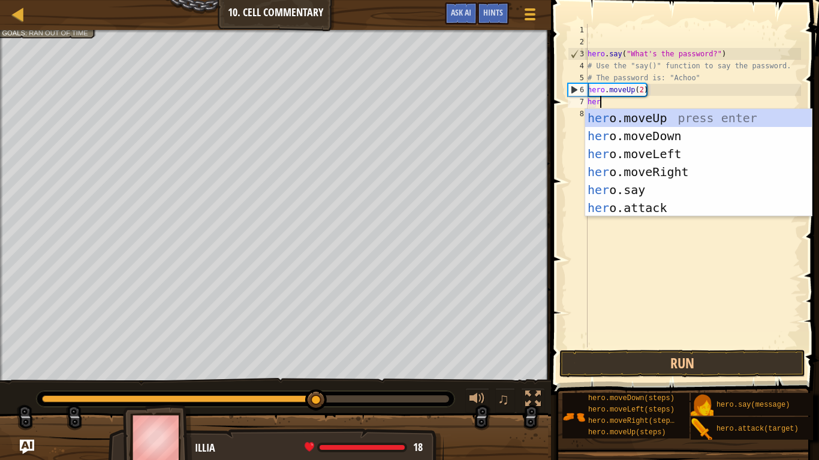
scroll to position [5, 2]
click at [661, 191] on div "hero .moveUp press enter hero .moveDown press enter hero .moveLeft press enter …" at bounding box center [698, 181] width 227 height 144
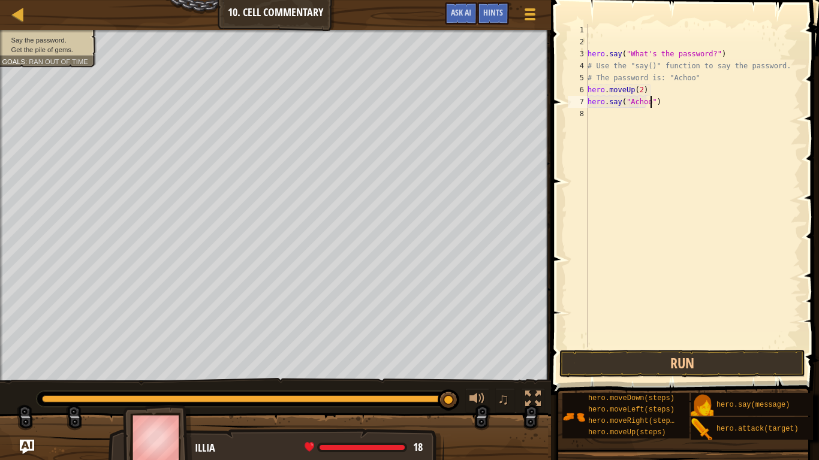
scroll to position [5, 10]
click at [778, 355] on button "Run" at bounding box center [682, 364] width 246 height 28
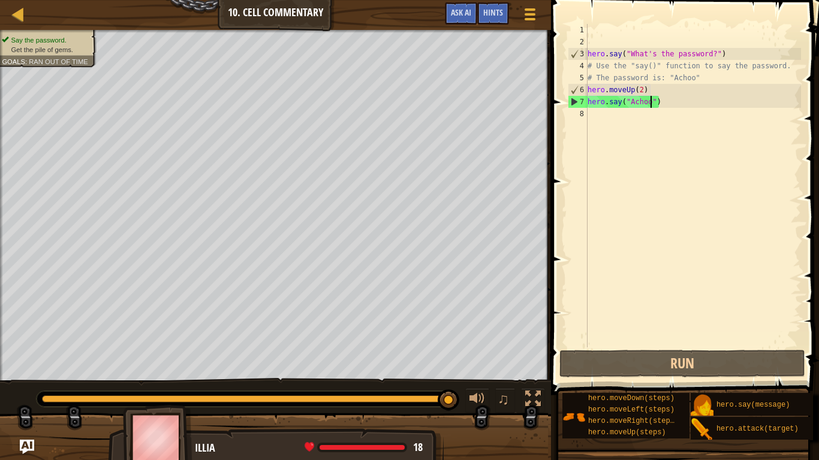
click at [646, 91] on div "hero . say ( "What's the password?" ) # Use the "say()" function to say the pas…" at bounding box center [693, 198] width 216 height 348
click at [645, 89] on div "hero . say ( "What's the password?" ) # Use the "say()" function to say the pas…" at bounding box center [693, 198] width 216 height 348
click at [643, 90] on div "hero . say ( "What's the password?" ) # Use the "say()" function to say the pas…" at bounding box center [693, 198] width 216 height 348
click at [642, 91] on div "hero . say ( "What's the password?" ) # Use the "say()" function to say the pas…" at bounding box center [693, 198] width 216 height 348
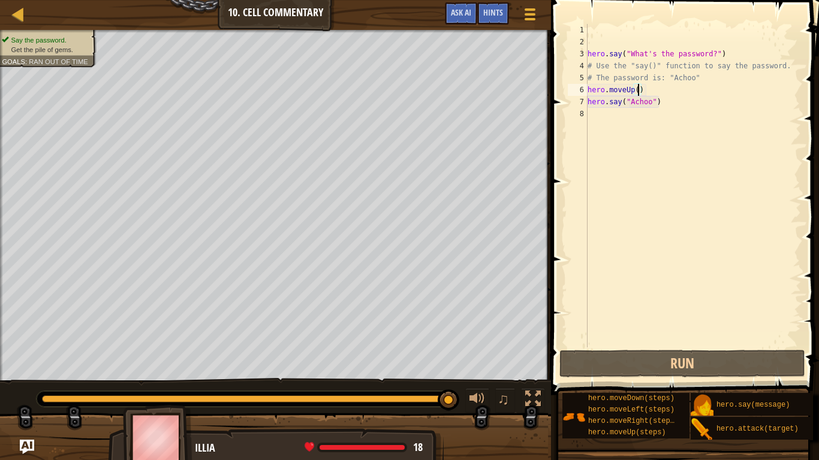
type textarea "hero.moveUp(1)"
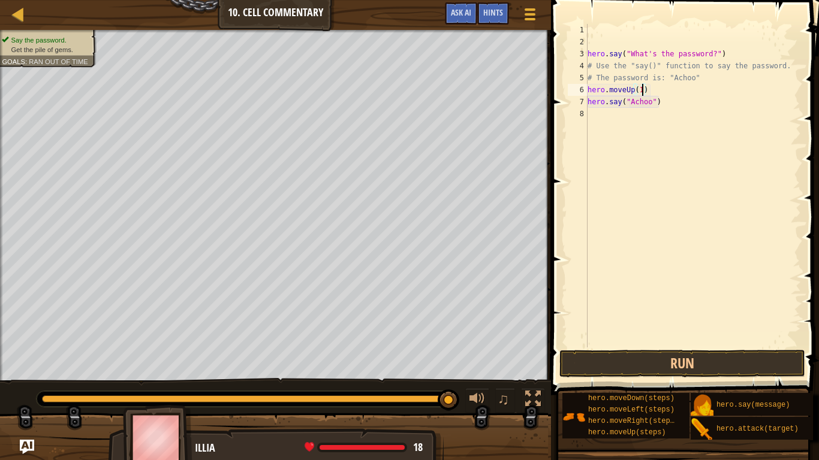
scroll to position [5, 0]
type textarea "hero.moveUp(1)"
click at [753, 359] on button "Run" at bounding box center [682, 364] width 246 height 28
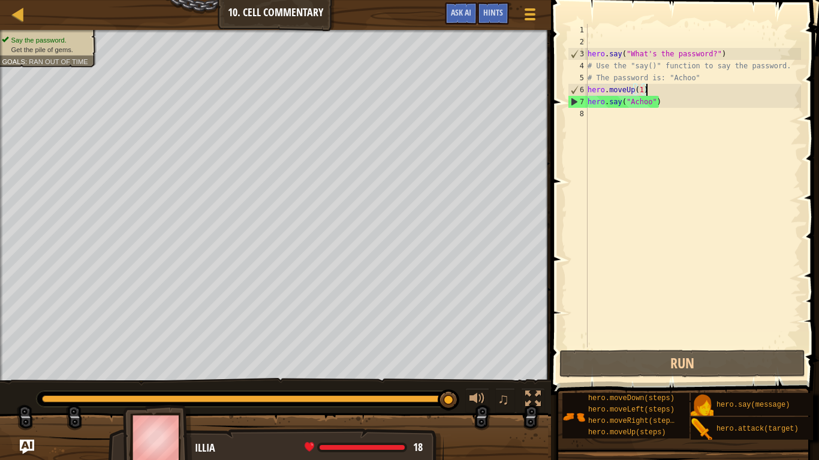
click at [599, 118] on div "hero . say ( "What's the password?" ) # Use the "say()" function to say the pas…" at bounding box center [693, 198] width 216 height 348
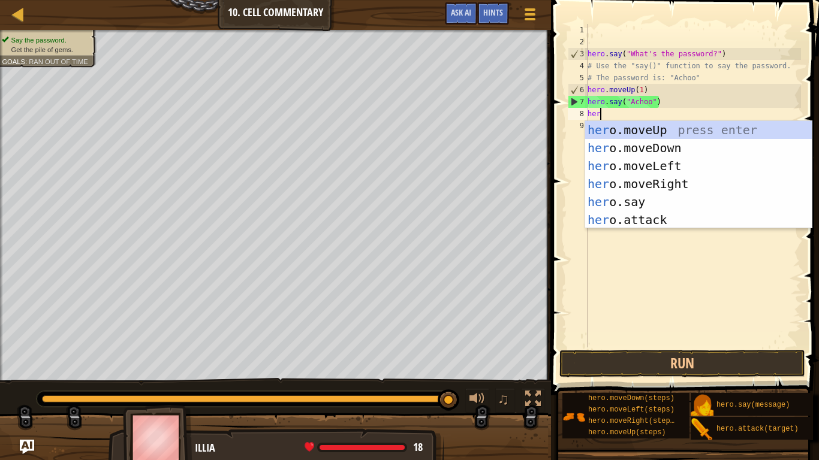
type textarea "herp"
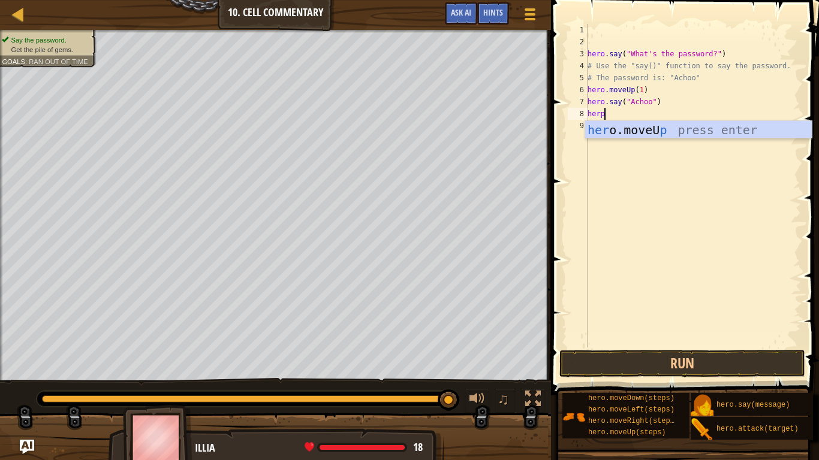
click at [705, 131] on div "her o.moveU p press enter" at bounding box center [698, 148] width 227 height 54
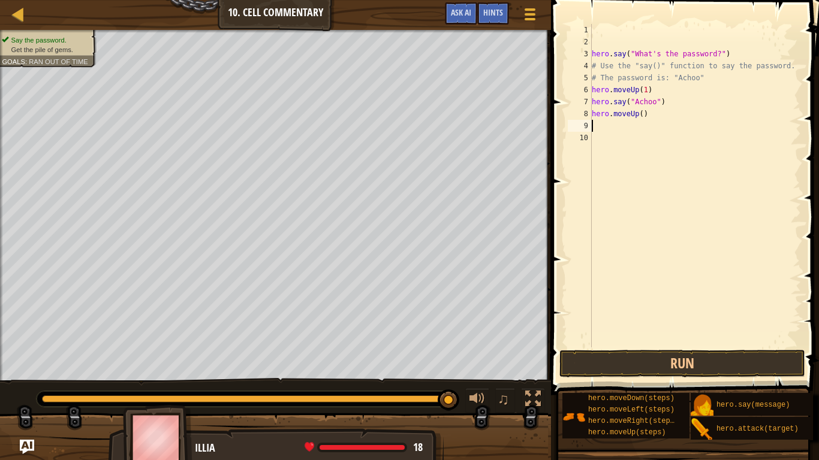
scroll to position [5, 0]
click at [640, 113] on div "hero . say ( "What's the password?" ) # Use the "say()" function to say the pas…" at bounding box center [695, 198] width 212 height 348
type textarea "hero.moveUp(1)"
click at [691, 359] on button "Run" at bounding box center [682, 364] width 246 height 28
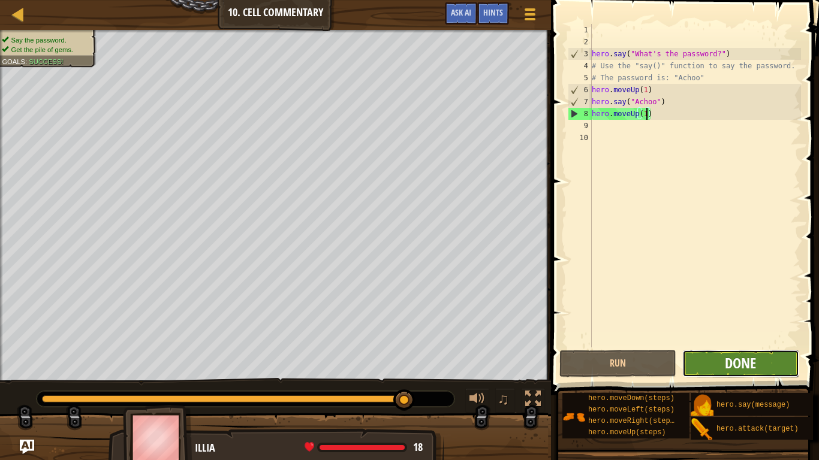
click at [755, 359] on span "Done" at bounding box center [740, 363] width 31 height 19
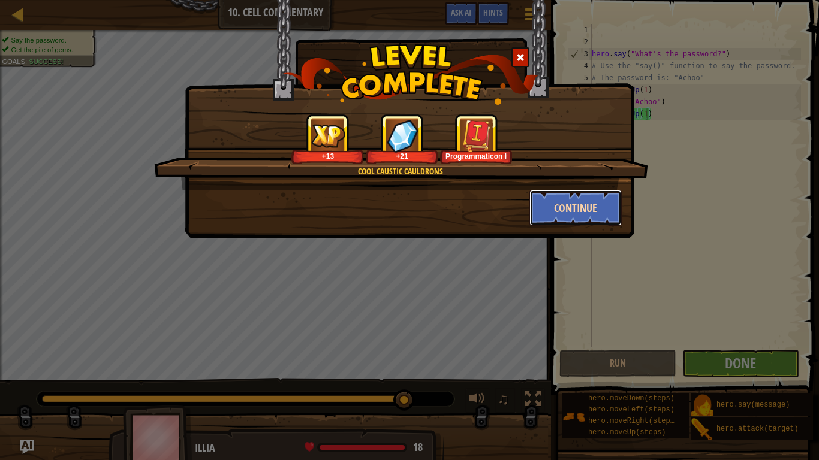
click at [572, 204] on button "Continue" at bounding box center [575, 208] width 93 height 36
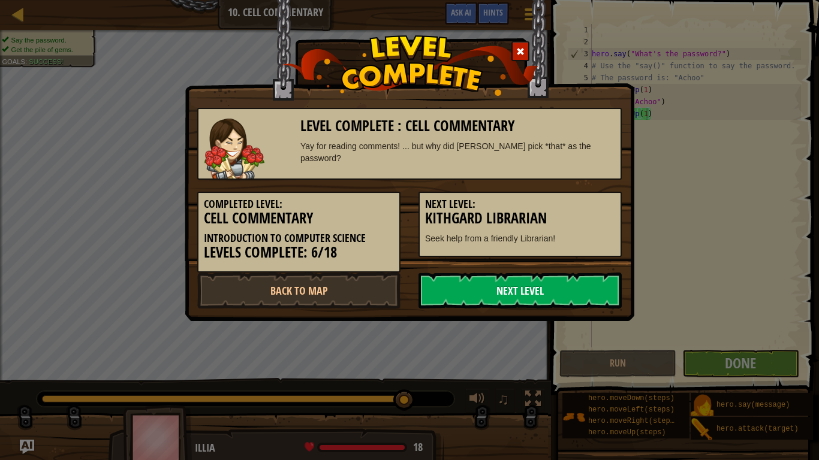
click at [618, 283] on link "Next Level" at bounding box center [520, 291] width 203 height 36
click at [580, 302] on link "Next Level" at bounding box center [520, 291] width 203 height 36
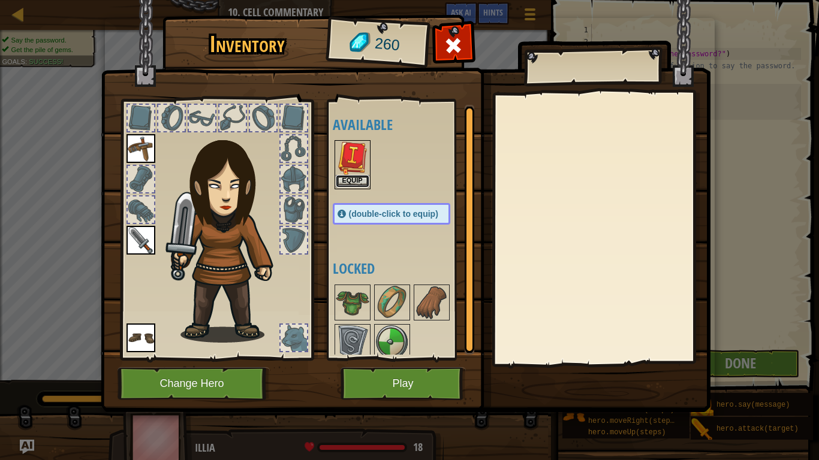
click at [343, 181] on button "Equip" at bounding box center [353, 181] width 34 height 13
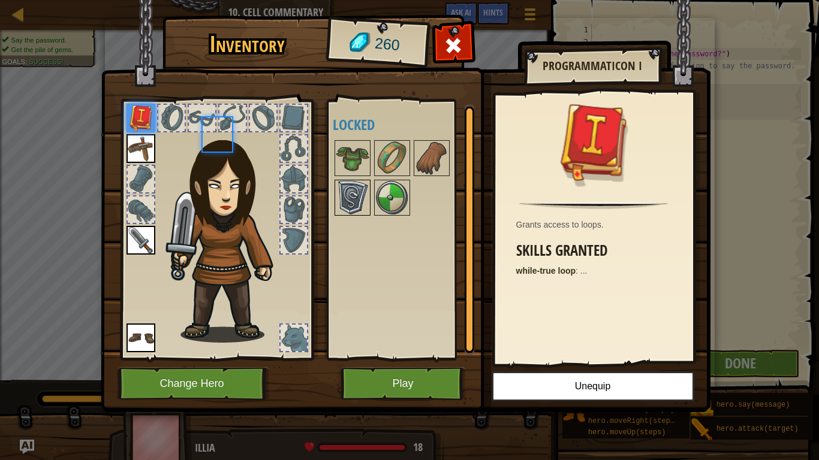
click at [350, 184] on img at bounding box center [353, 198] width 34 height 34
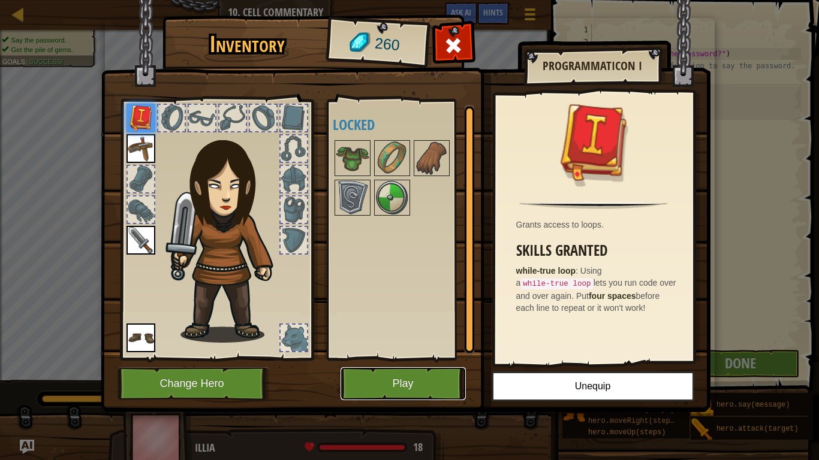
click at [402, 359] on button "Play" at bounding box center [403, 384] width 125 height 33
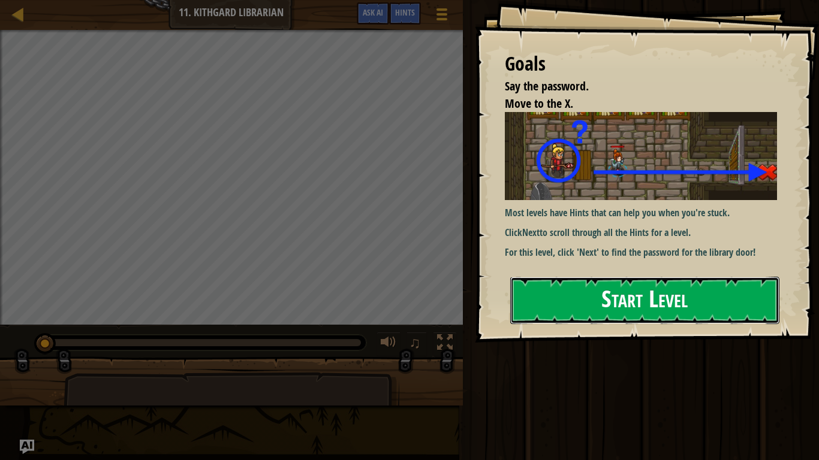
click at [570, 299] on button "Start Level" at bounding box center [644, 300] width 269 height 47
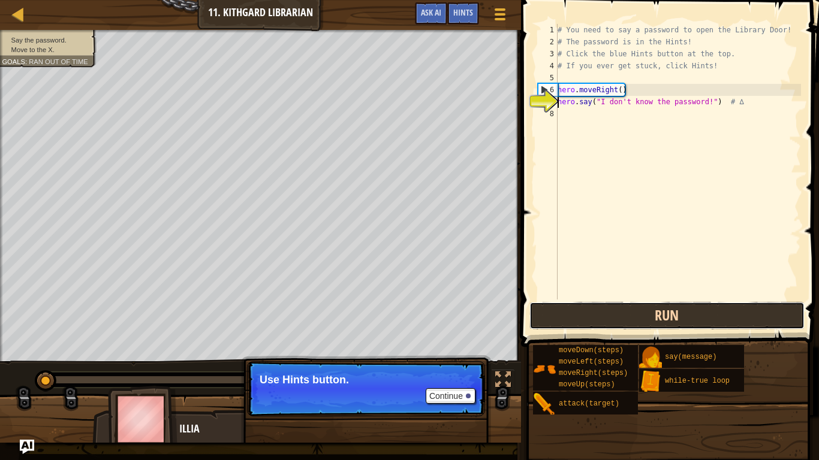
click at [727, 313] on button "Run" at bounding box center [666, 316] width 275 height 28
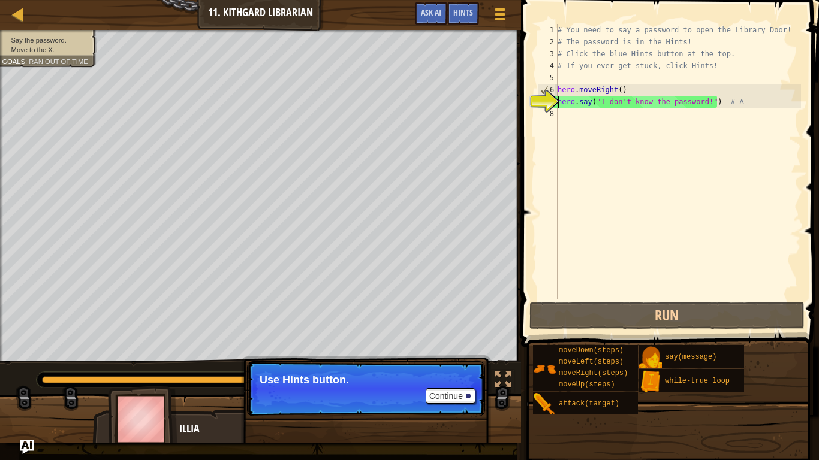
click at [639, 123] on div "# You need to say a password to open the Library Door! # The password is in the…" at bounding box center [678, 174] width 246 height 300
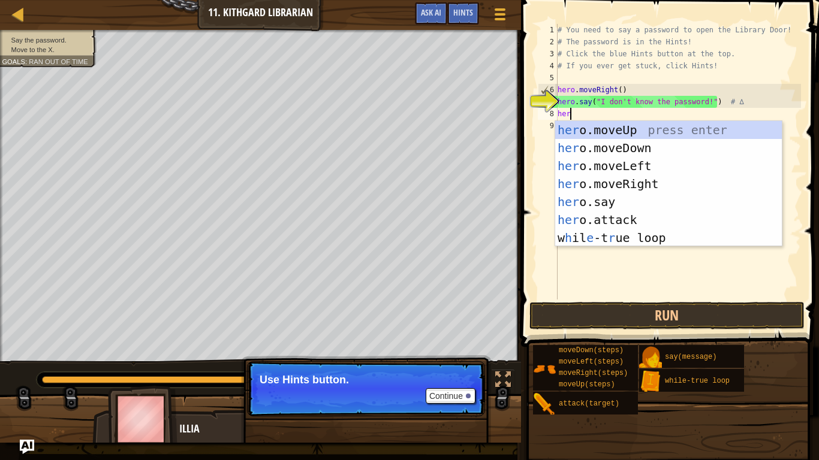
scroll to position [5, 1]
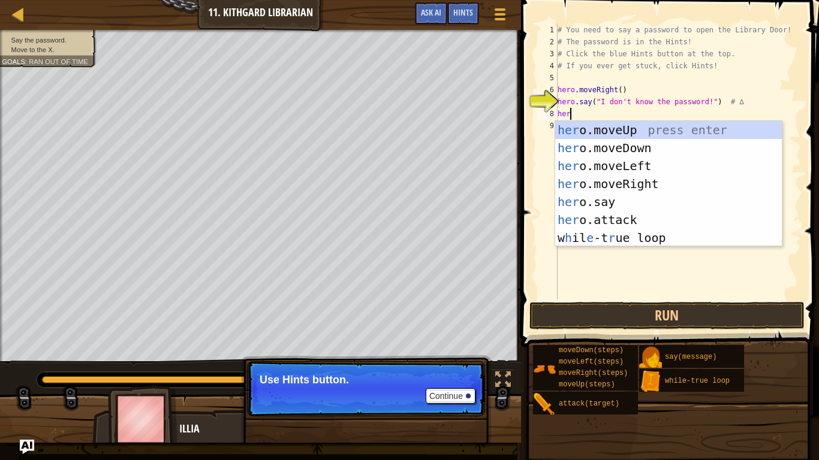
click at [648, 205] on div "her o.moveUp press enter her o.moveDown press enter her o.moveLeft press enter …" at bounding box center [668, 202] width 227 height 162
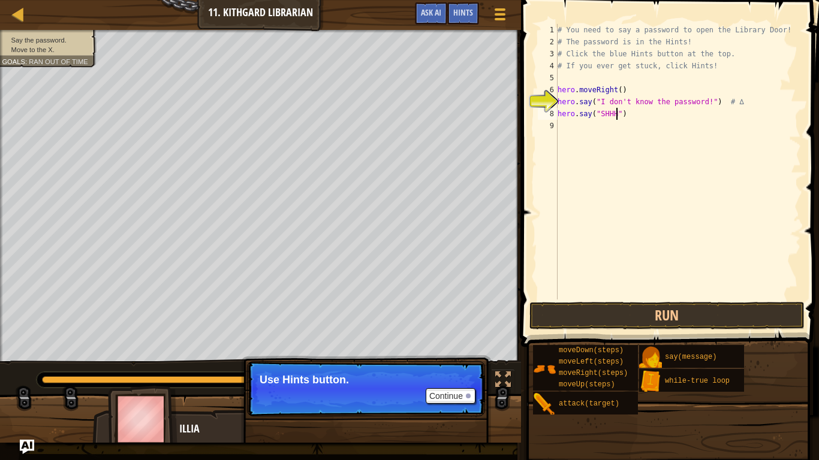
scroll to position [5, 9]
click at [677, 320] on button "Run" at bounding box center [666, 316] width 275 height 28
click at [733, 309] on button "Run" at bounding box center [666, 316] width 275 height 28
type textarea "hero.say("Shush")"
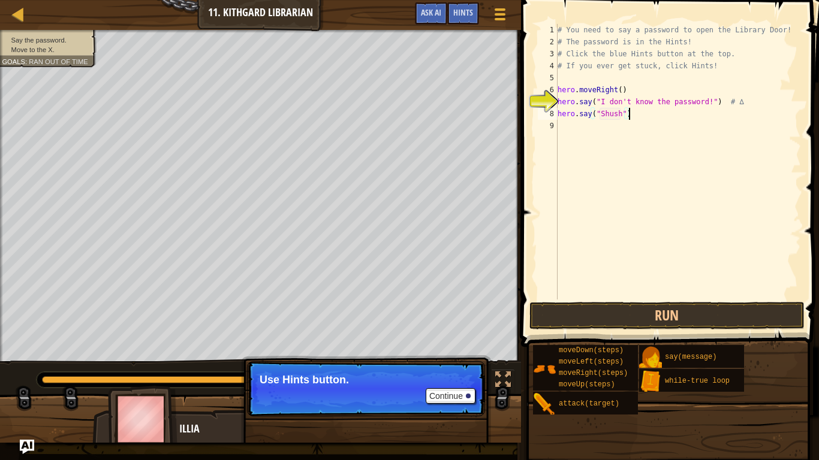
click at [609, 111] on div "# You need to say a password to open the Library Door! # The password is in the…" at bounding box center [678, 174] width 246 height 300
type textarea "hero.say("Hush")"
click at [726, 323] on button "Run" at bounding box center [666, 316] width 275 height 28
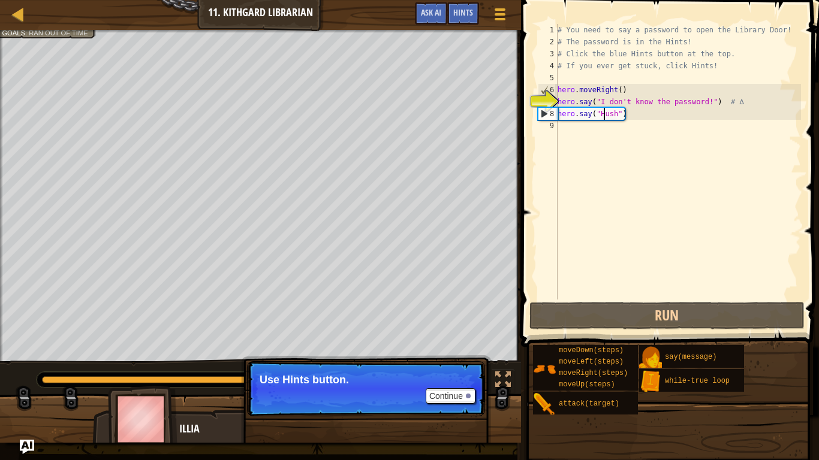
click at [628, 130] on div "# You need to say a password to open the Library Door! # The password is in the…" at bounding box center [678, 174] width 246 height 300
type textarea "hero"
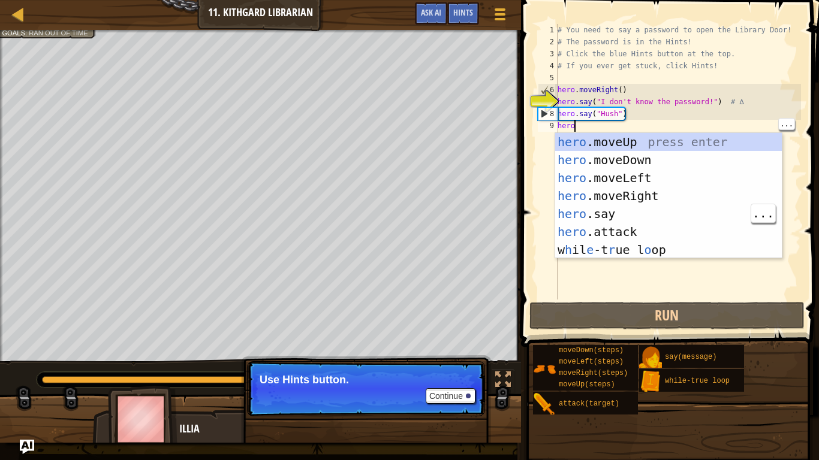
scroll to position [5, 2]
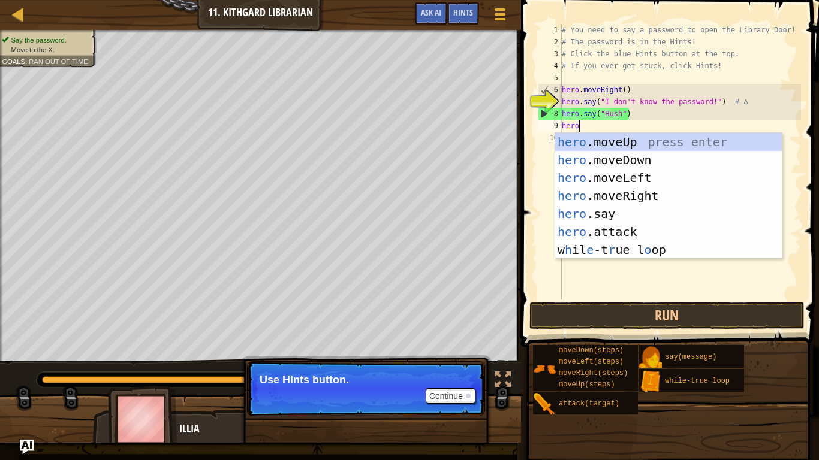
click at [689, 198] on div "hero .moveUp press enter hero .moveDown press enter hero .moveLeft press enter …" at bounding box center [668, 214] width 227 height 162
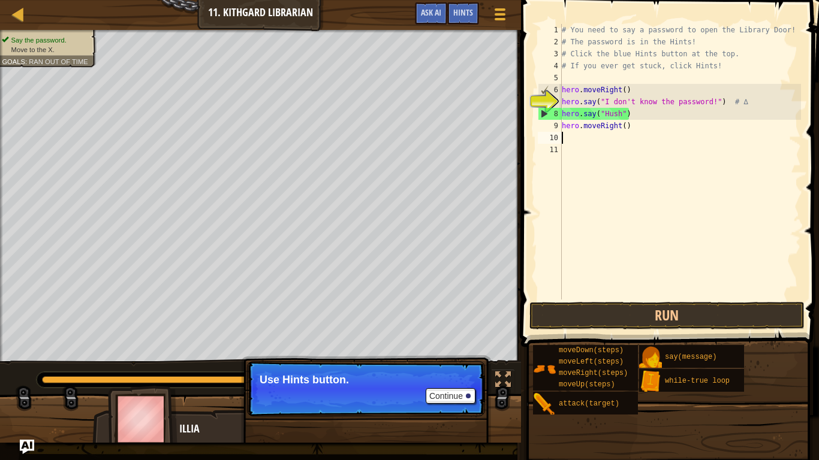
scroll to position [5, 0]
click at [625, 126] on div "# You need to say a password to open the Library Door! # The password is in the…" at bounding box center [680, 174] width 242 height 300
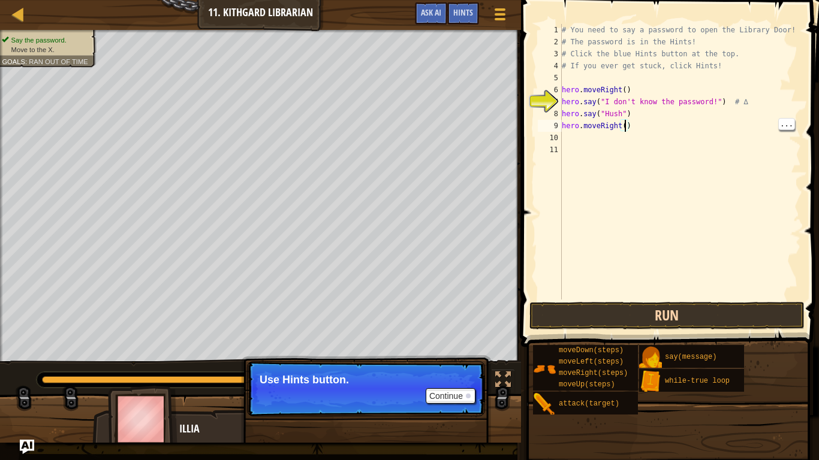
type textarea "hero.moveRight()"
click at [737, 309] on button "Run" at bounding box center [666, 316] width 275 height 28
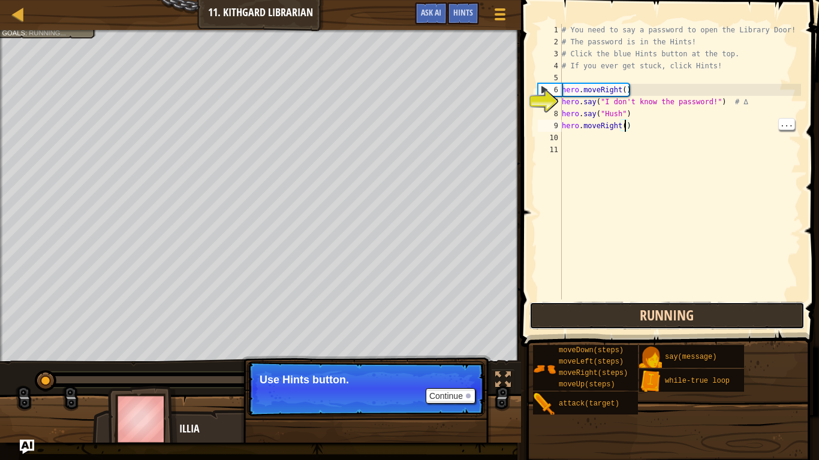
click at [761, 325] on button "Running" at bounding box center [666, 316] width 275 height 28
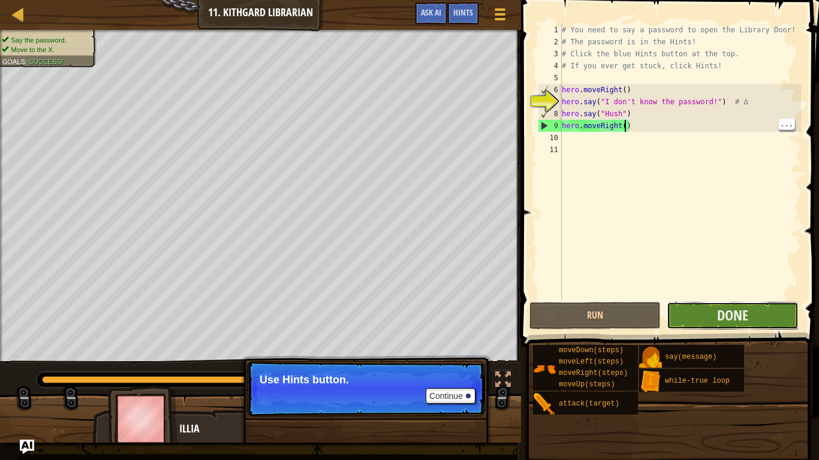
click at [766, 328] on button "Done" at bounding box center [732, 316] width 131 height 28
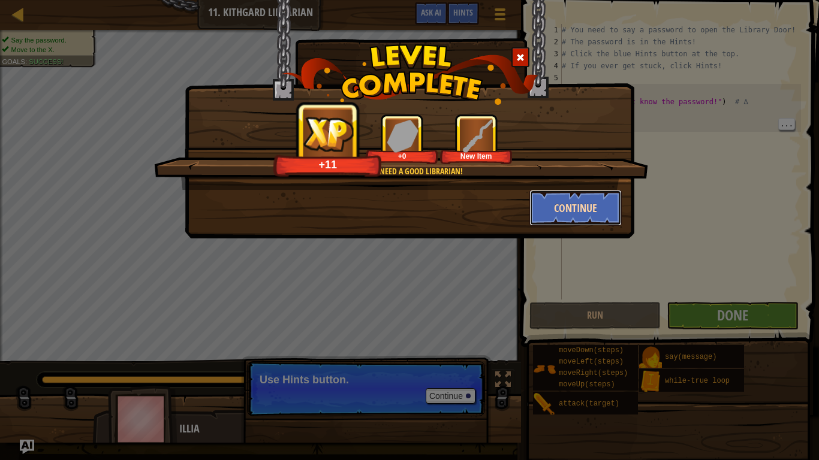
click at [597, 216] on button "Continue" at bounding box center [575, 208] width 93 height 36
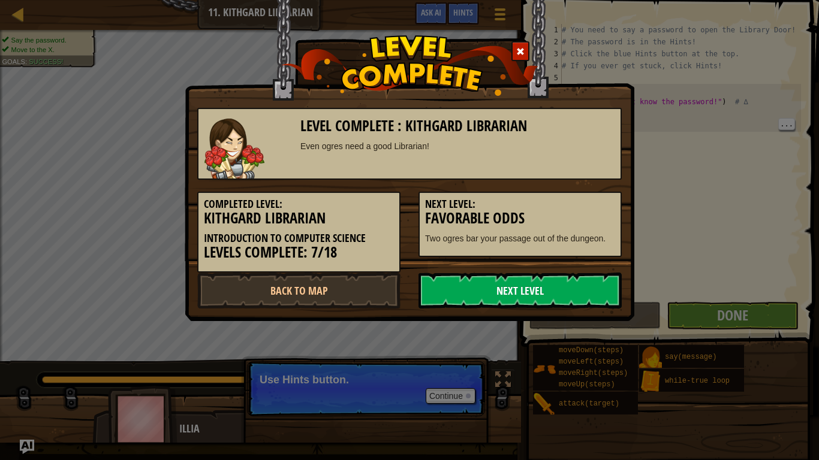
click at [583, 295] on link "Next Level" at bounding box center [520, 291] width 203 height 36
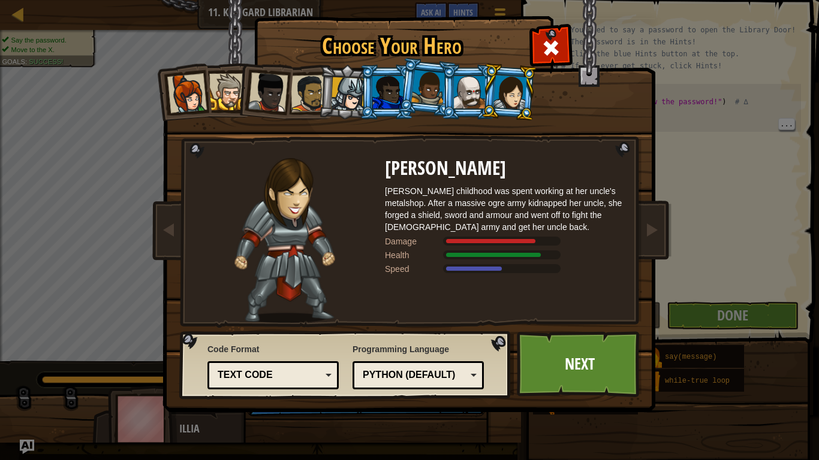
click at [495, 101] on div at bounding box center [510, 92] width 34 height 34
click at [224, 359] on div "Text code" at bounding box center [270, 376] width 104 height 14
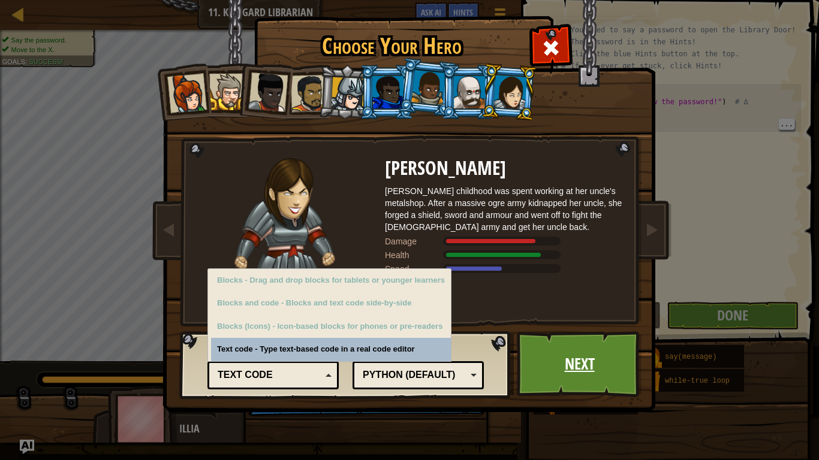
click at [586, 359] on link "Next" at bounding box center [579, 365] width 125 height 66
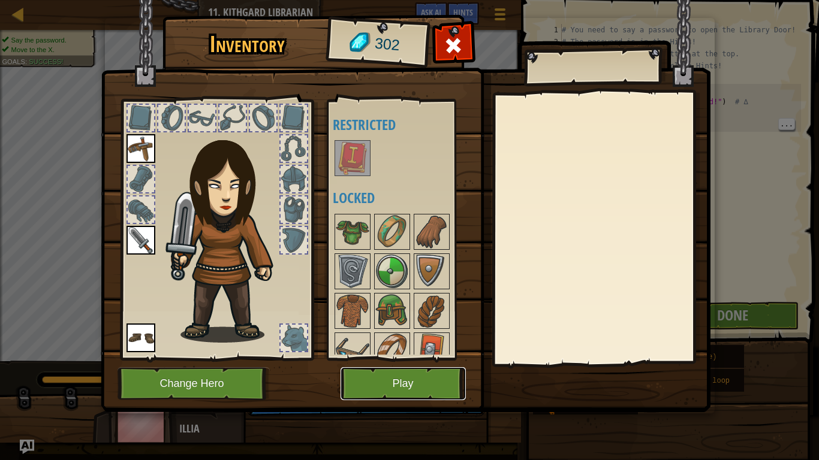
click at [365, 359] on button "Play" at bounding box center [403, 384] width 125 height 33
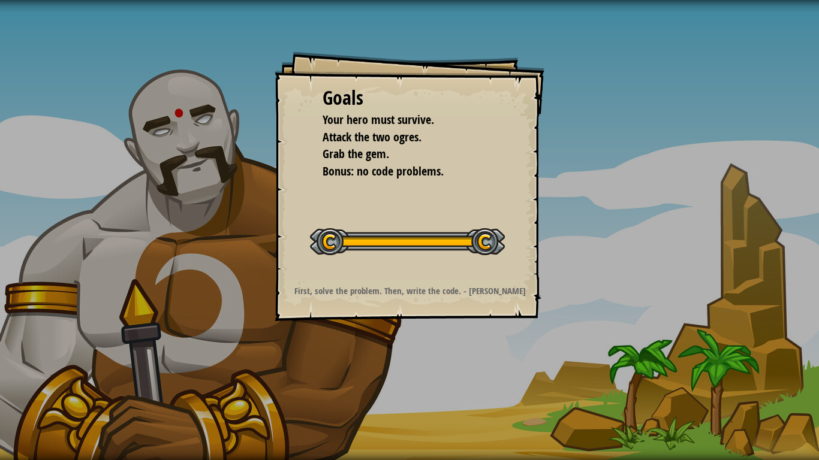
click at [392, 185] on div "Goals Your hero must survive. Attack the two ogres. Grab the gem. Bonus: no cod…" at bounding box center [410, 187] width 270 height 270
click at [459, 150] on li "Grab the gem." at bounding box center [401, 154] width 186 height 17
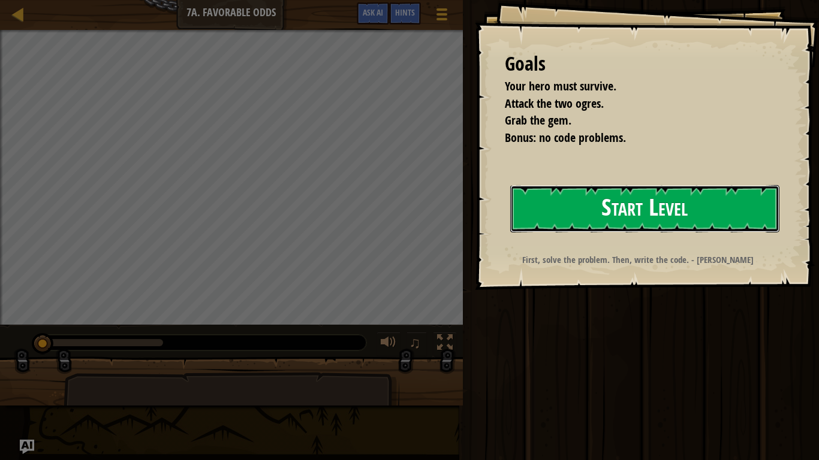
click at [604, 195] on button "Start Level" at bounding box center [644, 208] width 269 height 47
click at [602, 204] on button "Start Level" at bounding box center [644, 208] width 269 height 47
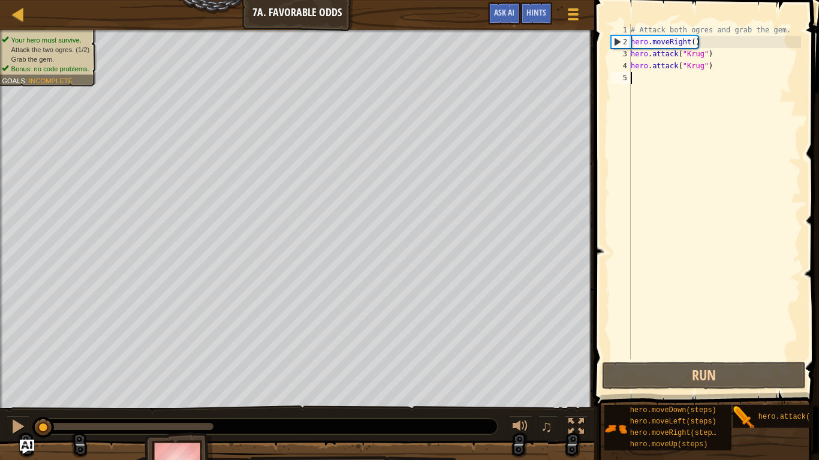
click at [749, 104] on div "# Attack both ogres and grab the gem. hero . moveRight ( ) hero . attack ( "[PE…" at bounding box center [714, 204] width 173 height 360
click at [769, 32] on div "# Attack both ogres and grab the gem. hero . moveRight ( ) hero . attack ( "[PE…" at bounding box center [714, 204] width 173 height 360
click at [744, 56] on div "# Attack both ogres and grab the gem. hero . moveRight ( ) hero . attack ( "[PE…" at bounding box center [714, 204] width 173 height 360
type textarea "hero.attack("Krug")"
click at [691, 71] on div "# Attack both ogres and grab the gem. hero . moveRight ( ) hero . attack ( "[PE…" at bounding box center [714, 204] width 173 height 360
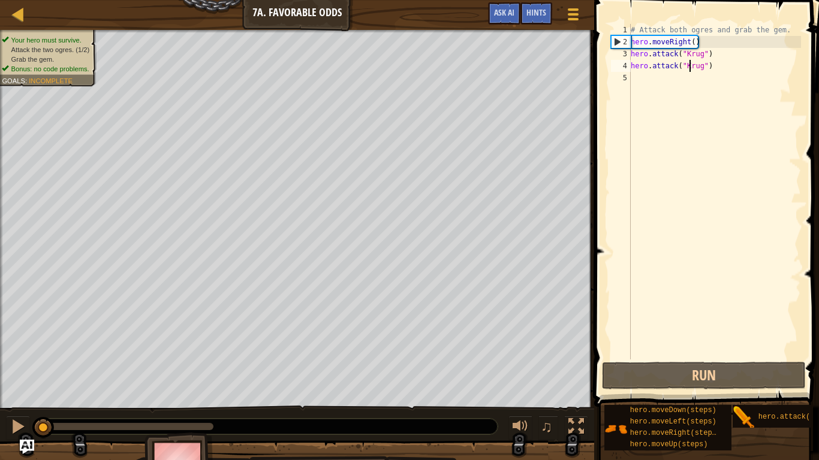
click at [697, 76] on div "# Attack both ogres and grab the gem. hero . moveRight ( ) hero . attack ( "Kru…" at bounding box center [714, 204] width 173 height 360
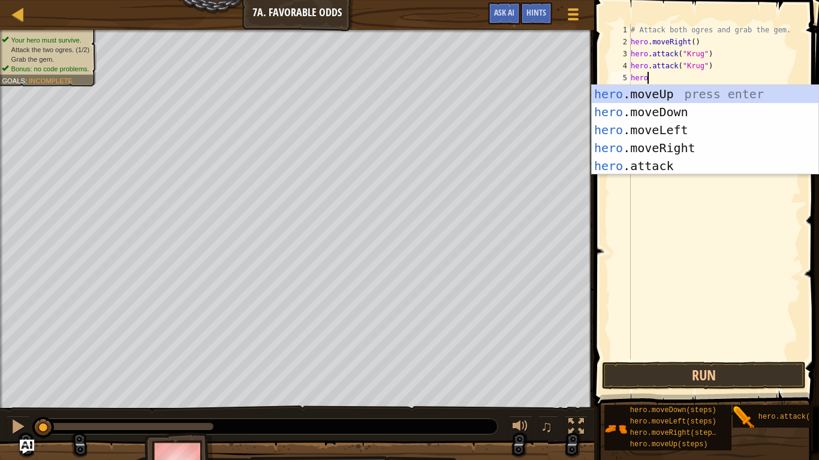
scroll to position [5, 2]
click at [720, 377] on button "Run" at bounding box center [704, 376] width 204 height 28
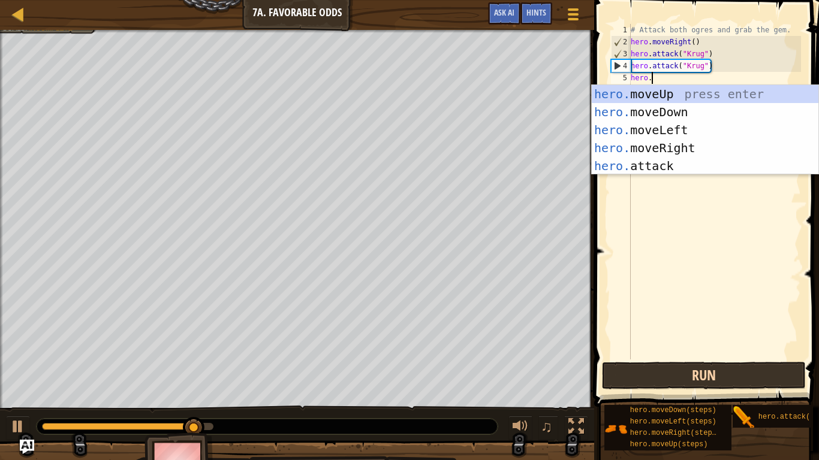
type textarea "hero."
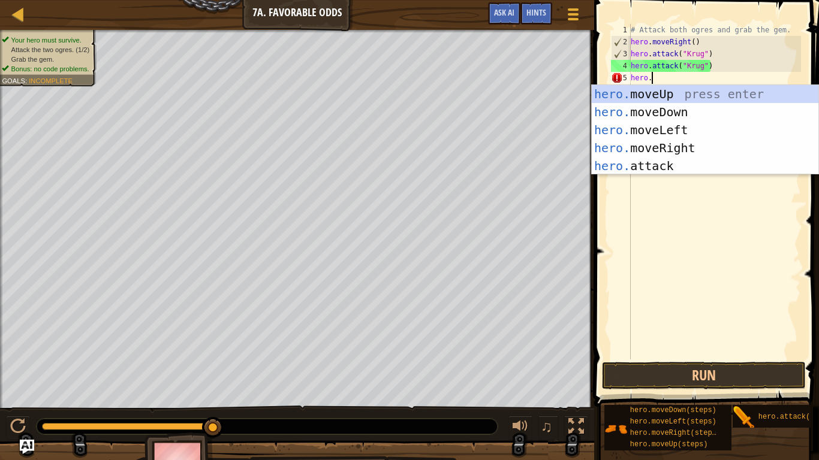
click at [700, 150] on div "hero. moveUp press enter hero. moveDown press enter hero. moveLeft press enter …" at bounding box center [705, 148] width 227 height 126
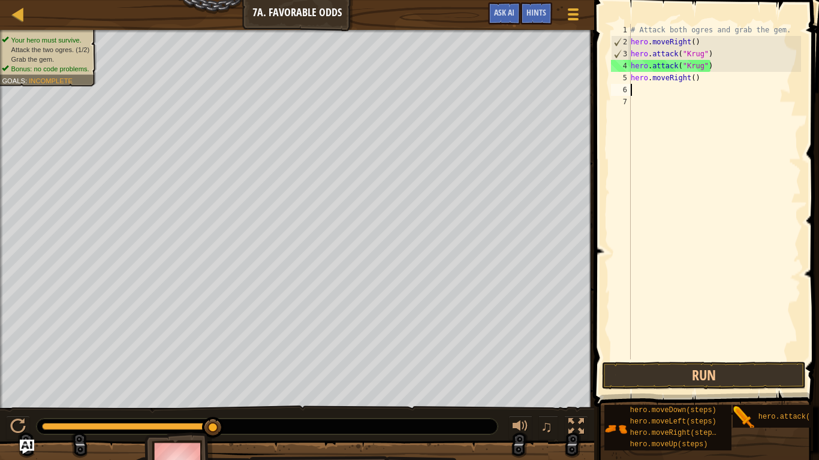
scroll to position [5, 0]
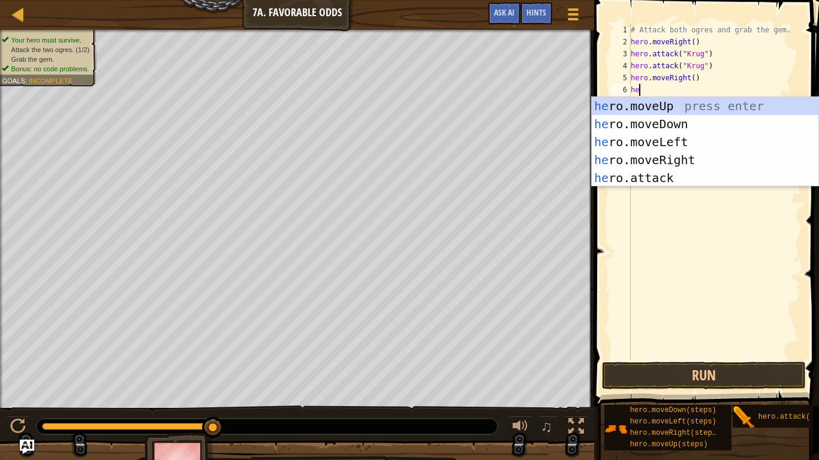
type textarea "hero"
click at [715, 103] on div "hero .moveUp press enter hero .moveDown press enter hero .moveLeft press enter …" at bounding box center [705, 160] width 227 height 126
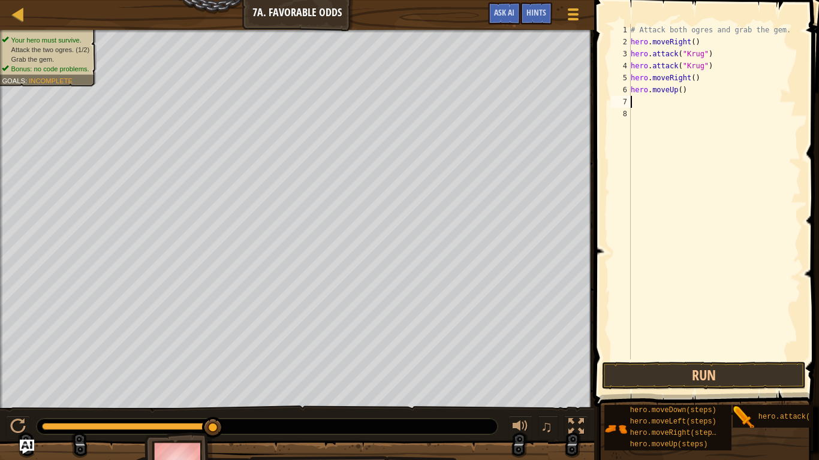
scroll to position [5, 0]
click at [692, 107] on div "# Attack both ogres and grab the gem. hero . moveRight ( ) hero . attack ( "Kru…" at bounding box center [714, 204] width 173 height 360
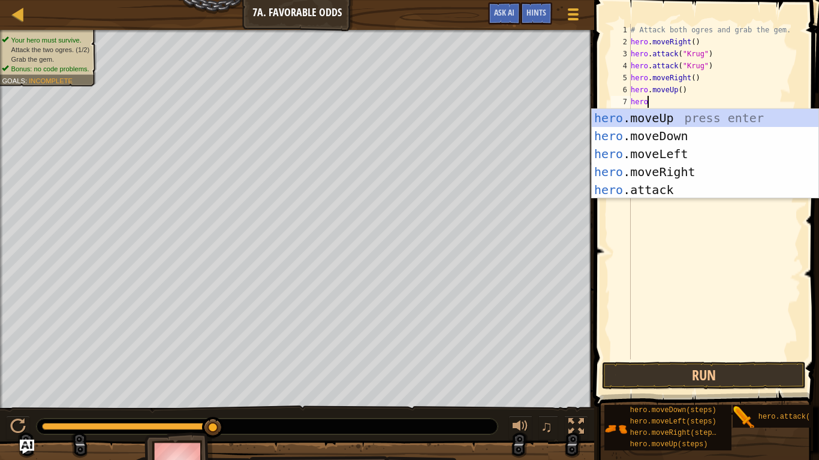
scroll to position [5, 2]
click at [703, 197] on div "hero .moveUp press enter hero .moveDown press enter hero .moveLeft press enter …" at bounding box center [705, 172] width 227 height 126
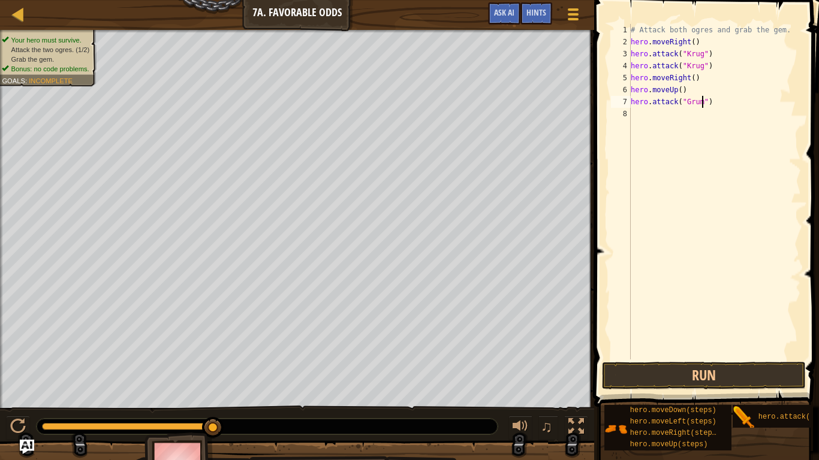
type textarea "hero.attack("Grump")"
click at [730, 134] on div "# Attack both ogres and grab the gem. hero . moveRight ( ) hero . attack ( "Kru…" at bounding box center [714, 204] width 173 height 360
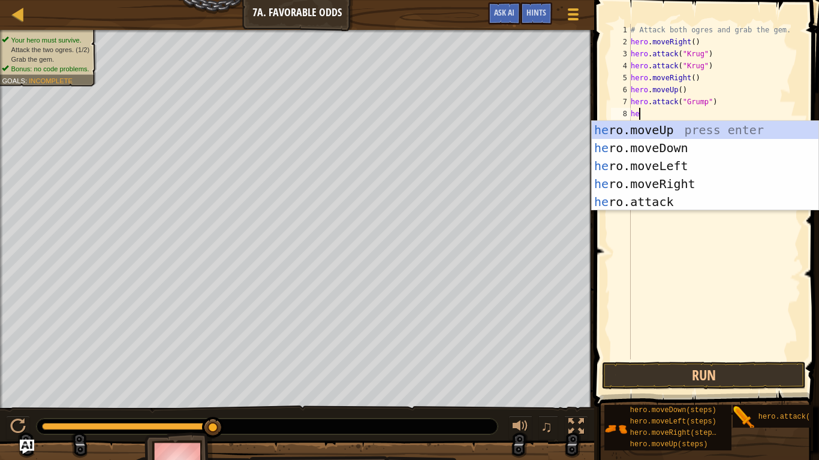
scroll to position [5, 2]
click at [702, 198] on div "hero .moveUp press enter hero .moveDown press enter hero .moveLeft press enter …" at bounding box center [705, 184] width 227 height 126
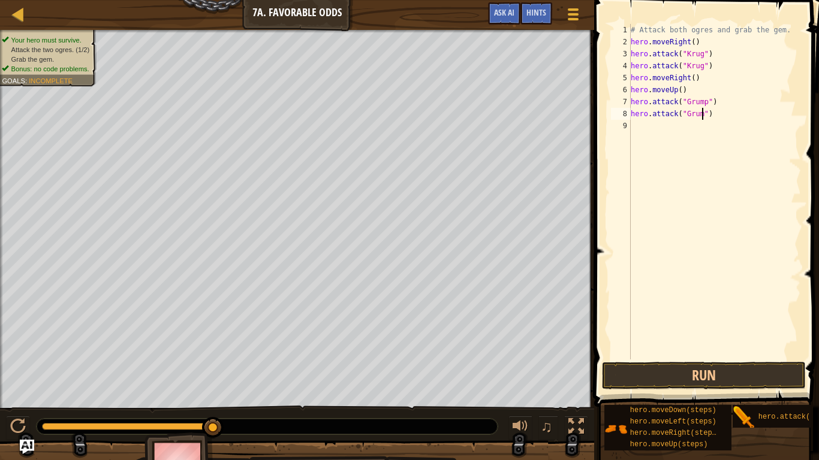
scroll to position [5, 11]
type textarea "hero.attack("Grump")"
click at [760, 388] on button "Run" at bounding box center [704, 376] width 204 height 28
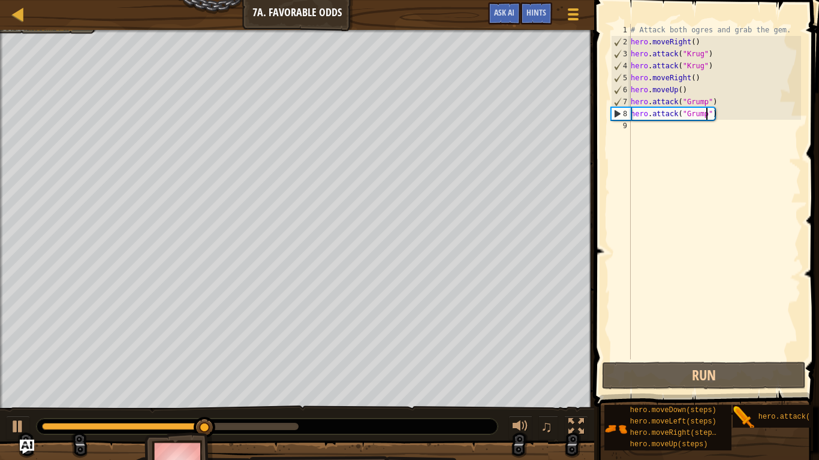
click at [725, 137] on div "# Attack both ogres and grab the gem. hero . moveRight ( ) hero . attack ( "Kru…" at bounding box center [714, 204] width 173 height 360
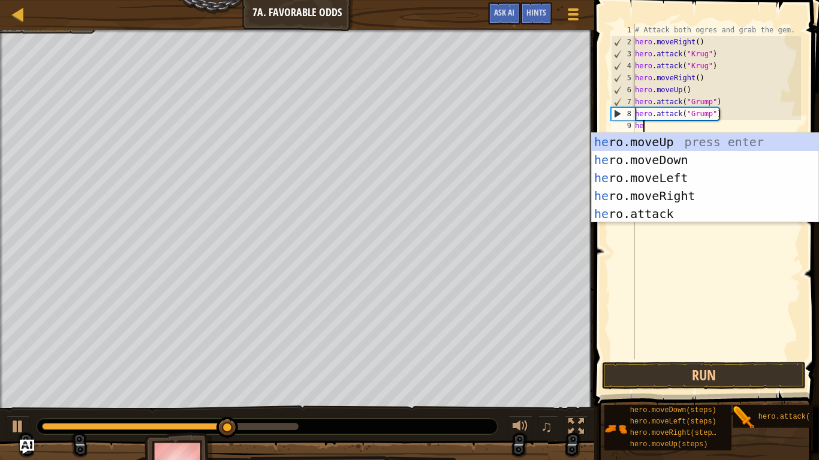
type textarea "hero"
click at [704, 182] on div "hero .moveUp press enter hero .moveDown press enter hero .moveLeft press enter …" at bounding box center [705, 196] width 227 height 126
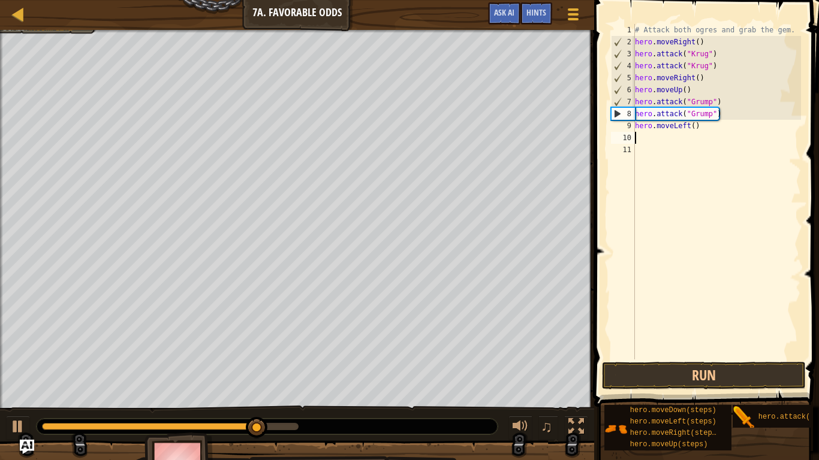
scroll to position [5, 0]
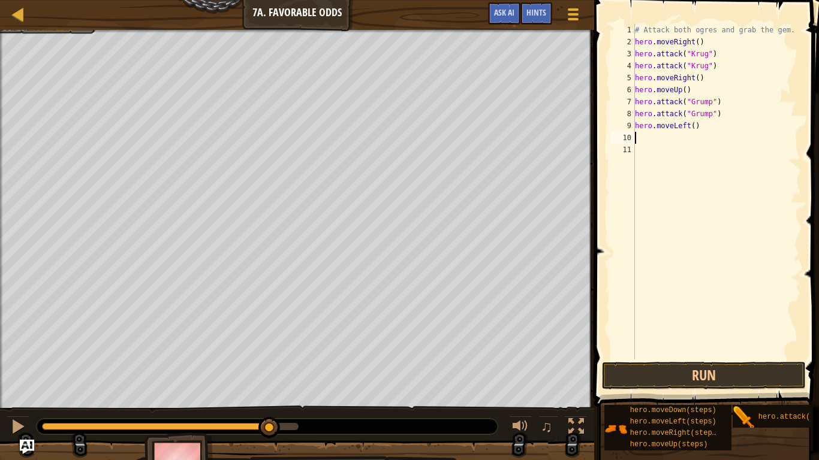
click at [702, 123] on div "# Attack both ogres and grab the gem. hero . moveRight ( ) hero . attack ( "Kru…" at bounding box center [717, 204] width 168 height 360
click at [692, 126] on div "# Attack both ogres and grab the gem. hero . moveRight ( ) hero . attack ( "Kru…" at bounding box center [717, 204] width 168 height 360
type textarea "hero.moveLeft(2)"
click at [730, 383] on button "Run" at bounding box center [704, 376] width 204 height 28
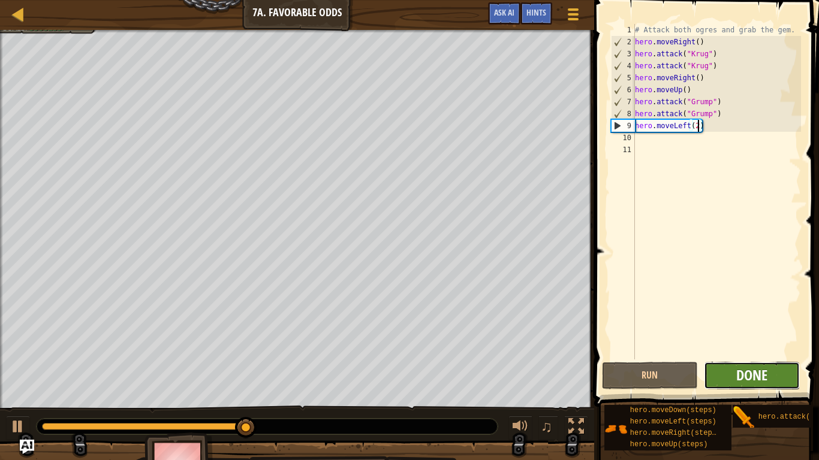
click at [763, 374] on span "Done" at bounding box center [751, 375] width 31 height 19
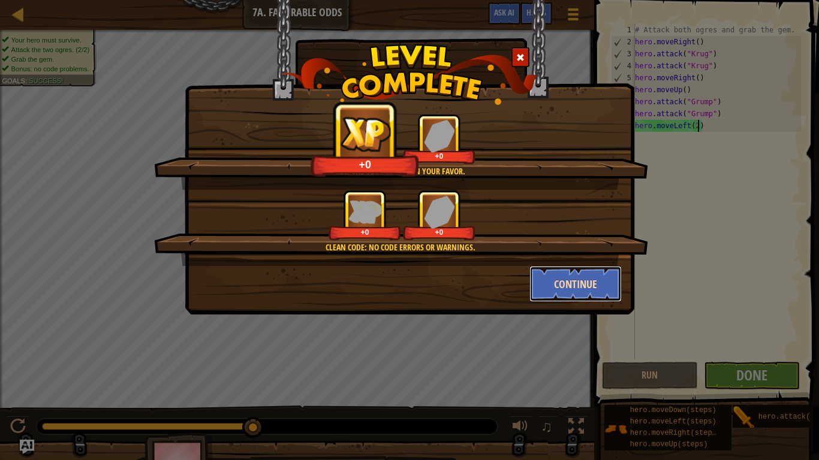
click at [584, 281] on button "Continue" at bounding box center [575, 284] width 93 height 36
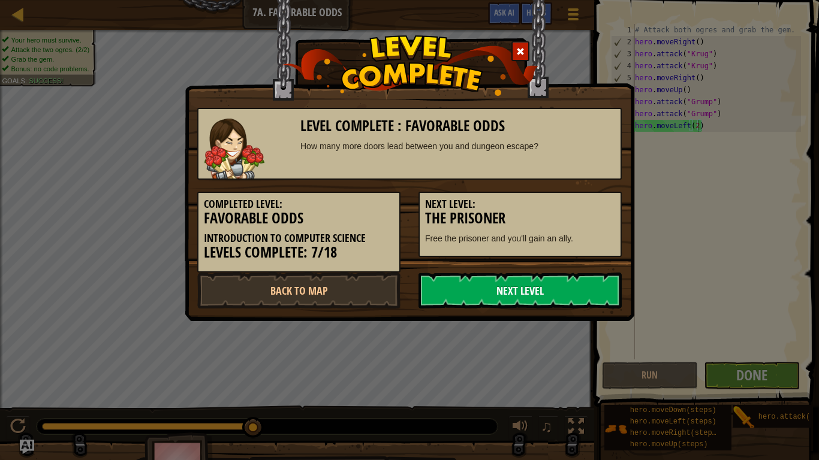
click at [589, 288] on link "Next Level" at bounding box center [520, 291] width 203 height 36
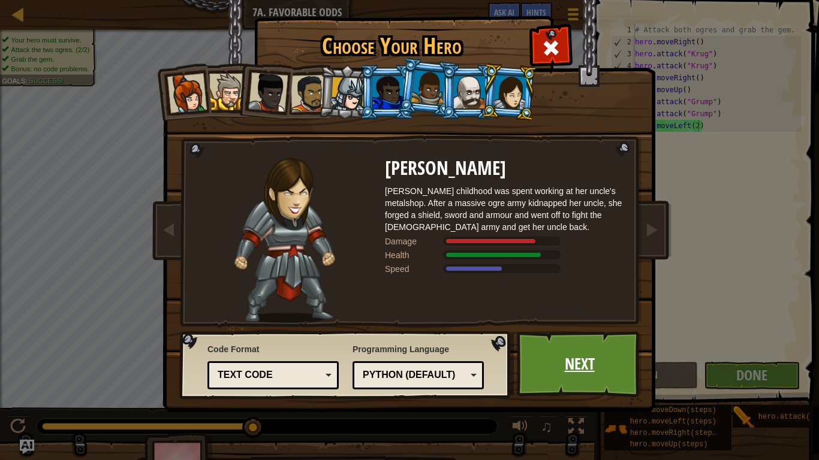
click at [548, 371] on link "Next" at bounding box center [579, 365] width 125 height 66
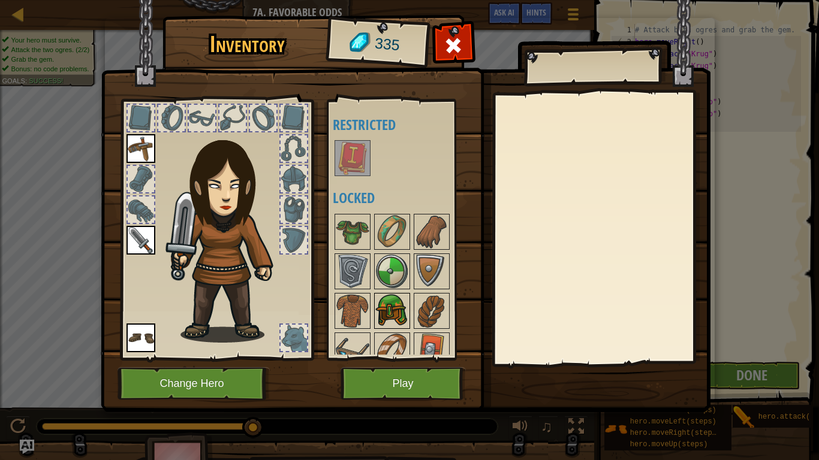
click at [401, 311] on img at bounding box center [392, 311] width 34 height 34
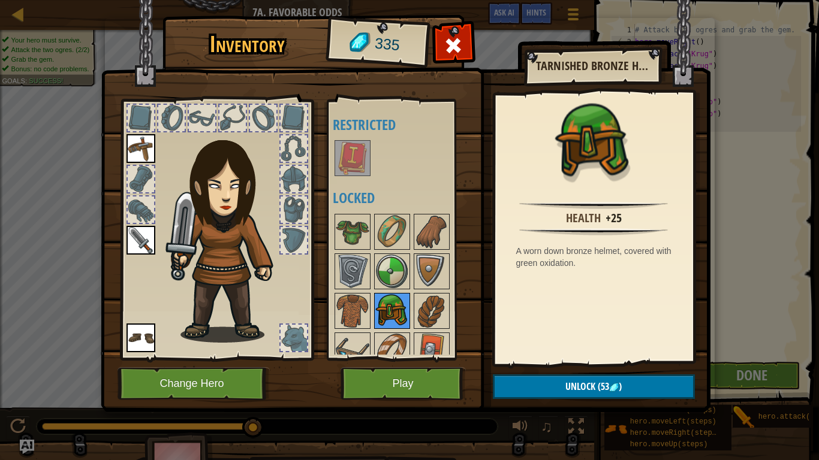
scroll to position [55, 0]
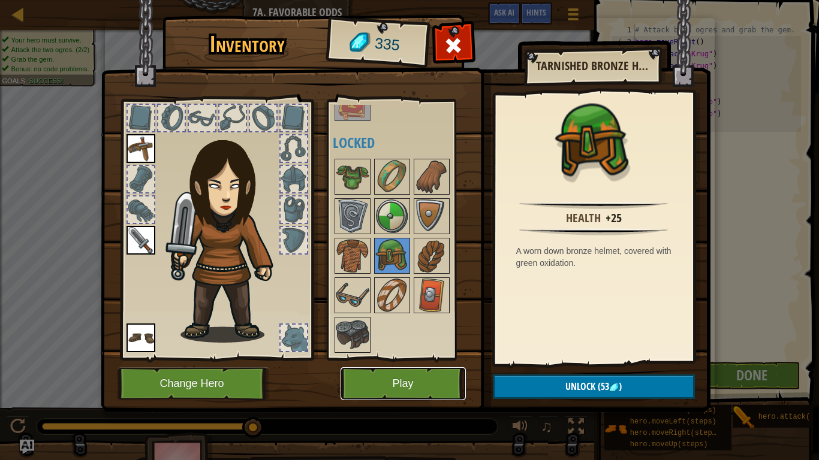
click at [404, 375] on button "Play" at bounding box center [403, 384] width 125 height 33
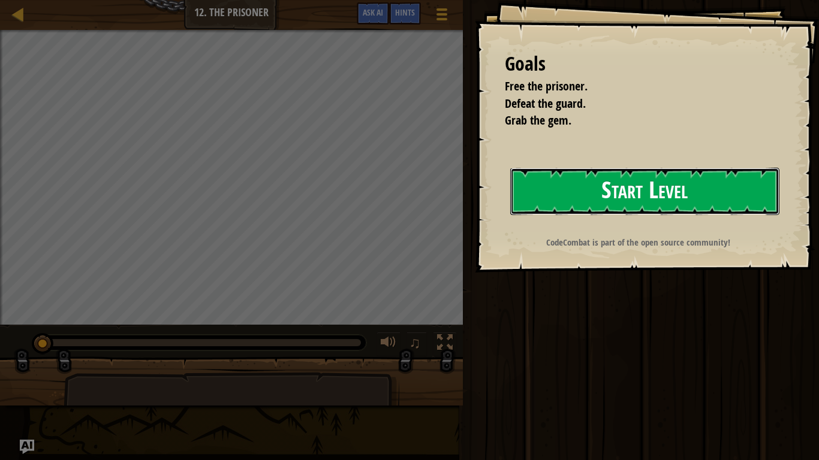
click at [610, 188] on button "Start Level" at bounding box center [644, 191] width 269 height 47
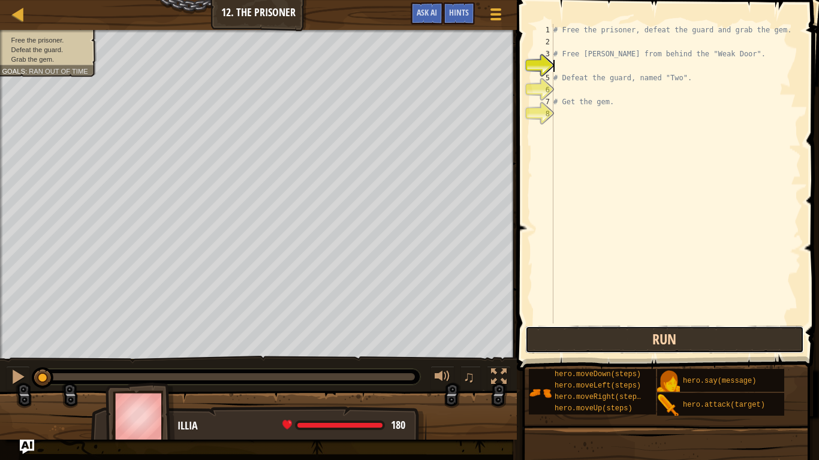
click at [769, 341] on button "Run" at bounding box center [664, 340] width 279 height 28
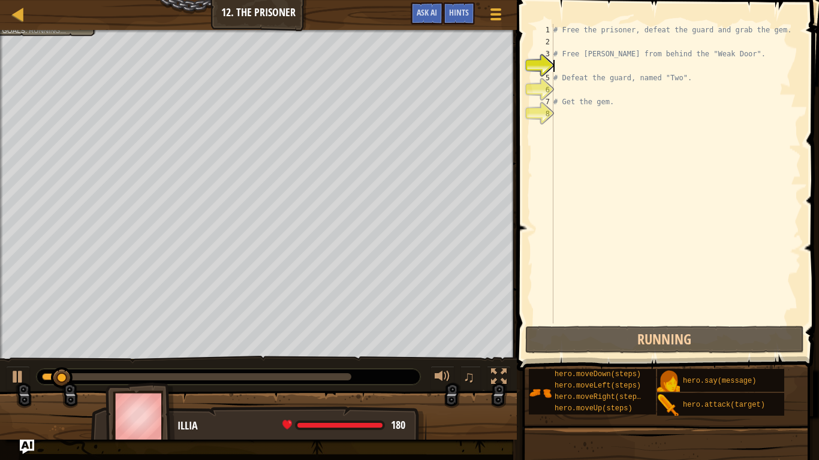
click at [631, 44] on div "# Free the prisoner, defeat the guard and grab the gem. # Free Patrick from beh…" at bounding box center [676, 186] width 250 height 324
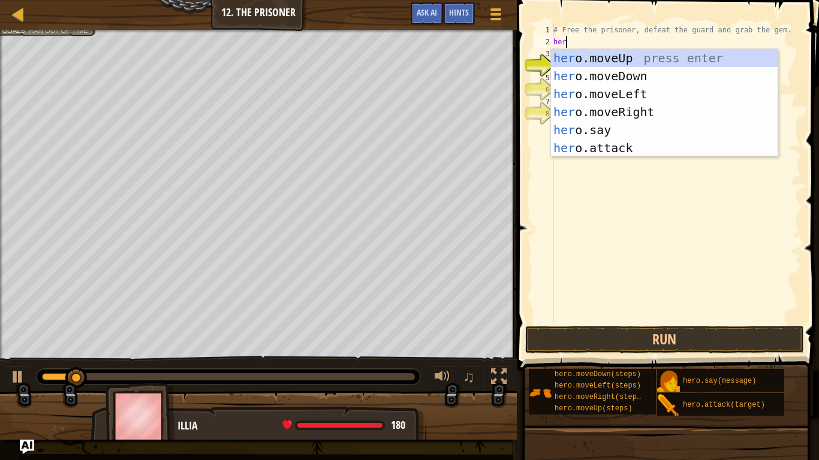
type textarea "hero"
click at [678, 111] on div "hero .moveUp press enter hero .moveDown press enter hero .moveLeft press enter …" at bounding box center [664, 121] width 227 height 144
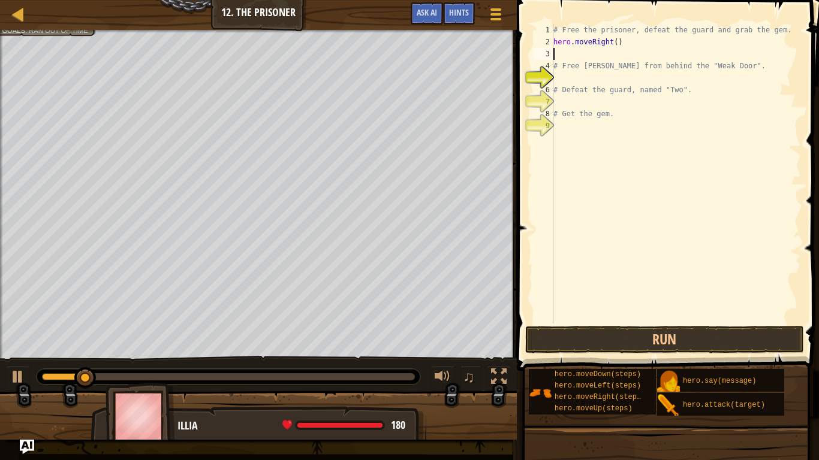
scroll to position [5, 0]
click at [745, 342] on button "Run" at bounding box center [664, 340] width 279 height 28
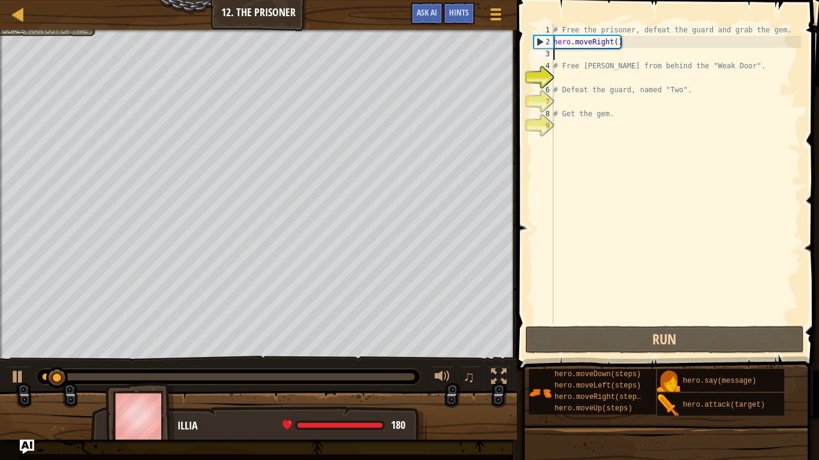
click at [642, 53] on div "# Free the prisoner, defeat the guard and grab the gem. hero . moveRight ( ) # …" at bounding box center [676, 186] width 250 height 324
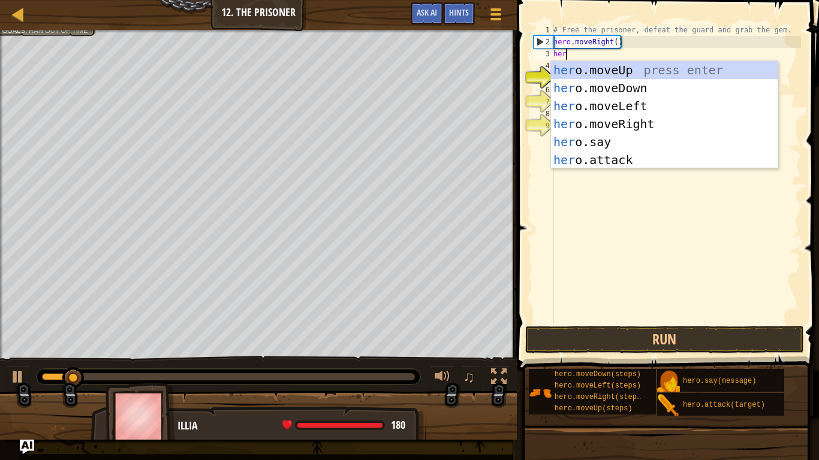
scroll to position [5, 2]
click at [652, 160] on div "hero .moveUp press enter hero .moveDown press enter hero .moveLeft press enter …" at bounding box center [664, 133] width 227 height 144
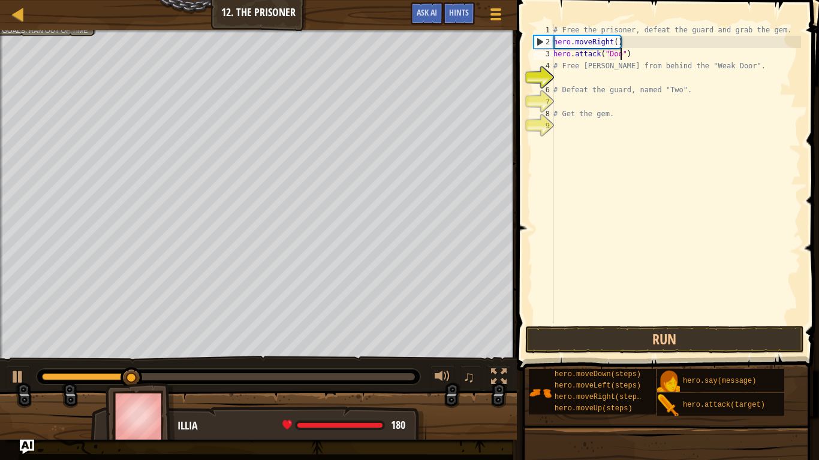
scroll to position [5, 10]
click at [721, 339] on button "Run" at bounding box center [664, 340] width 279 height 28
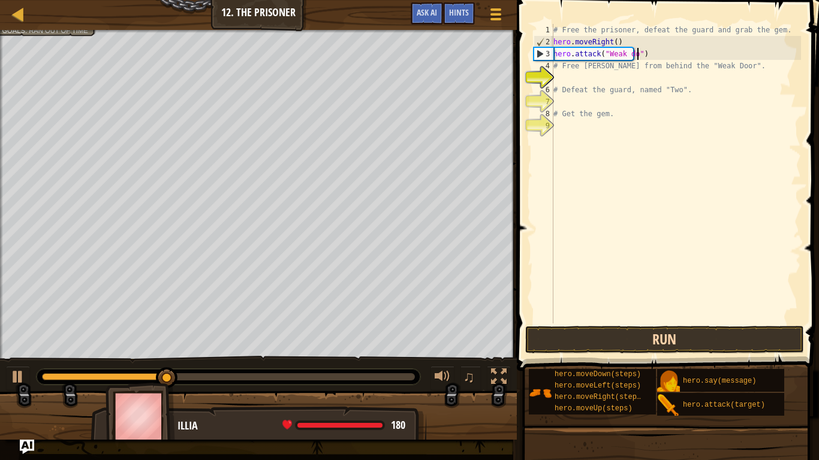
scroll to position [5, 13]
type textarea "hero.attack("Weak door")"
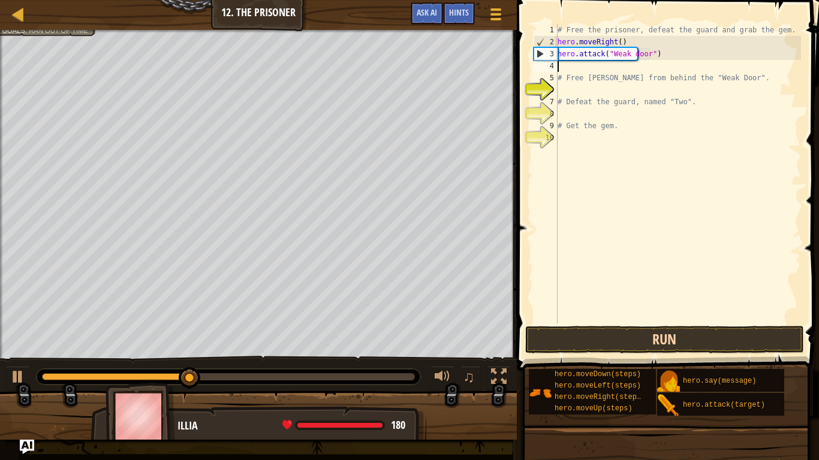
scroll to position [5, 0]
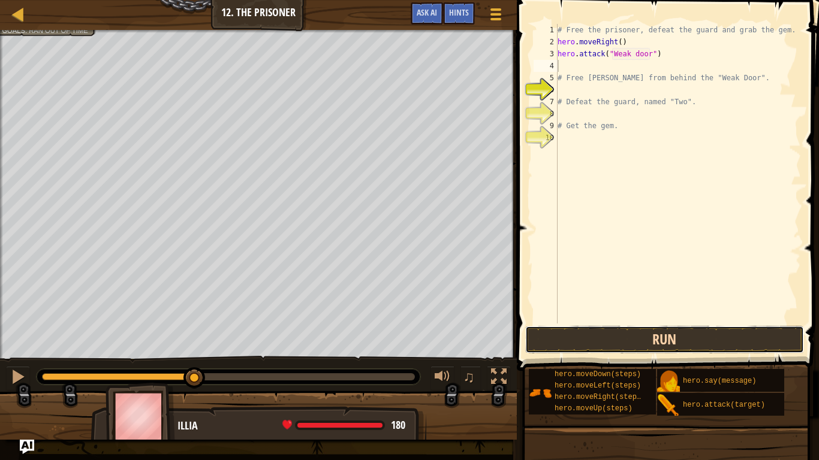
click at [715, 334] on button "Run" at bounding box center [664, 340] width 279 height 28
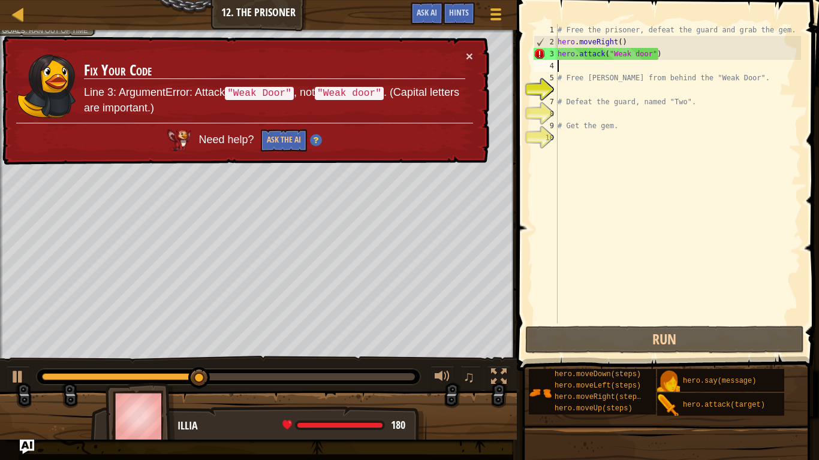
click at [634, 52] on div "# Free the prisoner, defeat the guard and grab the gem. hero . moveRight ( ) he…" at bounding box center [678, 186] width 246 height 324
click at [640, 52] on div "# Free the prisoner, defeat the guard and grab the gem. hero . moveRight ( ) he…" at bounding box center [678, 186] width 246 height 324
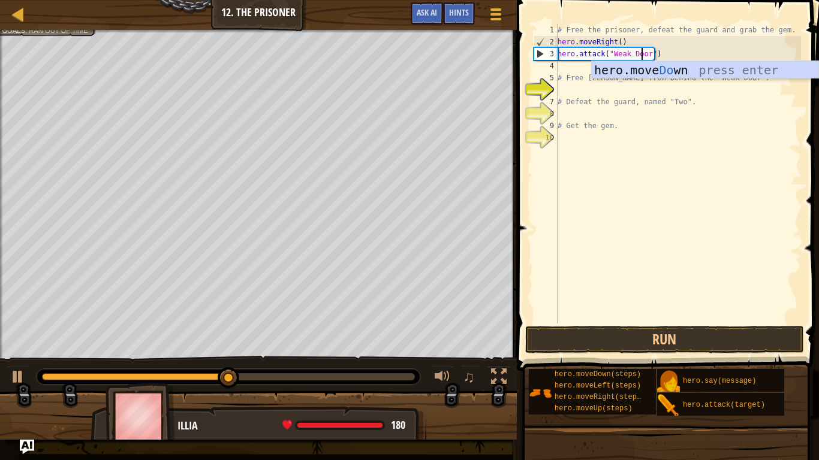
scroll to position [5, 12]
type textarea "hero.attack("Weak Door")"
click at [746, 345] on button "Run" at bounding box center [664, 340] width 279 height 28
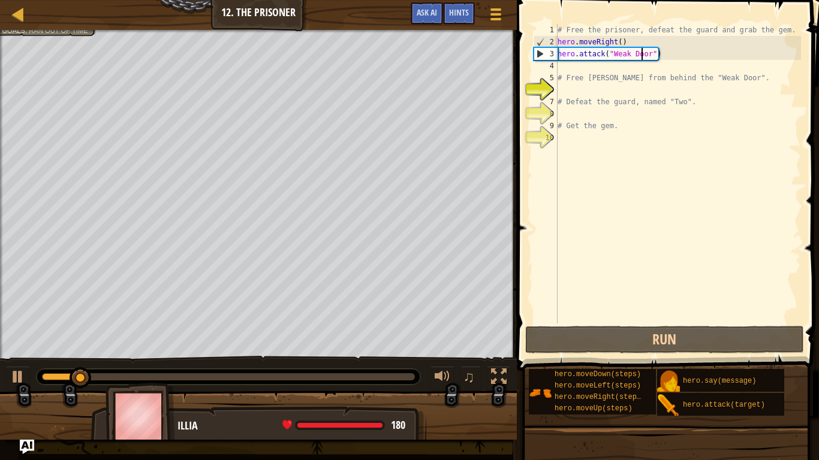
click at [690, 68] on div "# Free the prisoner, defeat the guard and grab the gem. hero . moveRight ( ) he…" at bounding box center [678, 186] width 246 height 324
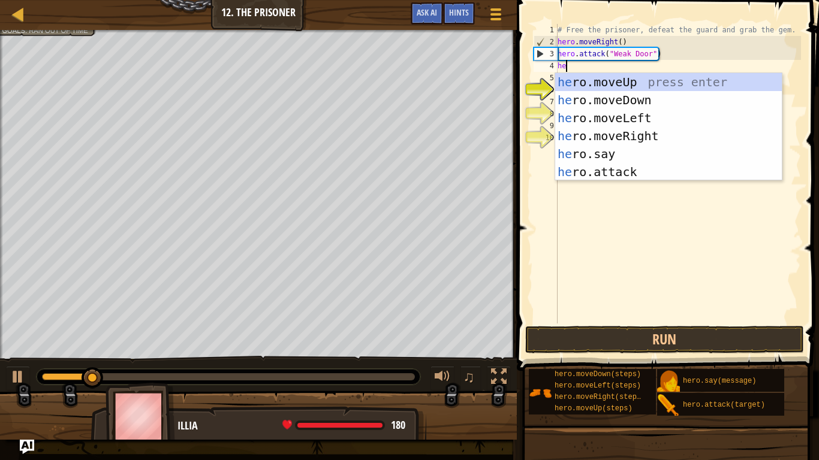
type textarea "hero"
click at [678, 134] on div "hero .moveUp press enter hero .moveDown press enter hero .moveLeft press enter …" at bounding box center [668, 145] width 227 height 144
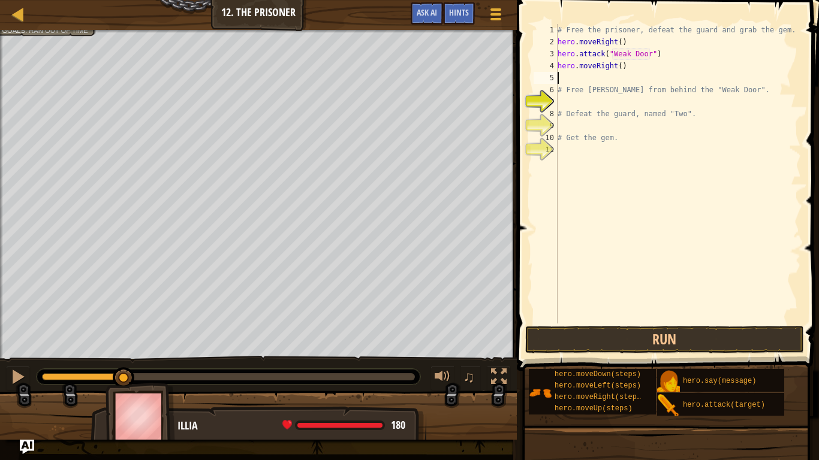
click at [624, 65] on div "# Free the prisoner, defeat the guard and grab the gem. hero . moveRight ( ) he…" at bounding box center [678, 186] width 246 height 324
type textarea "hero.moveRight(3)"
click at [750, 351] on button "Run" at bounding box center [664, 340] width 279 height 28
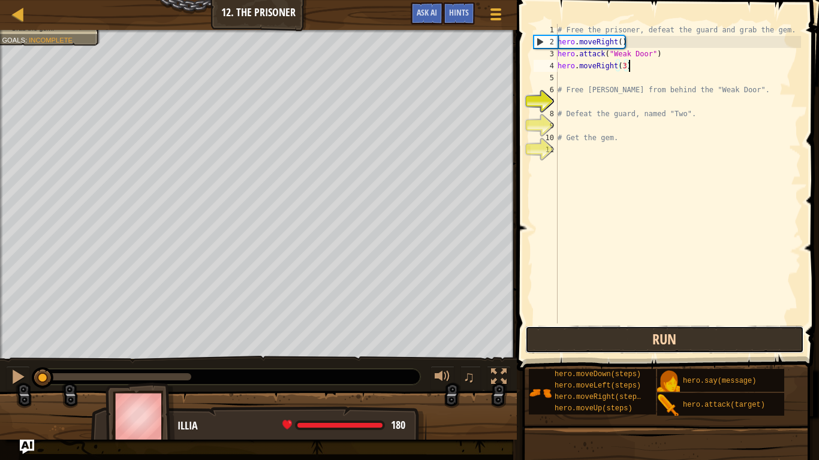
click at [764, 342] on button "Run" at bounding box center [664, 340] width 279 height 28
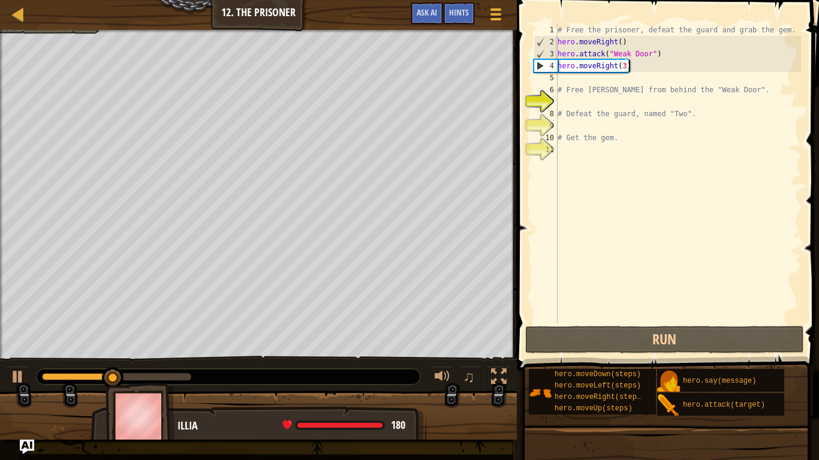
click at [645, 76] on div "# Free the prisoner, defeat the guard and grab the gem. hero . moveRight ( ) he…" at bounding box center [678, 186] width 246 height 324
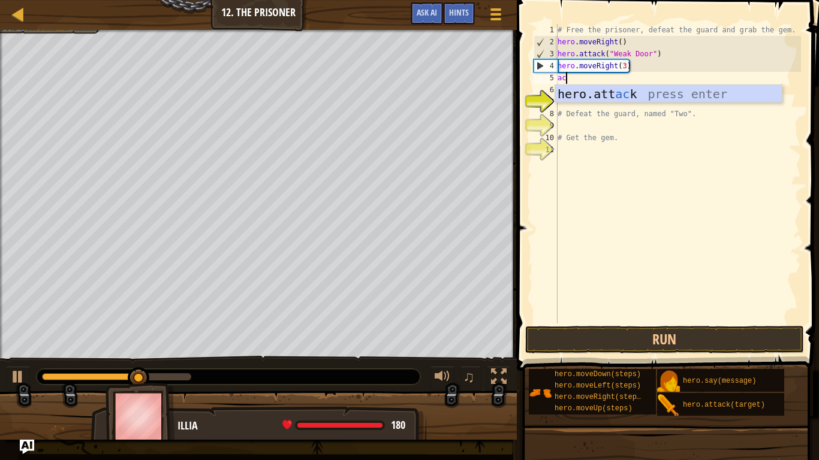
scroll to position [5, 1]
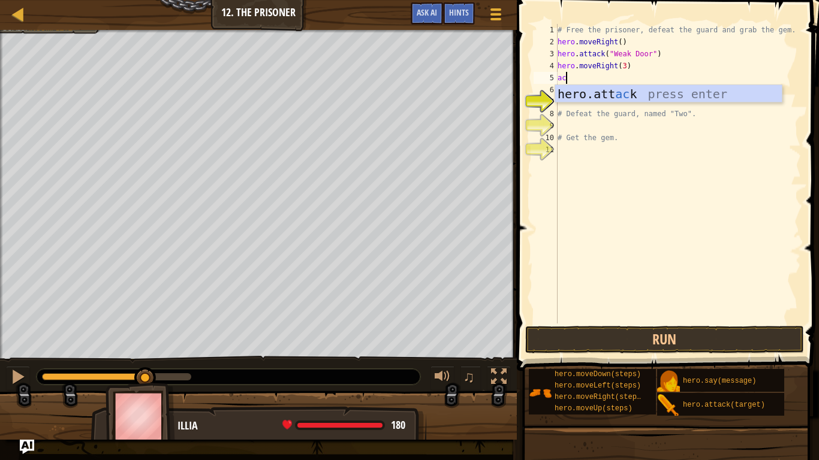
click at [691, 100] on div "hero.att ac k press enter" at bounding box center [668, 112] width 227 height 54
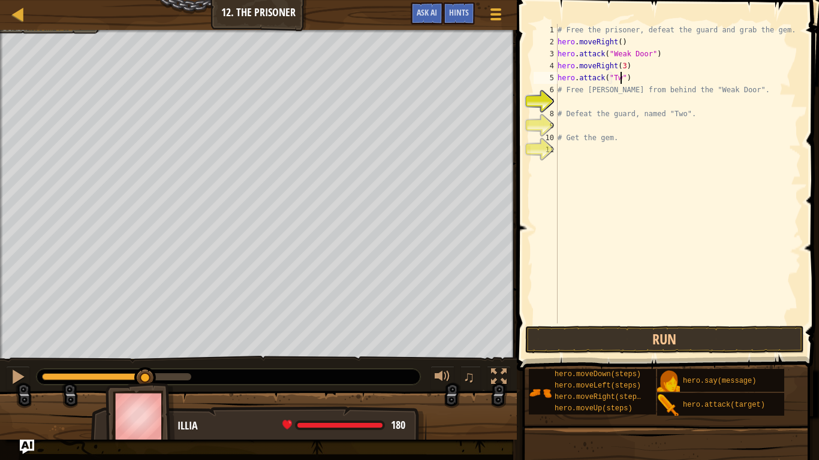
scroll to position [5, 10]
click at [625, 94] on div "# Free the prisoner, defeat the guard and grab the gem. hero . moveRight ( ) he…" at bounding box center [678, 186] width 246 height 324
type textarea "# Free Patrick from behind the "Weak Door"."
click at [572, 94] on div "# Free the prisoner, defeat the guard and grab the gem. hero . moveRight ( ) he…" at bounding box center [678, 186] width 246 height 324
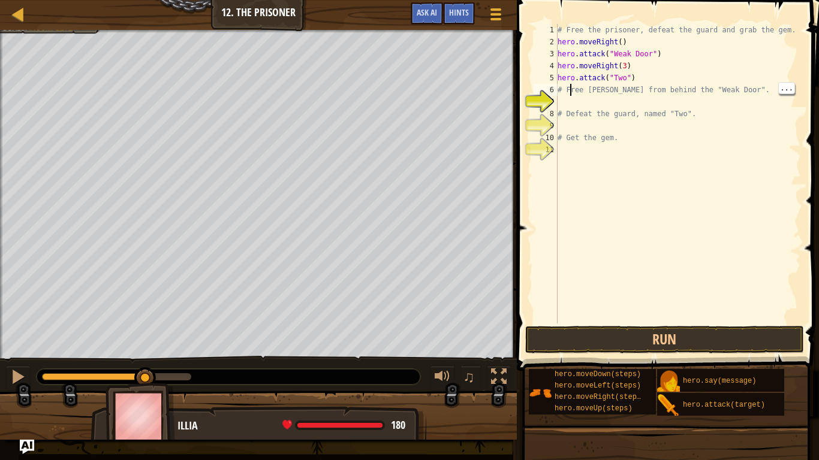
click at [576, 105] on div "# Free the prisoner, defeat the guard and grab the gem. hero . moveRight ( ) he…" at bounding box center [678, 186] width 246 height 324
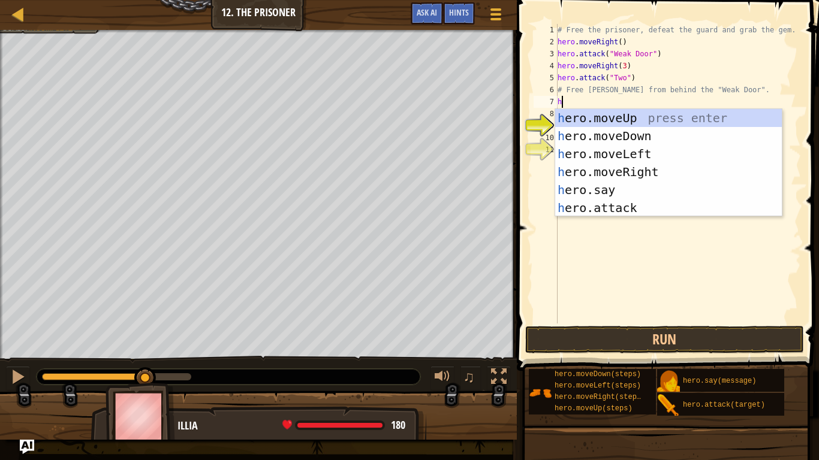
click at [651, 206] on div "h ero.moveUp press enter h ero.moveDown press enter h ero.moveLeft press enter …" at bounding box center [668, 181] width 227 height 144
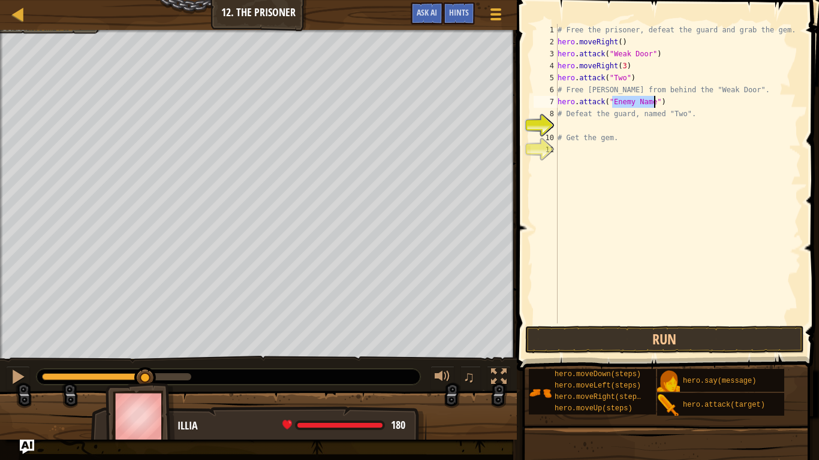
click at [629, 100] on div "# Free the prisoner, defeat the guard and grab the gem. hero . moveRight ( ) he…" at bounding box center [678, 186] width 246 height 324
click at [656, 97] on div "# Free the prisoner, defeat the guard and grab the gem. hero . moveRight ( ) he…" at bounding box center [678, 186] width 246 height 324
type textarea "hero.attack("Two")"
click at [739, 339] on button "Run" at bounding box center [664, 340] width 279 height 28
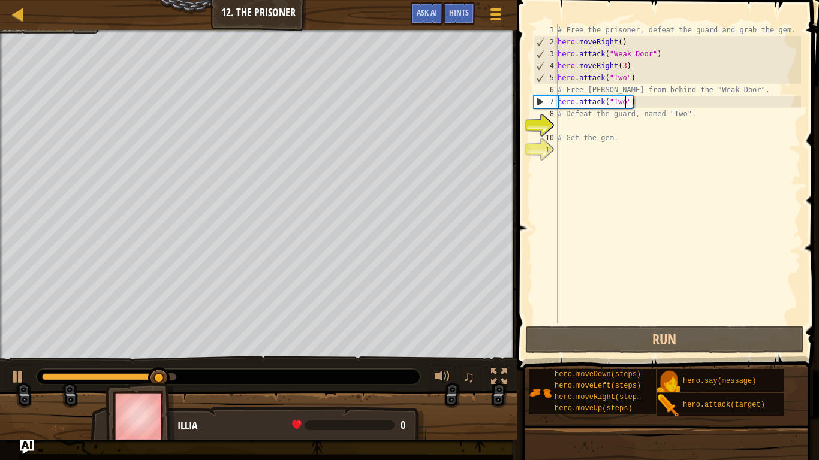
click at [621, 123] on div "# Free the prisoner, defeat the guard and grab the gem. hero . moveRight ( ) he…" at bounding box center [678, 186] width 246 height 324
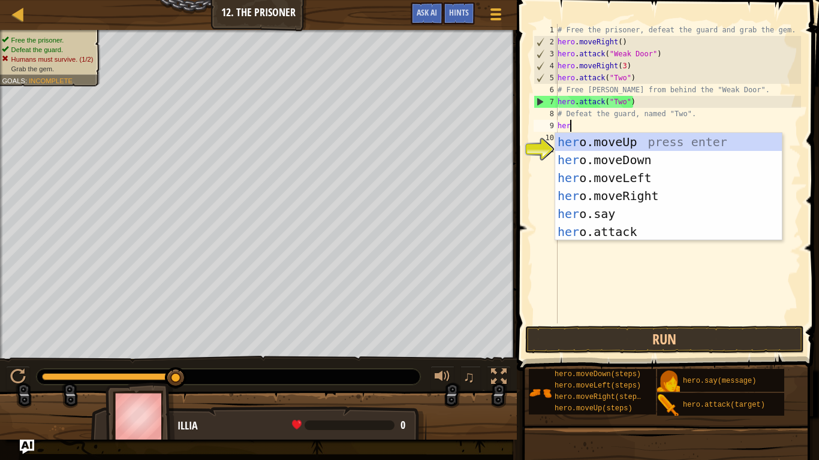
scroll to position [5, 2]
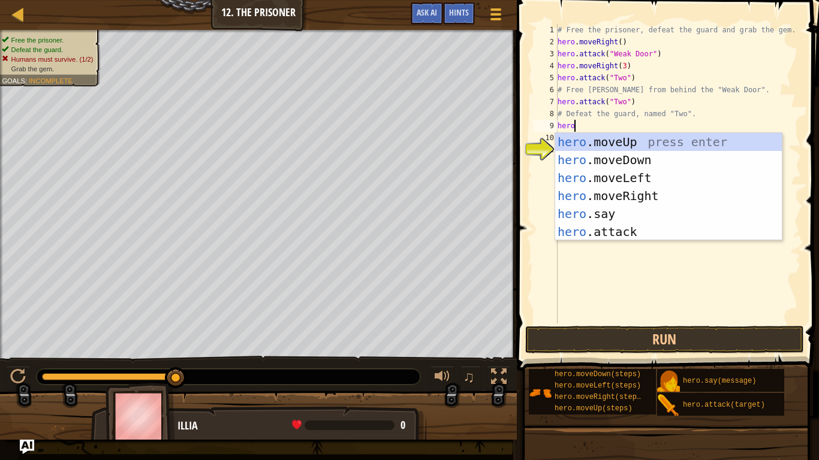
click at [655, 230] on div "hero .moveUp press enter hero .moveDown press enter hero .moveLeft press enter …" at bounding box center [668, 205] width 227 height 144
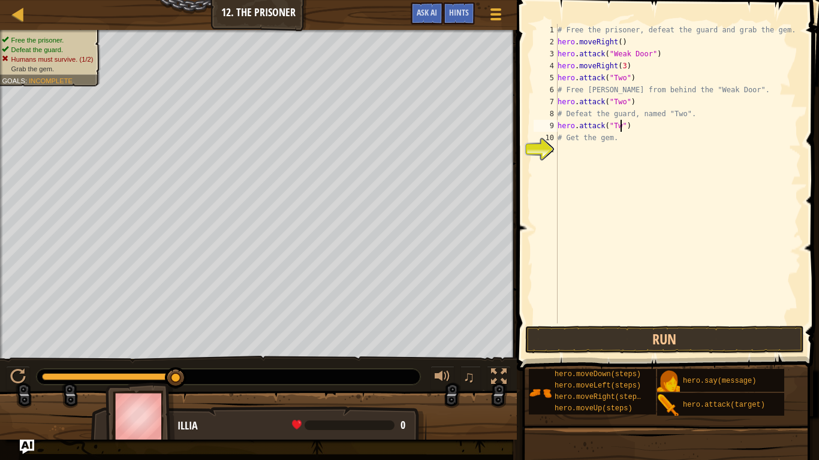
type textarea "hero.attack("Two")"
click at [734, 306] on div "# Free the prisoner, defeat the guard and grab the gem. hero . moveRight ( ) he…" at bounding box center [678, 186] width 246 height 324
click at [726, 332] on button "Run" at bounding box center [664, 340] width 279 height 28
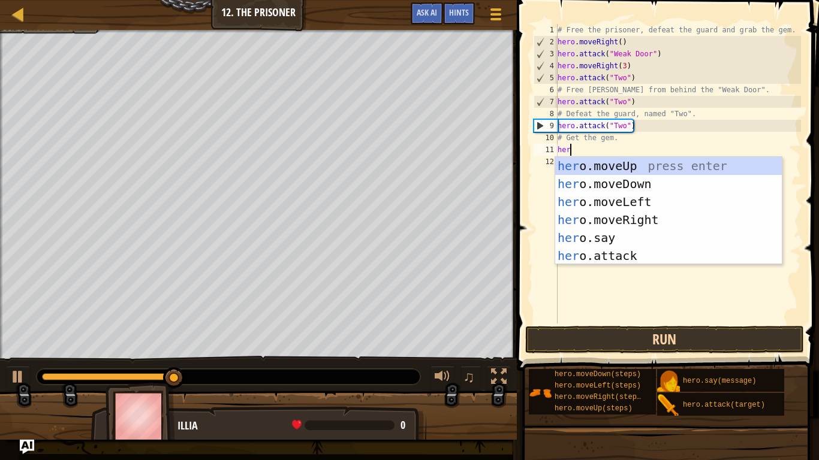
type textarea "hero"
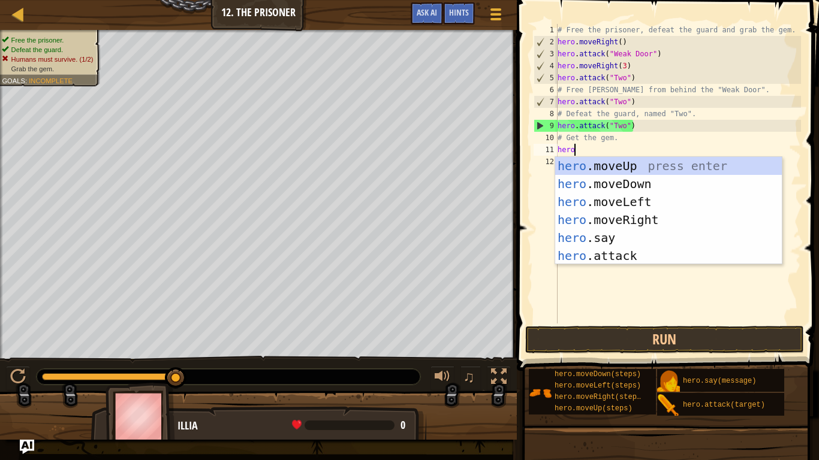
click at [657, 265] on div "# Free the prisoner, defeat the guard and grab the gem. hero . moveRight ( ) he…" at bounding box center [678, 186] width 246 height 324
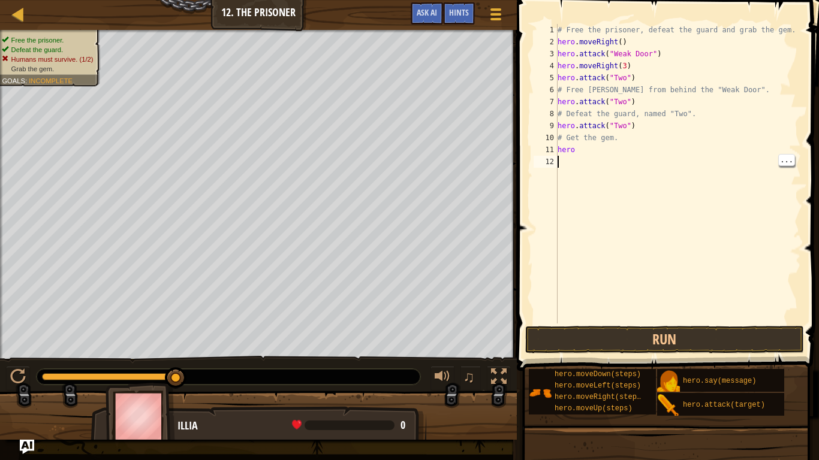
scroll to position [5, 0]
click at [621, 152] on div "# Free the prisoner, defeat the guard and grab the gem. hero . moveRight ( ) he…" at bounding box center [678, 186] width 246 height 324
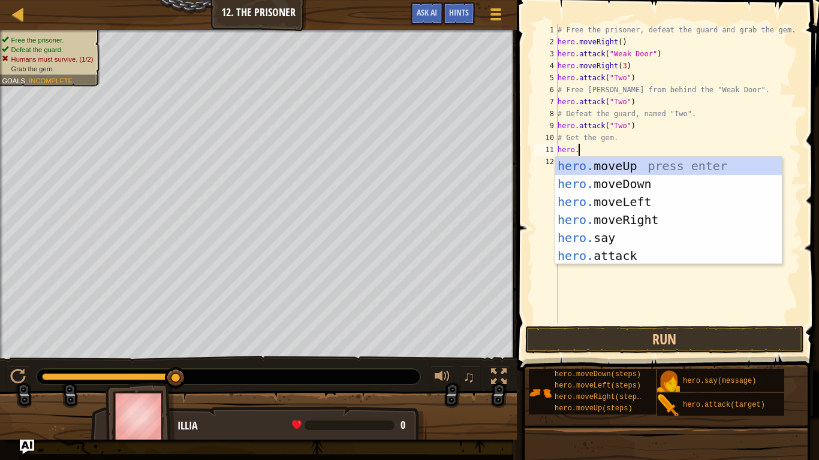
click at [639, 259] on div "hero. moveUp press enter hero. moveDown press enter hero. moveLeft press enter …" at bounding box center [668, 229] width 227 height 144
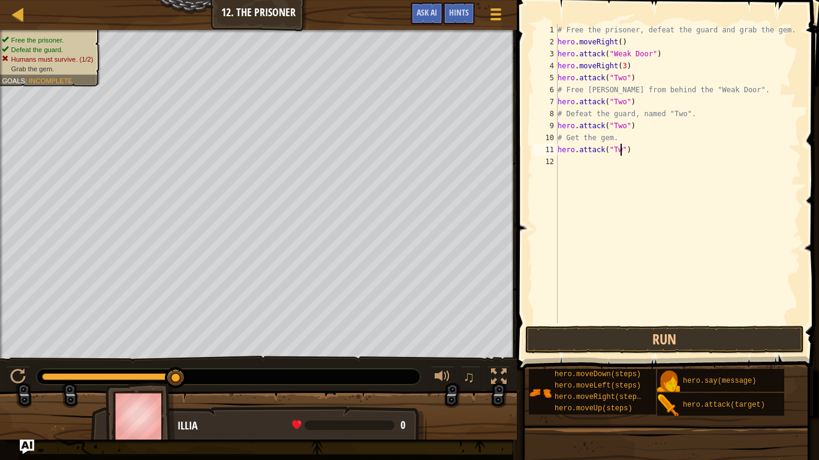
scroll to position [5, 10]
type textarea "hero.attack("Two")"
click at [698, 329] on button "Run" at bounding box center [664, 340] width 279 height 28
click at [724, 340] on button "Run" at bounding box center [664, 340] width 279 height 28
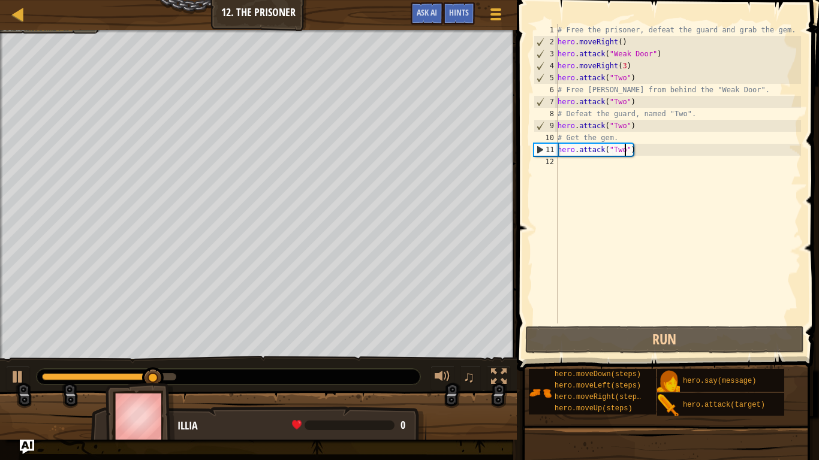
click at [628, 173] on div "# Free the prisoner, defeat the guard and grab the gem. hero . moveRight ( ) he…" at bounding box center [678, 186] width 246 height 324
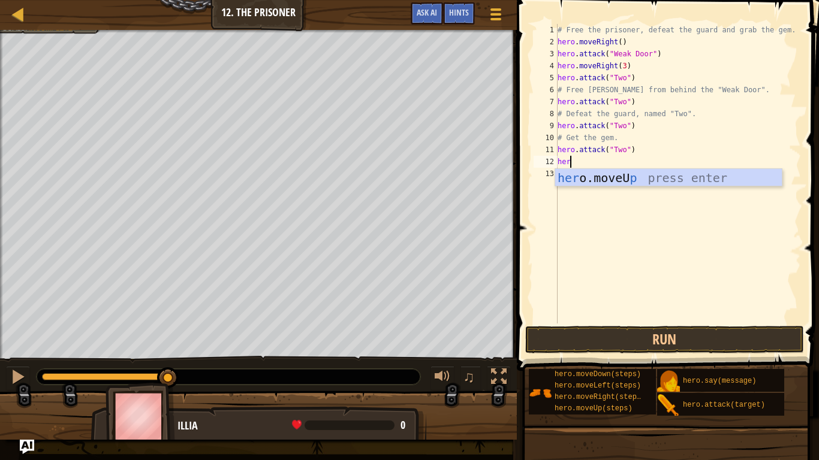
scroll to position [5, 1]
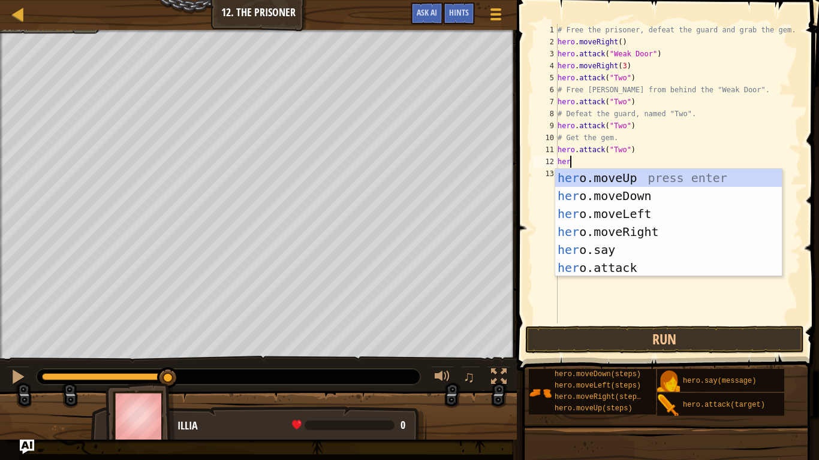
click at [677, 265] on div "her o.moveUp press enter her o.moveDown press enter her o.moveLeft press enter …" at bounding box center [668, 241] width 227 height 144
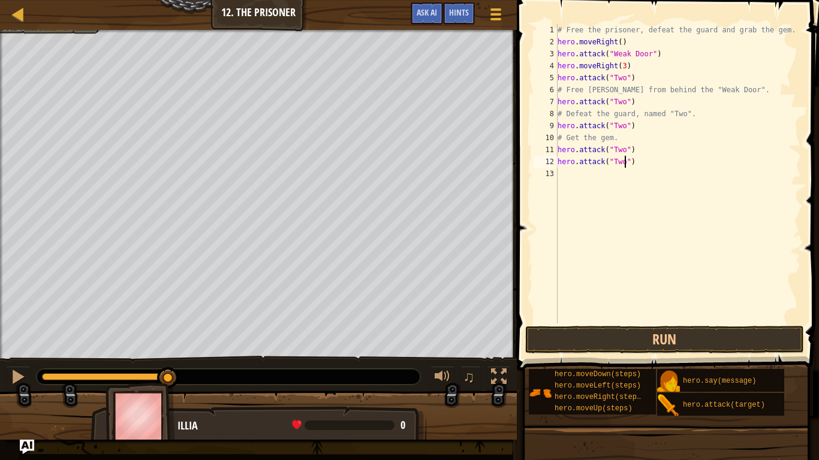
scroll to position [5, 10]
type textarea "hero.attack("Two")"
click at [713, 339] on button "Run" at bounding box center [664, 340] width 279 height 28
